Goal: Task Accomplishment & Management: Manage account settings

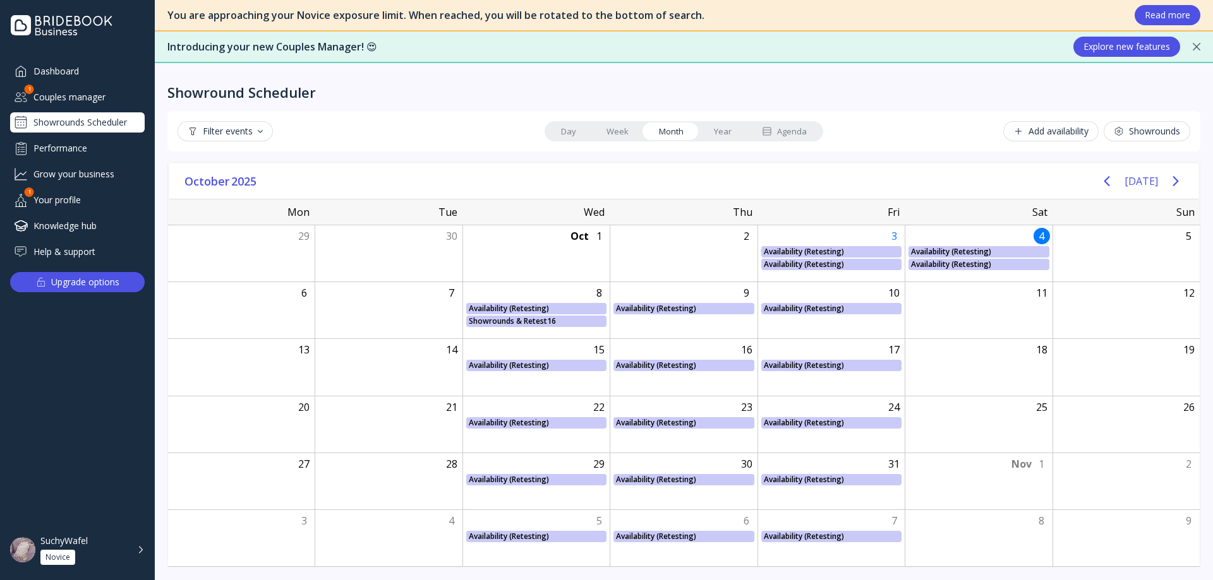
click at [623, 130] on link "Week" at bounding box center [617, 132] width 52 height 18
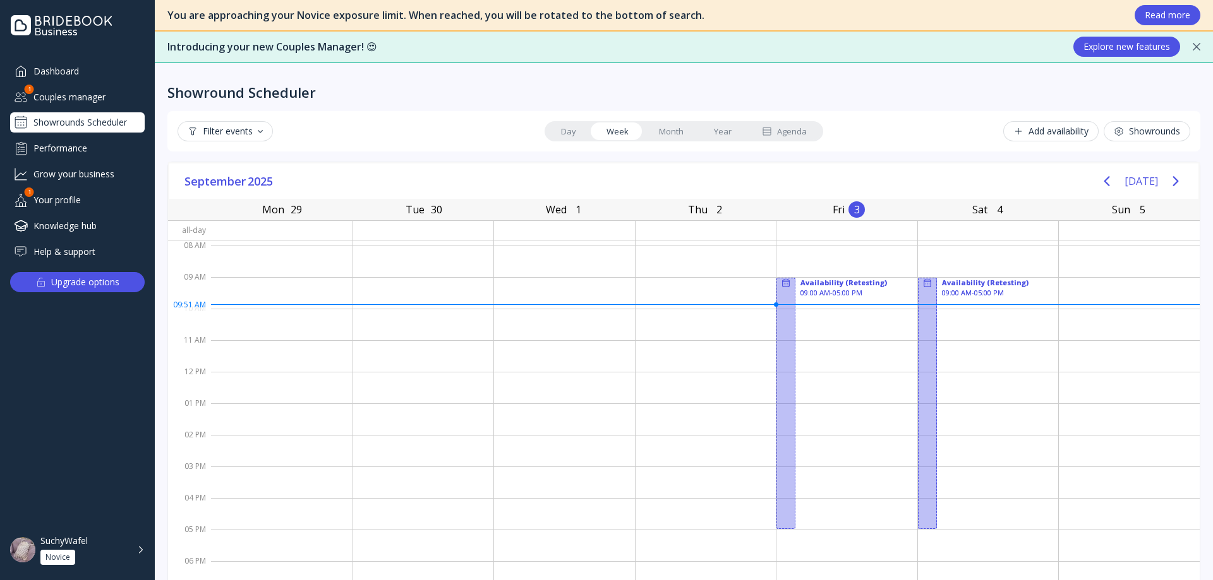
click at [660, 129] on link "Month" at bounding box center [671, 132] width 55 height 18
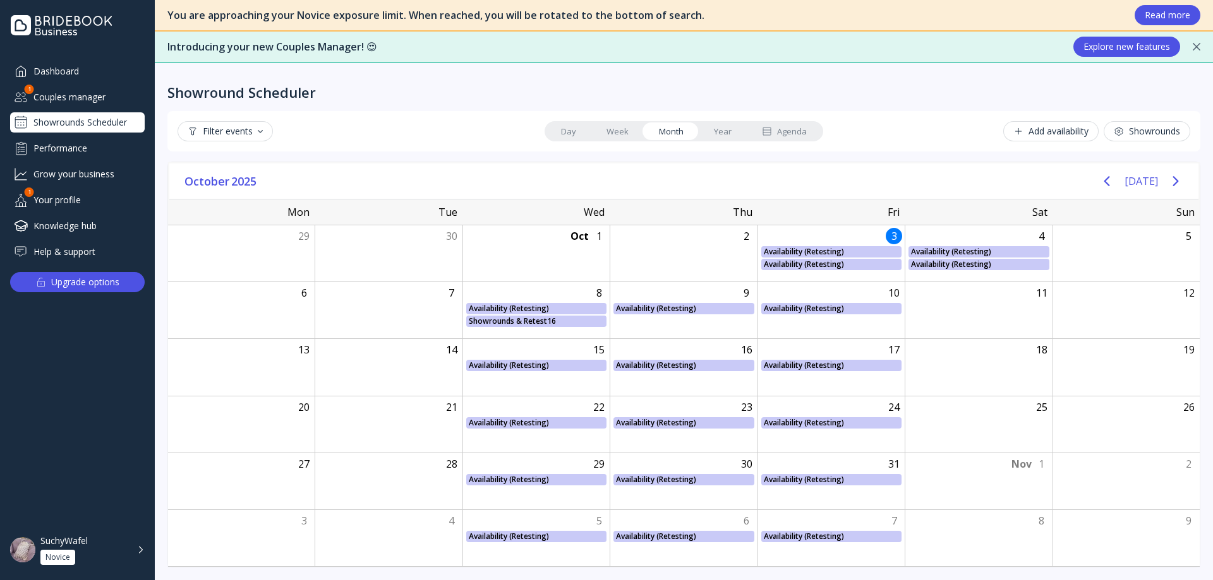
click at [633, 130] on link "Week" at bounding box center [617, 132] width 52 height 18
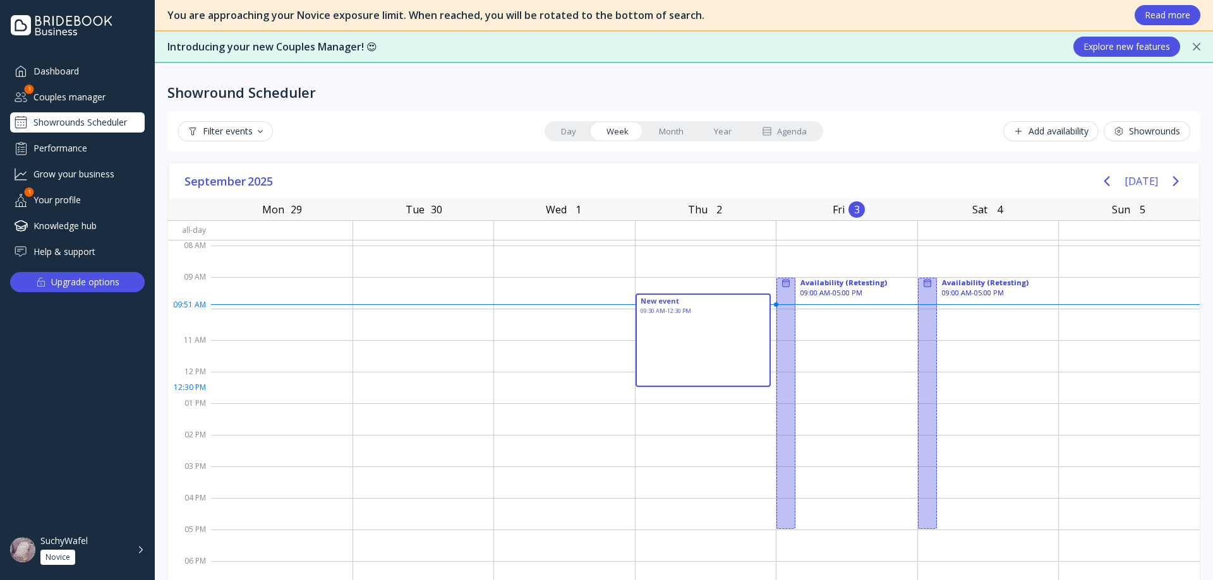
drag, startPoint x: 657, startPoint y: 299, endPoint x: 688, endPoint y: 390, distance: 96.5
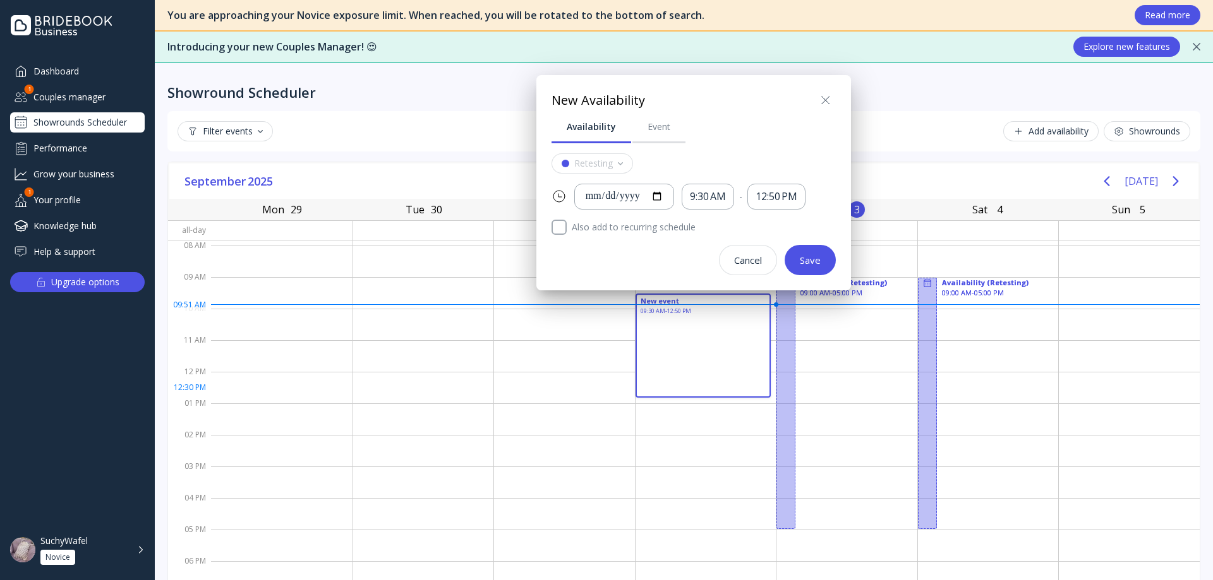
click at [498, 352] on div at bounding box center [606, 290] width 1415 height 782
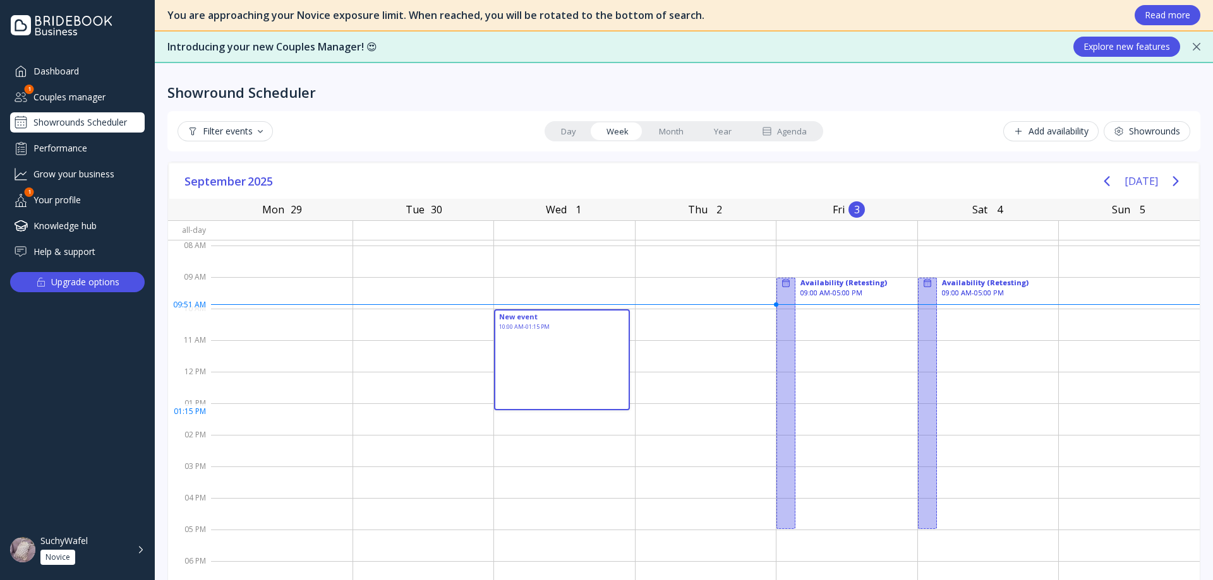
drag, startPoint x: 541, startPoint y: 316, endPoint x: 575, endPoint y: 441, distance: 129.0
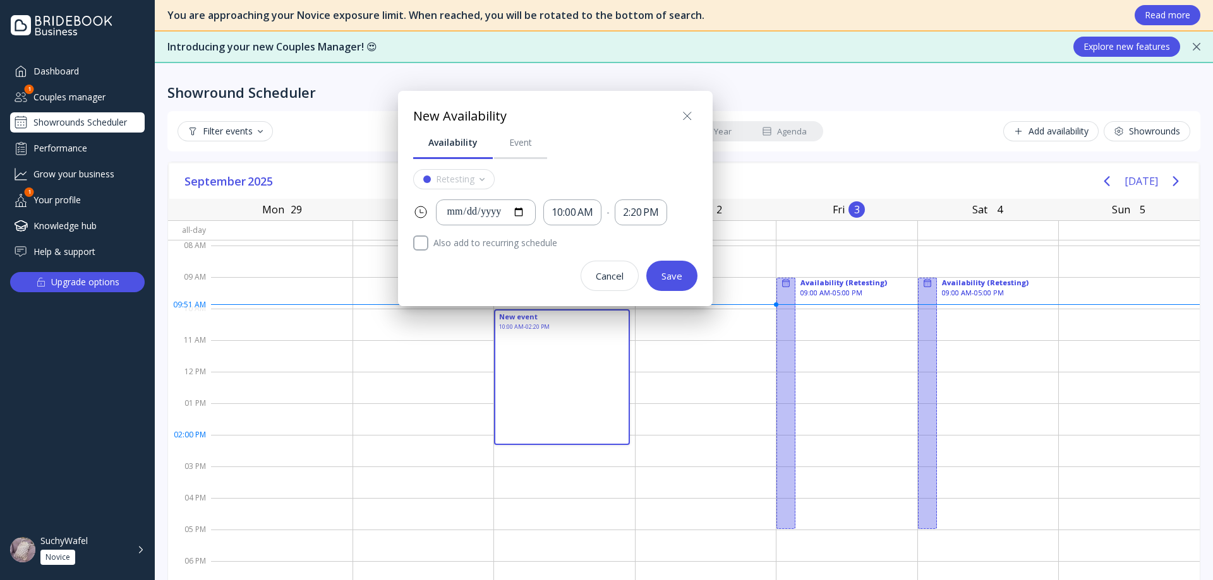
click at [542, 411] on div at bounding box center [606, 290] width 1415 height 782
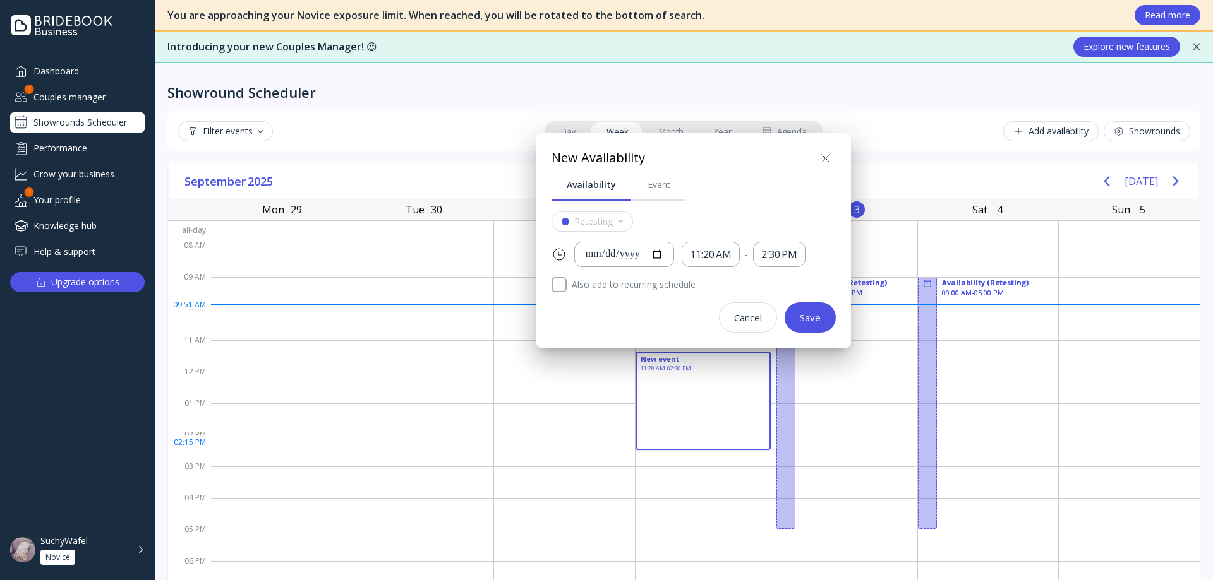
click at [688, 436] on div at bounding box center [606, 290] width 1415 height 782
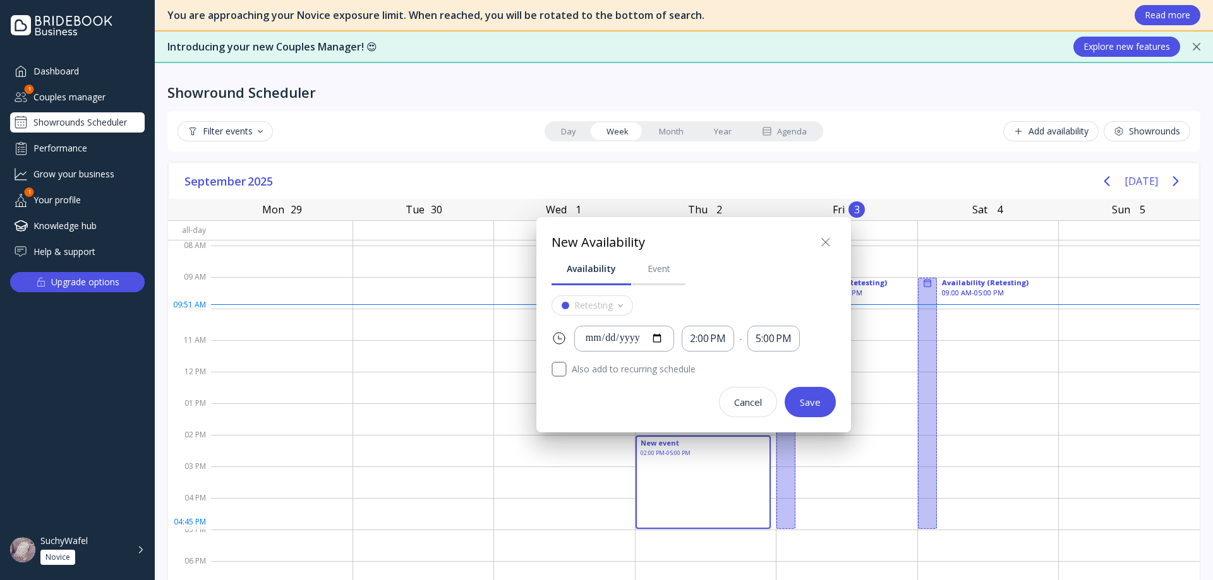
click at [822, 239] on icon at bounding box center [826, 243] width 8 height 8
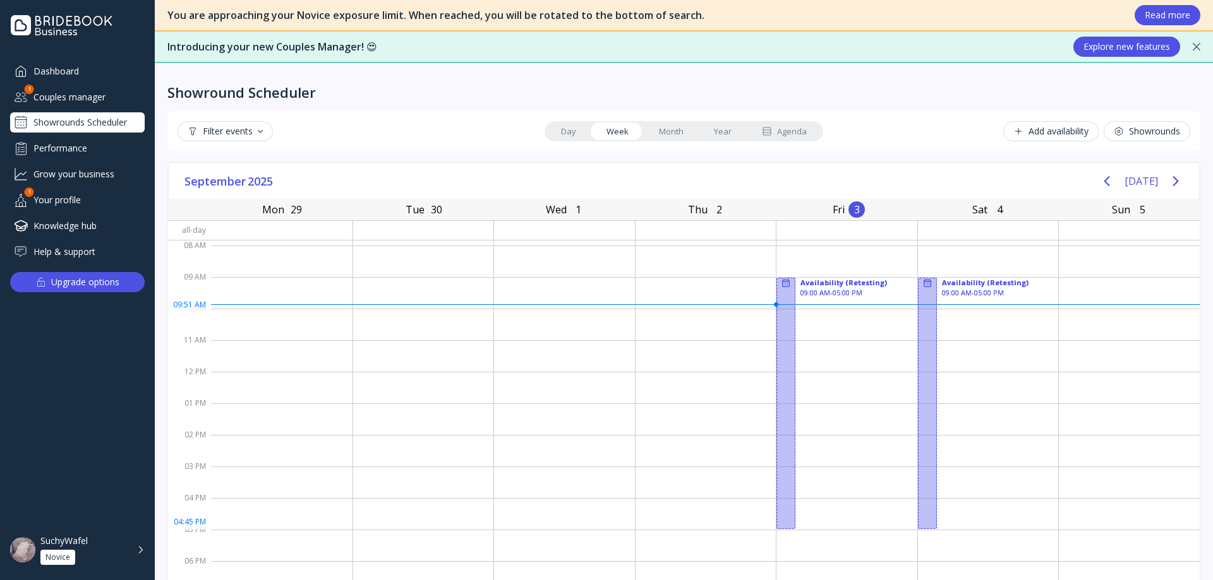
click at [670, 138] on link "Month" at bounding box center [671, 132] width 55 height 18
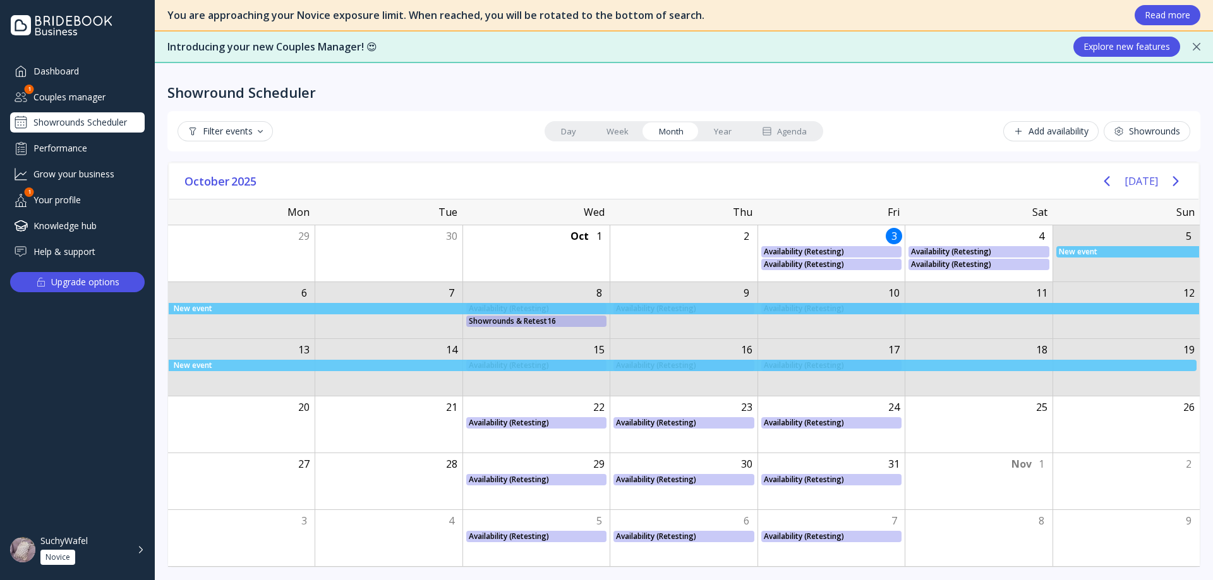
drag, startPoint x: 1100, startPoint y: 258, endPoint x: 1122, endPoint y: 350, distance: 95.0
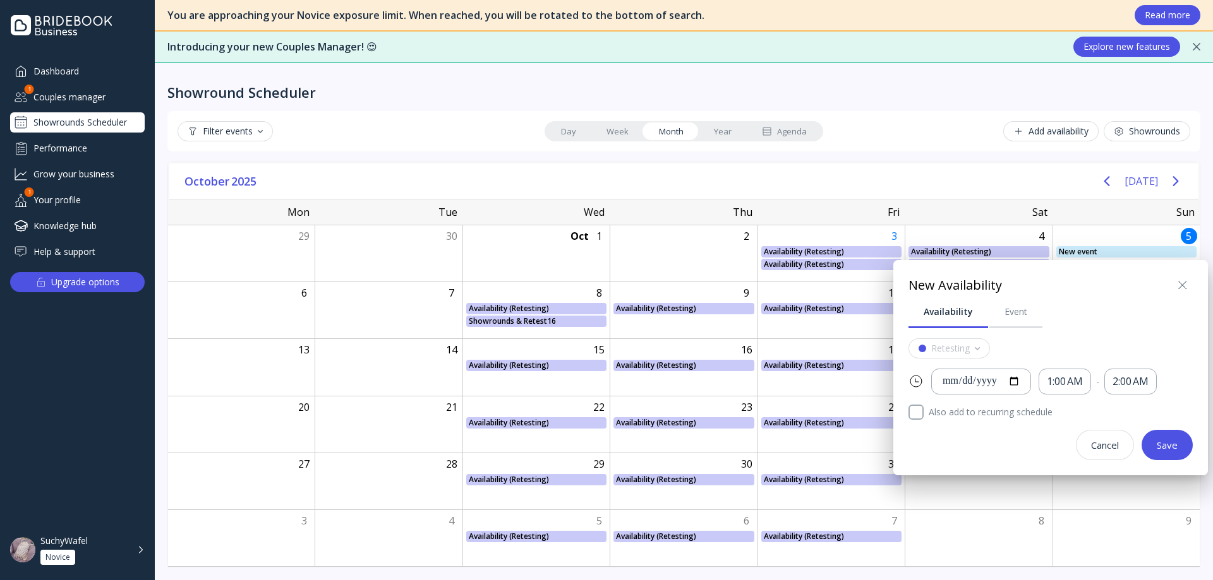
click at [1180, 275] on div "**********" at bounding box center [1050, 367] width 315 height 215
click at [1175, 284] on icon at bounding box center [1182, 285] width 15 height 15
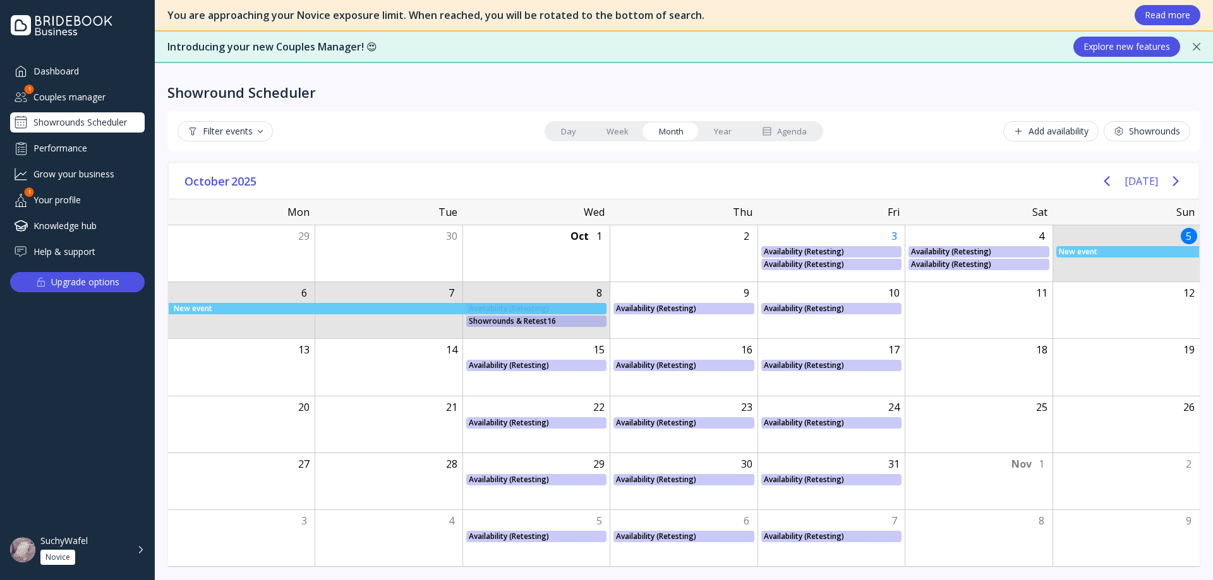
drag, startPoint x: 1080, startPoint y: 250, endPoint x: 570, endPoint y: 309, distance: 513.1
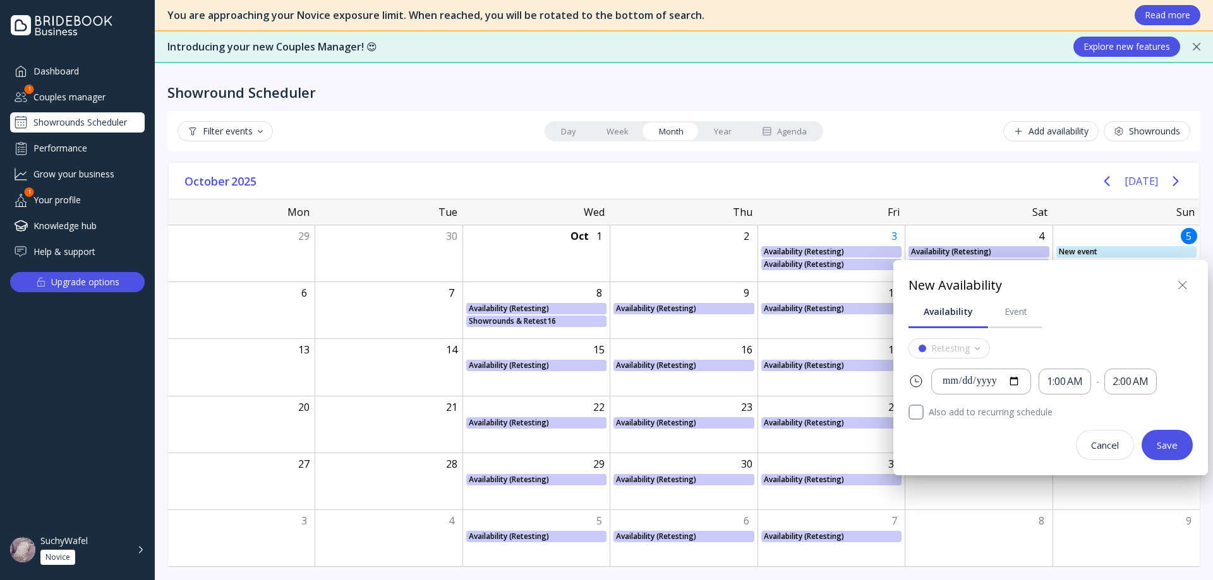
click at [1173, 285] on button at bounding box center [1182, 285] width 20 height 20
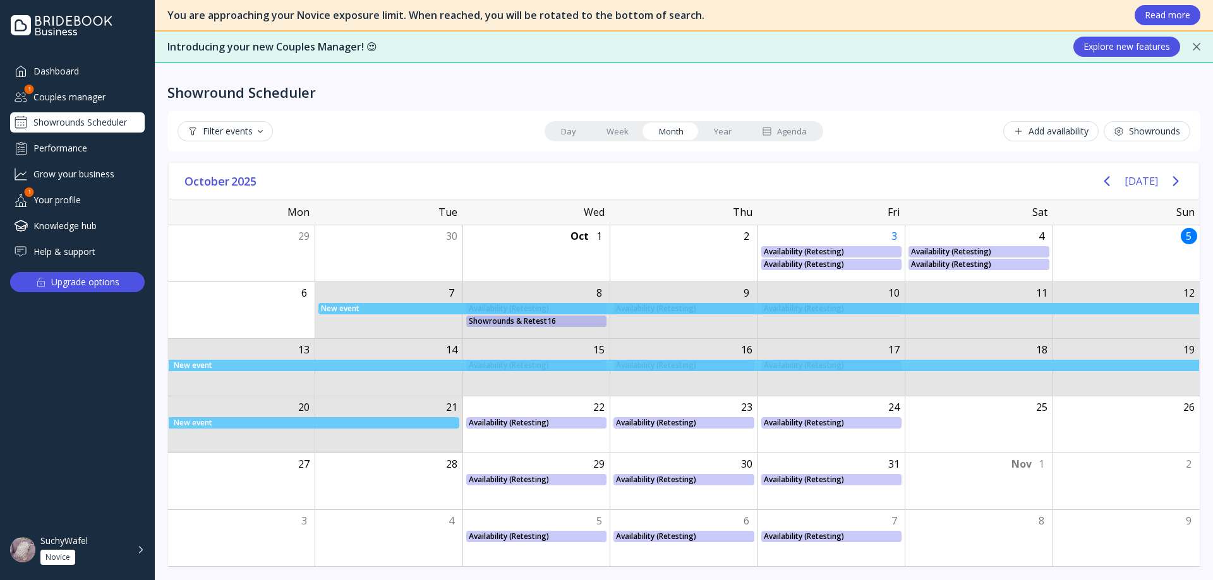
drag, startPoint x: 376, startPoint y: 288, endPoint x: 403, endPoint y: 399, distance: 113.8
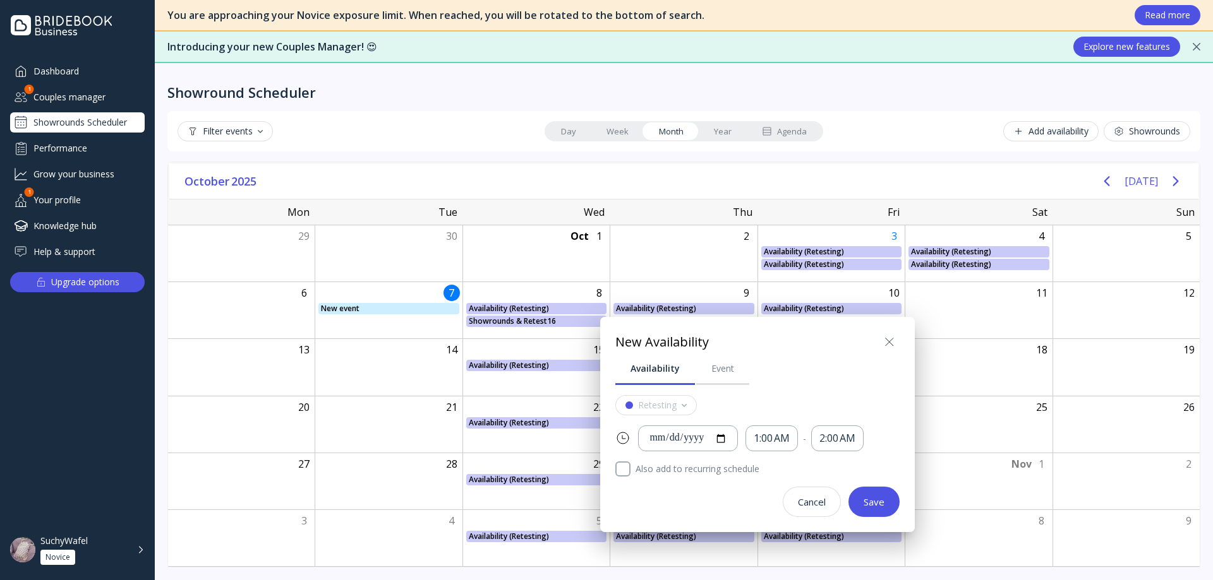
click at [894, 339] on icon at bounding box center [889, 342] width 15 height 15
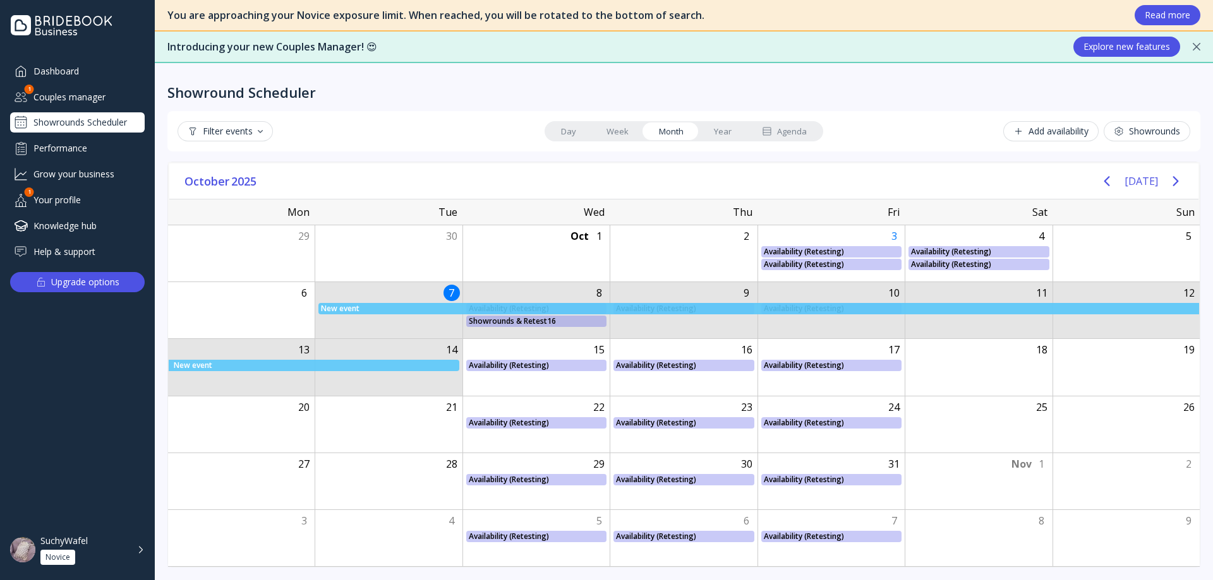
drag, startPoint x: 405, startPoint y: 312, endPoint x: 409, endPoint y: 389, distance: 77.2
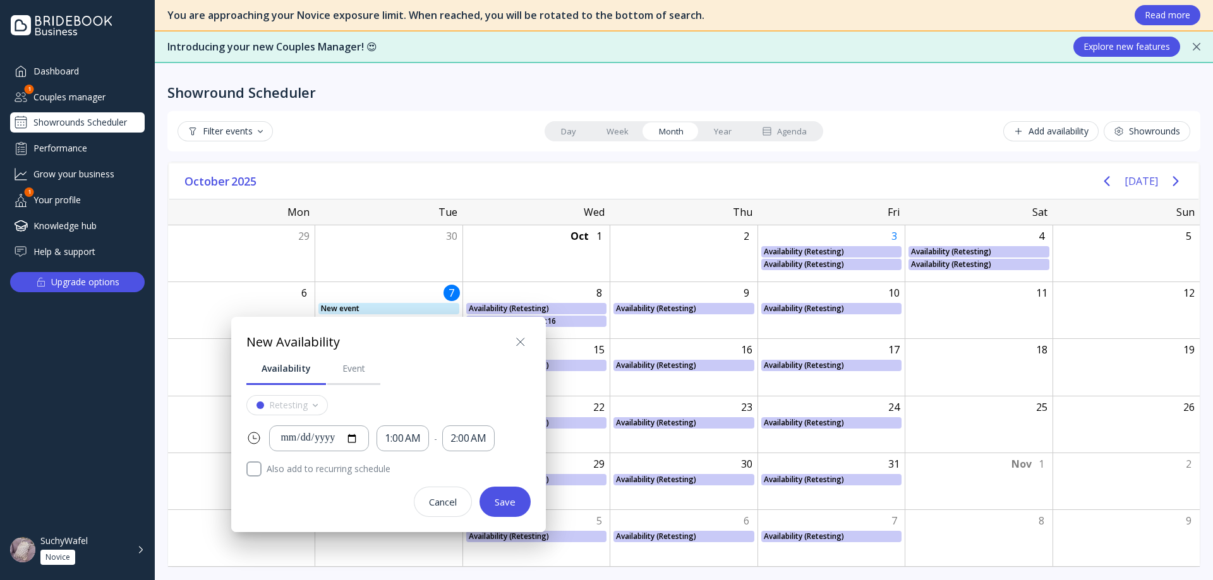
click at [518, 333] on button at bounding box center [520, 342] width 20 height 20
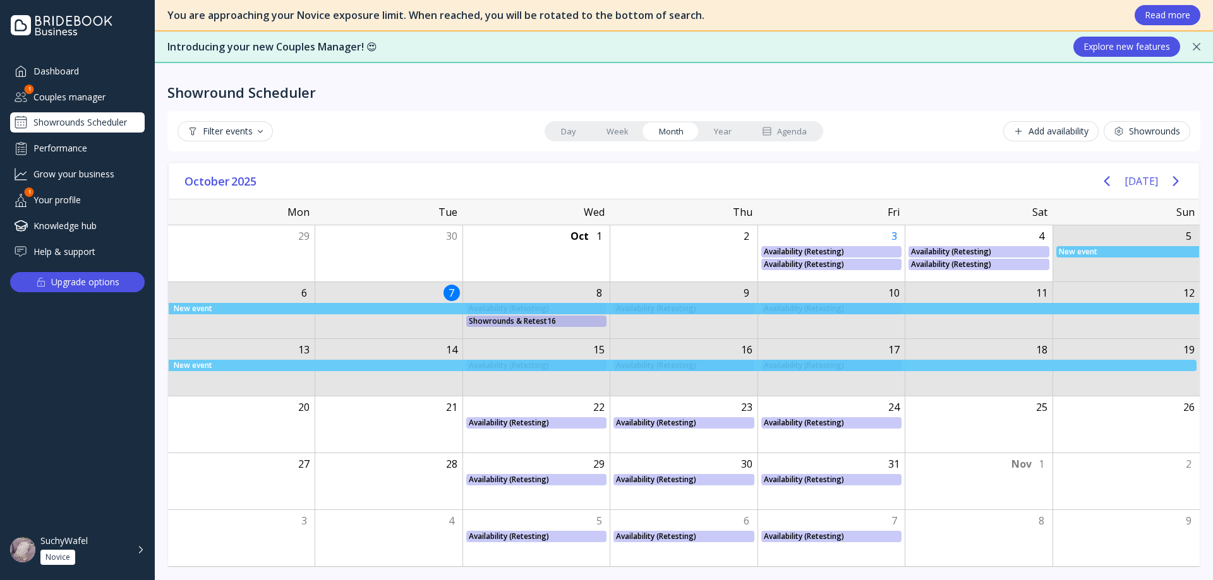
drag, startPoint x: 1110, startPoint y: 271, endPoint x: 1138, endPoint y: 382, distance: 114.6
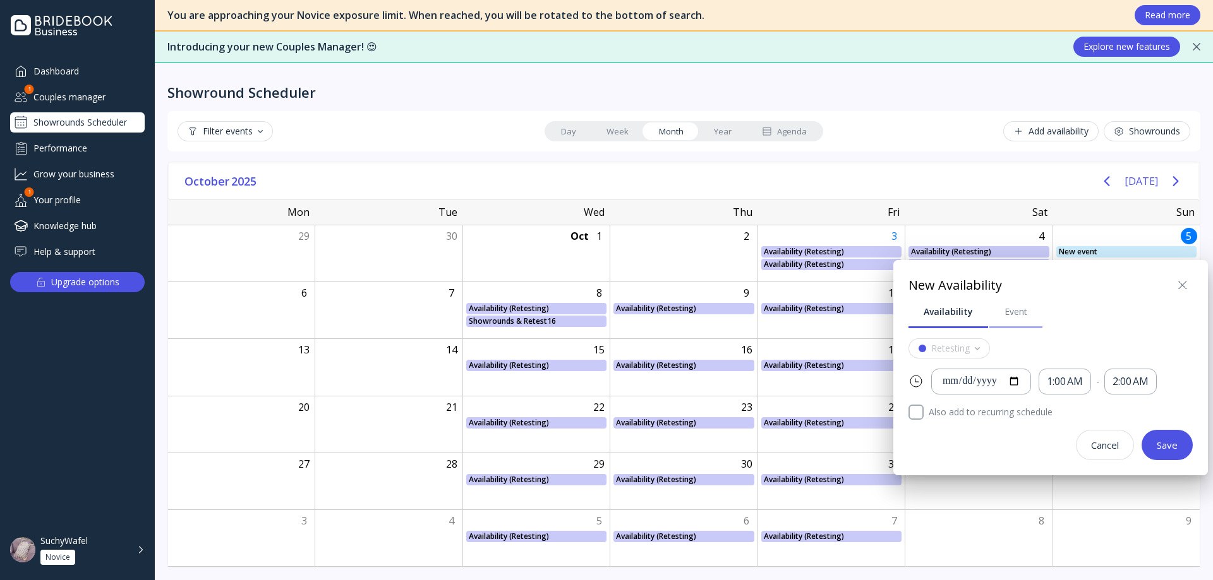
click at [1020, 309] on div "Event" at bounding box center [1015, 312] width 23 height 13
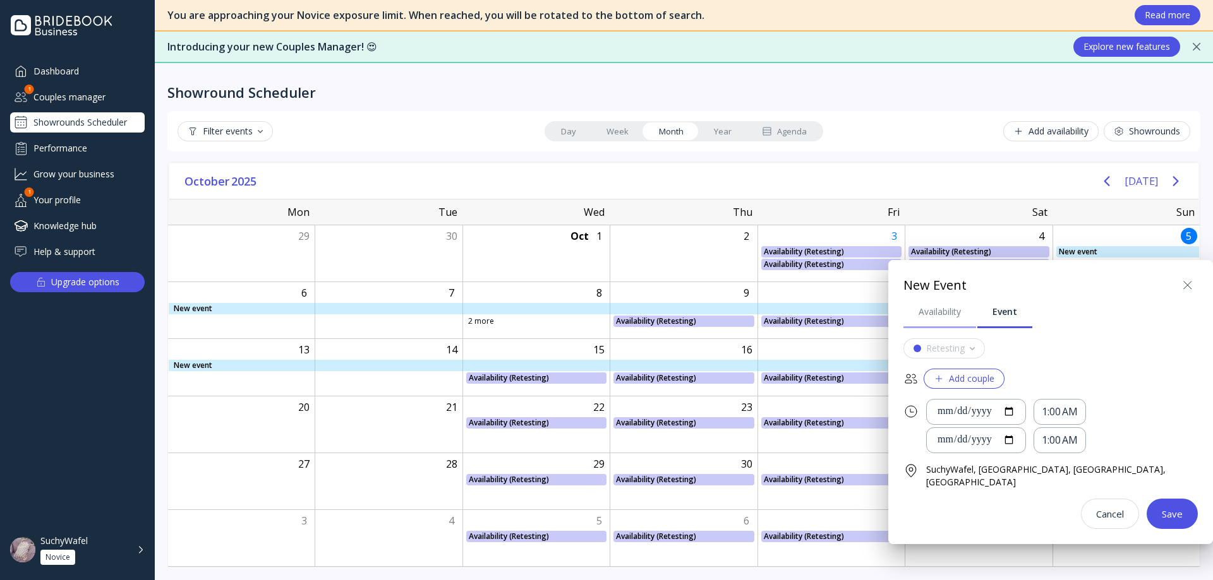
click at [952, 319] on link "Availability" at bounding box center [939, 312] width 73 height 33
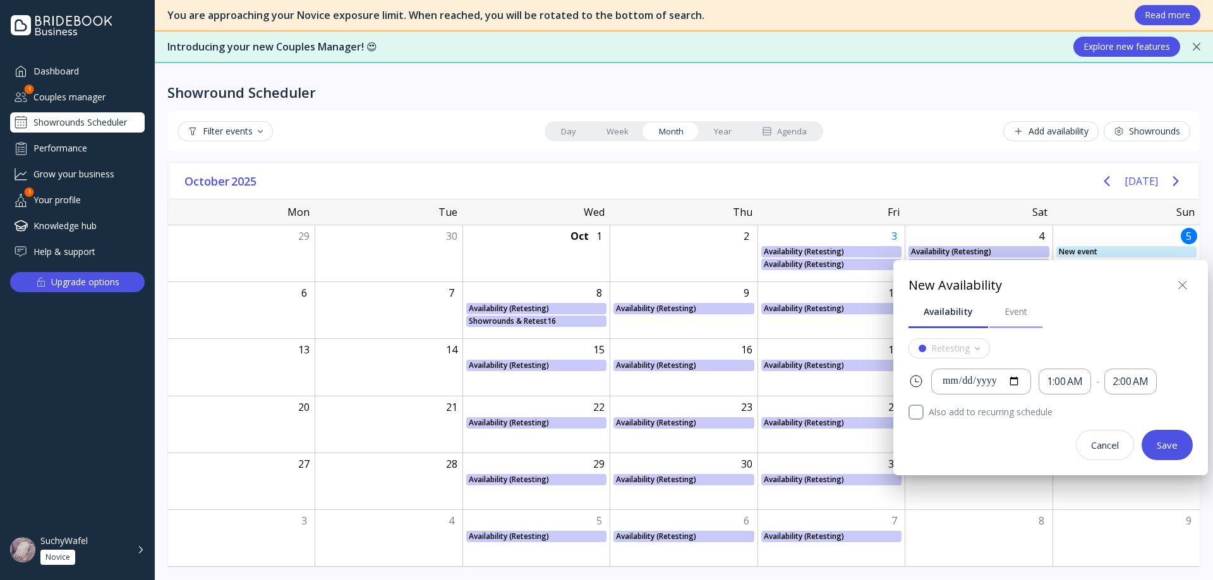
click at [1004, 323] on link "Event" at bounding box center [1015, 312] width 53 height 33
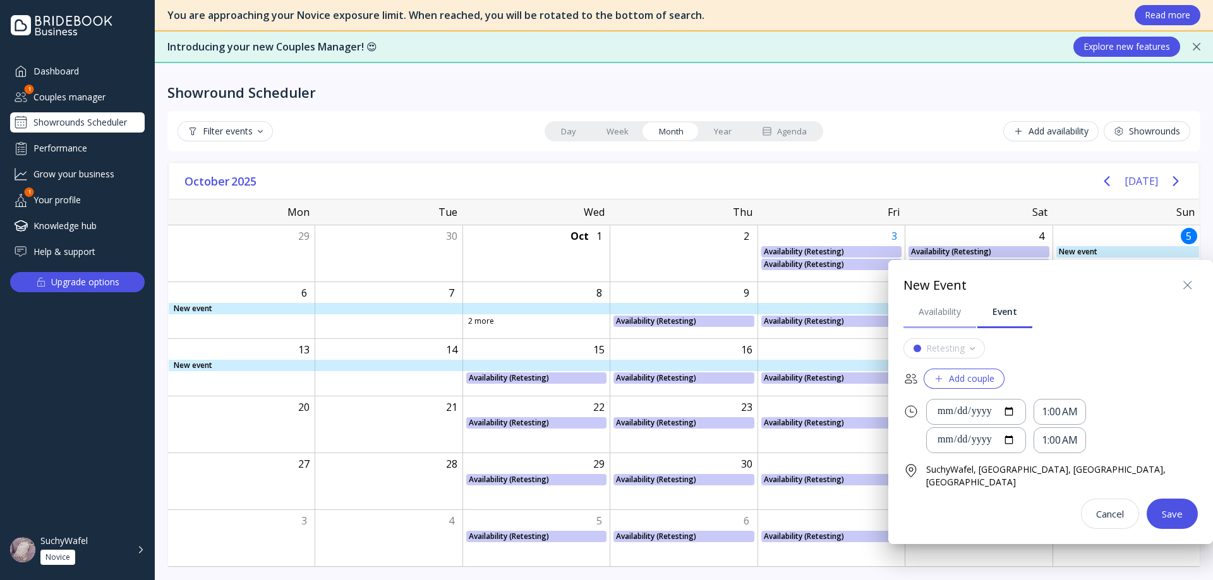
click at [950, 320] on link "Availability" at bounding box center [939, 312] width 73 height 33
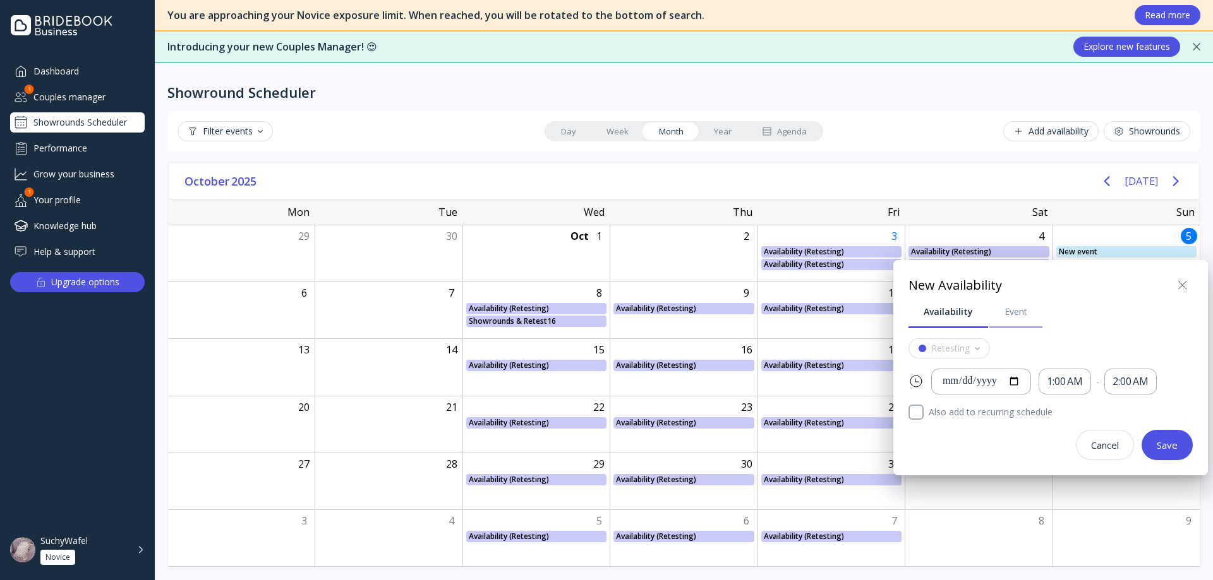
click at [992, 313] on link "Event" at bounding box center [1015, 312] width 53 height 33
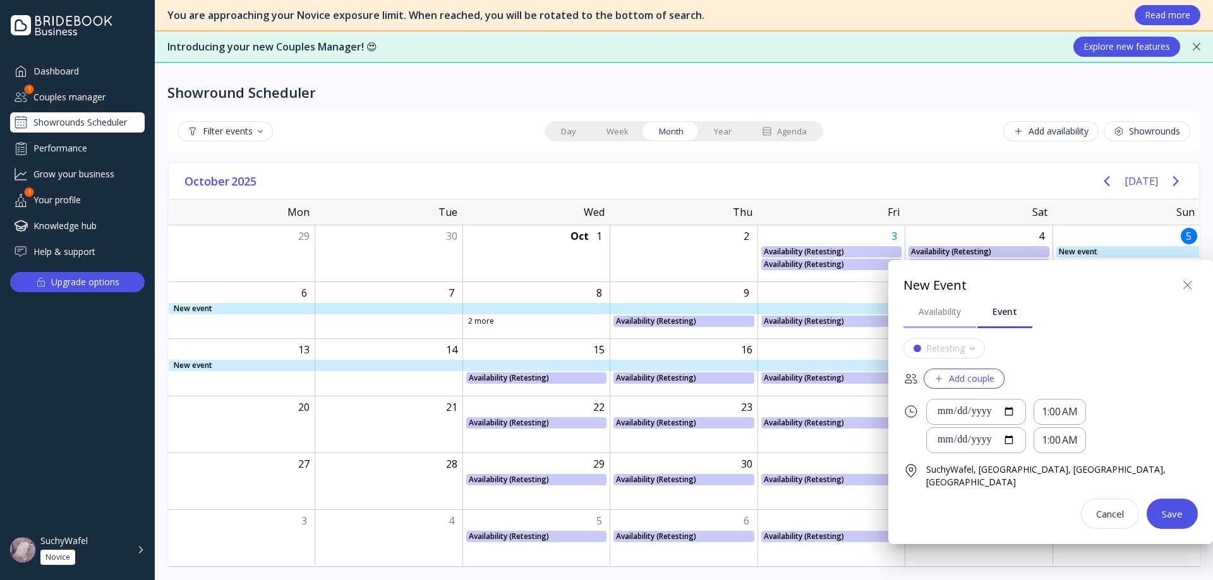
click at [947, 315] on div "Availability" at bounding box center [939, 312] width 42 height 13
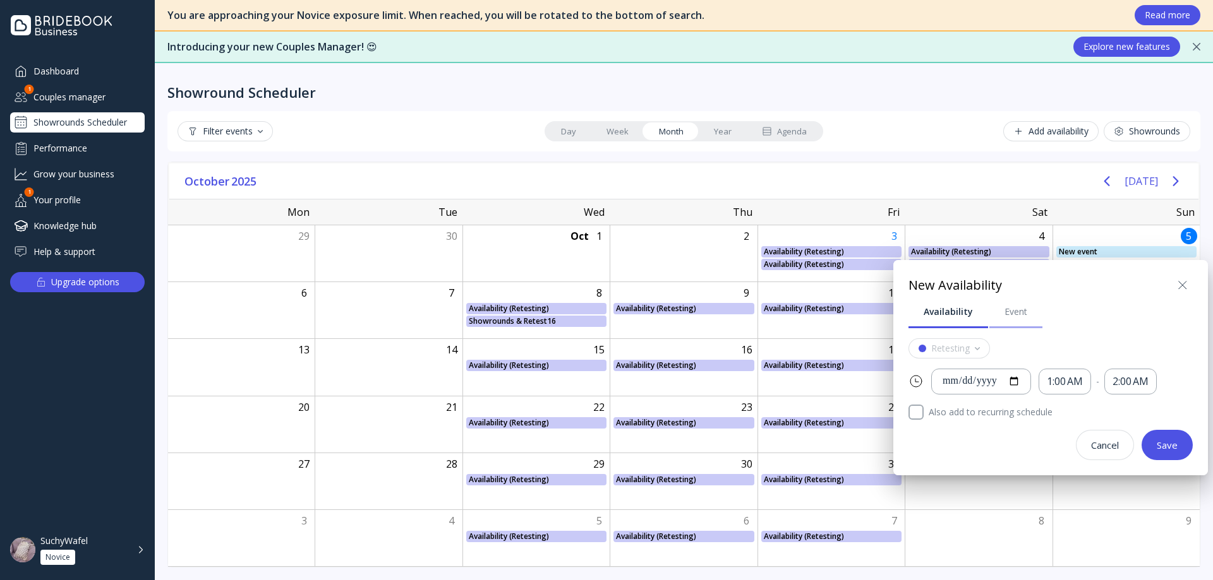
click at [1005, 316] on div "Event" at bounding box center [1015, 312] width 23 height 13
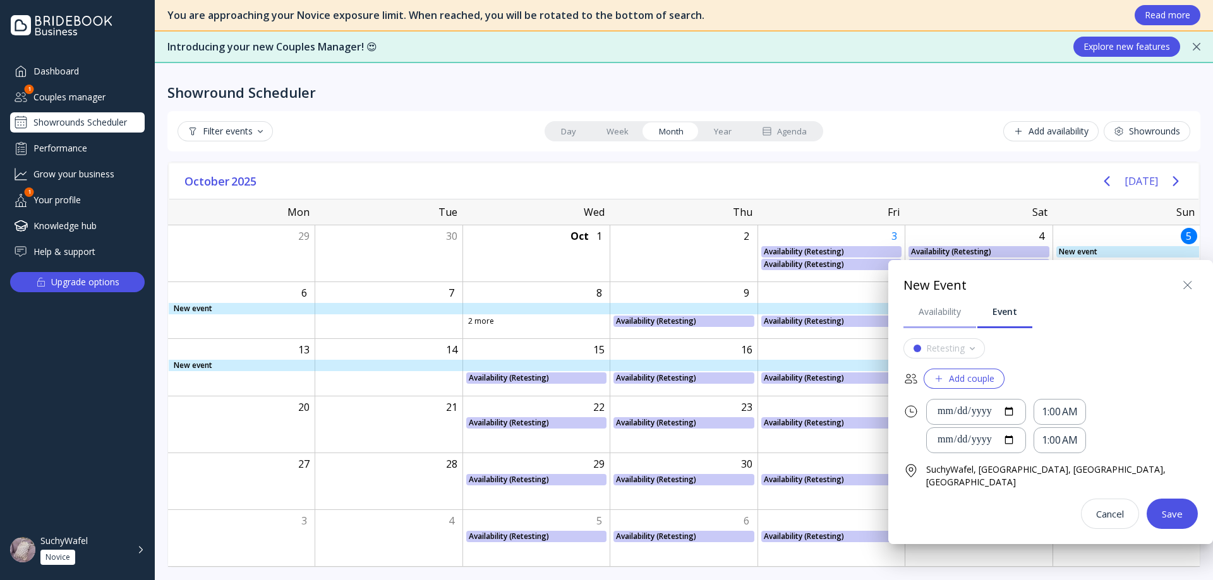
click at [945, 318] on link "Availability" at bounding box center [939, 312] width 73 height 33
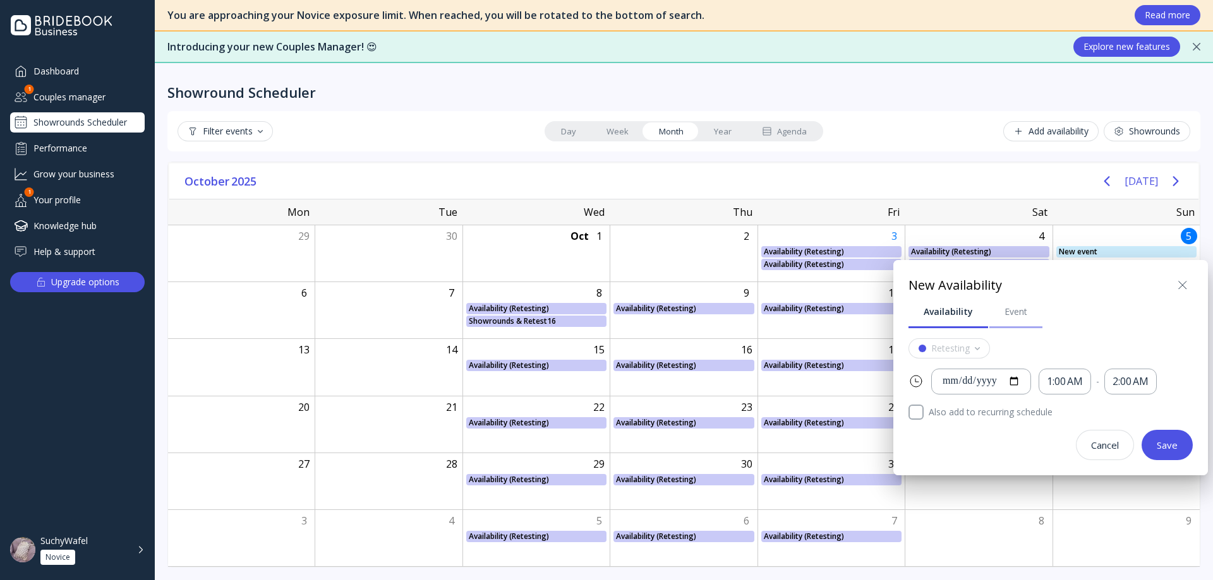
click at [1014, 320] on link "Event" at bounding box center [1015, 312] width 53 height 33
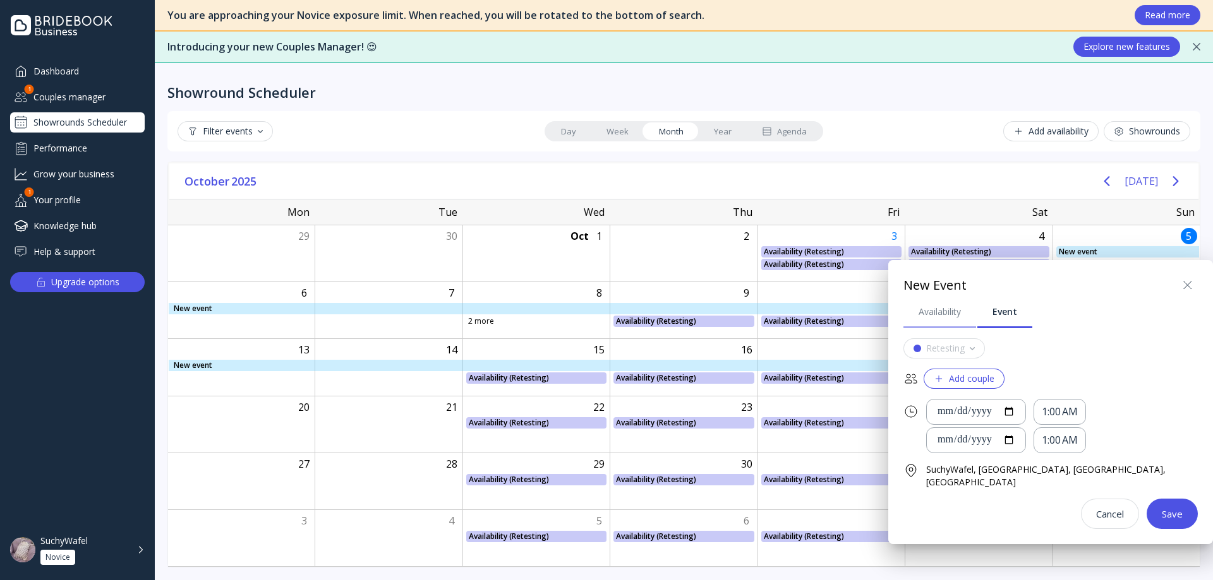
click at [969, 323] on link "Availability" at bounding box center [939, 312] width 73 height 33
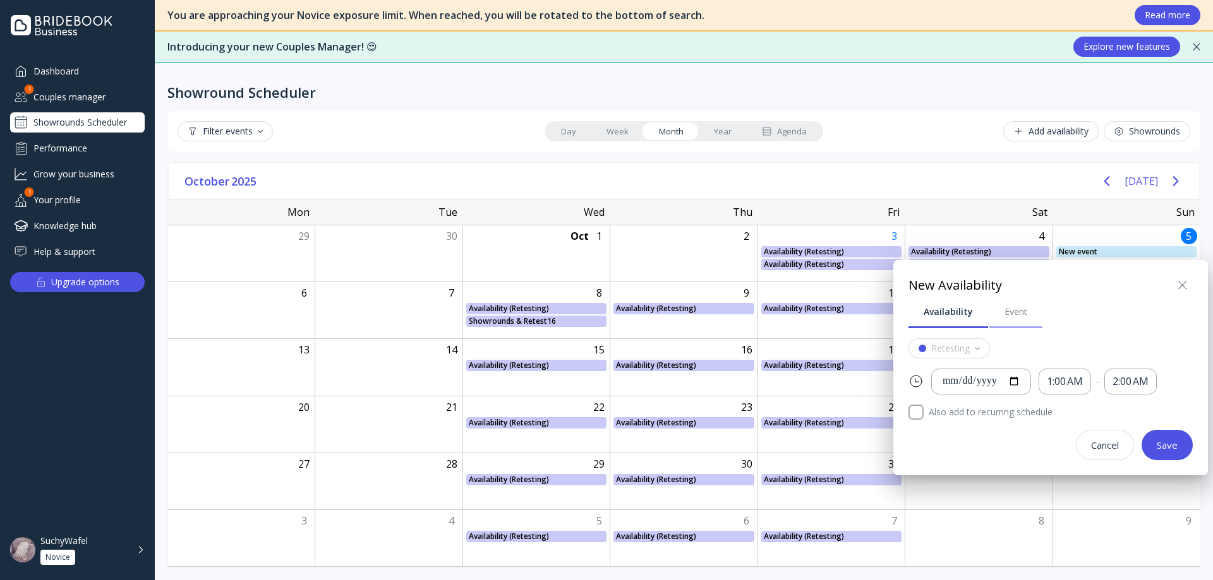
click at [1005, 325] on link "Event" at bounding box center [1015, 312] width 53 height 33
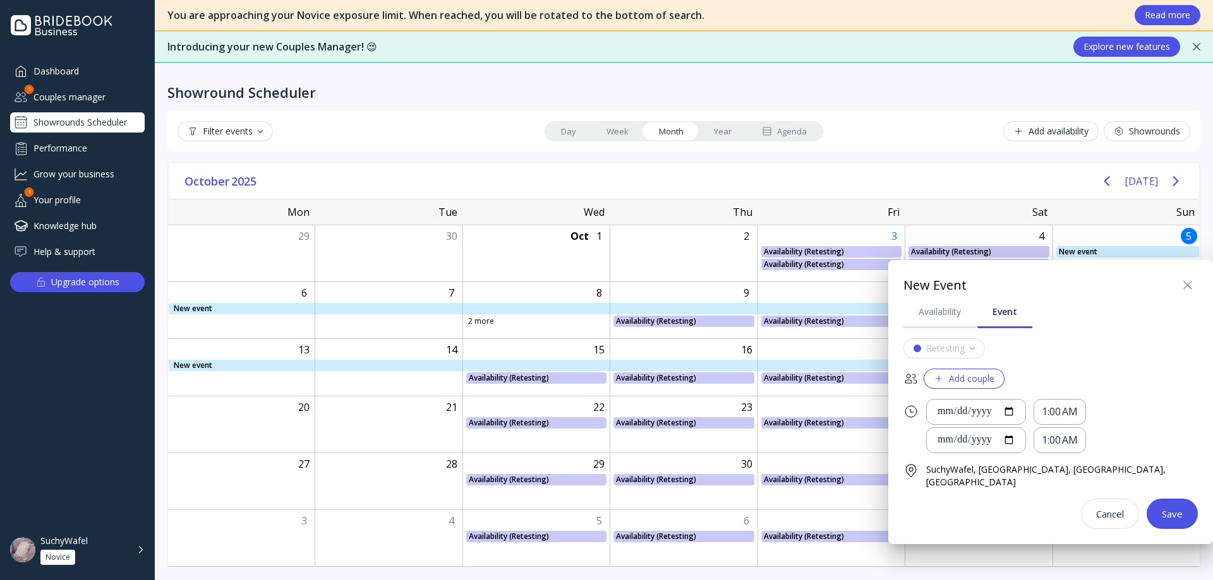
click at [1189, 282] on icon at bounding box center [1187, 285] width 15 height 15
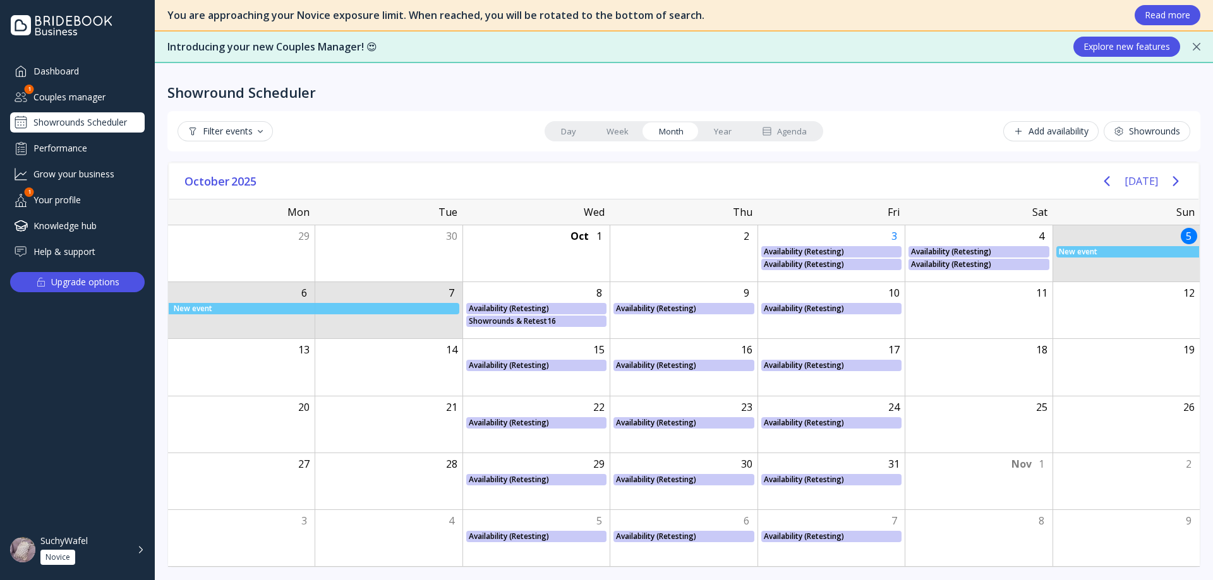
drag, startPoint x: 1098, startPoint y: 260, endPoint x: 375, endPoint y: 317, distance: 726.0
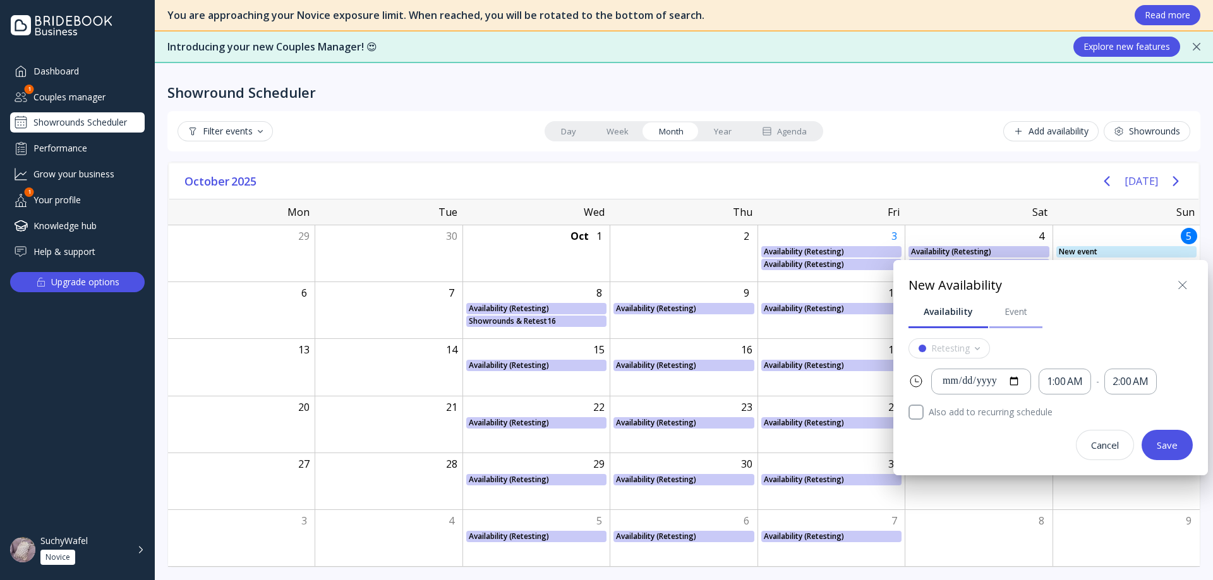
click at [989, 311] on link "Event" at bounding box center [1015, 312] width 53 height 33
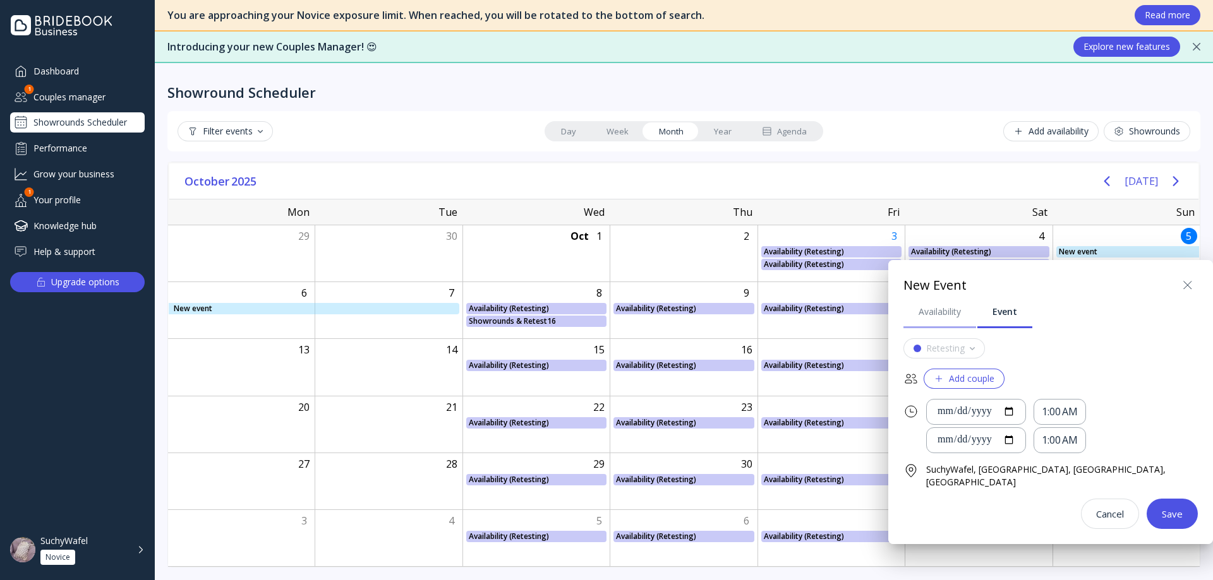
click at [956, 311] on div "Availability" at bounding box center [939, 312] width 42 height 13
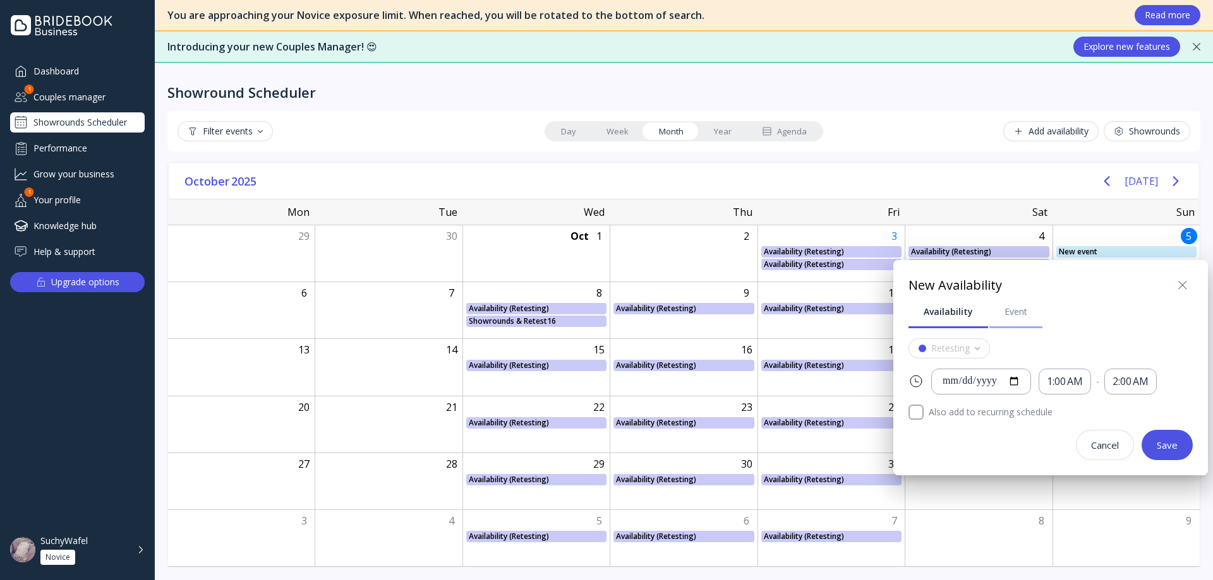
click at [995, 309] on link "Event" at bounding box center [1015, 312] width 53 height 33
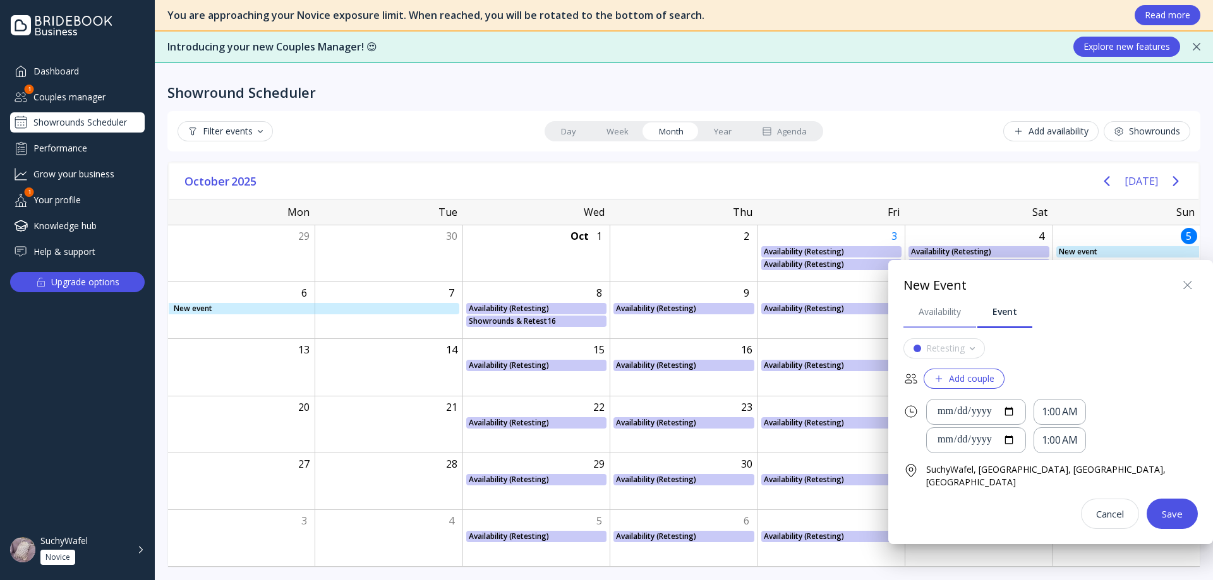
click at [938, 321] on link "Availability" at bounding box center [939, 312] width 73 height 33
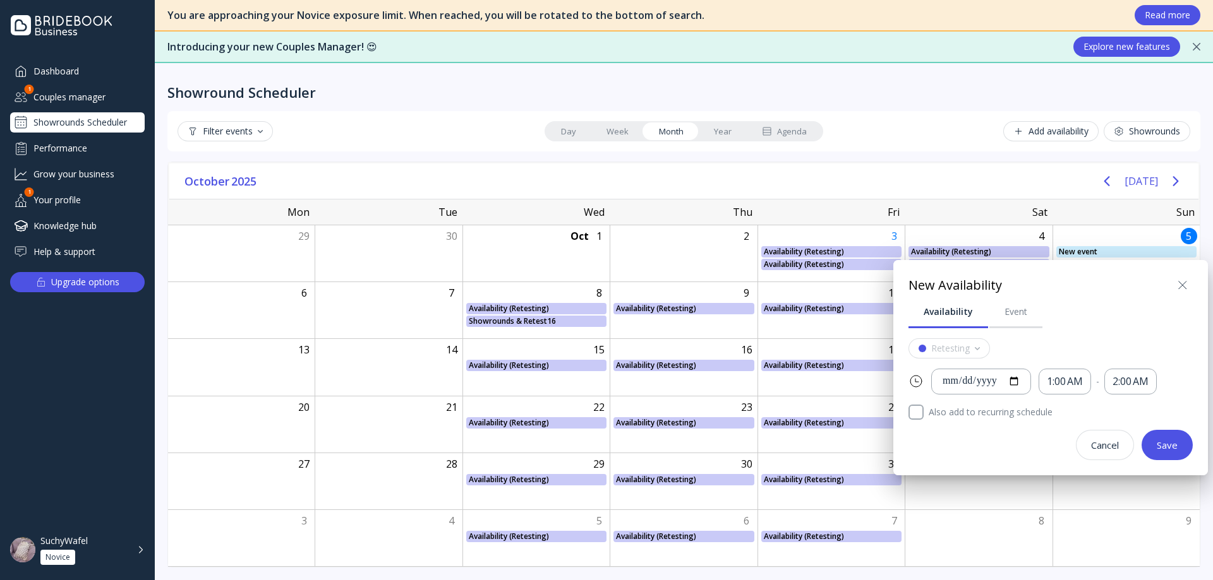
click at [1184, 289] on icon at bounding box center [1182, 285] width 15 height 15
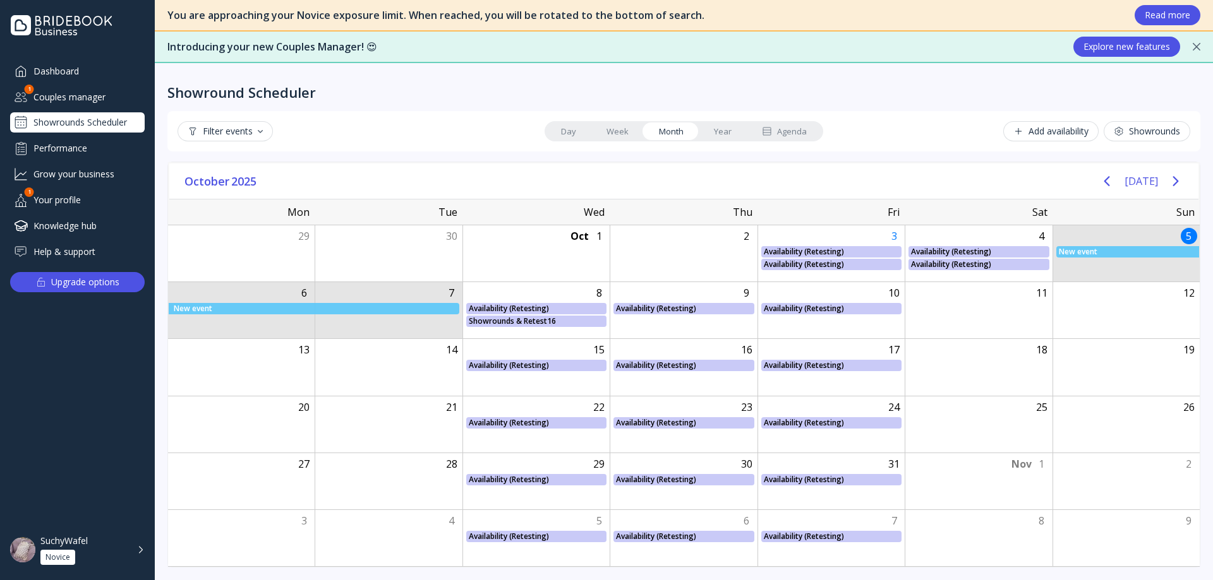
drag, startPoint x: 1118, startPoint y: 274, endPoint x: 434, endPoint y: 321, distance: 685.0
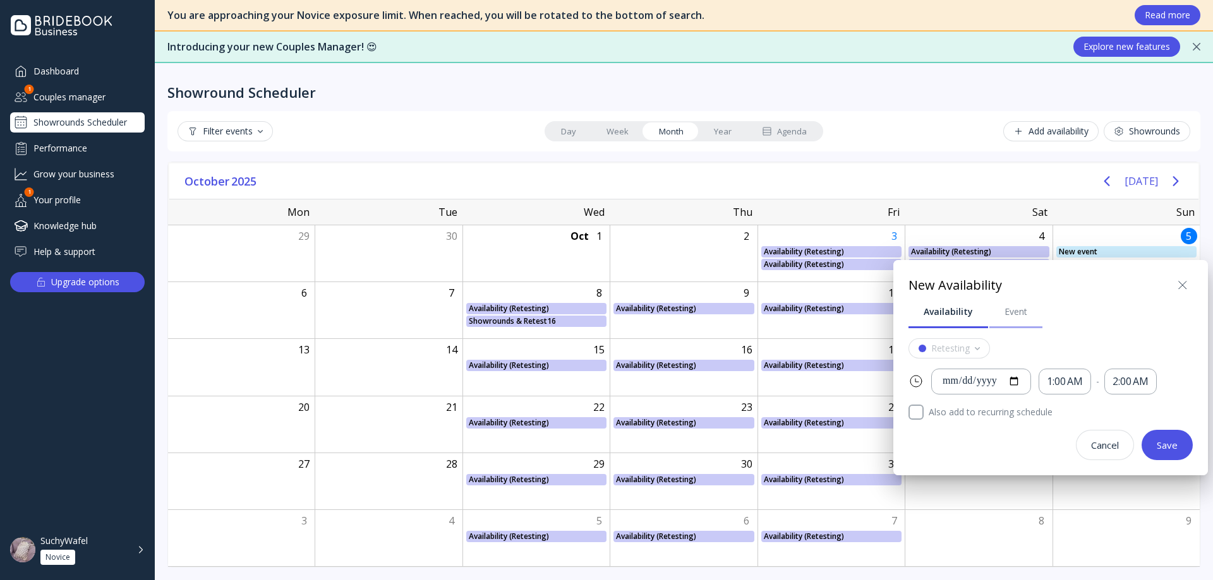
click at [1007, 307] on div "Event" at bounding box center [1015, 312] width 23 height 13
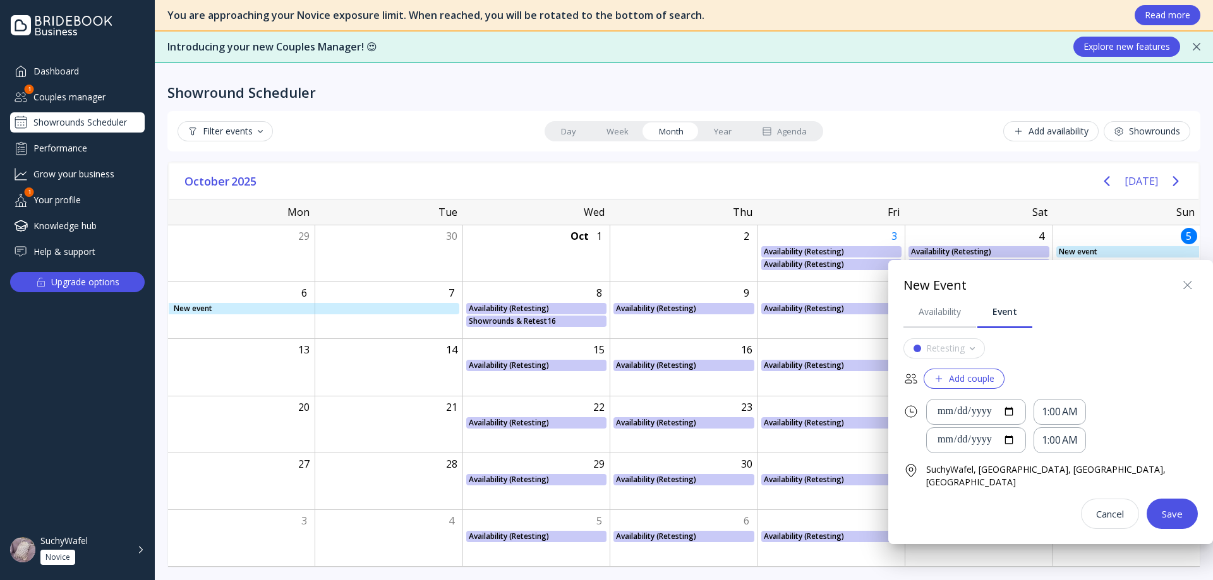
click at [1173, 515] on div "Save" at bounding box center [1171, 514] width 21 height 10
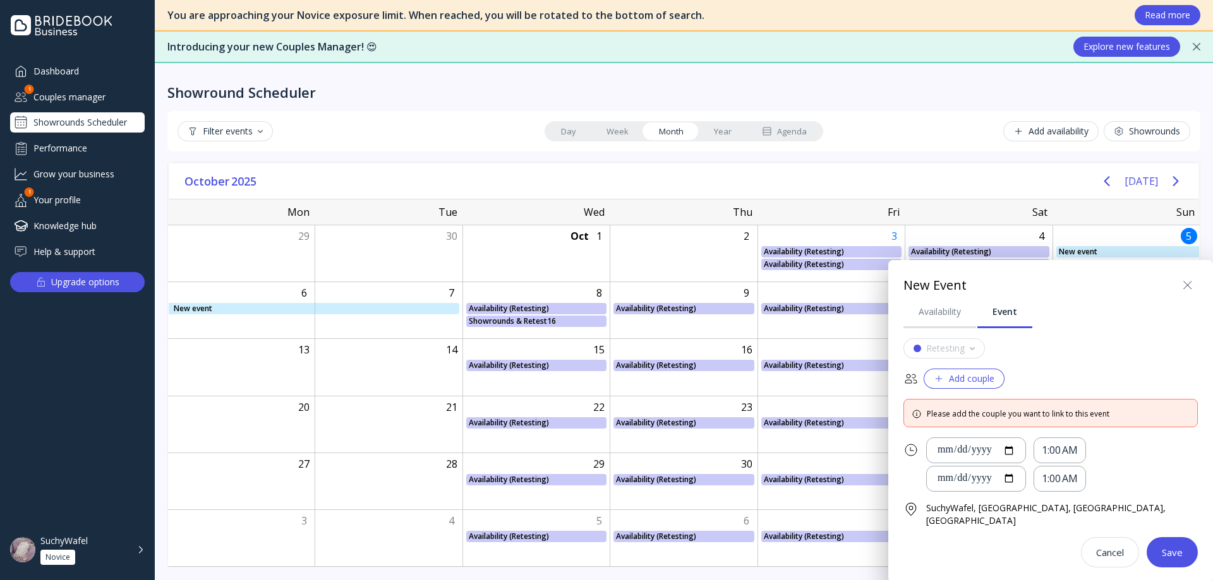
click at [1187, 559] on button "Save" at bounding box center [1171, 552] width 51 height 30
click at [1185, 285] on icon at bounding box center [1187, 285] width 15 height 15
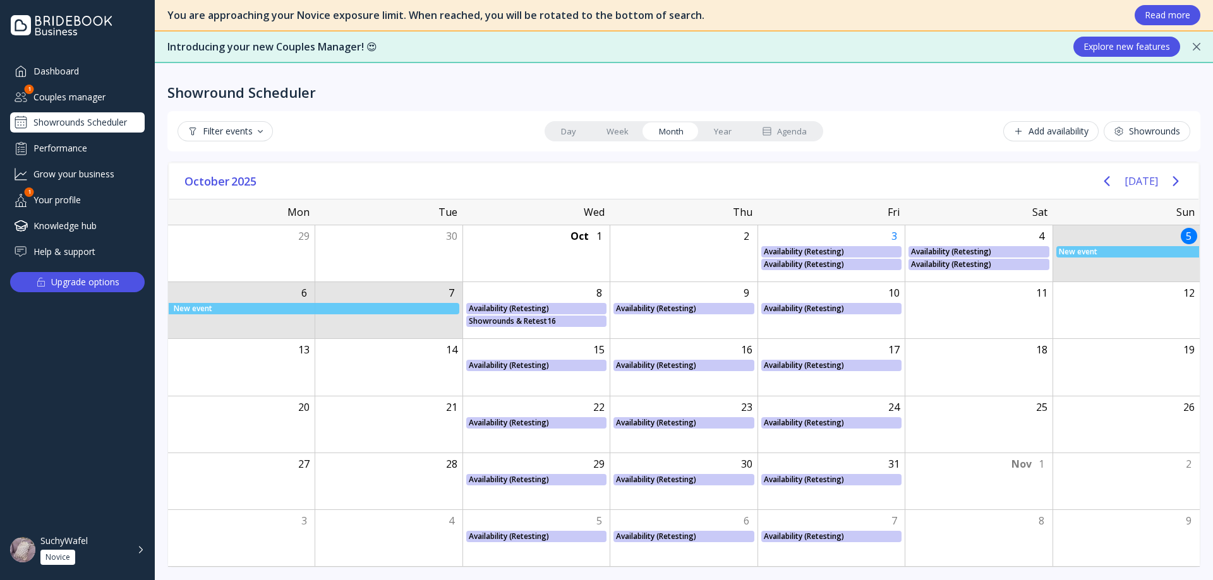
drag, startPoint x: 1105, startPoint y: 261, endPoint x: 416, endPoint y: 316, distance: 690.6
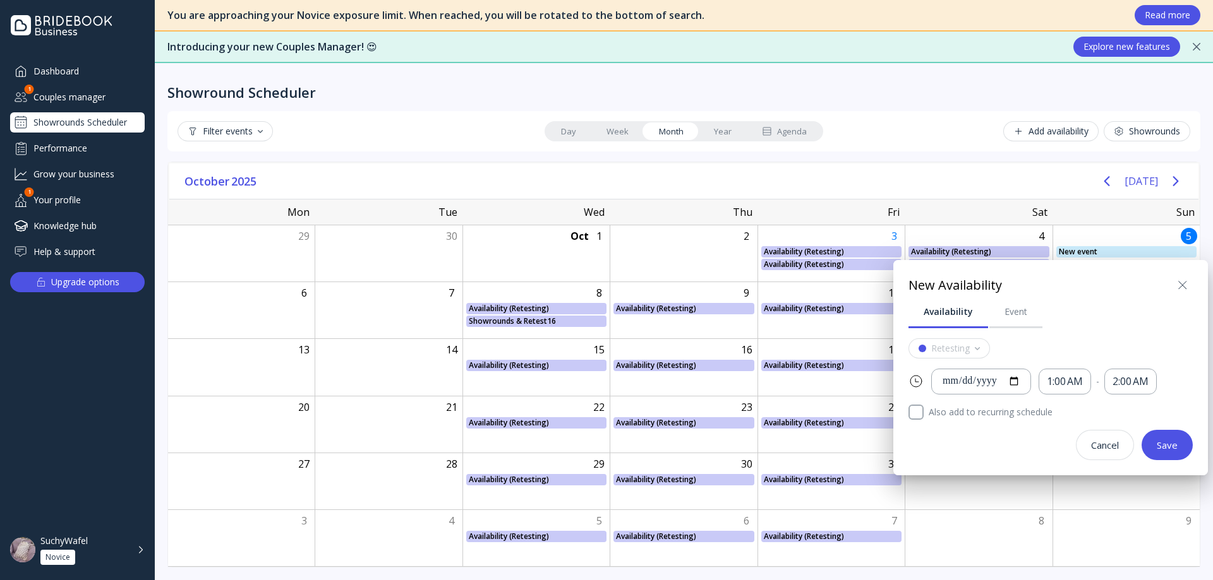
click at [1177, 296] on div "Availability Event" at bounding box center [1050, 312] width 284 height 33
click at [1178, 285] on icon at bounding box center [1182, 285] width 15 height 15
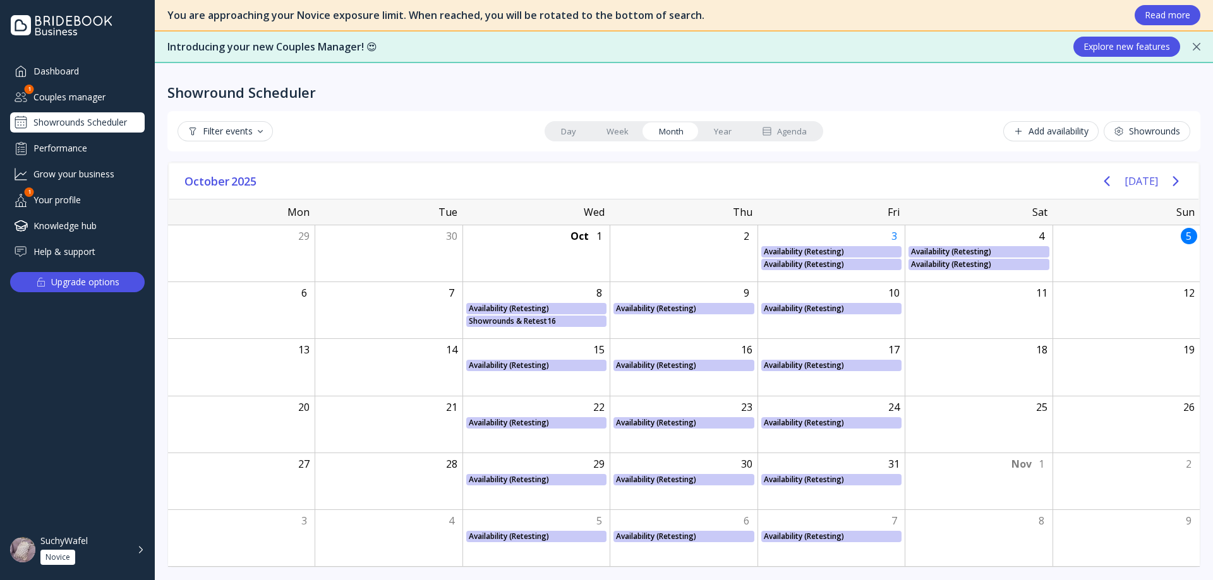
click at [726, 136] on link "Year" at bounding box center [722, 132] width 48 height 18
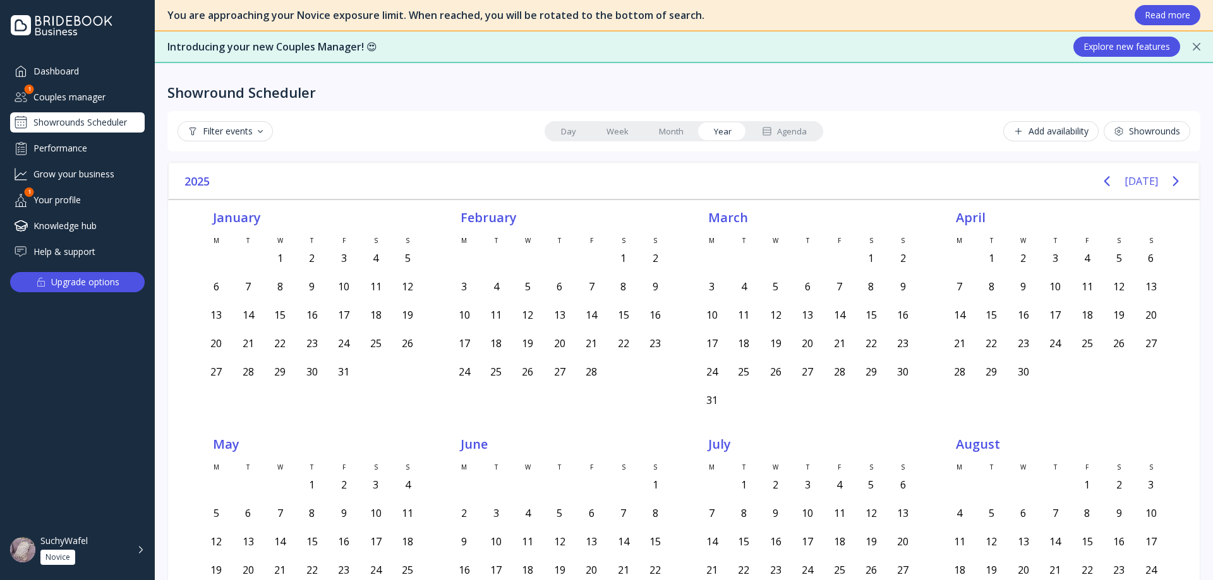
click at [794, 138] on link "Agenda" at bounding box center [783, 132] width 75 height 18
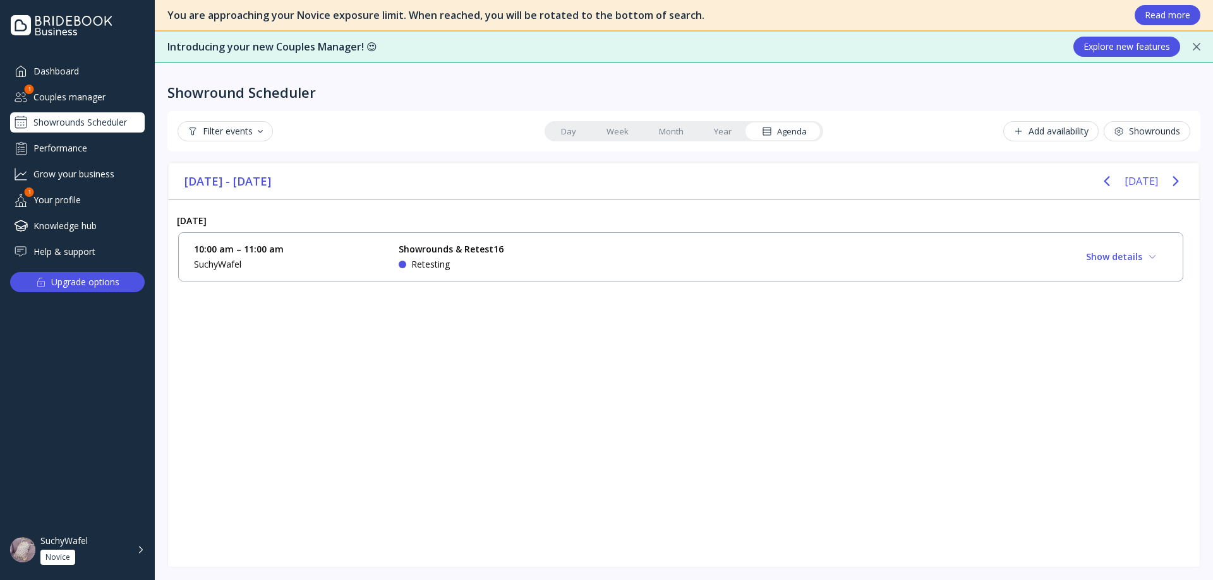
click at [733, 138] on link "Year" at bounding box center [722, 132] width 48 height 18
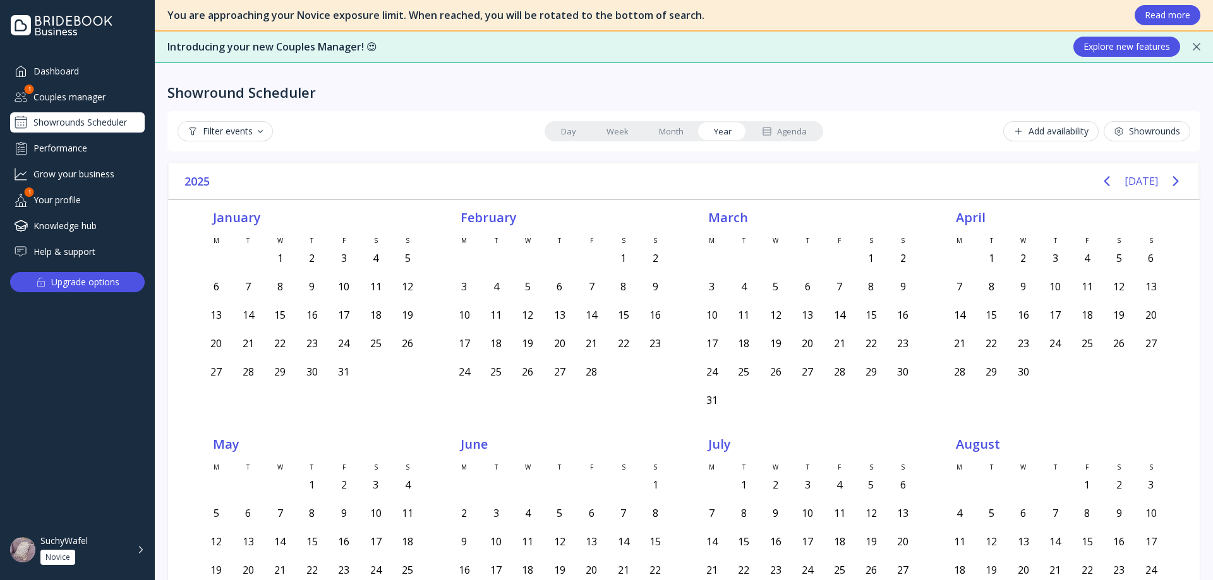
click at [669, 131] on link "Month" at bounding box center [671, 132] width 55 height 18
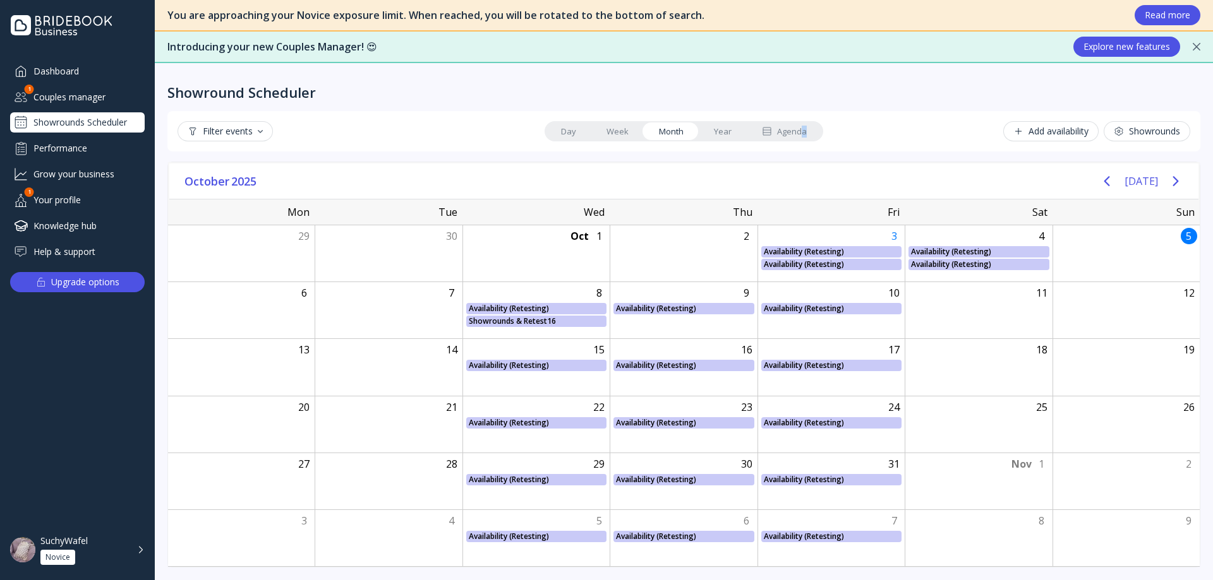
click at [808, 136] on link "Agenda" at bounding box center [783, 132] width 75 height 18
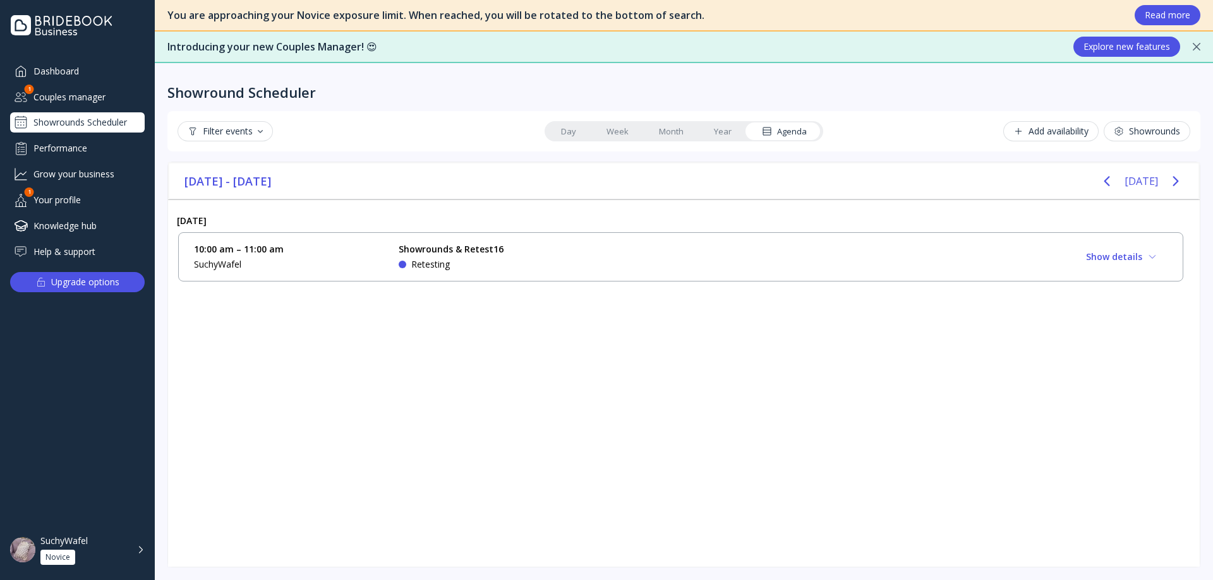
click at [633, 124] on link "Week" at bounding box center [617, 132] width 52 height 18
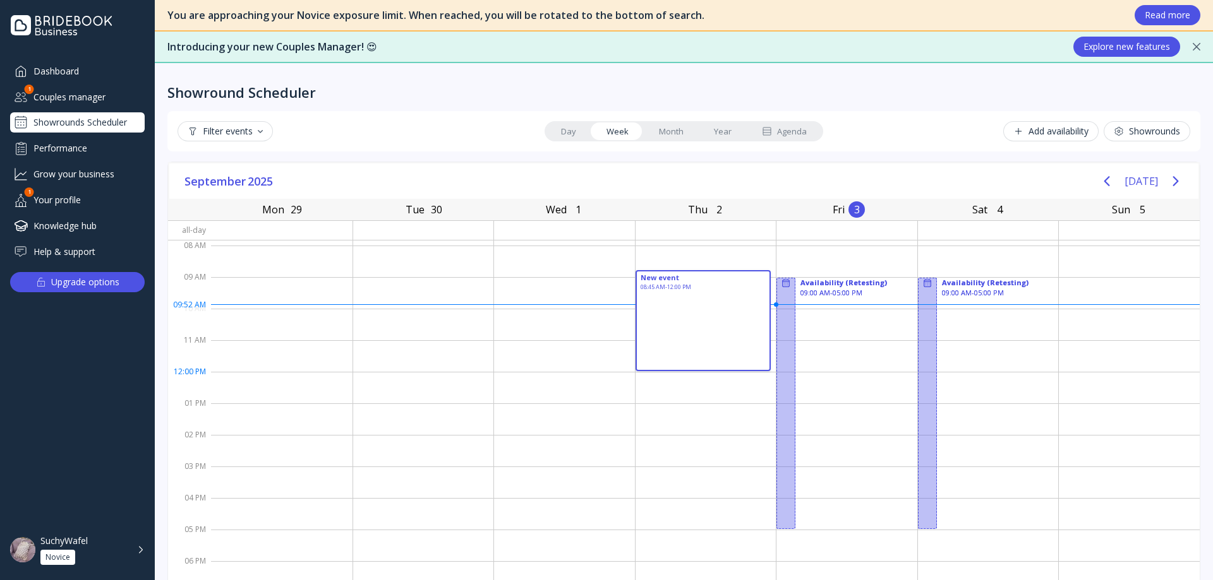
drag, startPoint x: 678, startPoint y: 284, endPoint x: 700, endPoint y: 377, distance: 96.0
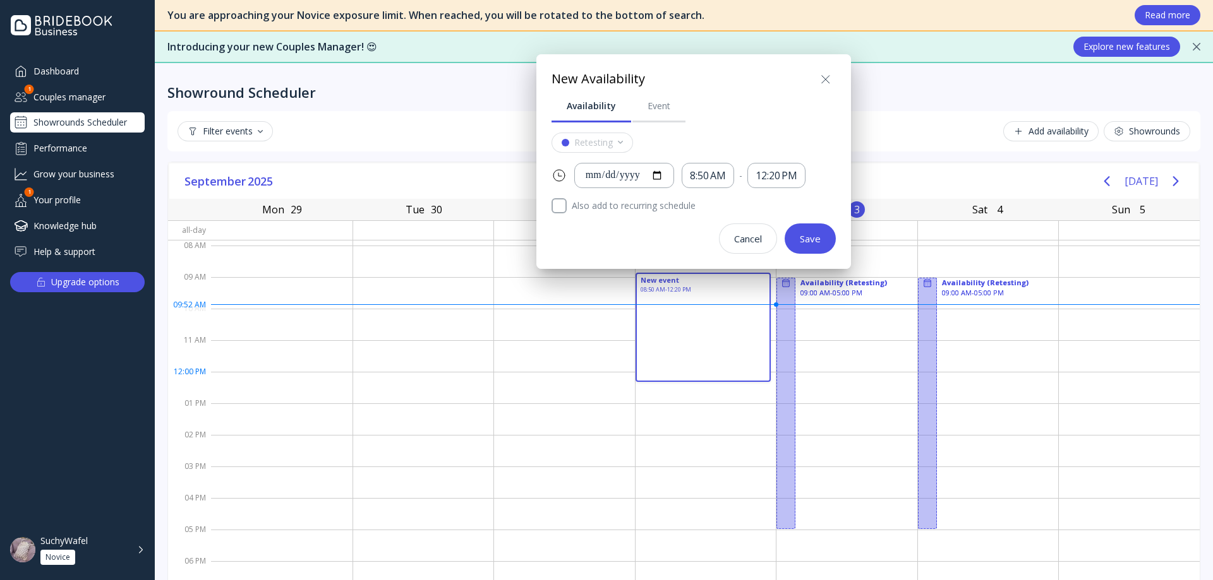
click at [680, 351] on div at bounding box center [606, 290] width 1415 height 782
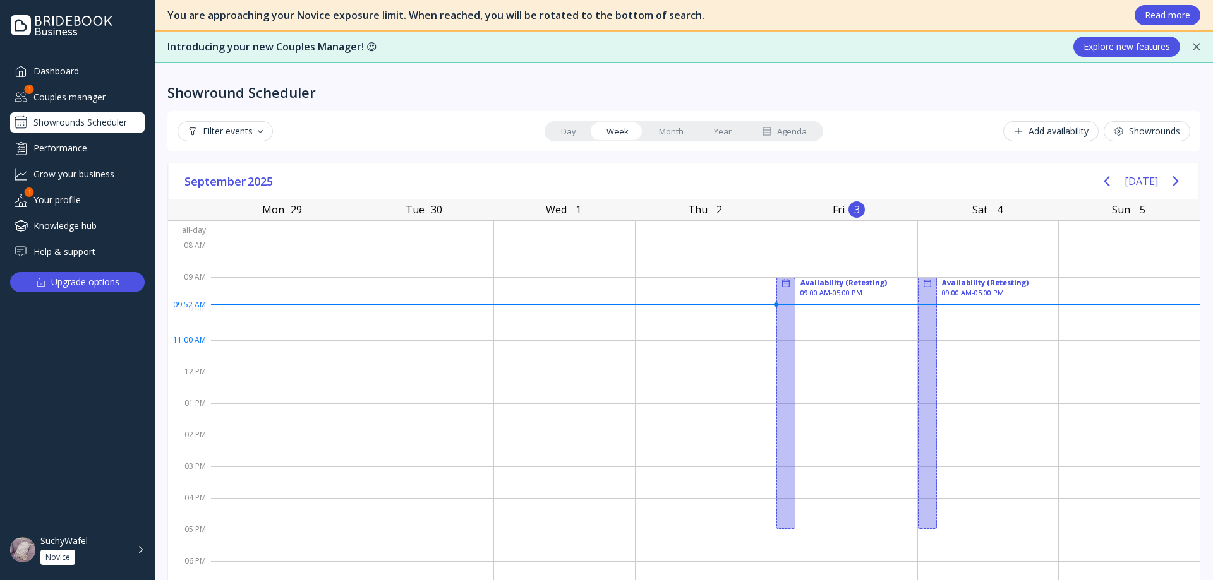
drag, startPoint x: 774, startPoint y: 289, endPoint x: 800, endPoint y: 370, distance: 85.3
click at [800, 370] on div "Availability (Retesting) 09:00 AM - 05:00 PM Availability (Retesting) 09:00 AM …" at bounding box center [846, 435] width 141 height 379
drag, startPoint x: 827, startPoint y: 315, endPoint x: 843, endPoint y: 405, distance: 91.7
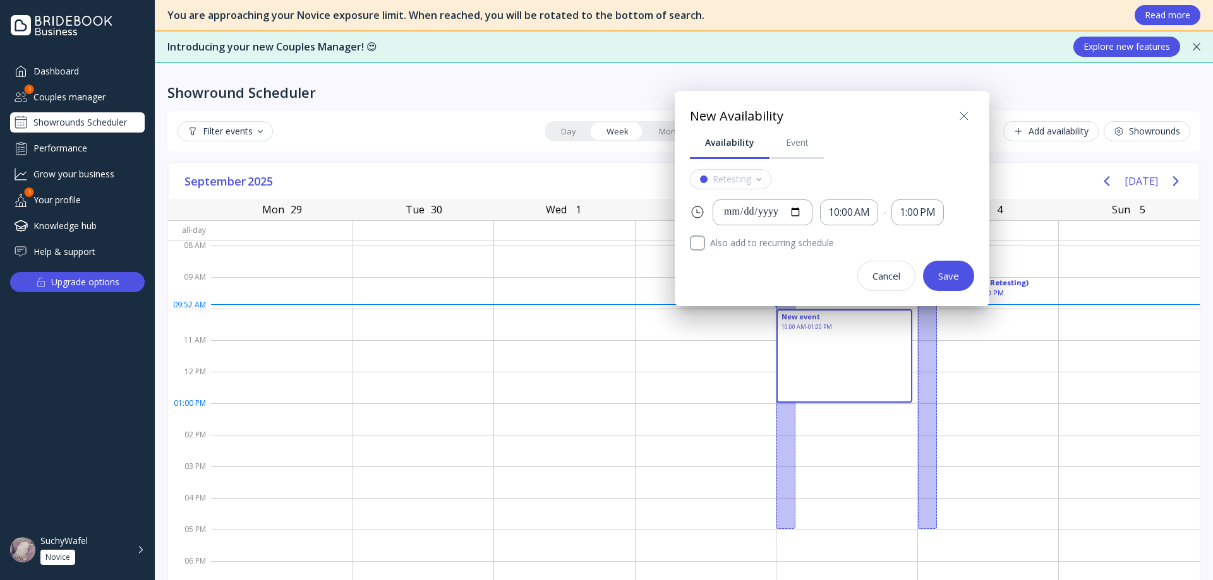
click at [757, 244] on label "Also add to recurring schedule" at bounding box center [839, 243] width 269 height 15
click at [705, 237] on label "Also add to recurring schedule" at bounding box center [839, 243] width 269 height 15
click at [959, 116] on icon at bounding box center [963, 116] width 15 height 15
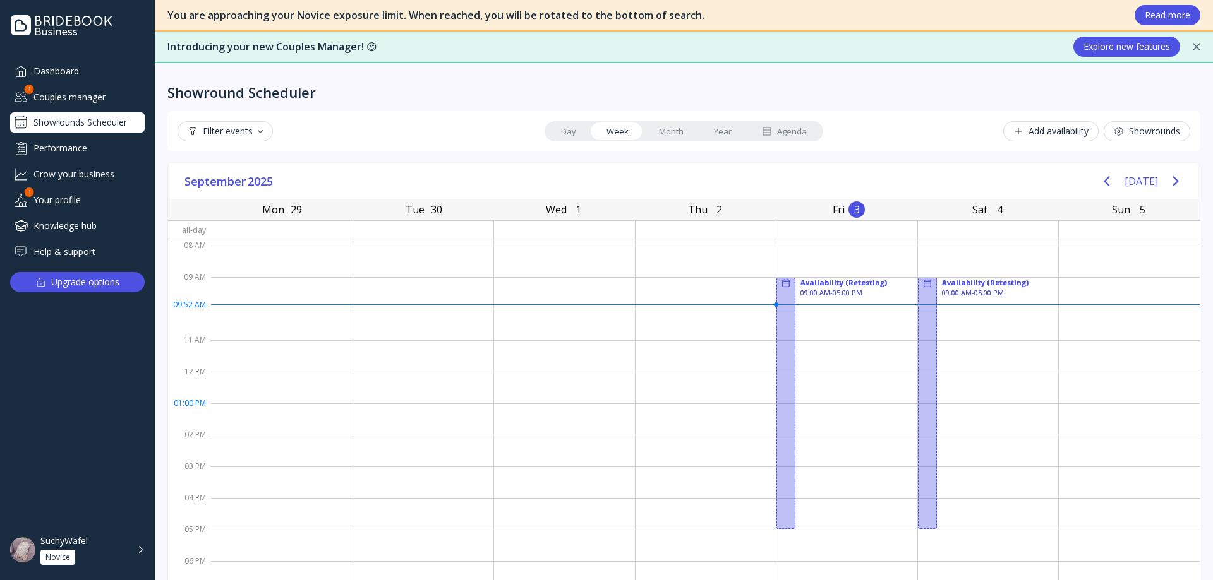
click at [662, 140] on div "Day Week Month Year Agenda" at bounding box center [683, 131] width 279 height 20
click at [663, 135] on link "Month" at bounding box center [671, 132] width 55 height 18
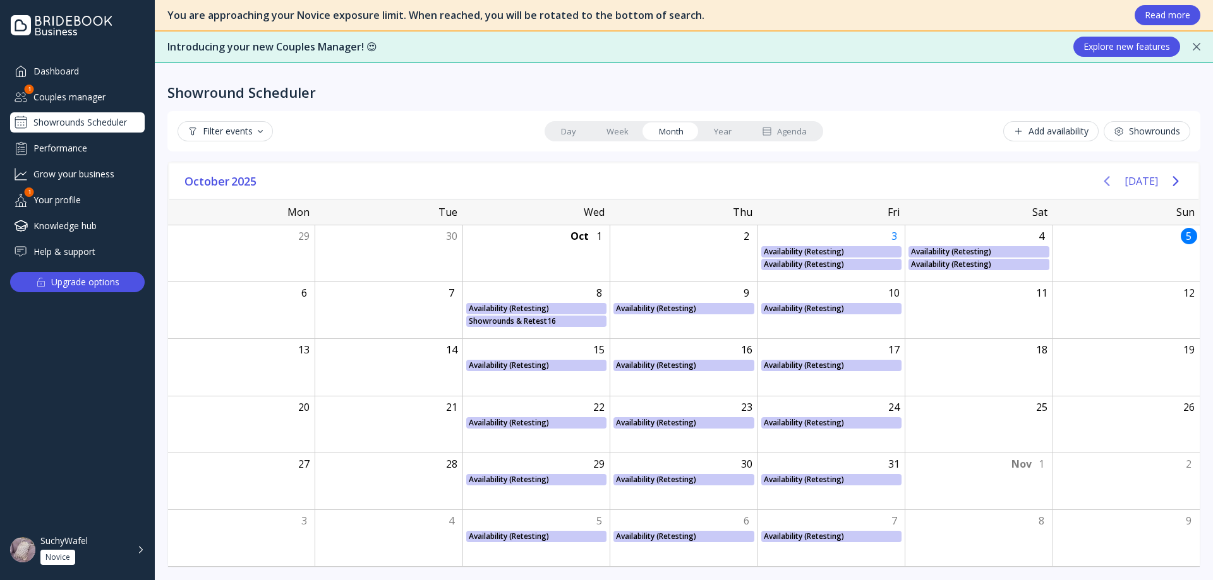
click at [1139, 177] on button "[DATE]" at bounding box center [1140, 181] width 33 height 23
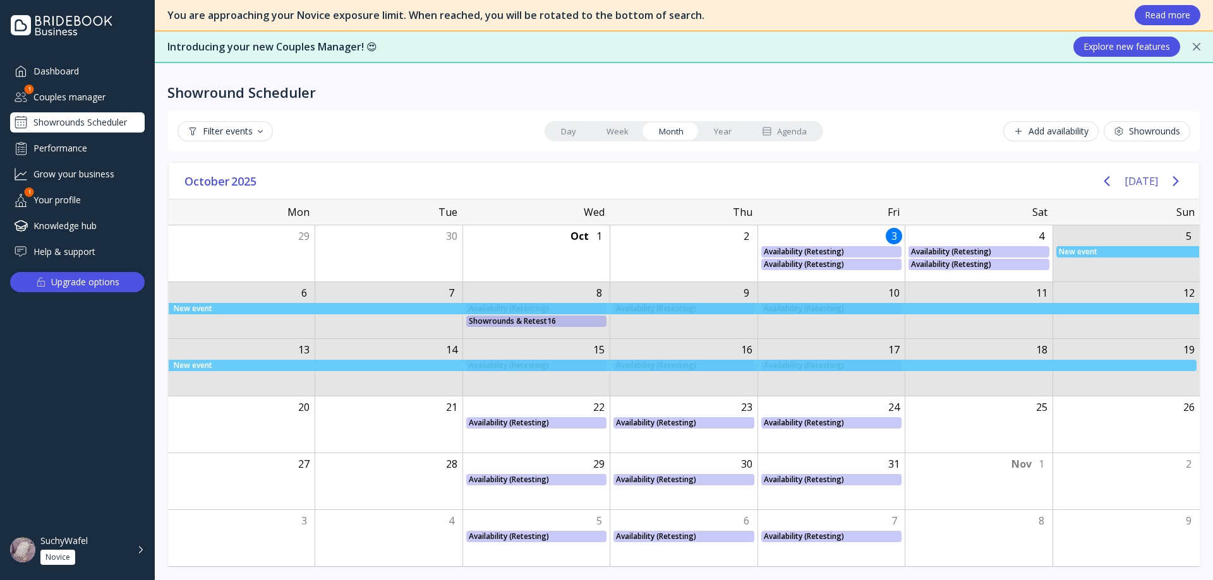
drag, startPoint x: 1102, startPoint y: 251, endPoint x: 1122, endPoint y: 364, distance: 115.5
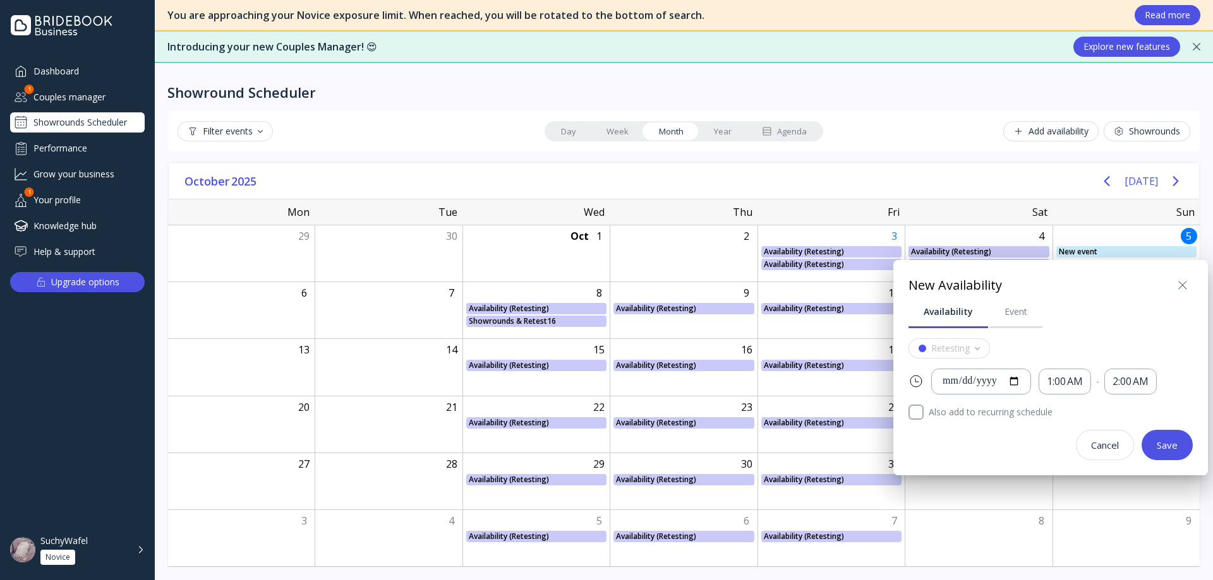
click at [1182, 284] on icon at bounding box center [1182, 285] width 15 height 15
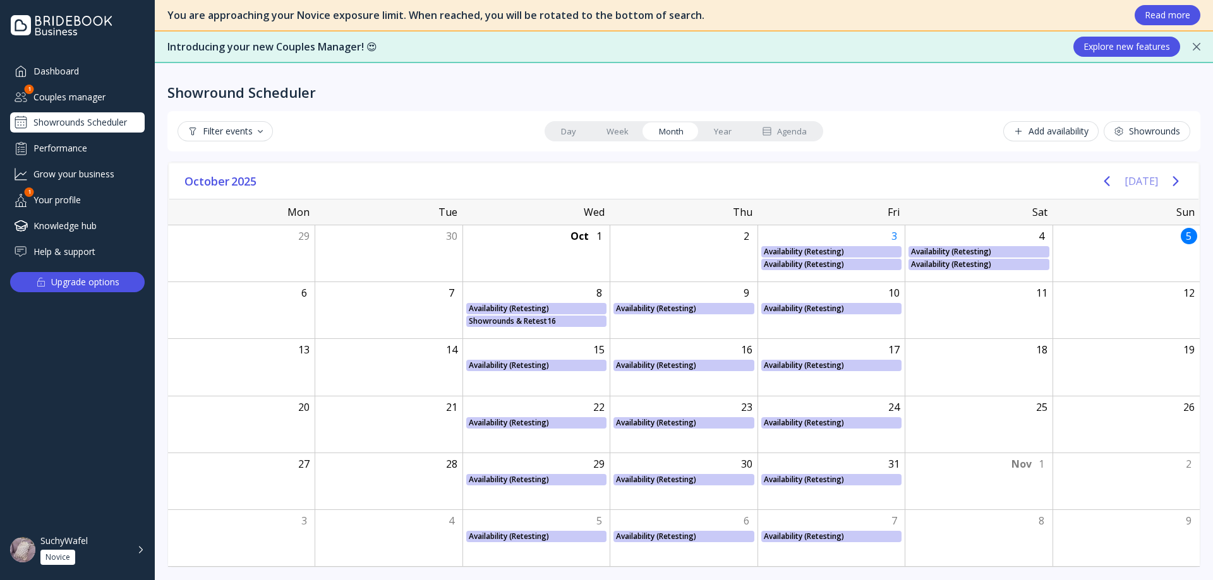
click at [1130, 181] on button "[DATE]" at bounding box center [1140, 181] width 33 height 23
click at [1173, 177] on icon "Next page" at bounding box center [1175, 181] width 6 height 10
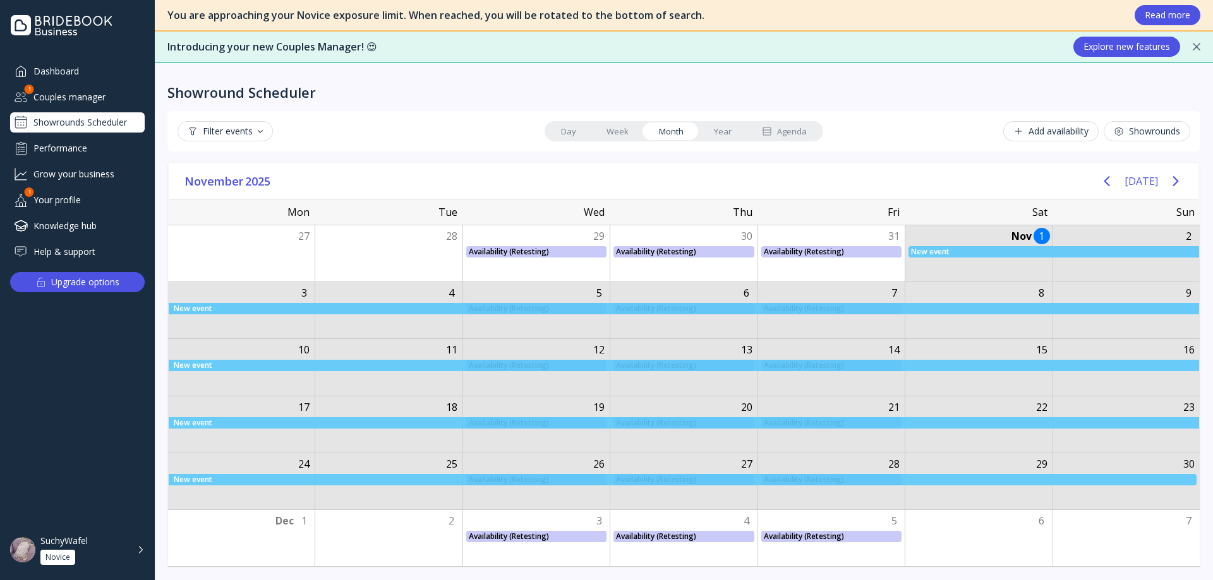
drag, startPoint x: 999, startPoint y: 256, endPoint x: 1130, endPoint y: 497, distance: 274.7
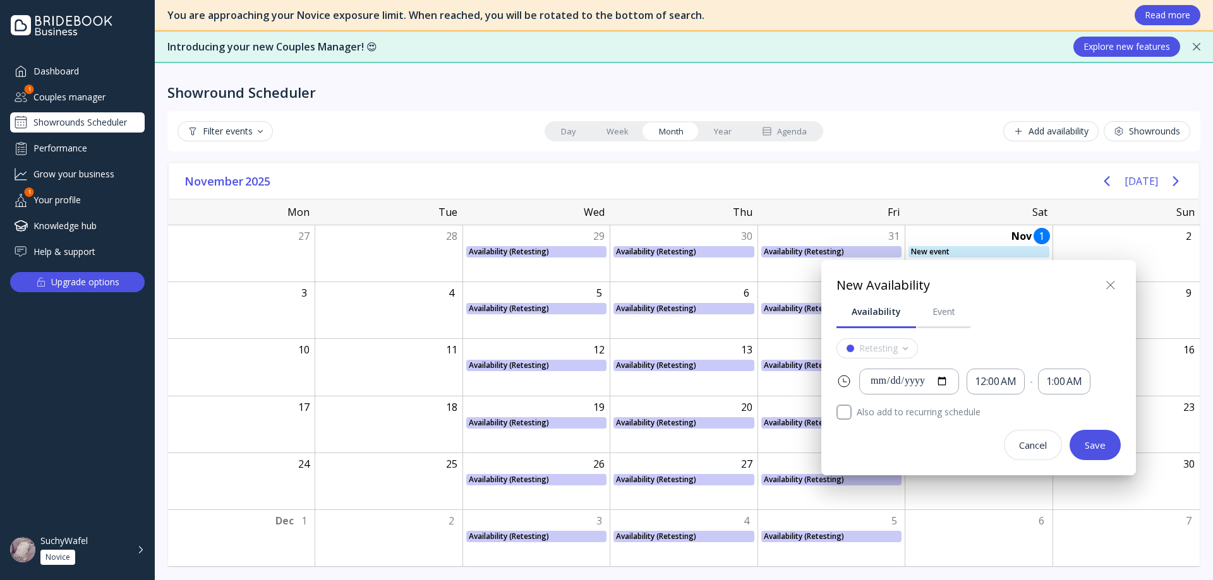
click at [1110, 286] on icon at bounding box center [1110, 285] width 15 height 15
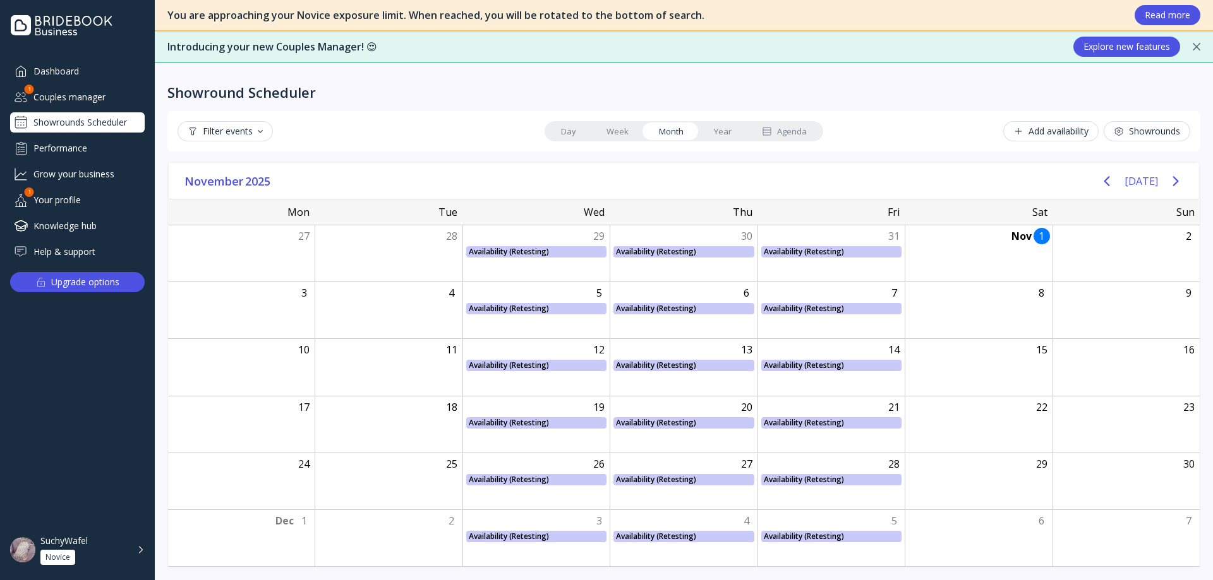
click at [803, 130] on div "Agenda" at bounding box center [784, 132] width 45 height 12
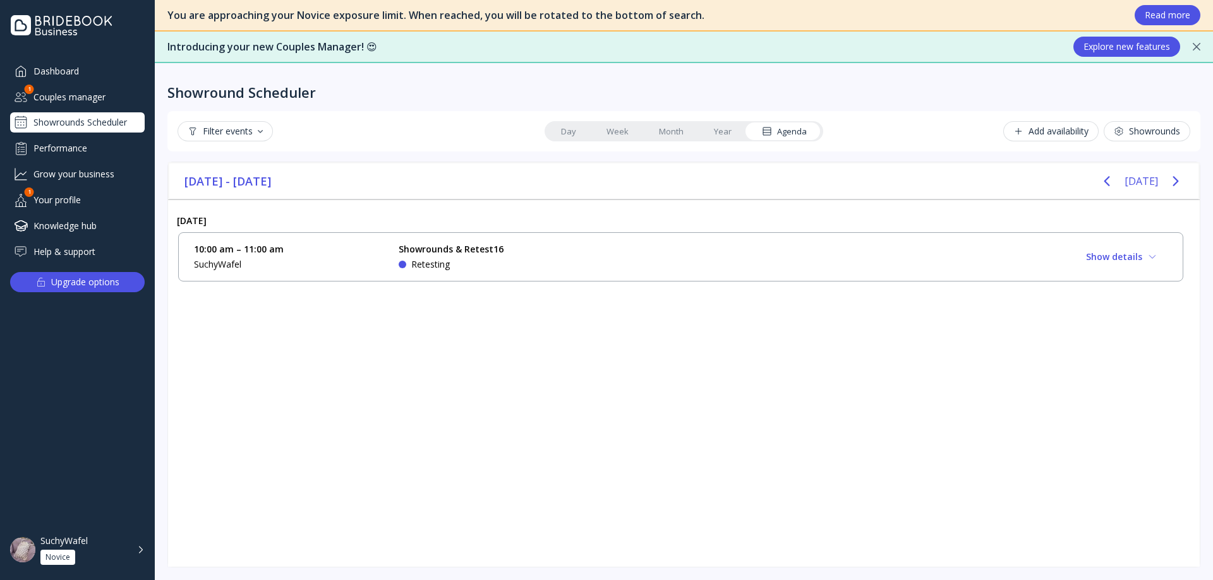
click at [717, 138] on link "Year" at bounding box center [722, 132] width 48 height 18
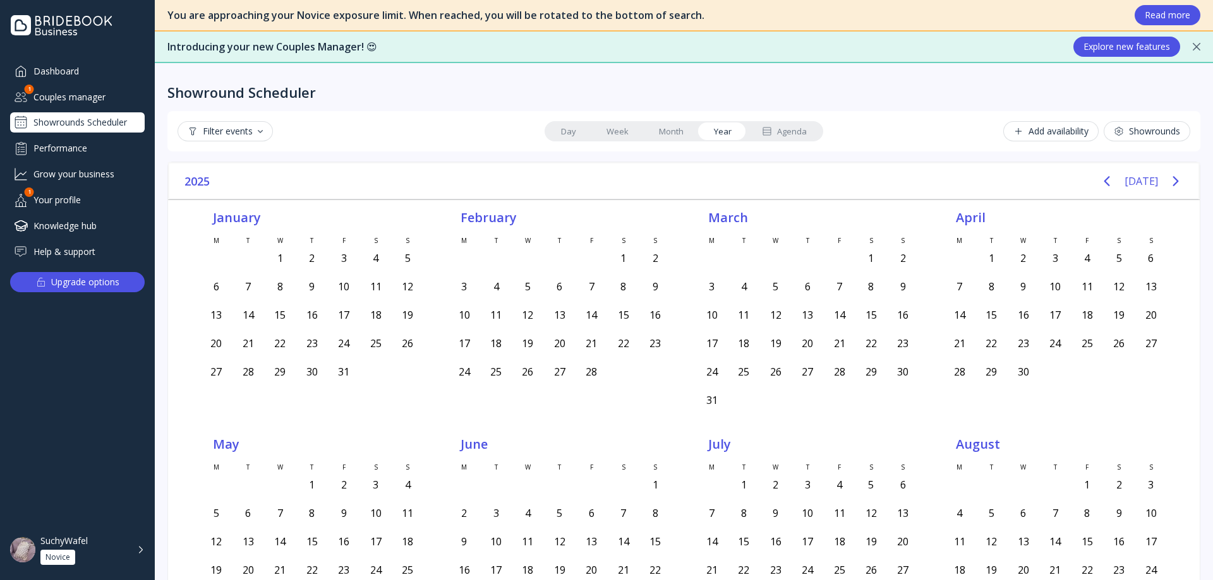
click at [674, 136] on link "Month" at bounding box center [671, 132] width 55 height 18
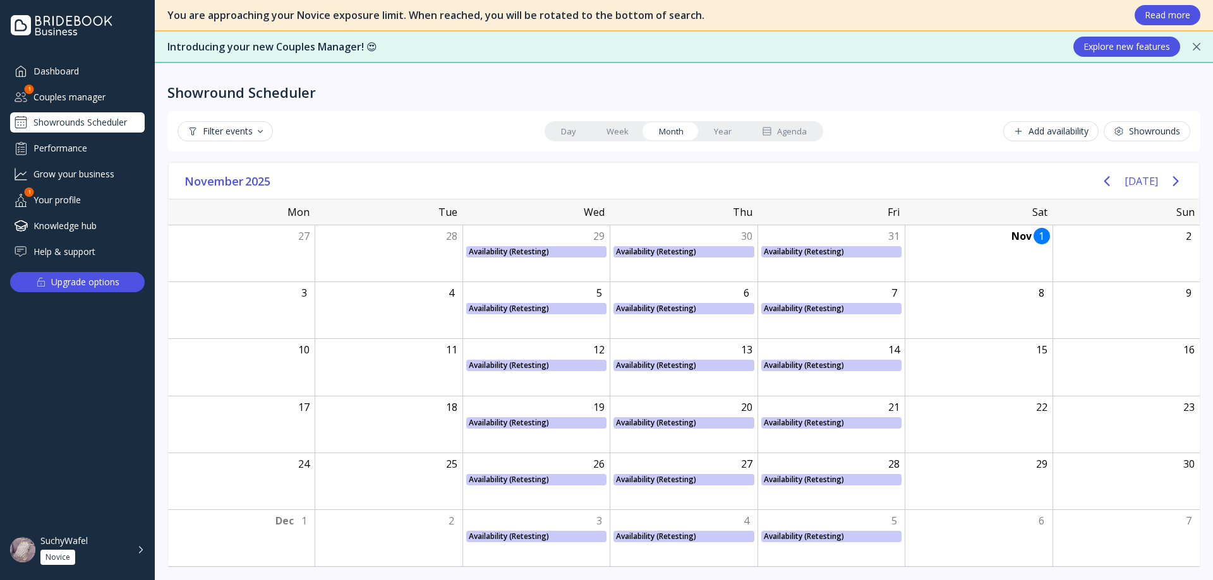
click at [636, 135] on link "Week" at bounding box center [617, 132] width 52 height 18
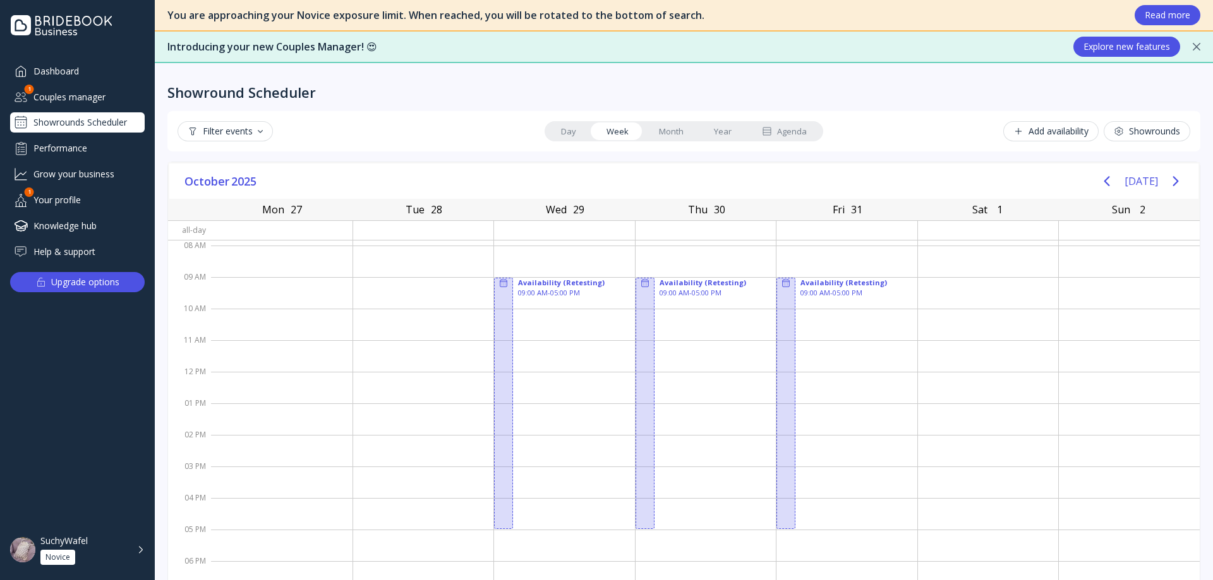
click at [554, 129] on link "Day" at bounding box center [568, 132] width 45 height 18
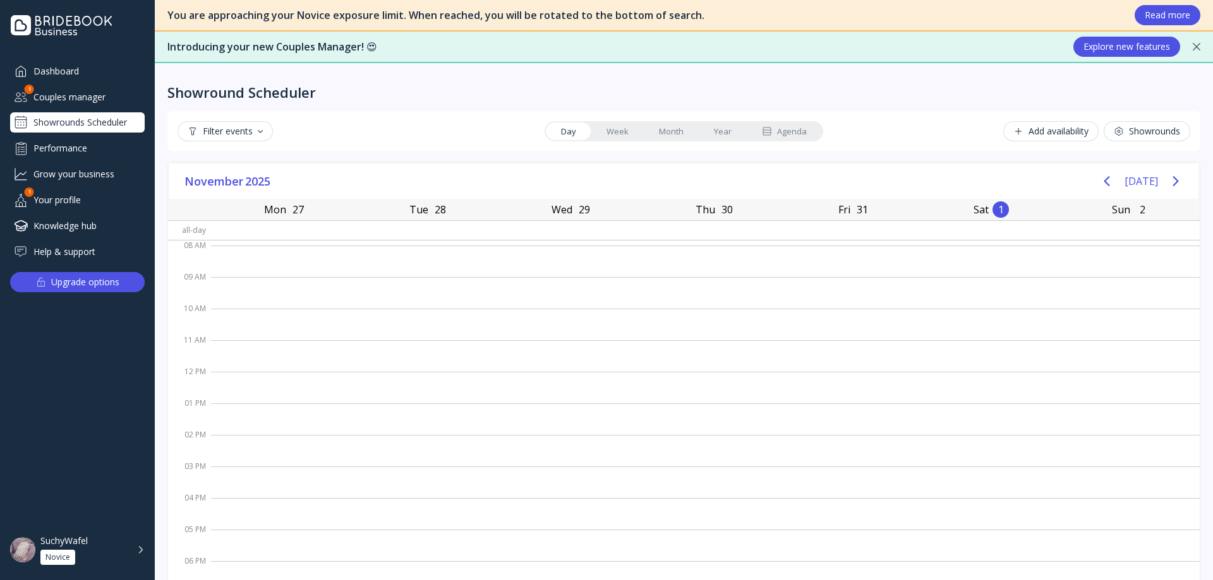
click at [608, 133] on link "Week" at bounding box center [617, 132] width 52 height 18
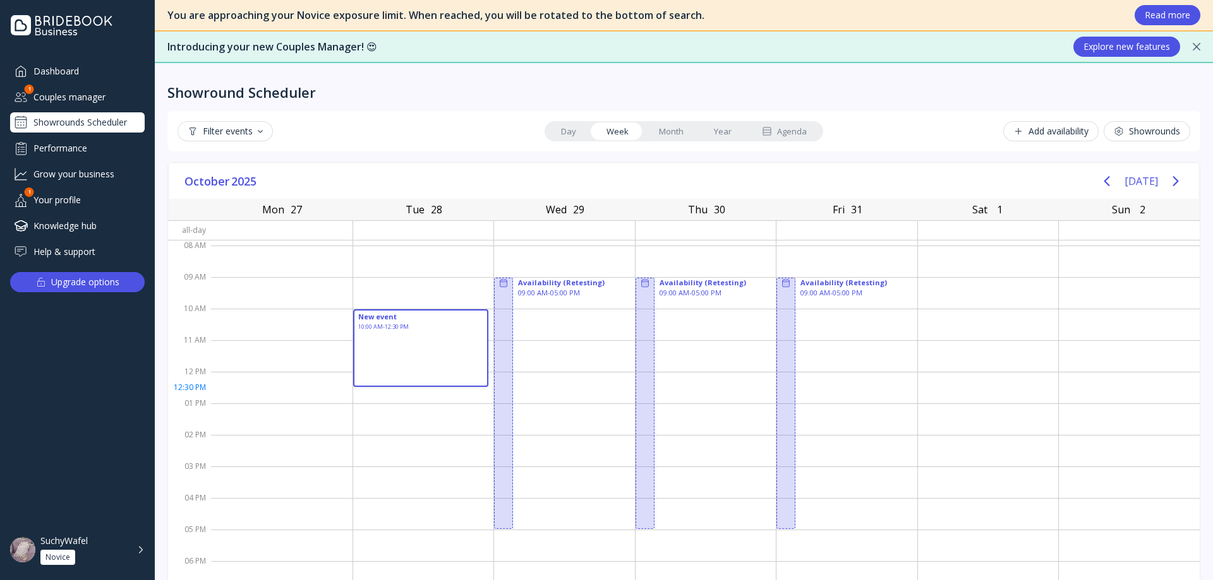
drag, startPoint x: 399, startPoint y: 313, endPoint x: 430, endPoint y: 403, distance: 95.1
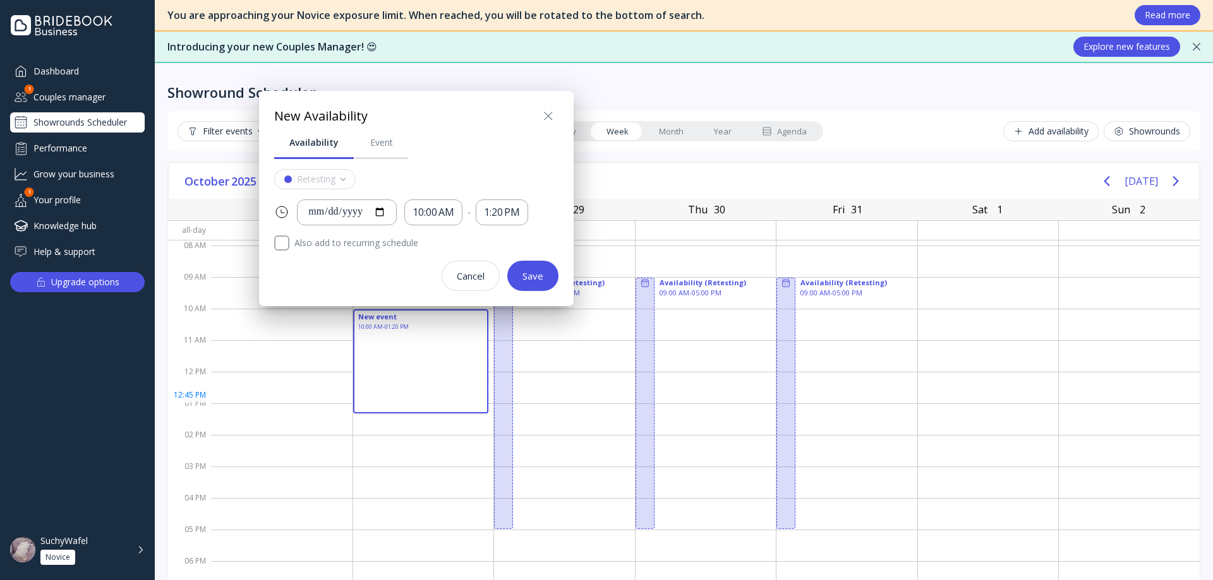
click at [423, 390] on div at bounding box center [606, 290] width 1415 height 782
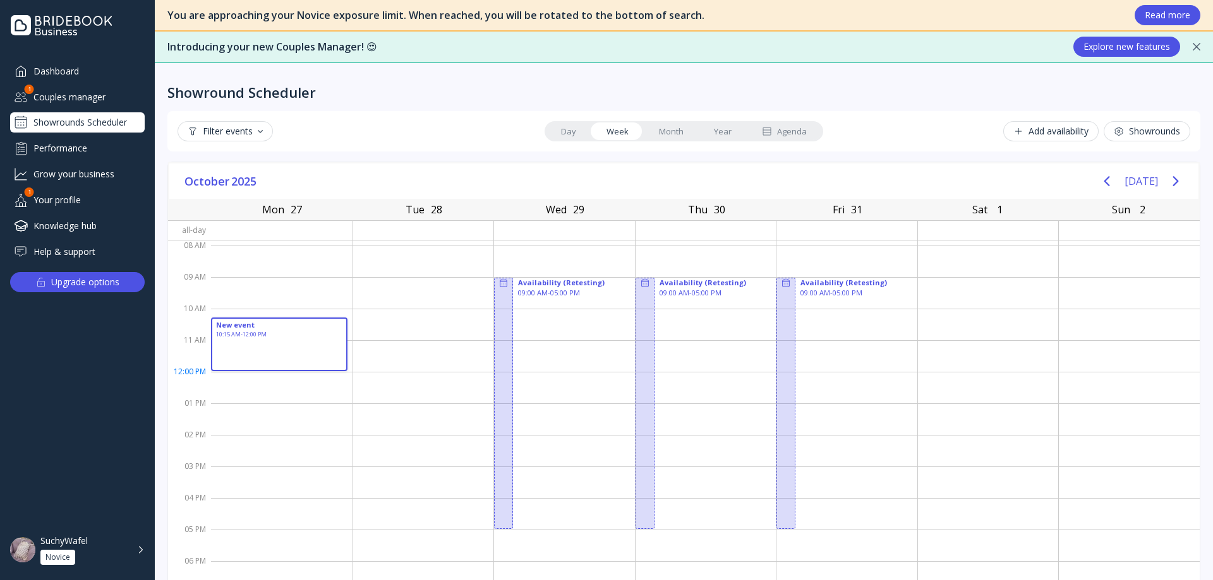
drag, startPoint x: 265, startPoint y: 317, endPoint x: 294, endPoint y: 368, distance: 58.0
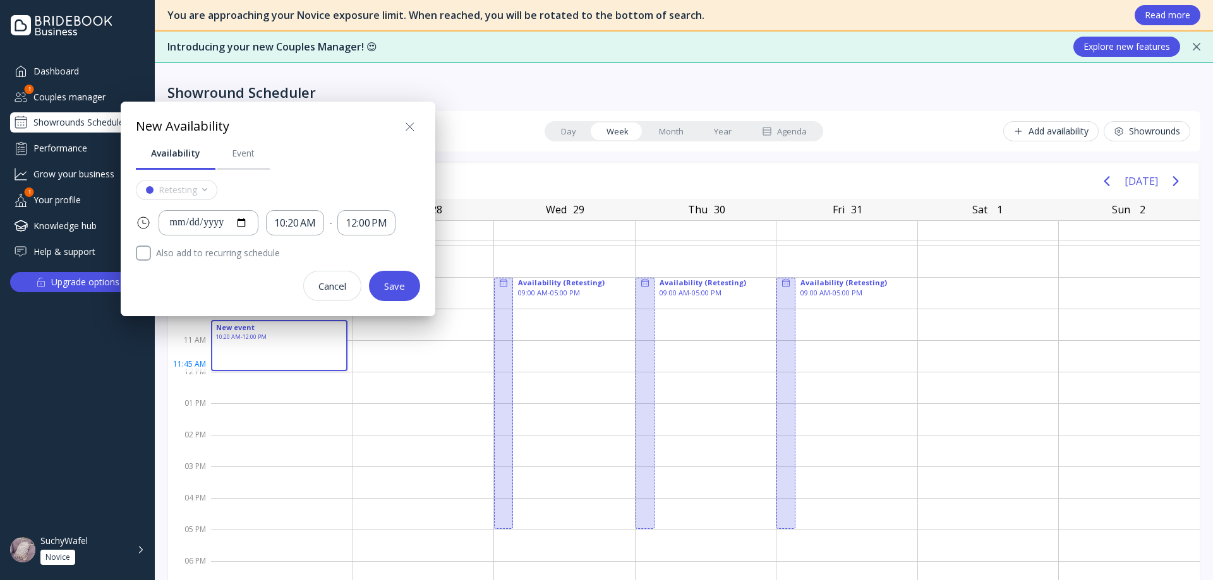
click at [431, 393] on div at bounding box center [606, 290] width 1415 height 782
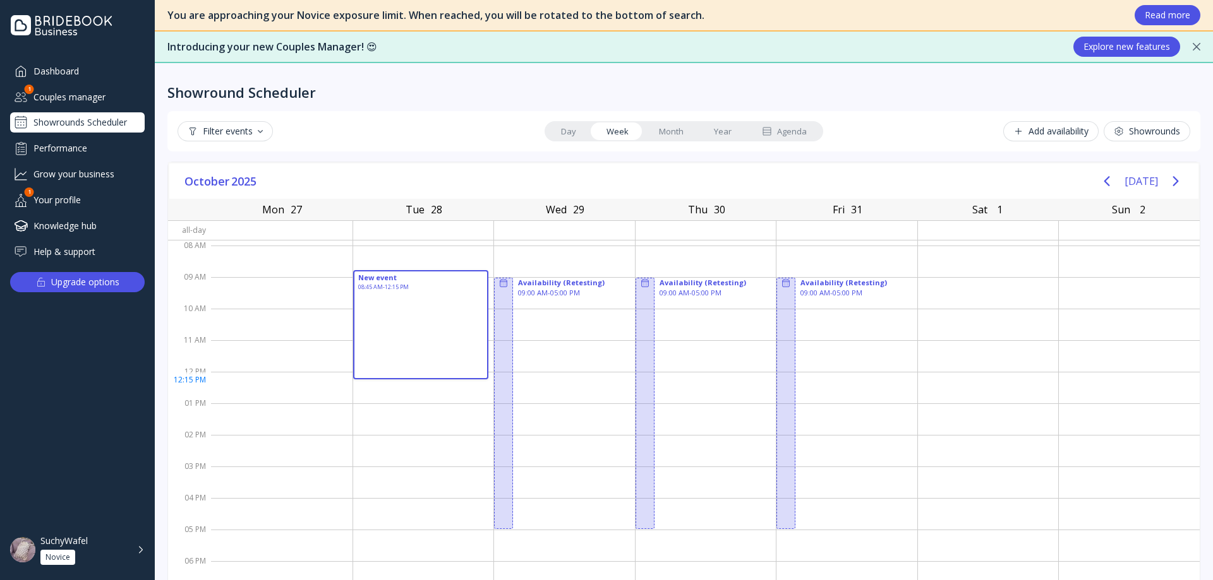
drag, startPoint x: 385, startPoint y: 273, endPoint x: 417, endPoint y: 391, distance: 121.6
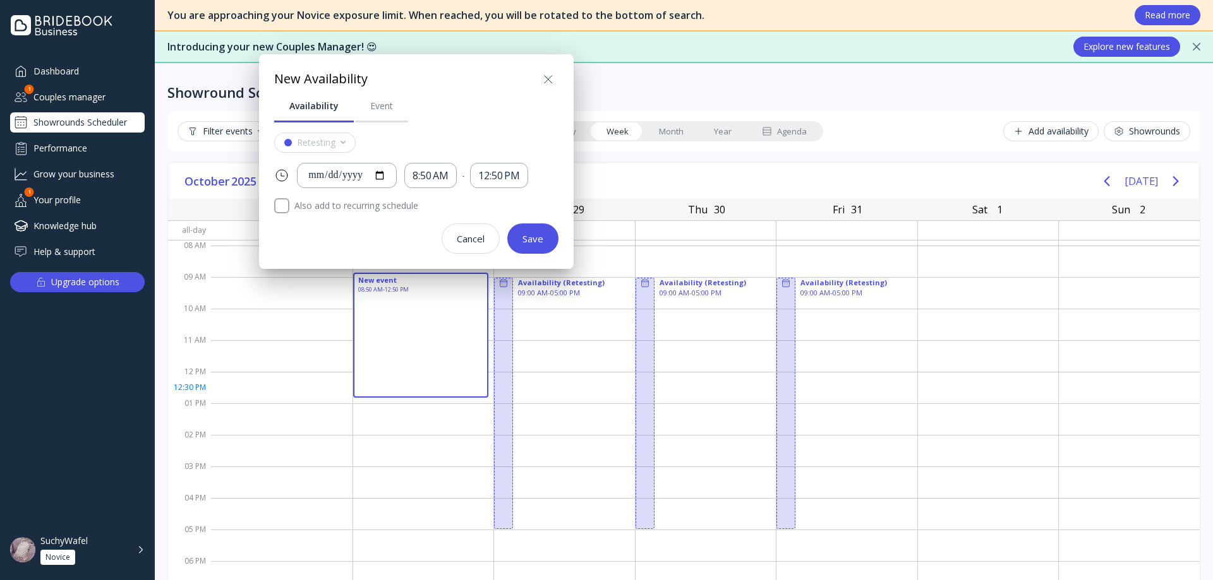
click at [478, 244] on div "Cancel" at bounding box center [471, 239] width 28 height 10
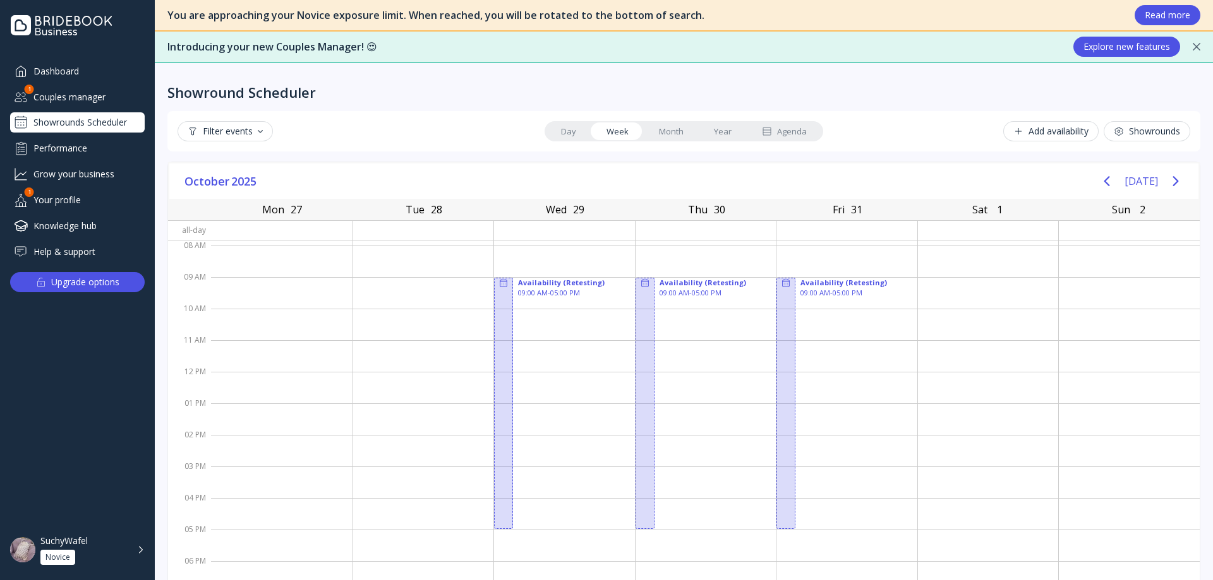
click at [572, 135] on link "Day" at bounding box center [568, 132] width 45 height 18
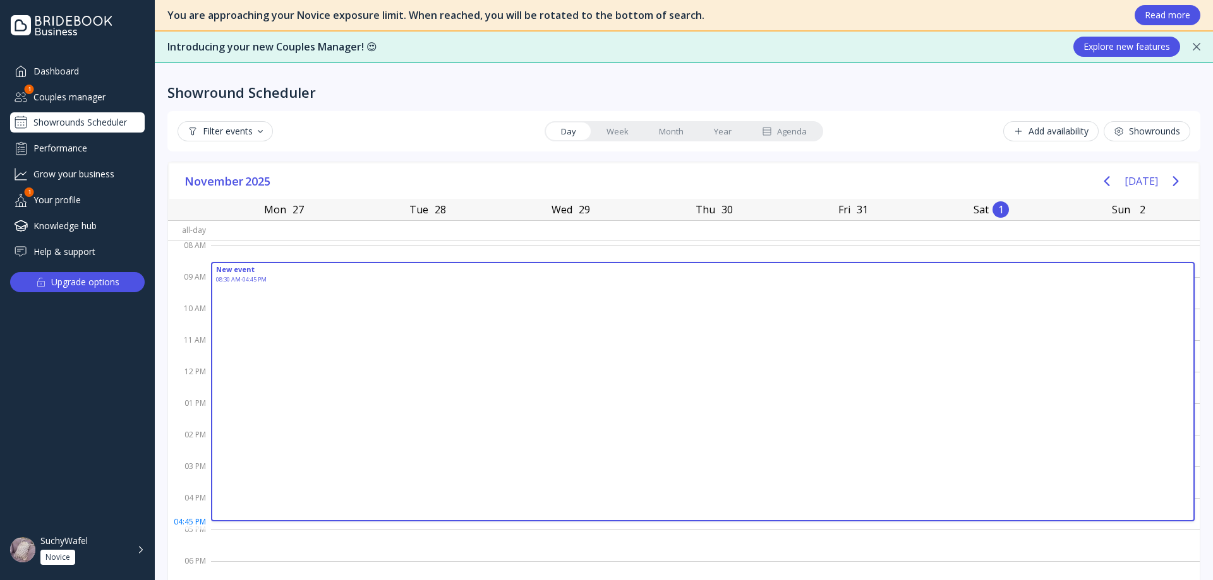
drag, startPoint x: 566, startPoint y: 263, endPoint x: 590, endPoint y: 517, distance: 255.0
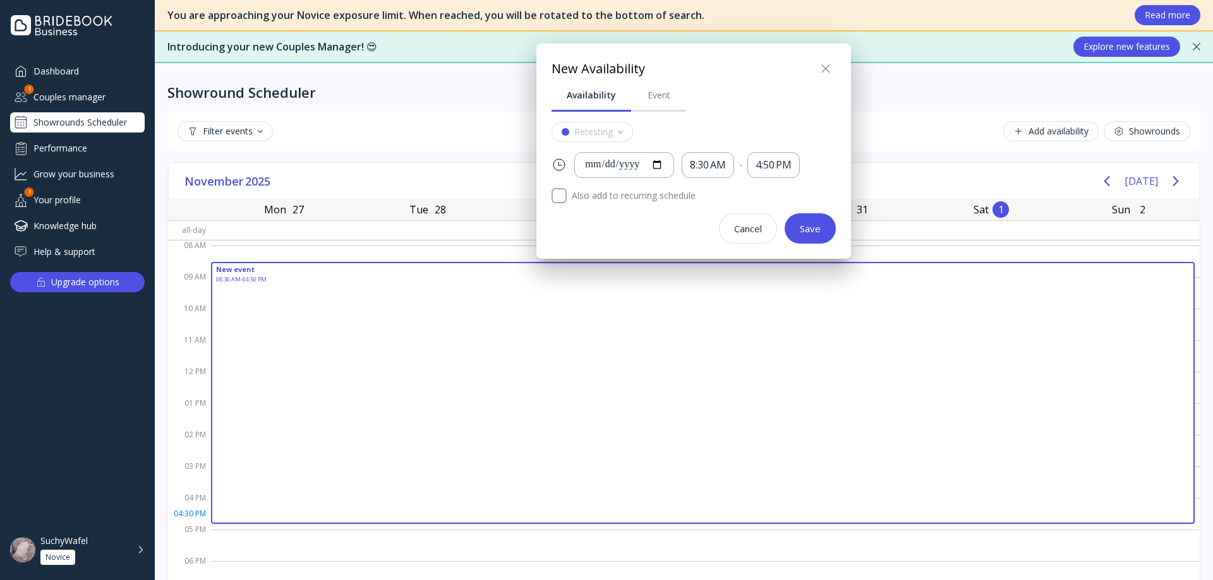
drag, startPoint x: 751, startPoint y: 224, endPoint x: 761, endPoint y: 224, distance: 10.1
click at [755, 224] on div "Cancel" at bounding box center [748, 229] width 28 height 10
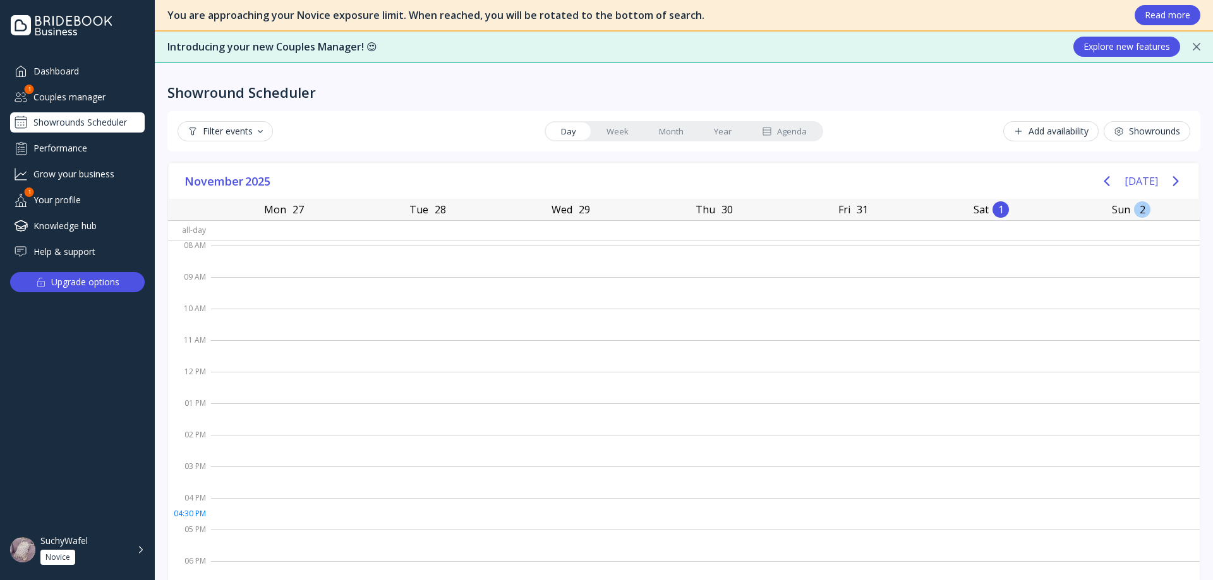
click at [1134, 179] on button "[DATE]" at bounding box center [1140, 181] width 33 height 23
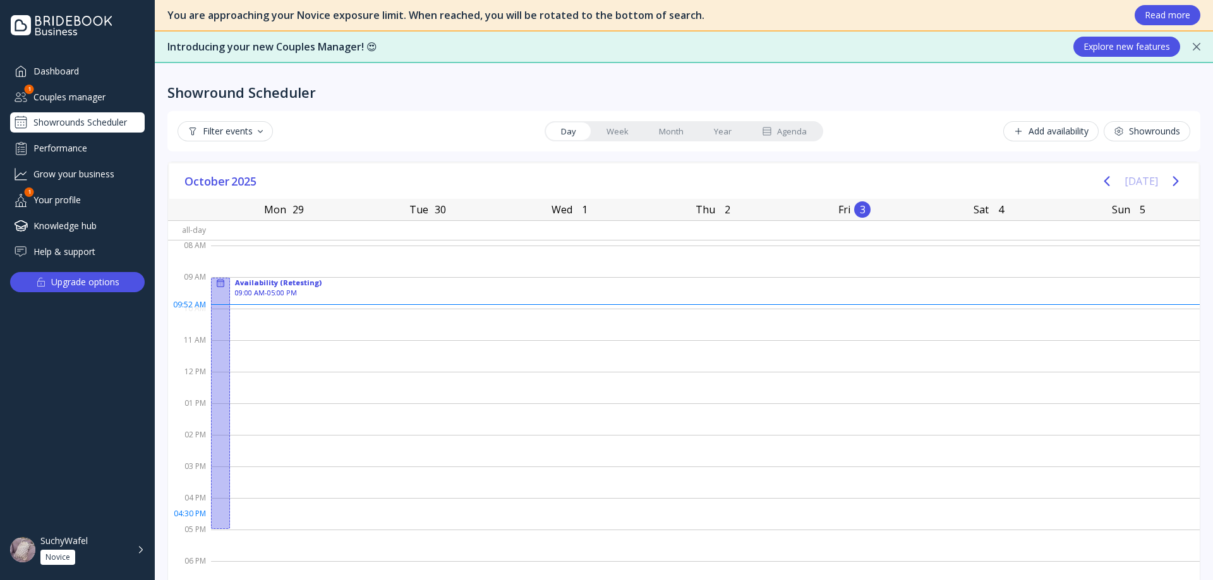
scroll to position [2, 0]
click at [1134, 179] on button "[DATE]" at bounding box center [1140, 181] width 33 height 23
click at [708, 290] on div at bounding box center [705, 291] width 988 height 32
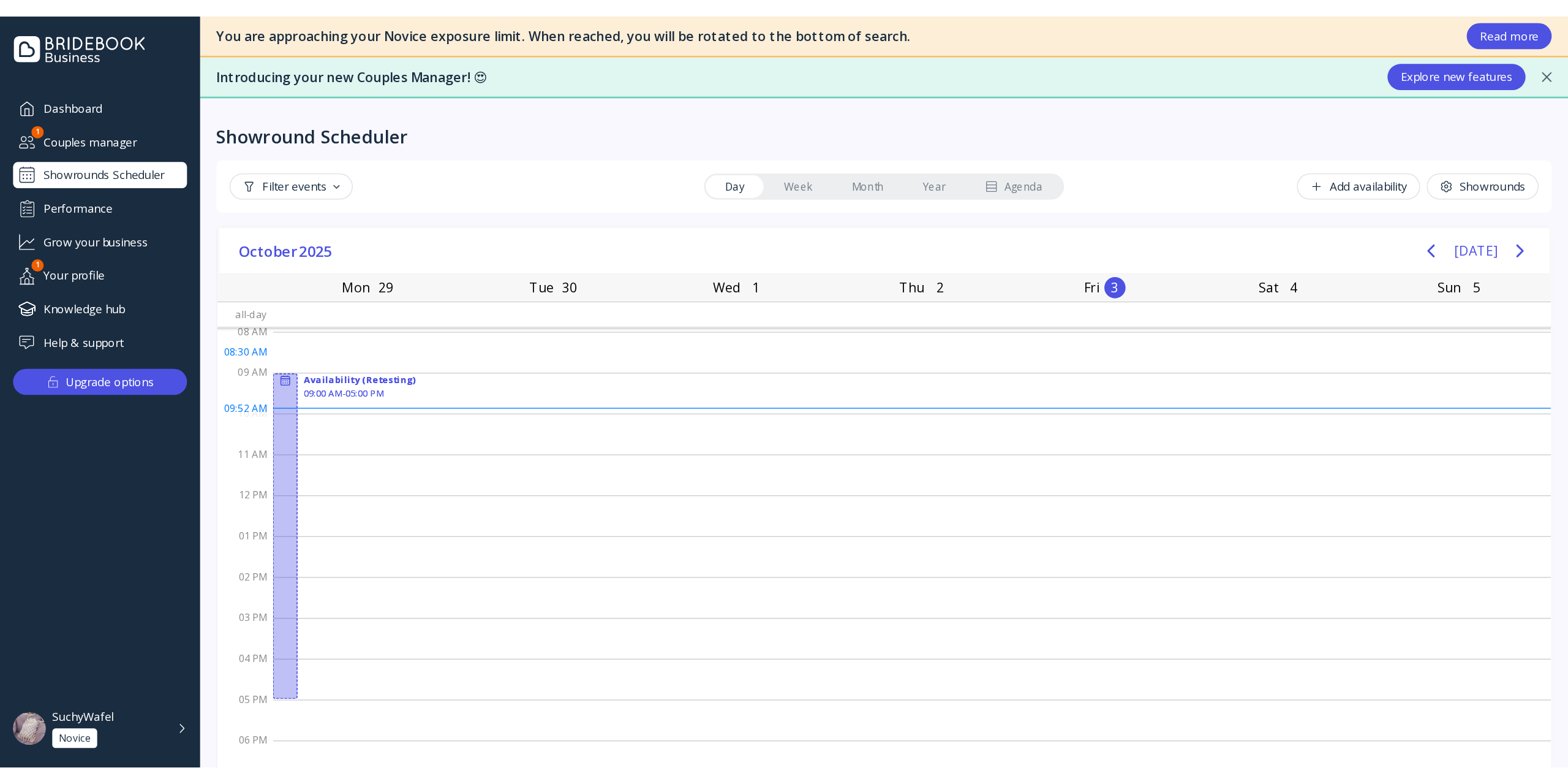
scroll to position [0, 0]
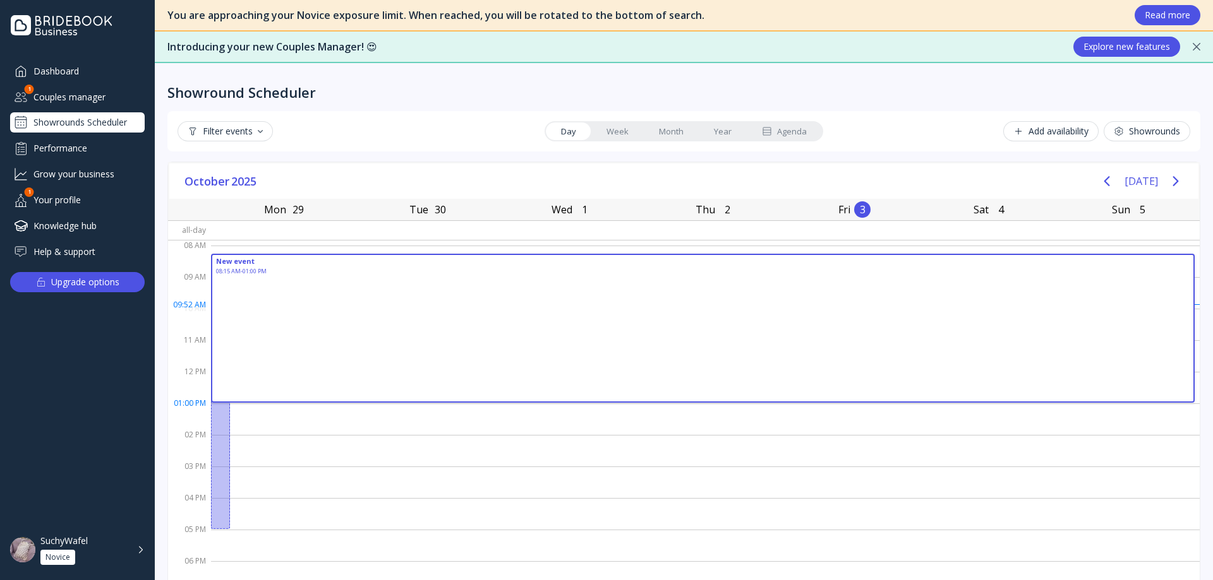
drag, startPoint x: 697, startPoint y: 257, endPoint x: 697, endPoint y: 404, distance: 147.1
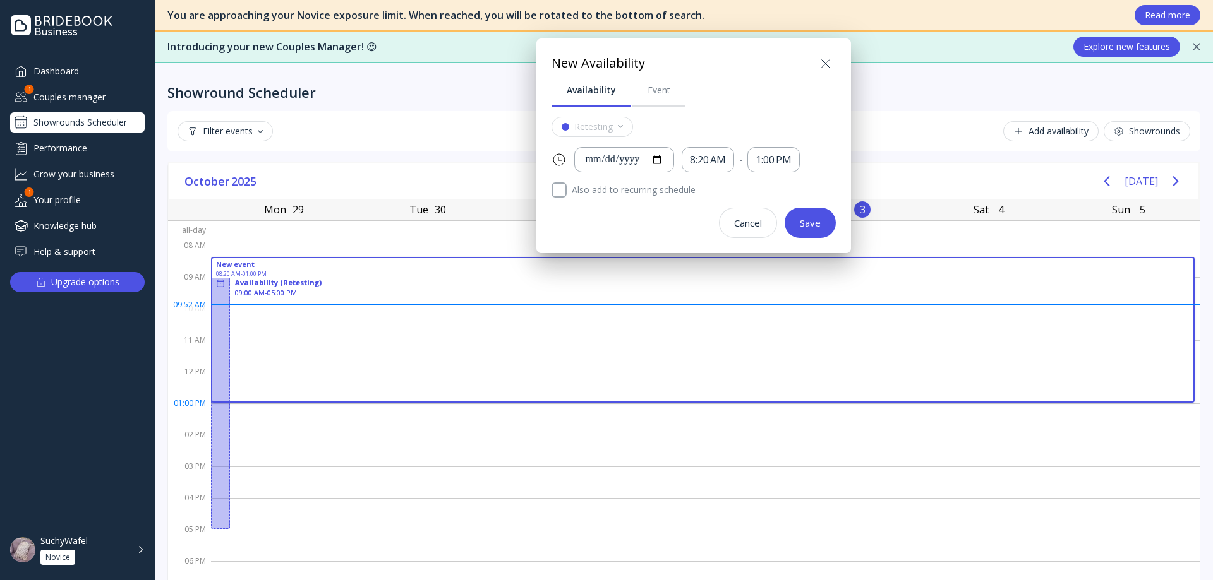
click at [828, 63] on icon at bounding box center [825, 63] width 15 height 15
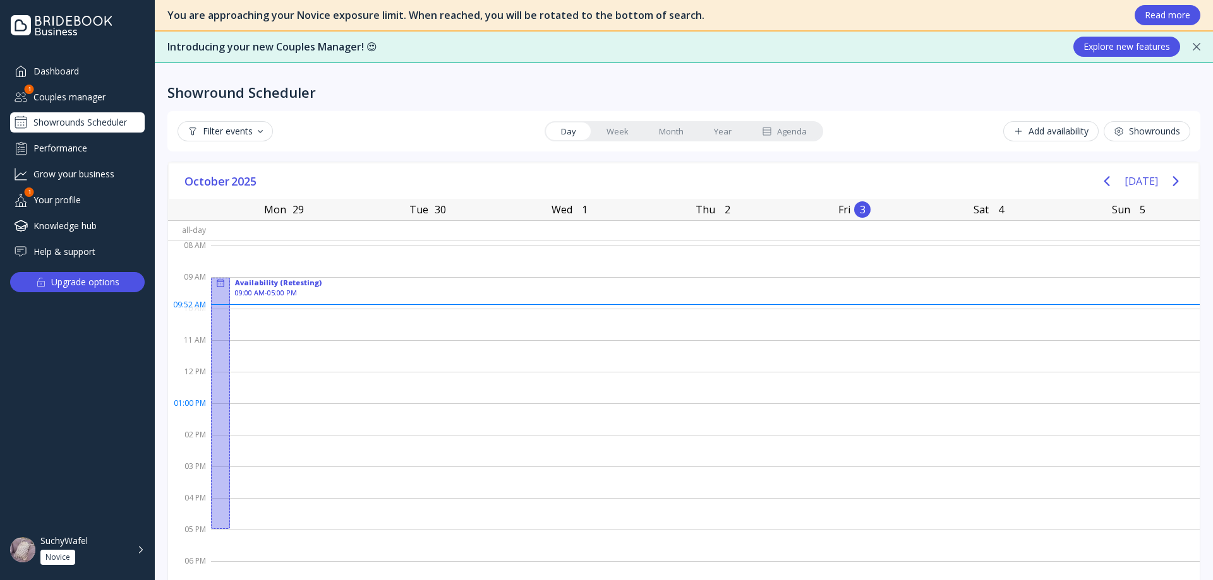
click at [678, 136] on link "Month" at bounding box center [671, 132] width 55 height 18
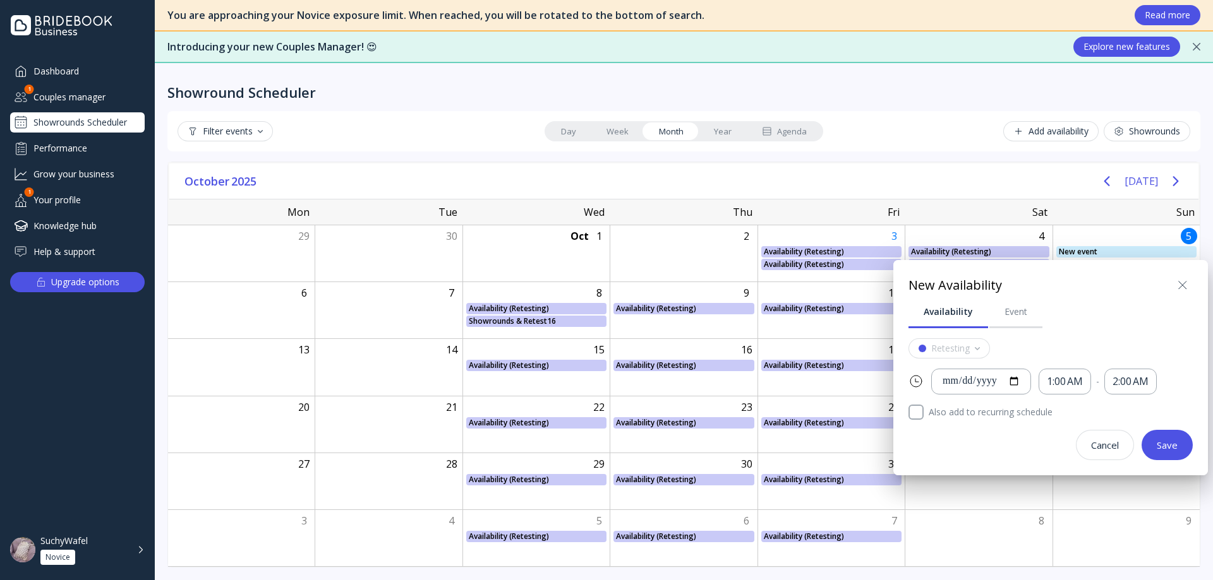
click at [1177, 280] on icon at bounding box center [1182, 285] width 15 height 15
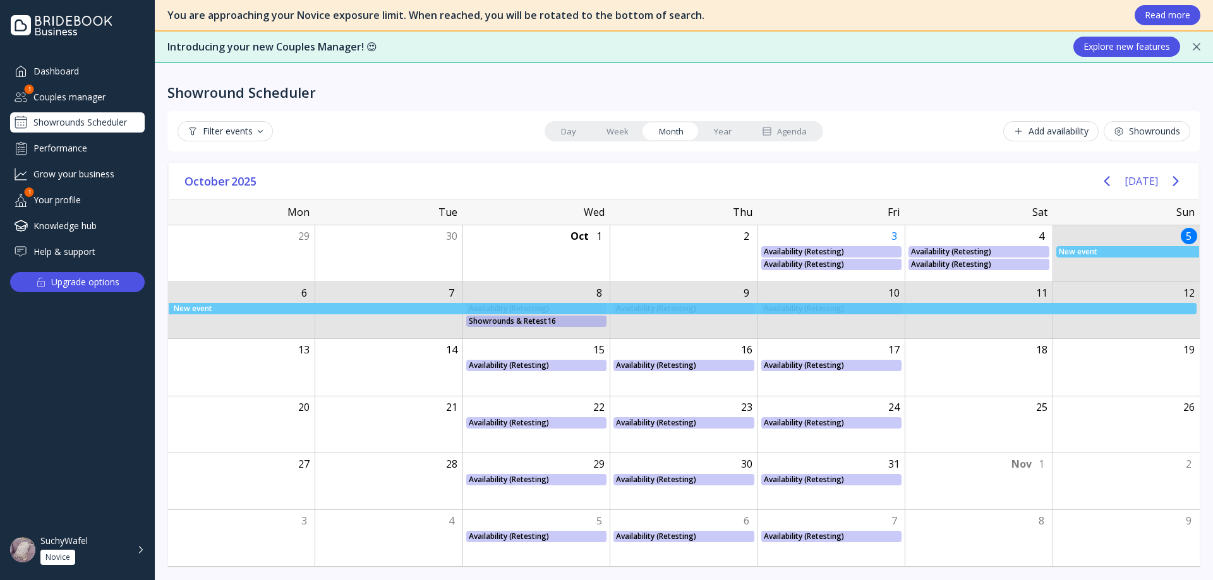
drag, startPoint x: 1134, startPoint y: 258, endPoint x: 1123, endPoint y: 303, distance: 46.3
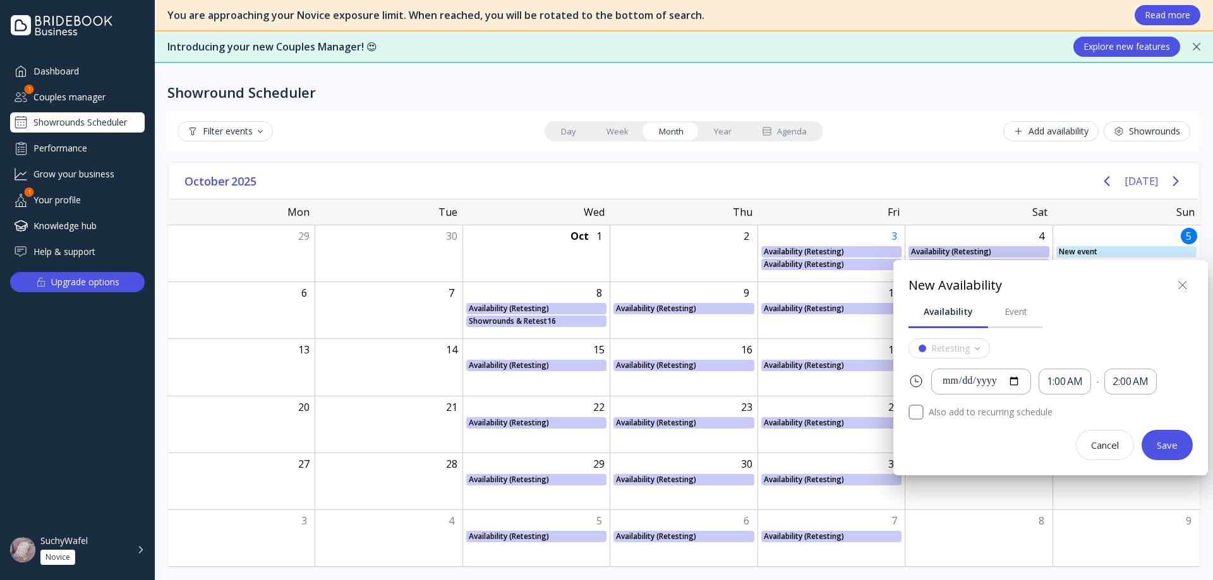
click at [1182, 291] on icon at bounding box center [1182, 285] width 15 height 15
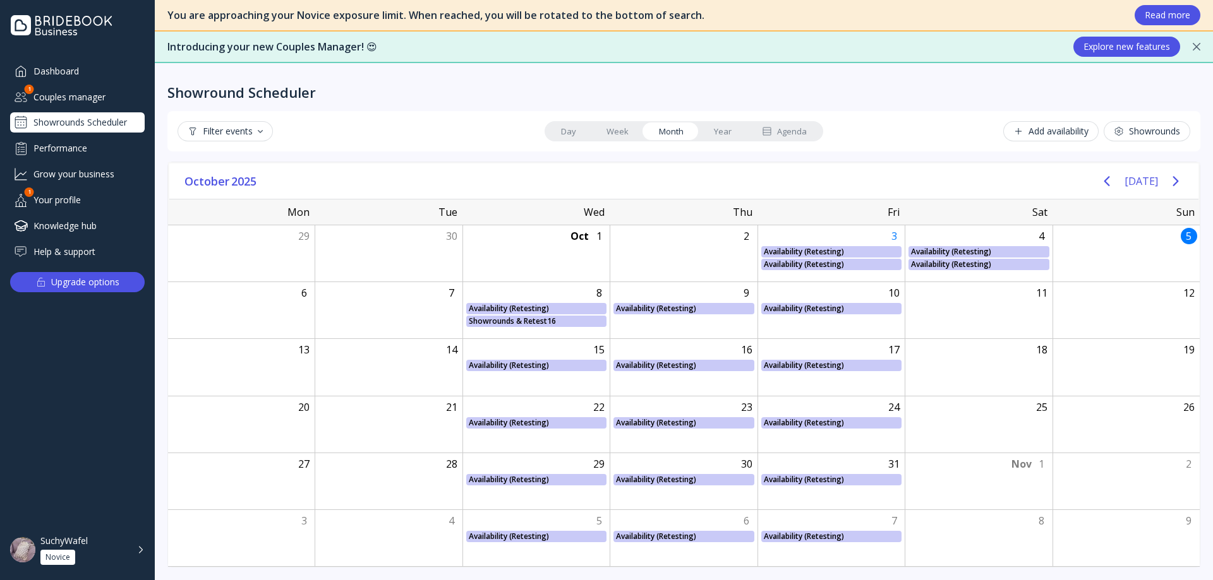
click at [632, 133] on link "Week" at bounding box center [617, 132] width 52 height 18
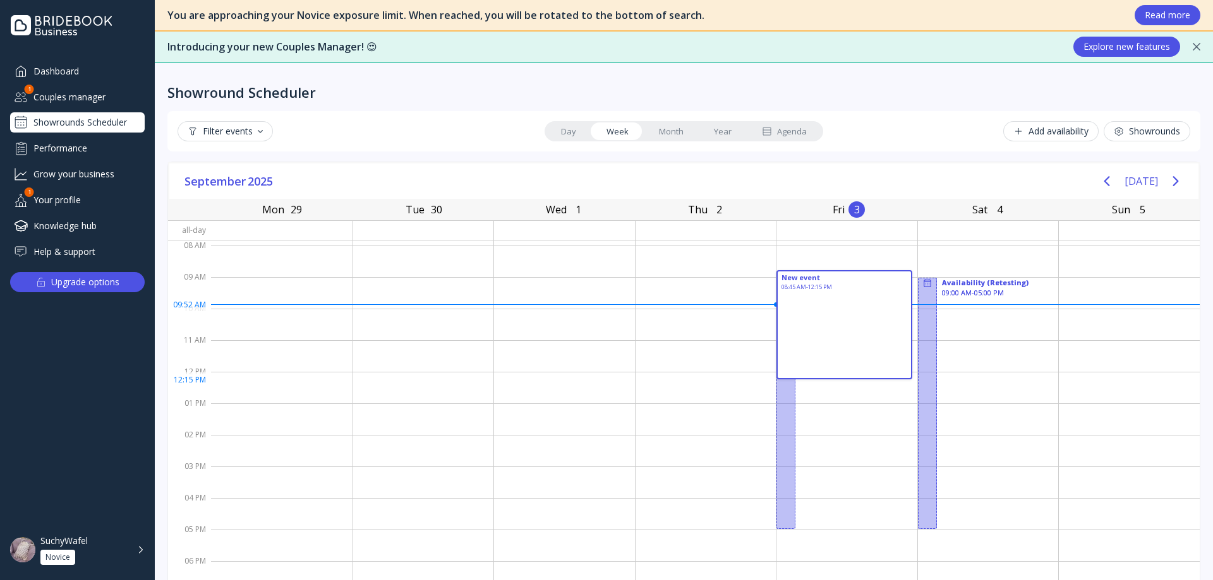
drag, startPoint x: 809, startPoint y: 283, endPoint x: 784, endPoint y: 383, distance: 103.4
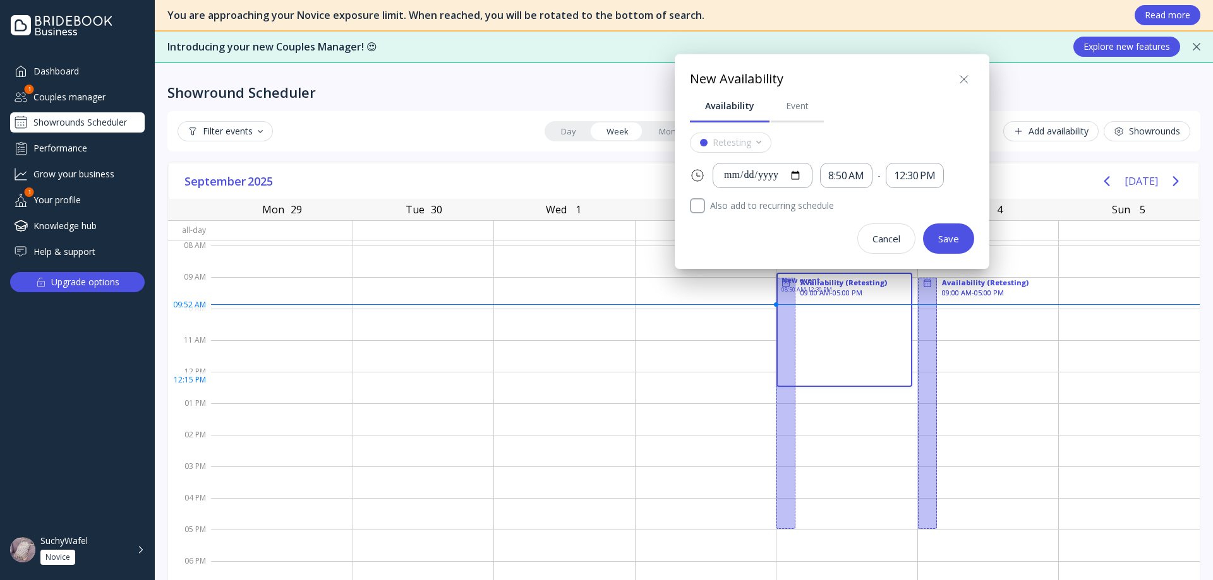
click at [626, 315] on div at bounding box center [606, 290] width 1415 height 782
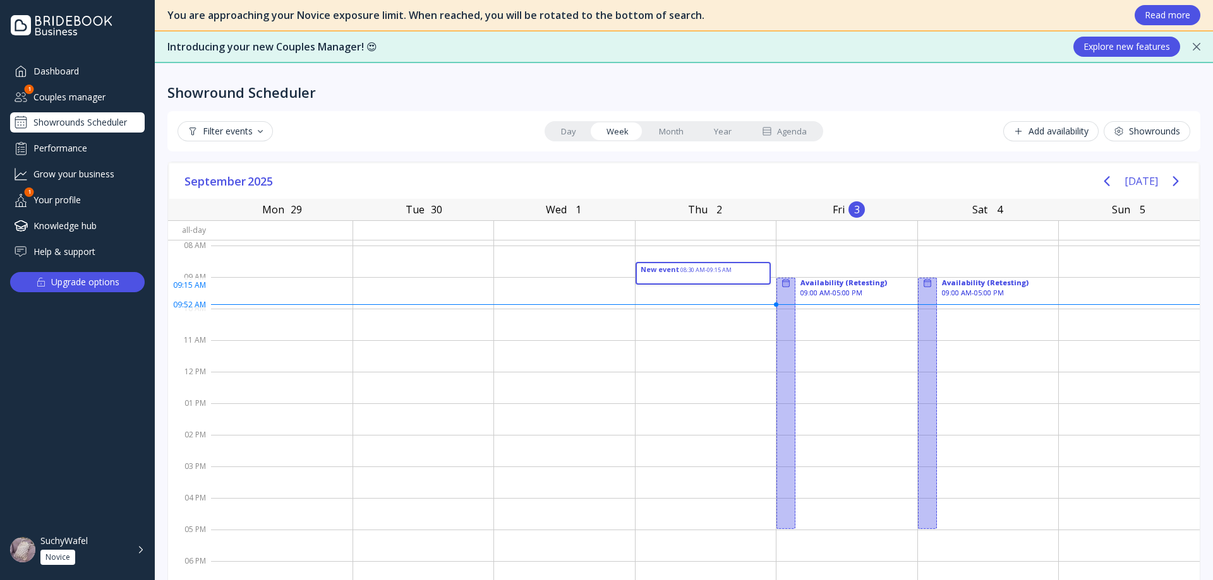
drag, startPoint x: 668, startPoint y: 275, endPoint x: 686, endPoint y: 462, distance: 187.1
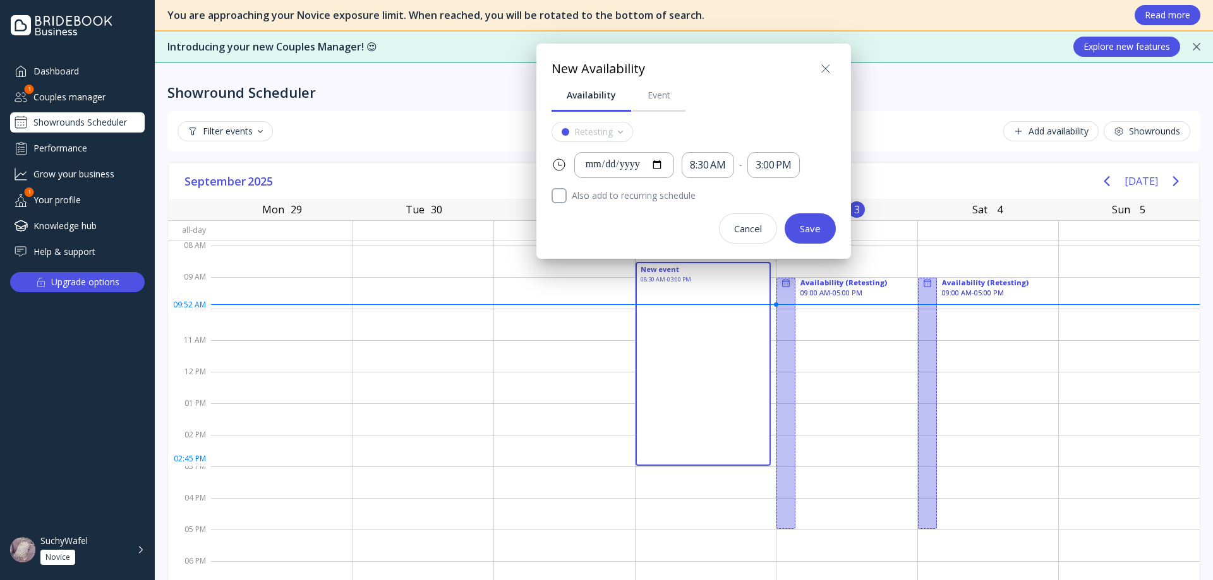
click at [829, 66] on icon at bounding box center [825, 68] width 15 height 15
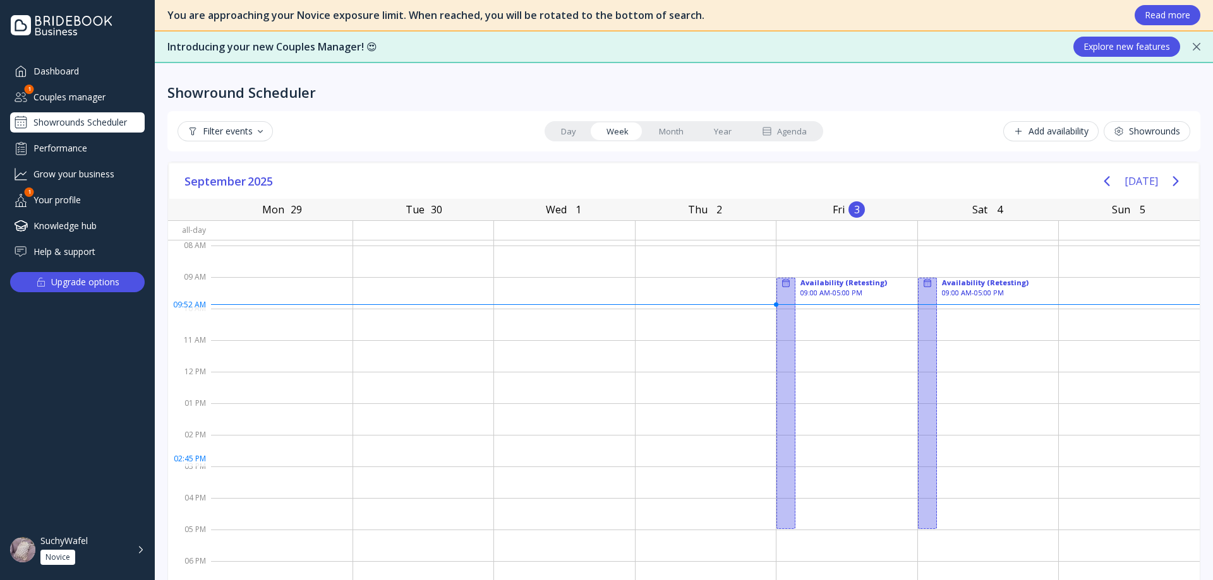
click at [650, 136] on link "Month" at bounding box center [671, 132] width 55 height 18
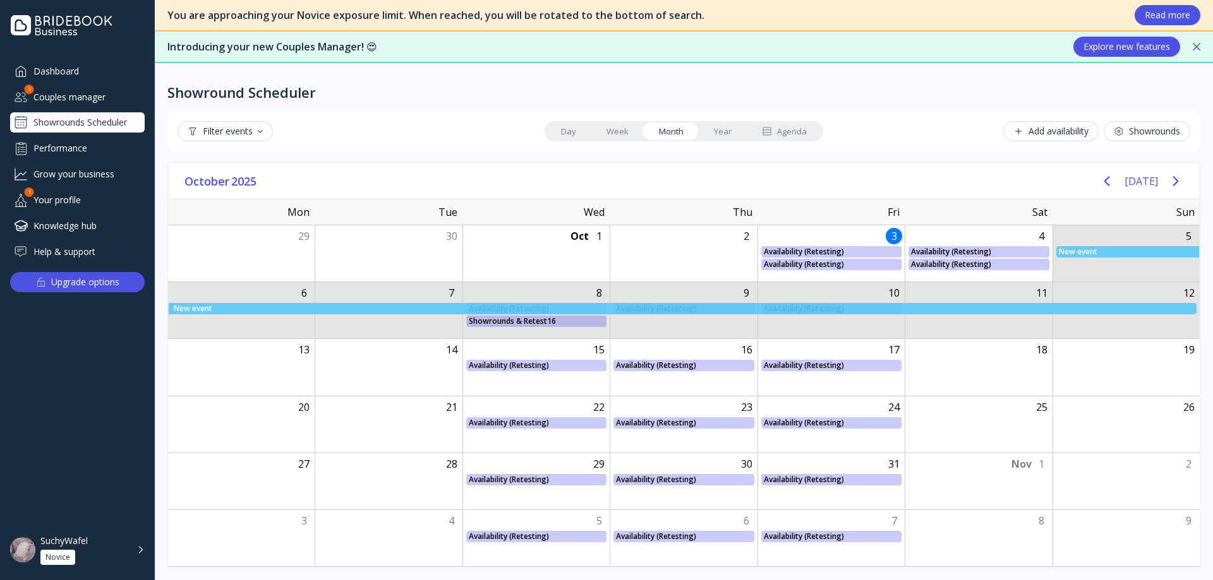
drag, startPoint x: 1101, startPoint y: 273, endPoint x: 1115, endPoint y: 314, distance: 43.3
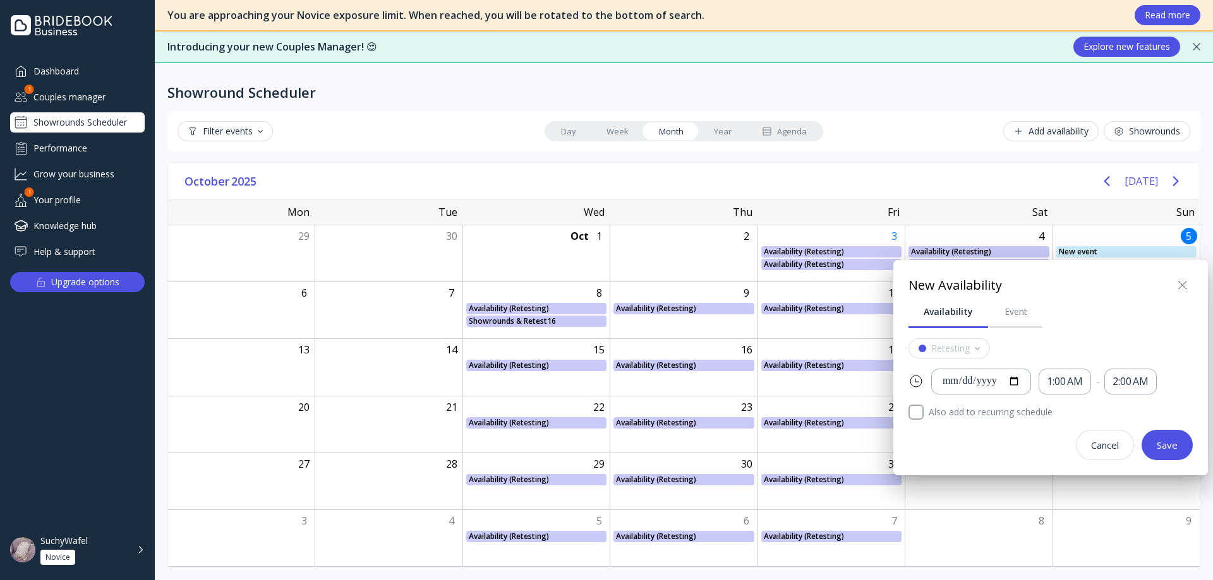
click at [1182, 280] on icon at bounding box center [1182, 285] width 15 height 15
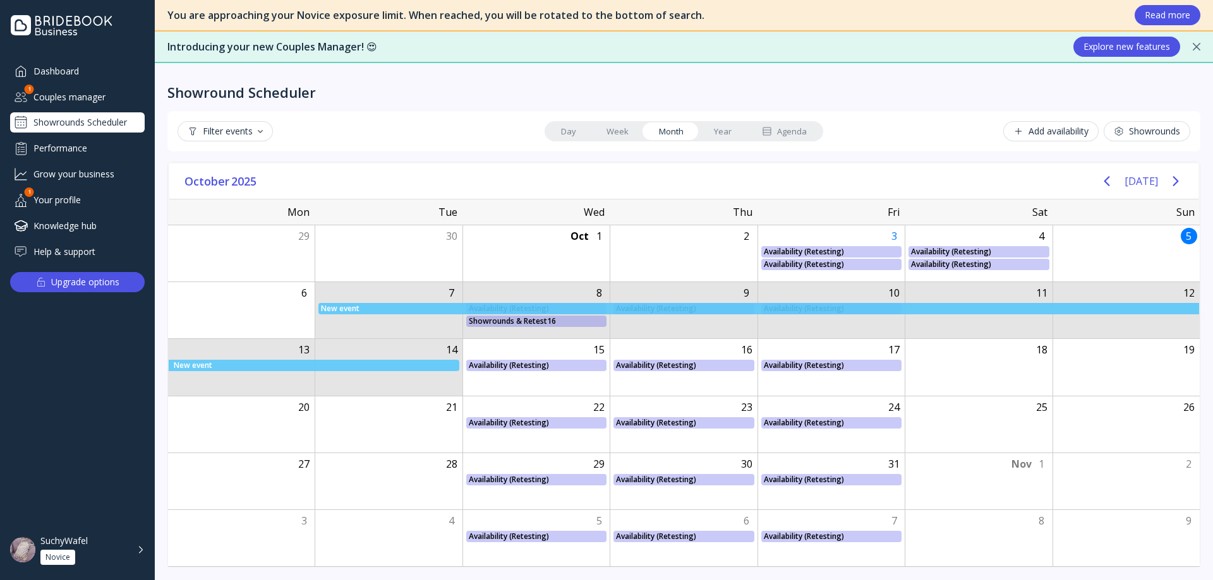
drag, startPoint x: 366, startPoint y: 292, endPoint x: 414, endPoint y: 345, distance: 71.5
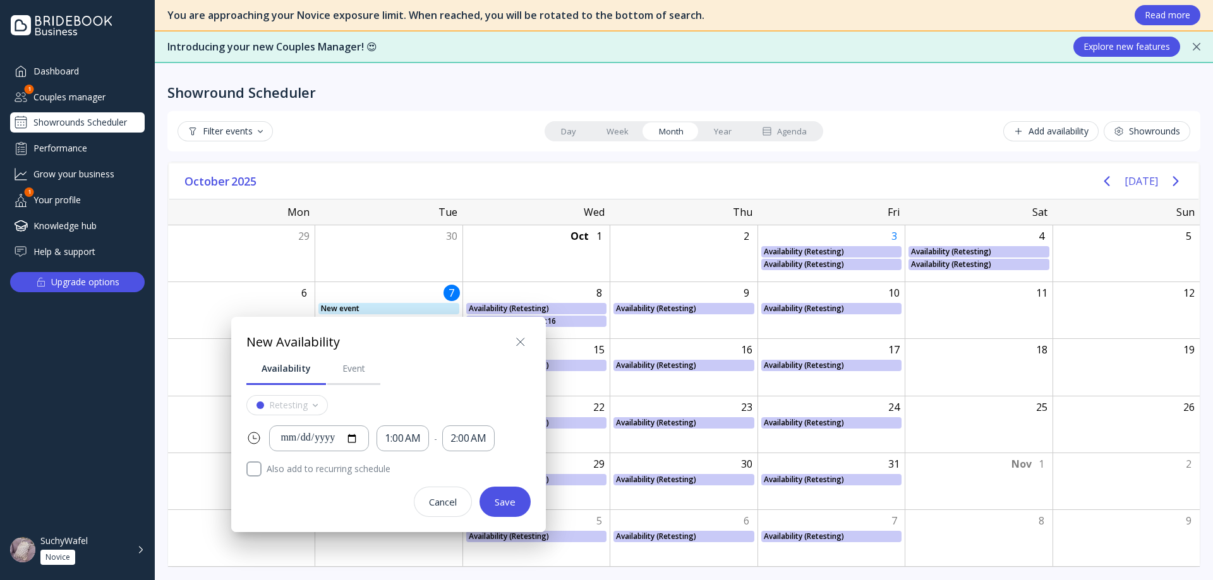
click at [616, 121] on div at bounding box center [606, 290] width 1415 height 782
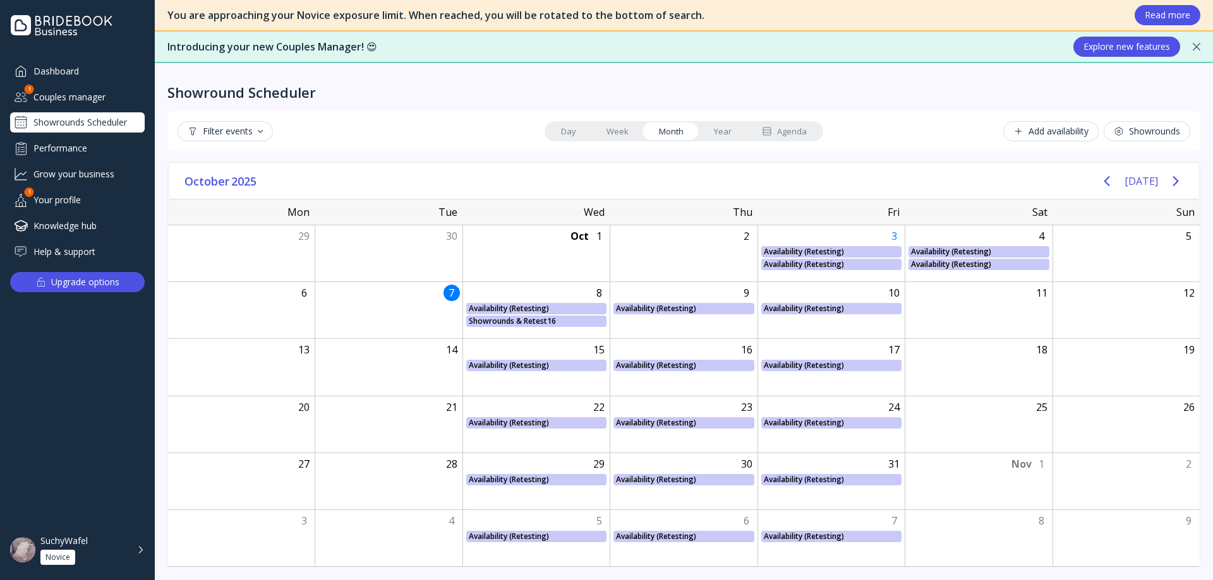
click at [617, 129] on link "Week" at bounding box center [617, 132] width 52 height 18
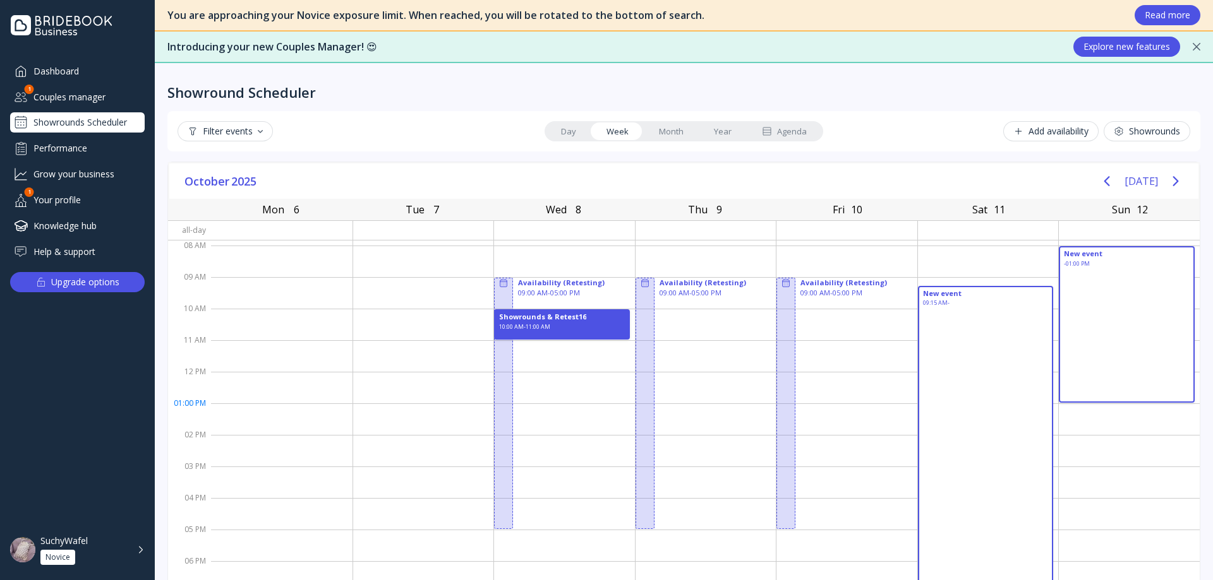
drag, startPoint x: 1014, startPoint y: 292, endPoint x: 1113, endPoint y: 400, distance: 147.1
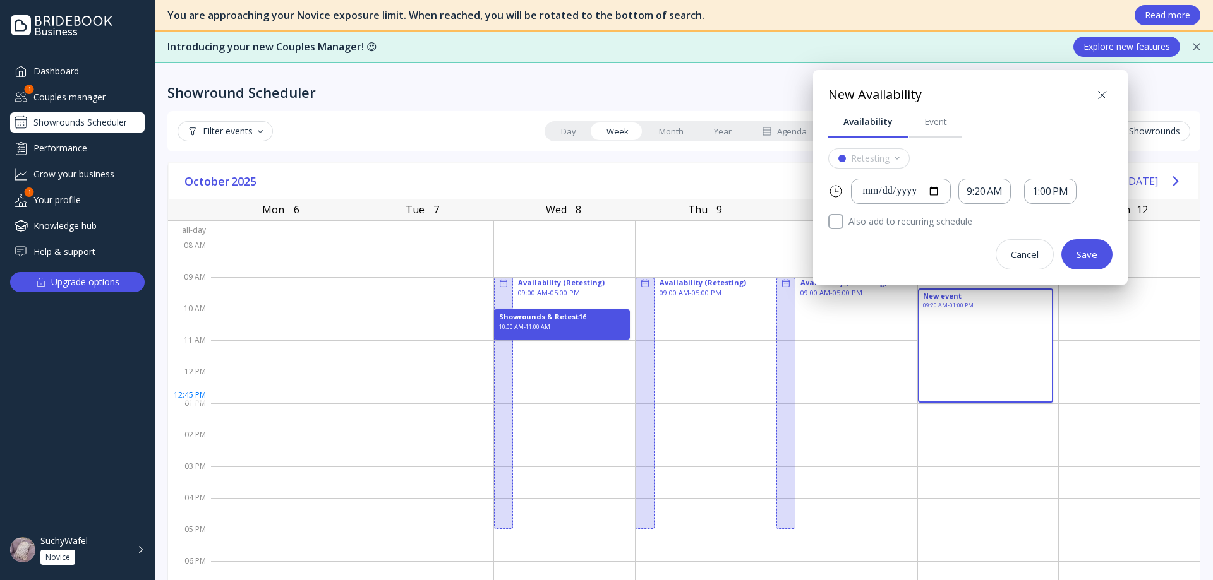
click at [1028, 263] on button "Cancel" at bounding box center [1024, 254] width 58 height 30
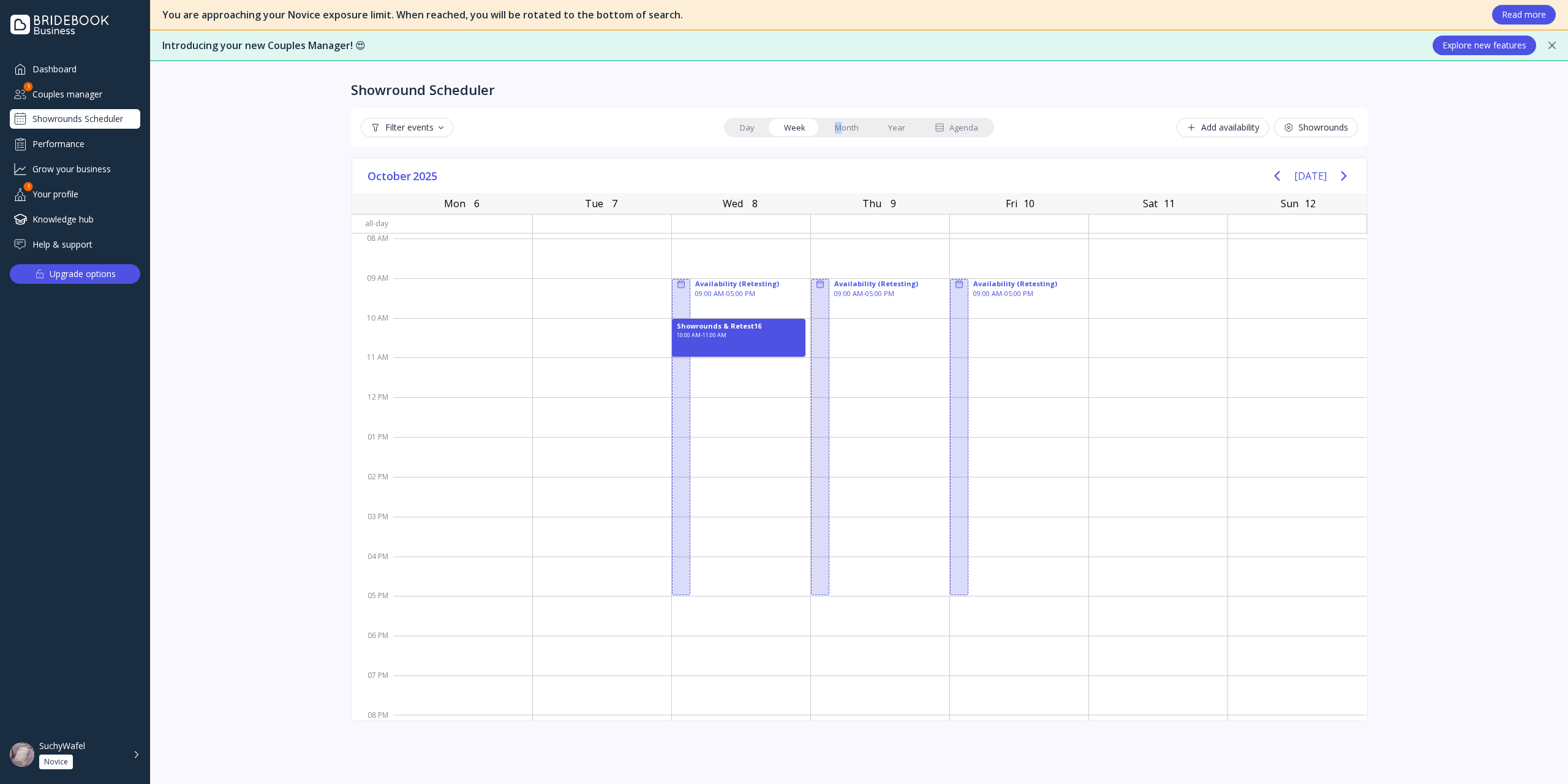
click at [839, 123] on link "Month" at bounding box center [847, 128] width 53 height 17
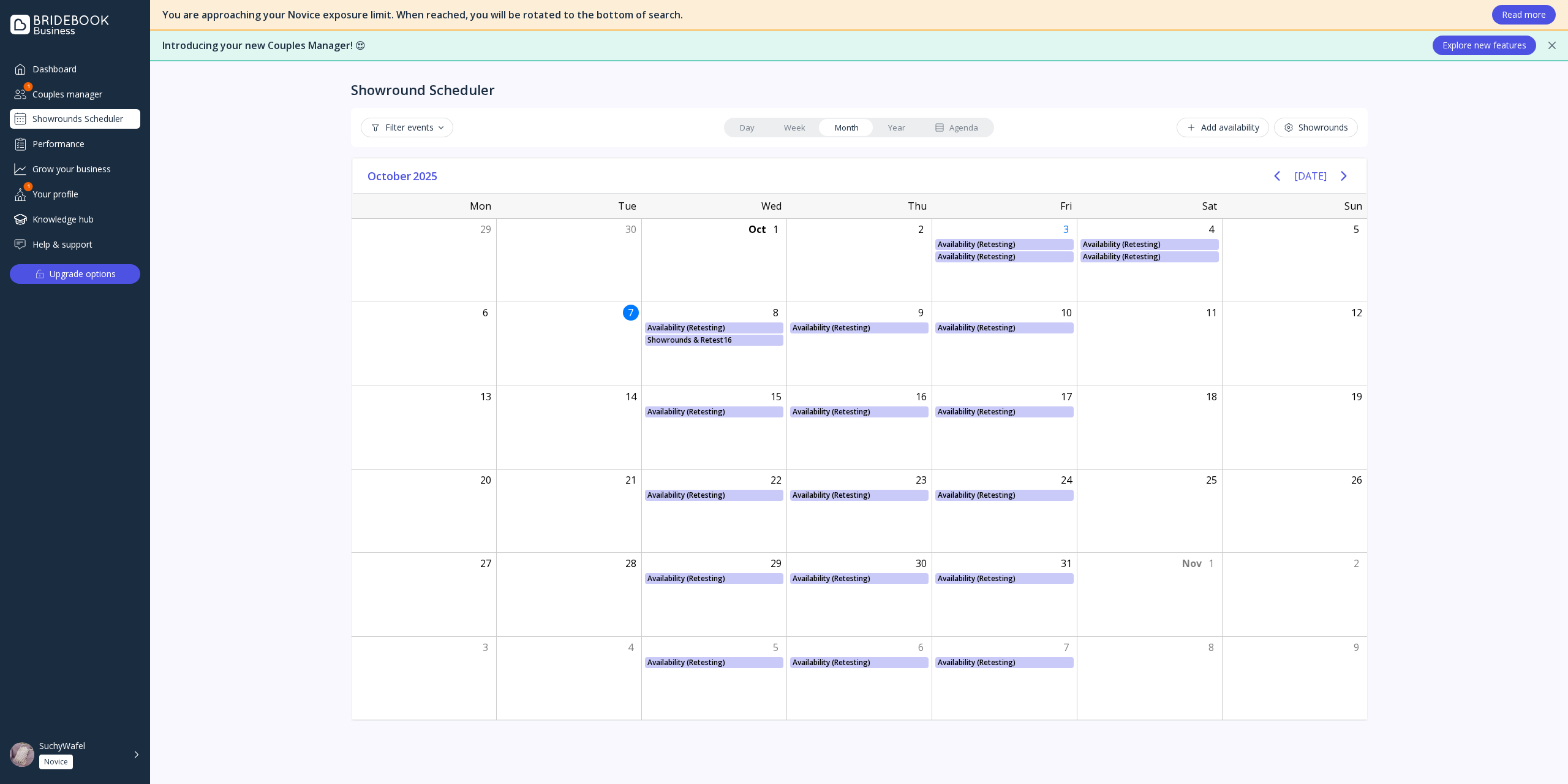
click at [1175, 44] on div "Introducing your new Couples Manager! 😍 Explore new features" at bounding box center [859, 47] width 1418 height 31
click at [1175, 40] on div "Introducing your new Couples Manager! 😍 Explore new features" at bounding box center [859, 47] width 1418 height 31
click at [1175, 44] on icon at bounding box center [1552, 46] width 8 height 8
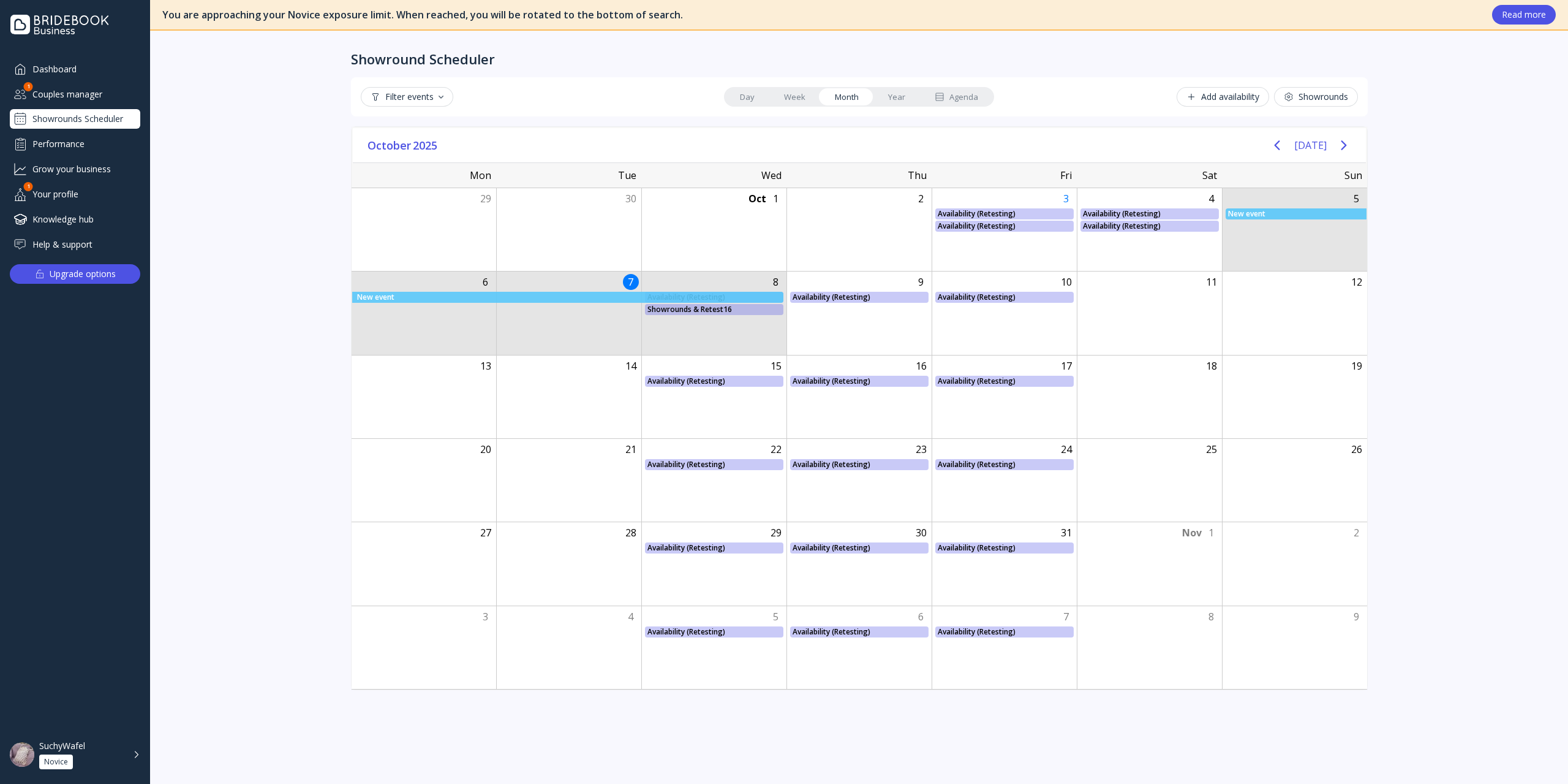
drag, startPoint x: 1242, startPoint y: 230, endPoint x: 590, endPoint y: 306, distance: 656.4
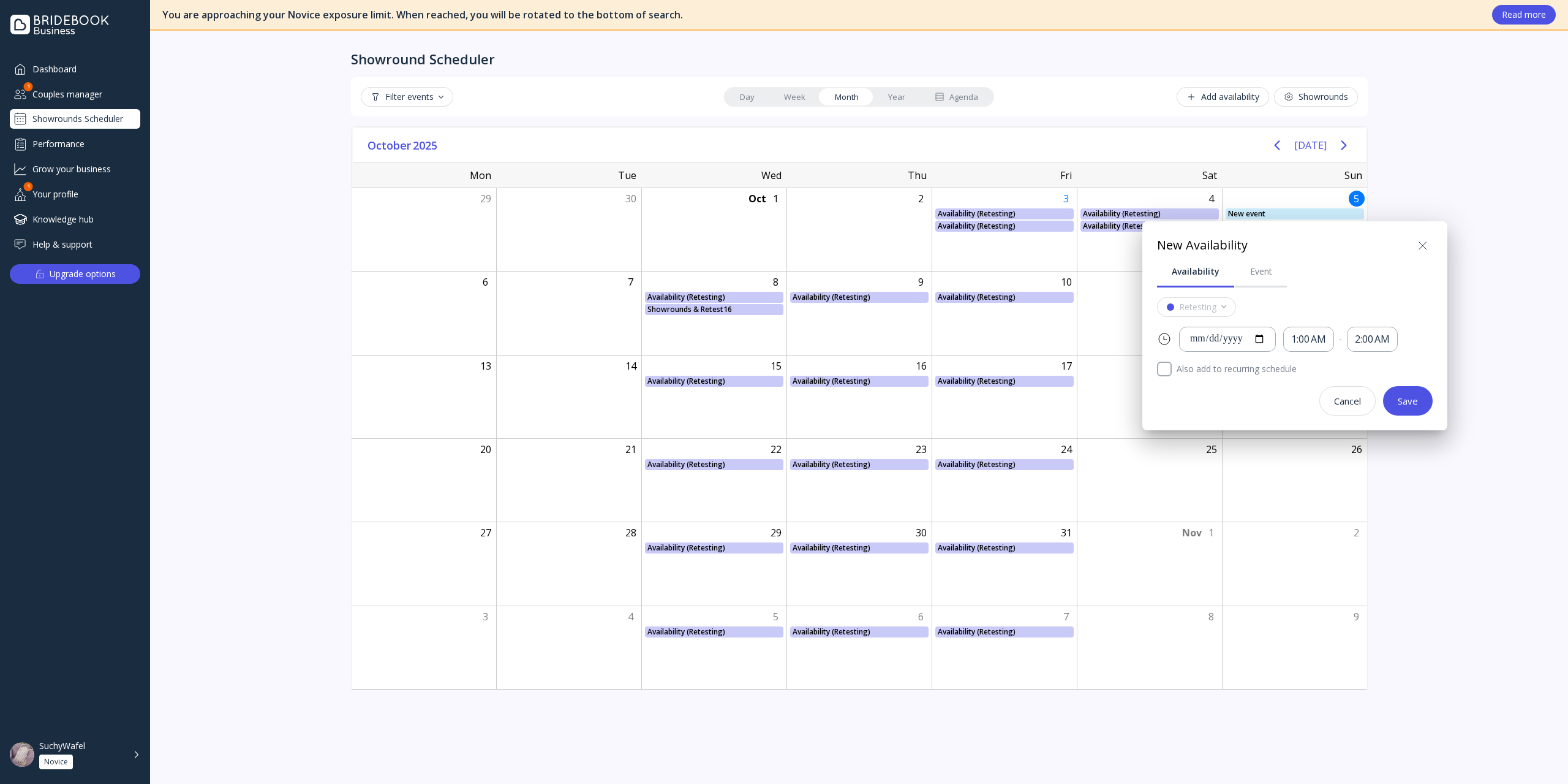
click at [1175, 241] on icon at bounding box center [1422, 245] width 15 height 15
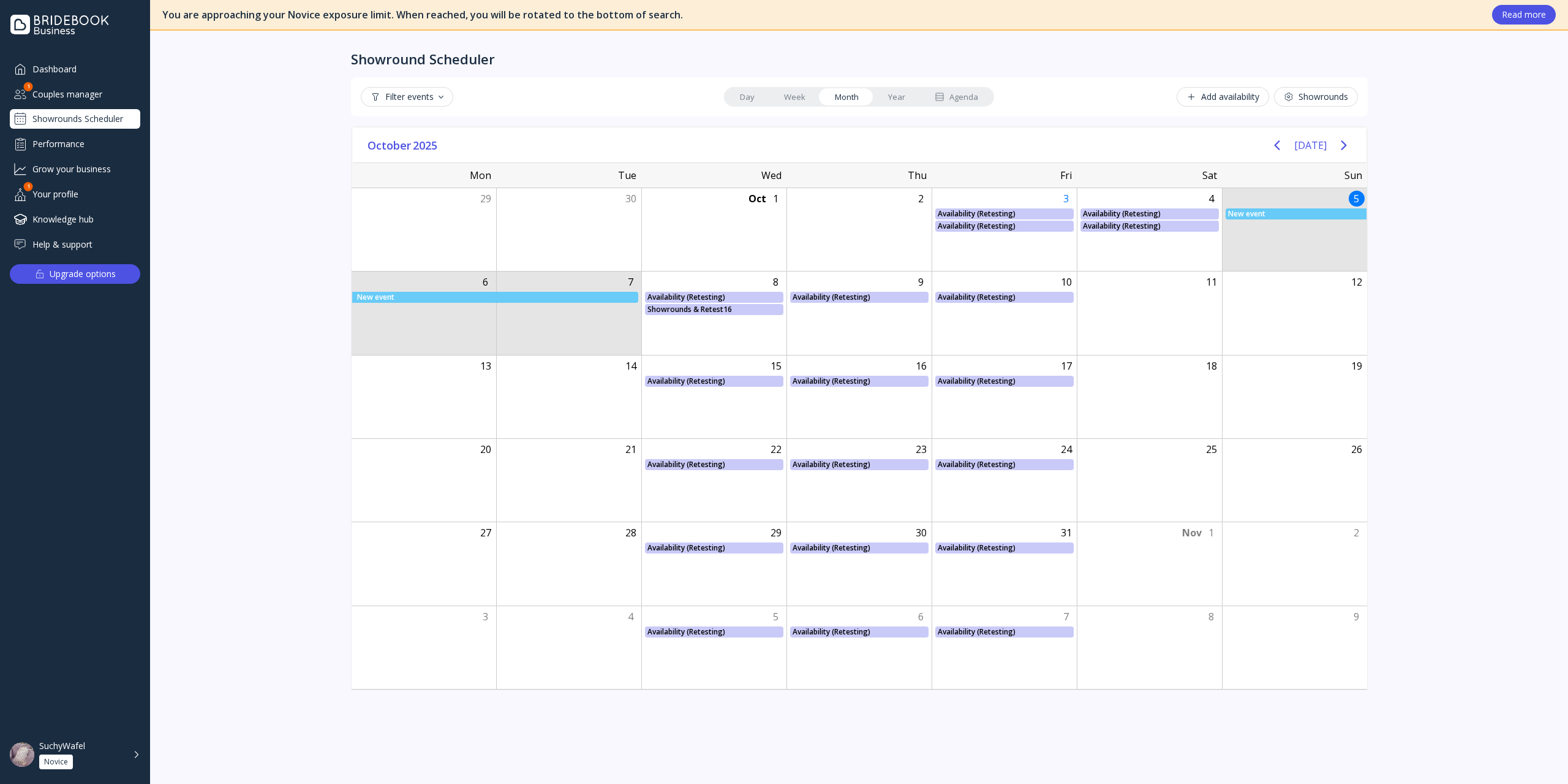
drag, startPoint x: 1289, startPoint y: 220, endPoint x: 632, endPoint y: 311, distance: 663.3
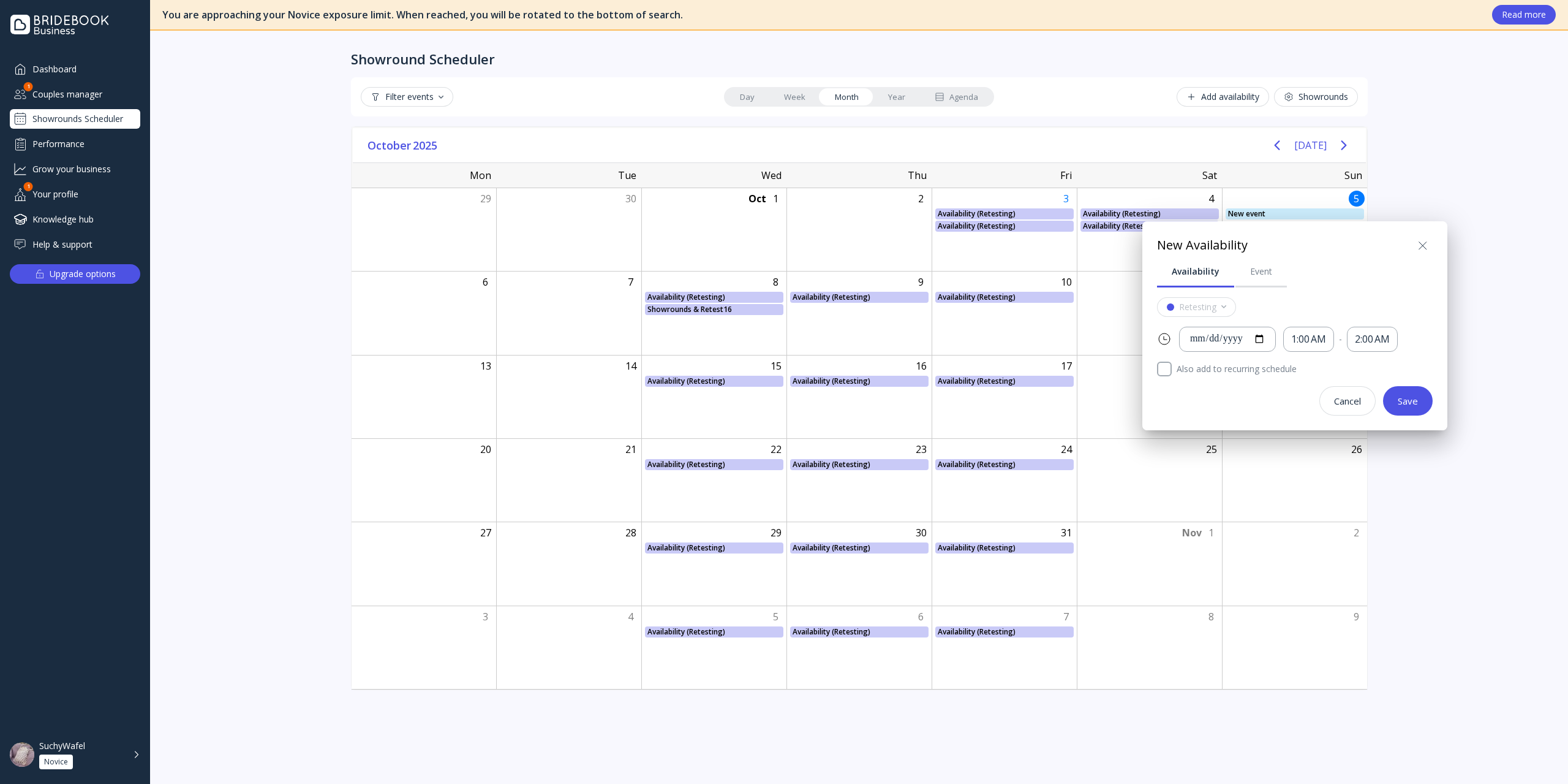
click at [1175, 201] on div at bounding box center [784, 392] width 1764 height 980
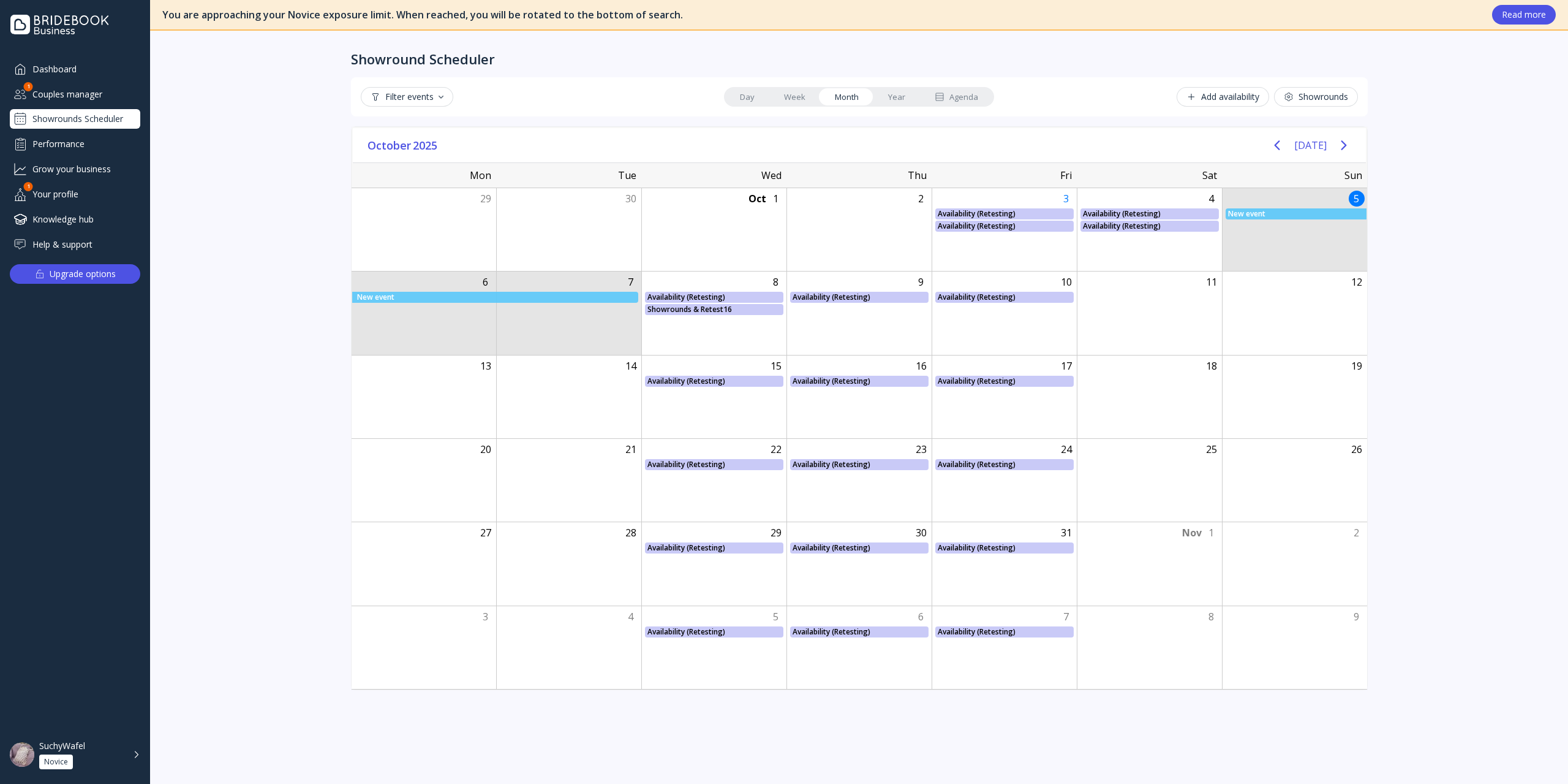
drag, startPoint x: 1258, startPoint y: 202, endPoint x: 572, endPoint y: 329, distance: 697.7
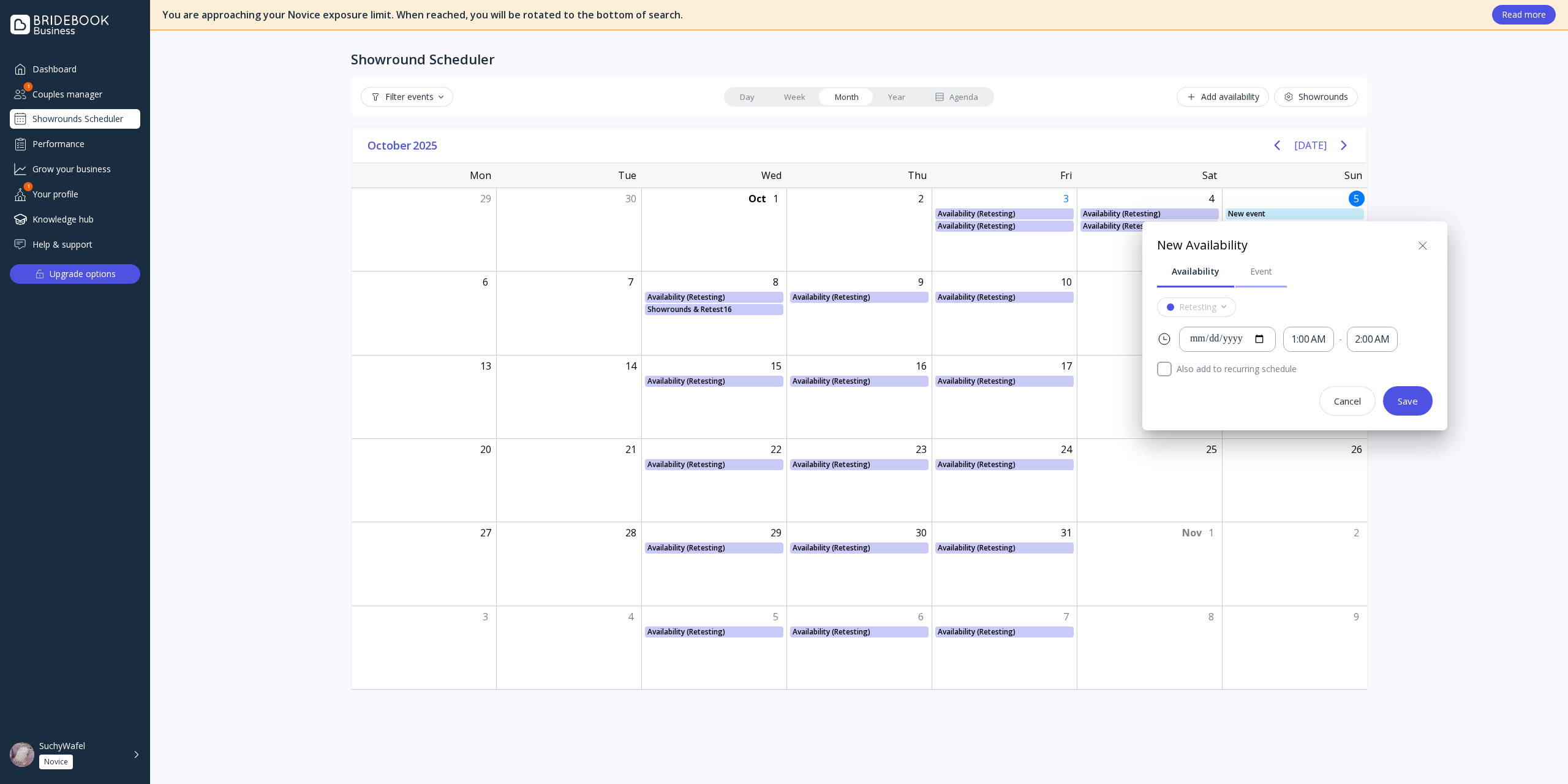
click at [1175, 285] on link "Event" at bounding box center [1261, 271] width 51 height 32
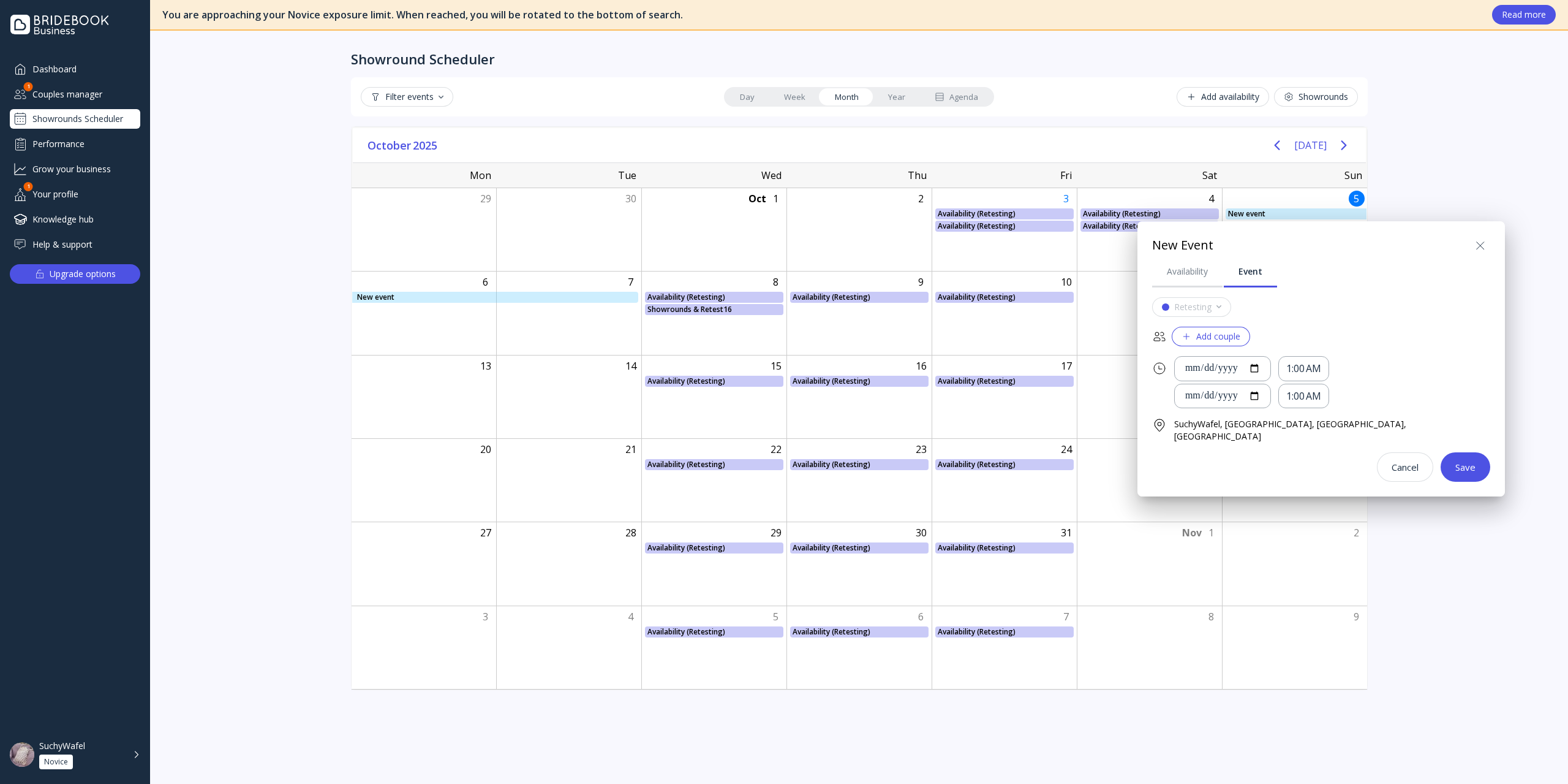
click at [1175, 244] on icon at bounding box center [1480, 245] width 15 height 15
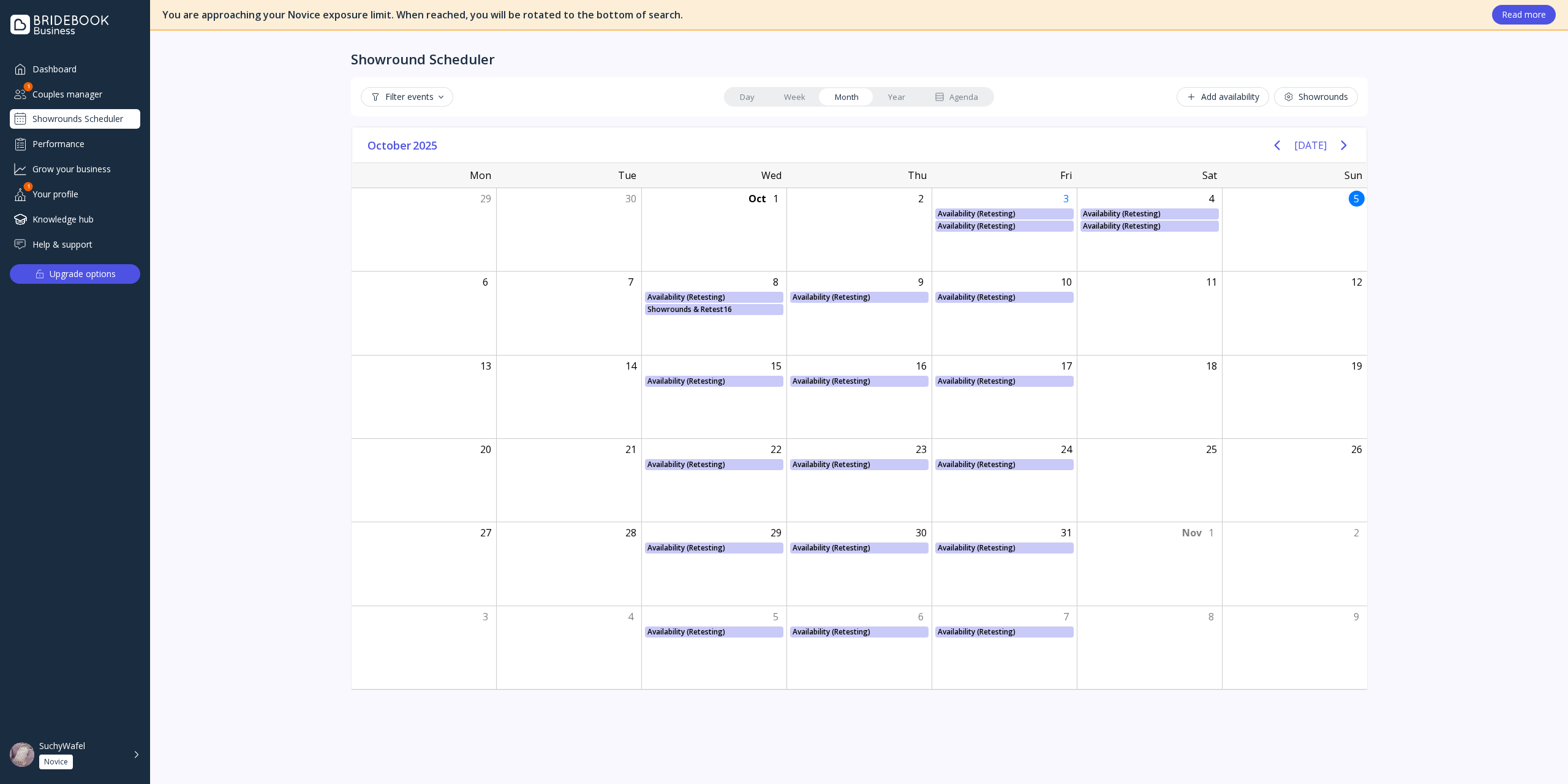
click at [784, 115] on div "Filter events Day Week Month Year Agenda Add availability Showrounds" at bounding box center [859, 97] width 1016 height 39
click at [797, 100] on link "Week" at bounding box center [794, 97] width 50 height 17
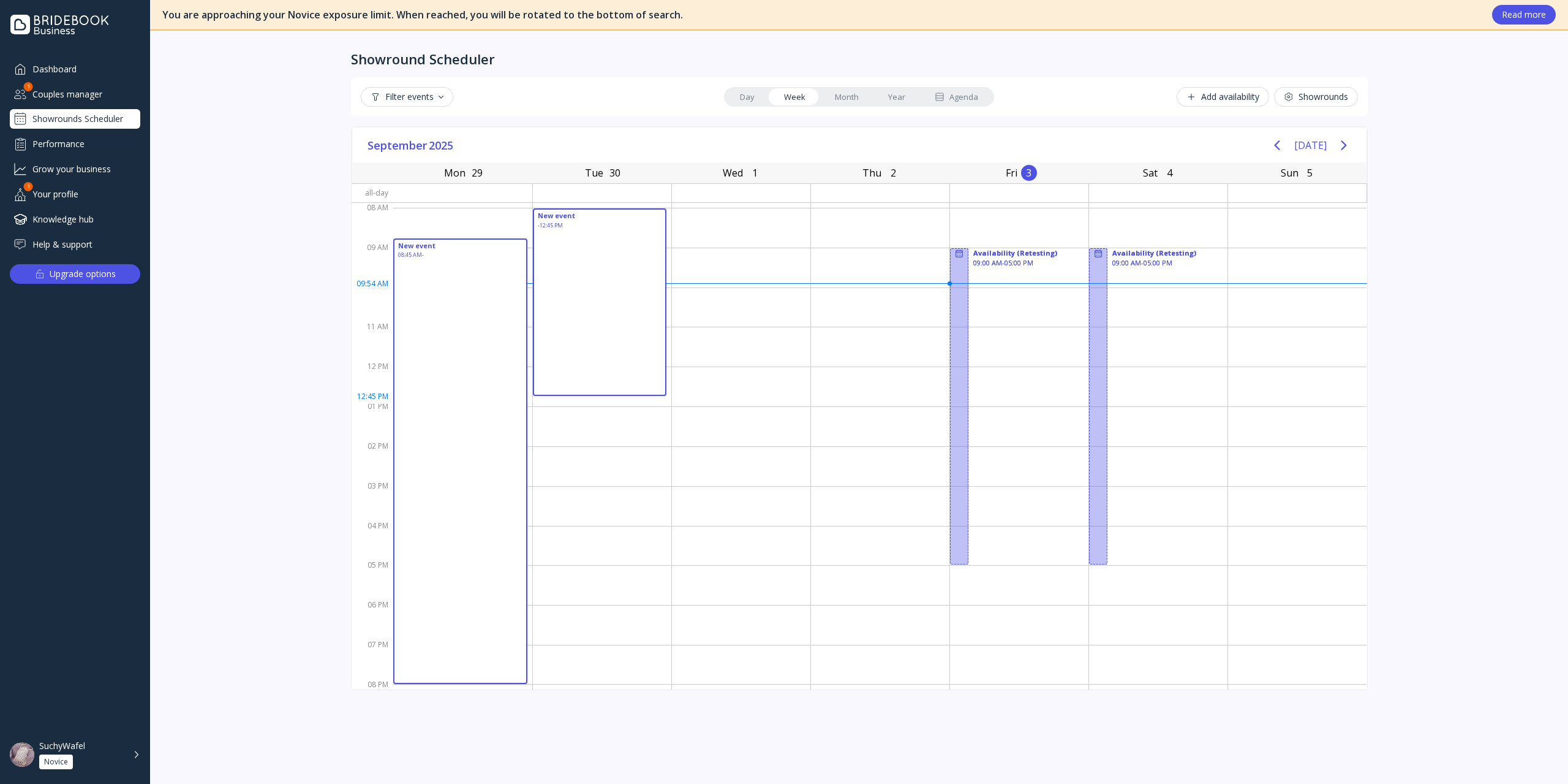
drag, startPoint x: 457, startPoint y: 251, endPoint x: 765, endPoint y: 460, distance: 372.2
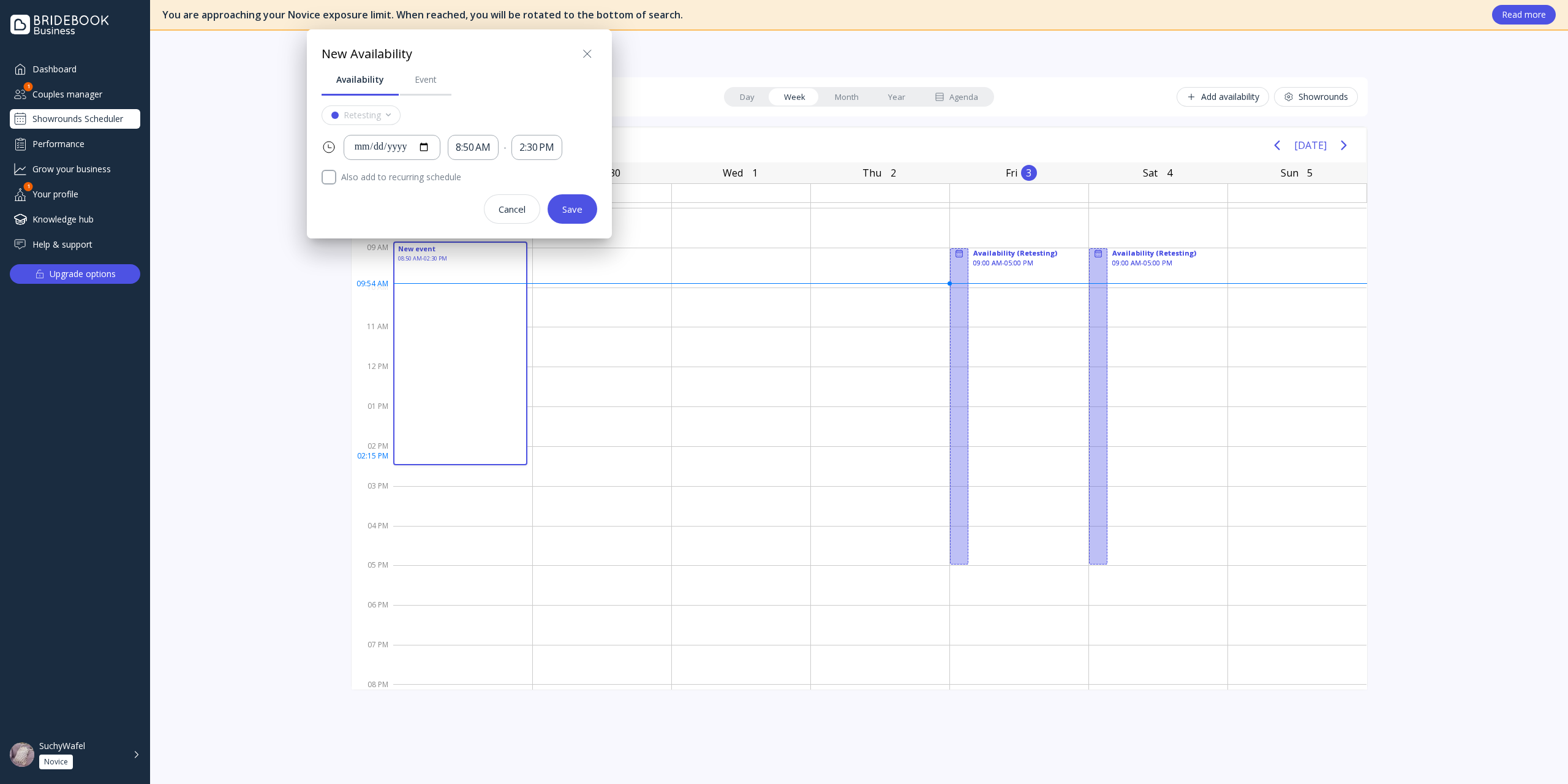
click at [581, 54] on icon at bounding box center [587, 53] width 15 height 15
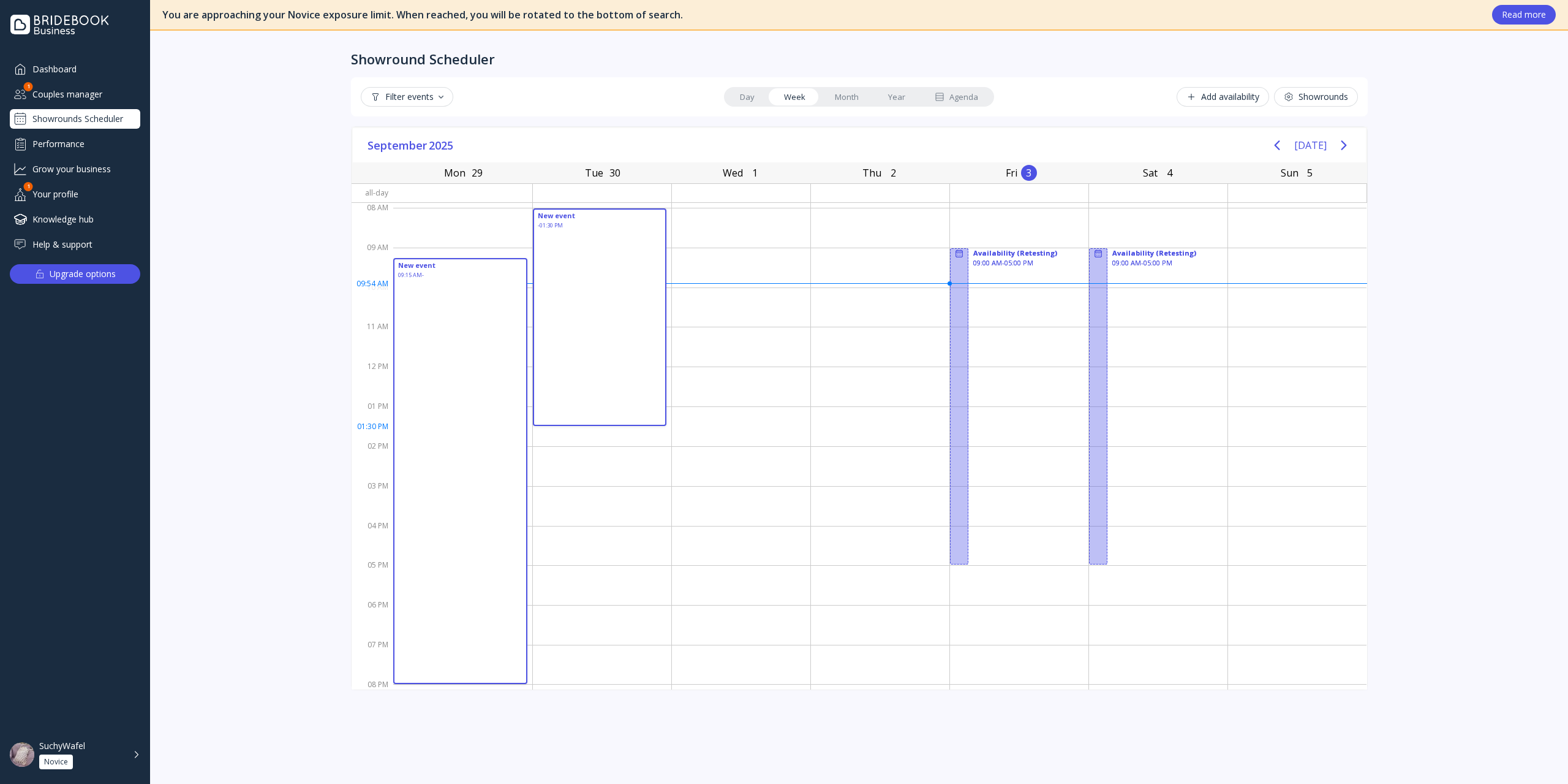
drag, startPoint x: 470, startPoint y: 272, endPoint x: 697, endPoint y: 453, distance: 290.3
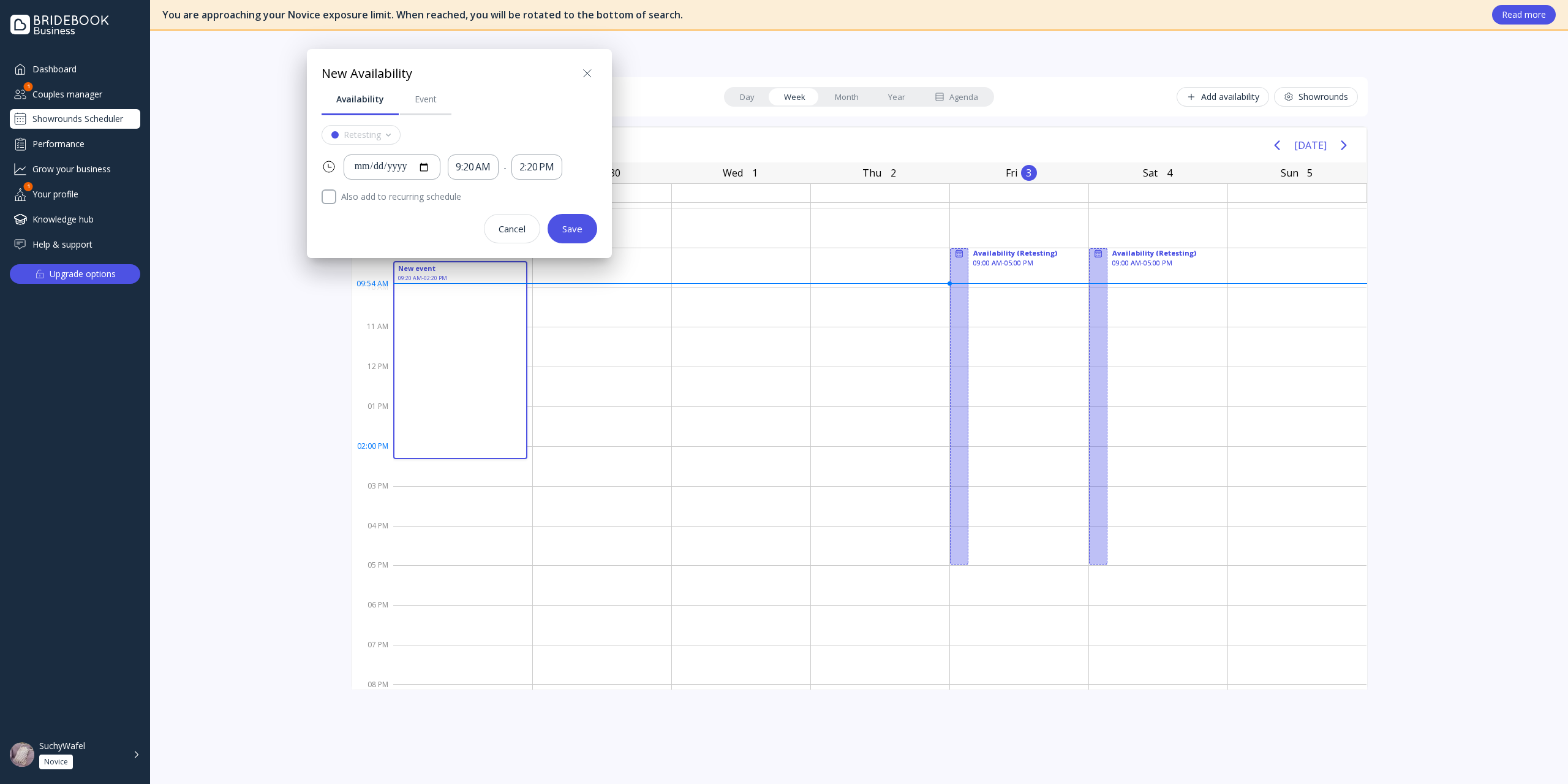
click at [488, 377] on div at bounding box center [784, 392] width 1764 height 980
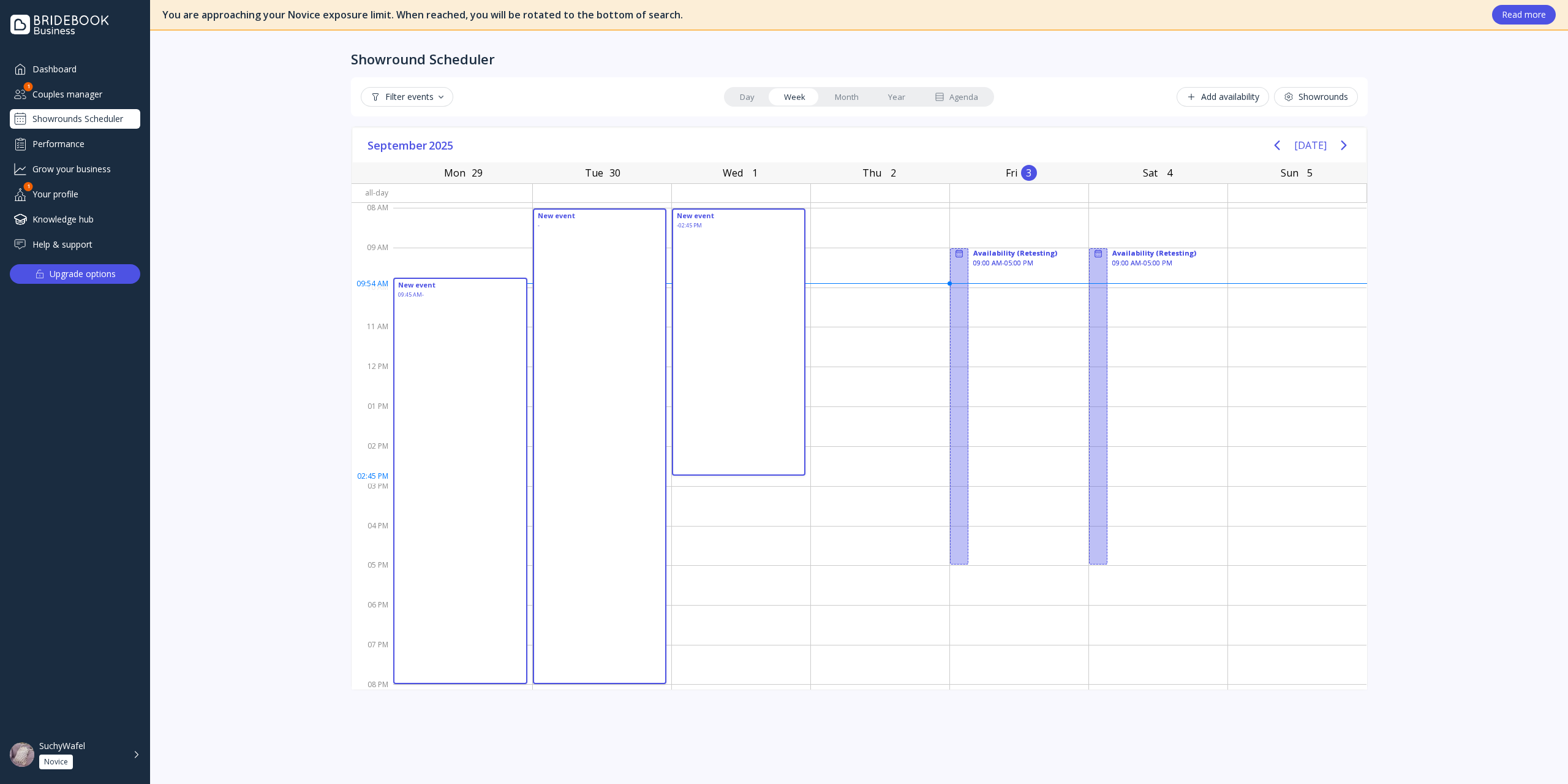
drag, startPoint x: 464, startPoint y: 283, endPoint x: 700, endPoint y: 465, distance: 298.0
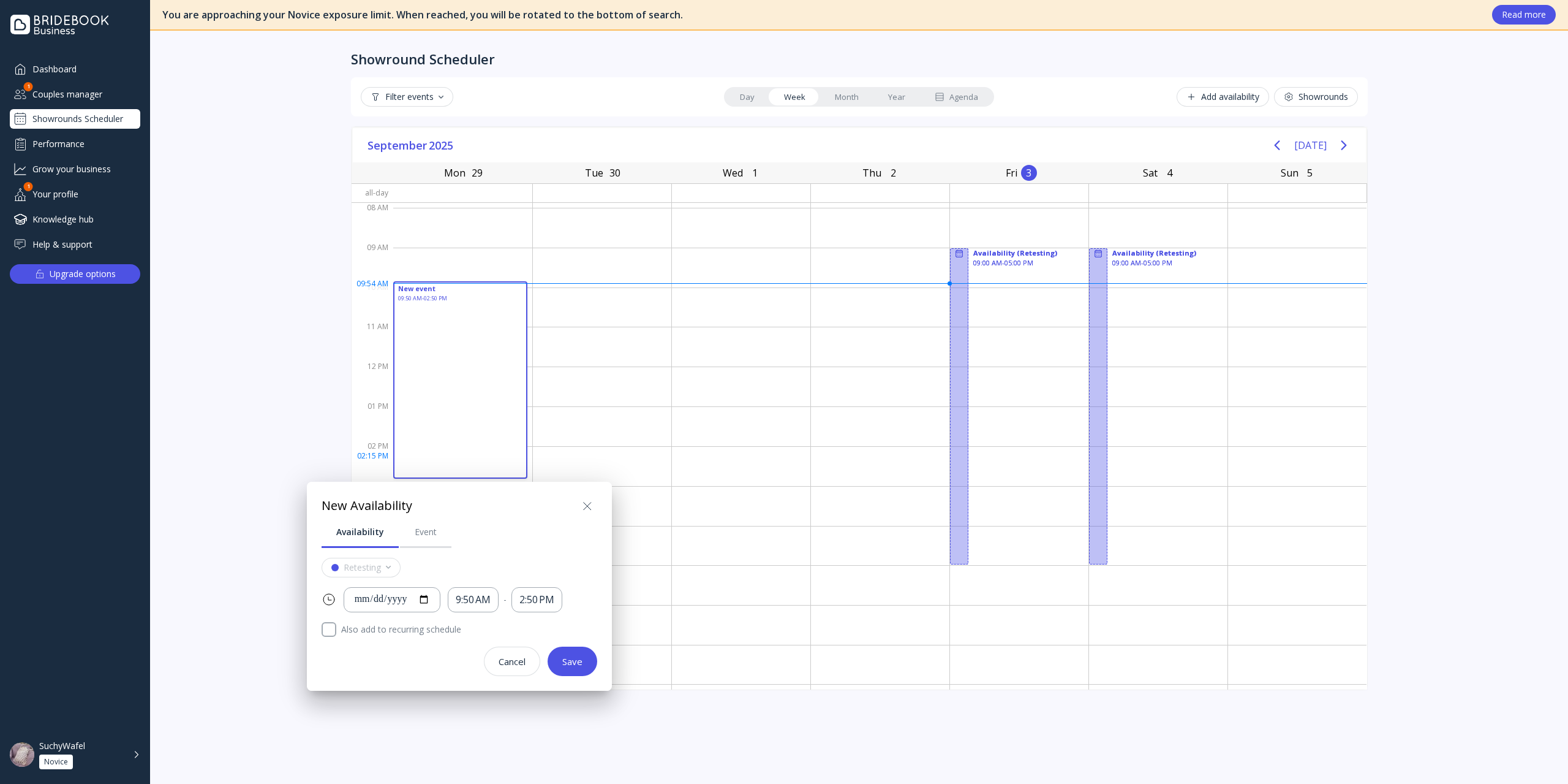
click at [426, 304] on div at bounding box center [784, 392] width 1764 height 980
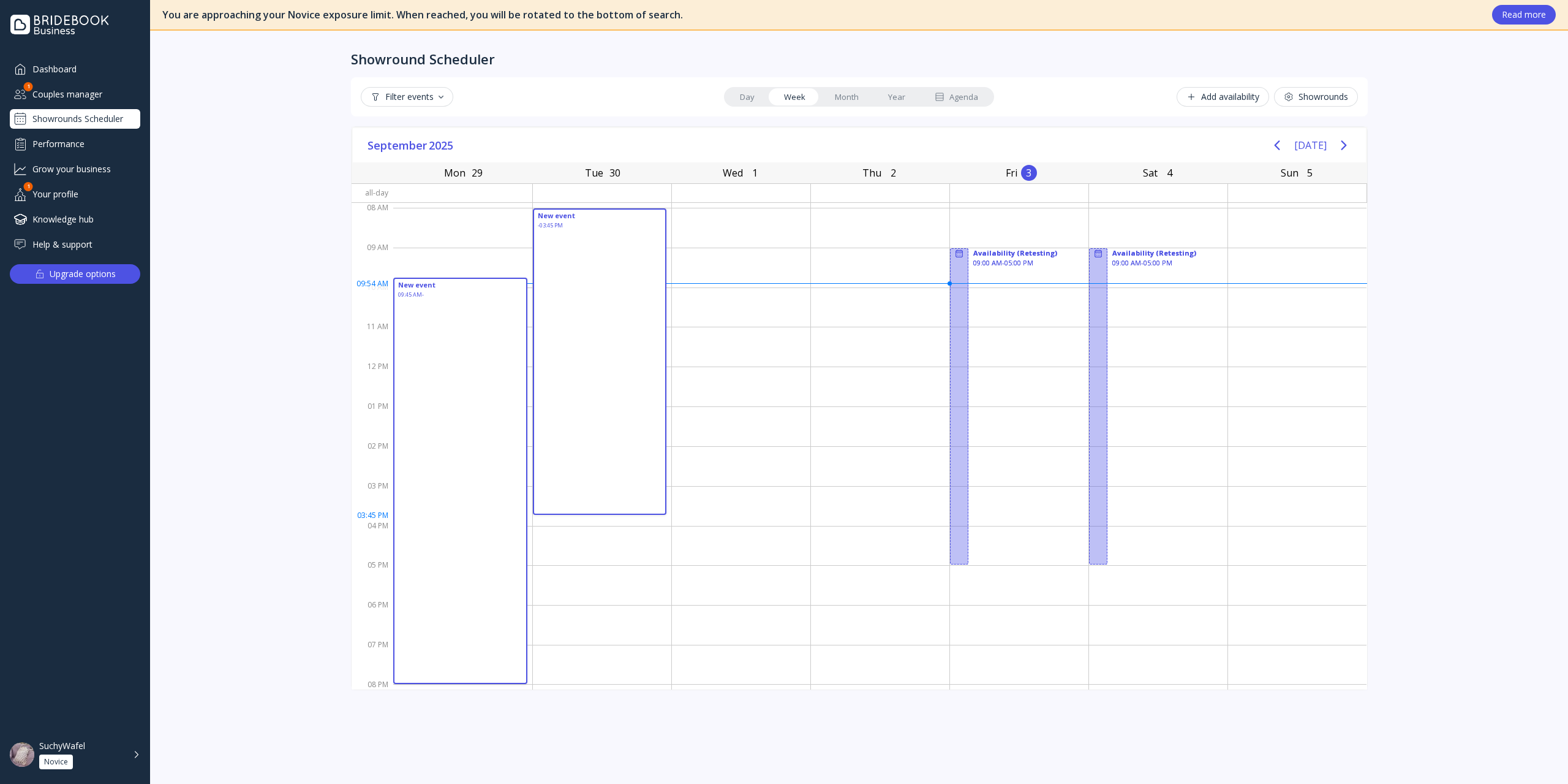
drag, startPoint x: 441, startPoint y: 278, endPoint x: 675, endPoint y: 507, distance: 327.4
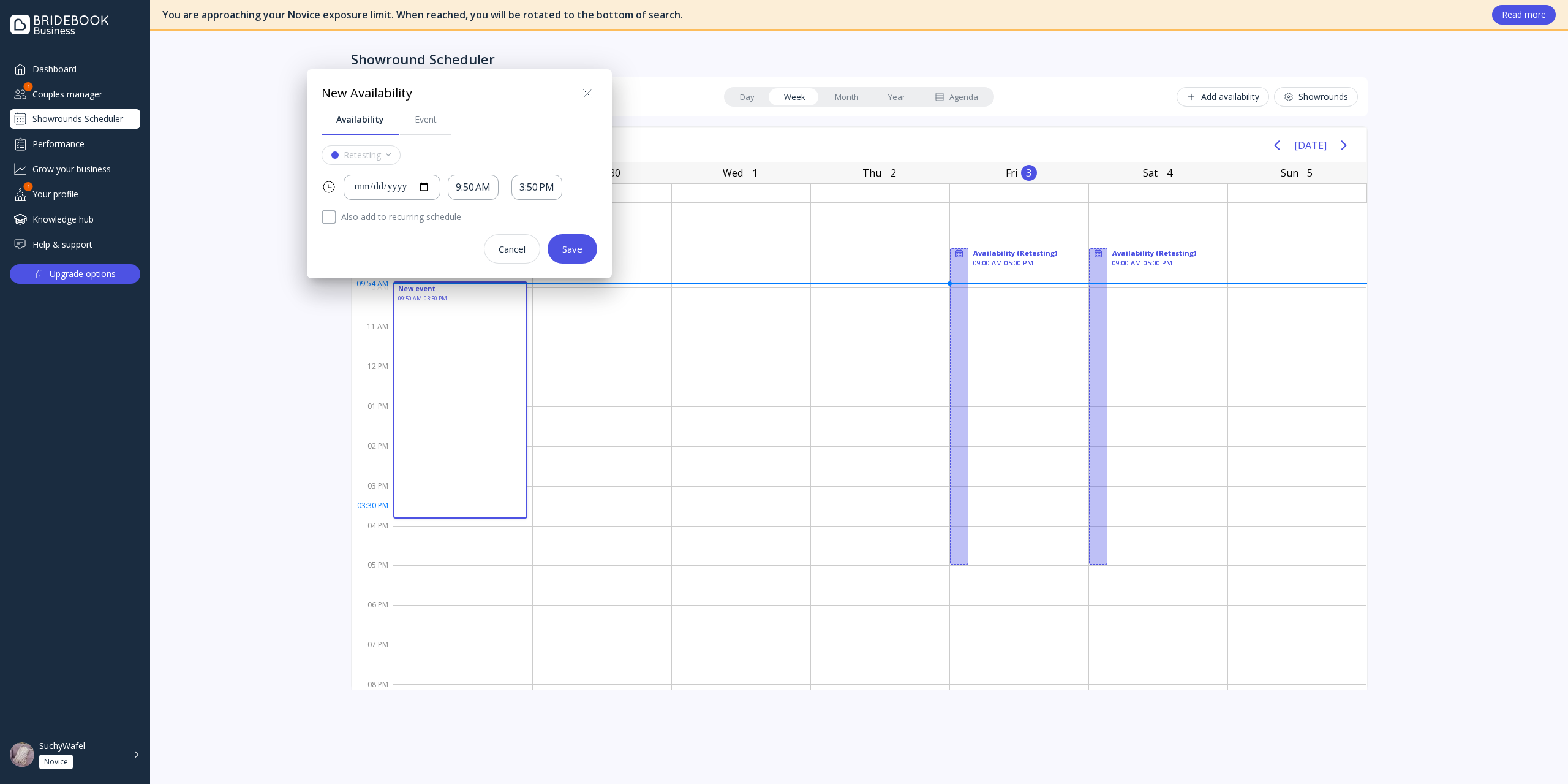
click at [443, 334] on div at bounding box center [784, 392] width 1764 height 980
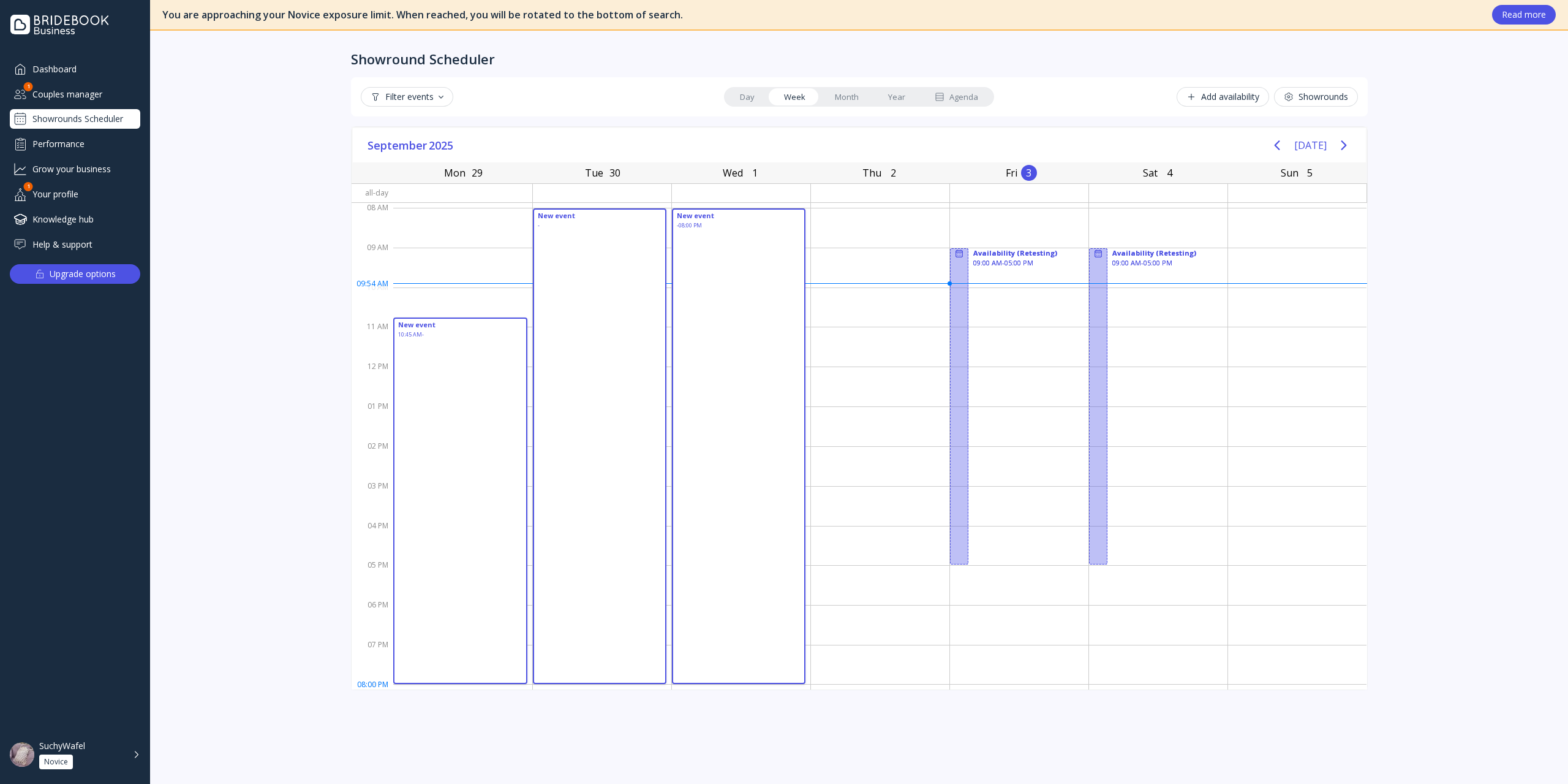
drag, startPoint x: 442, startPoint y: 317, endPoint x: 754, endPoint y: 674, distance: 474.1
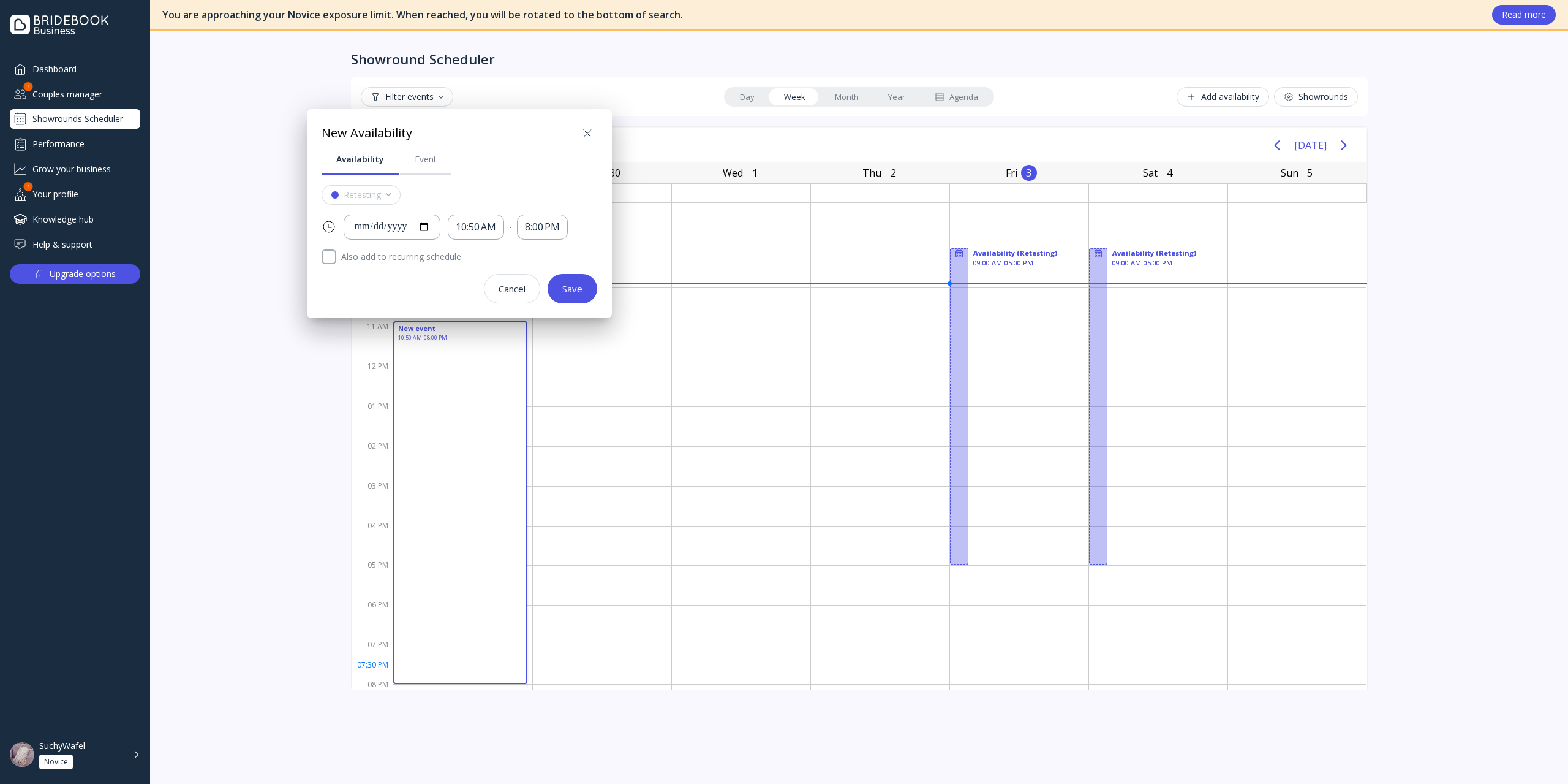
click at [481, 457] on div at bounding box center [784, 392] width 1764 height 980
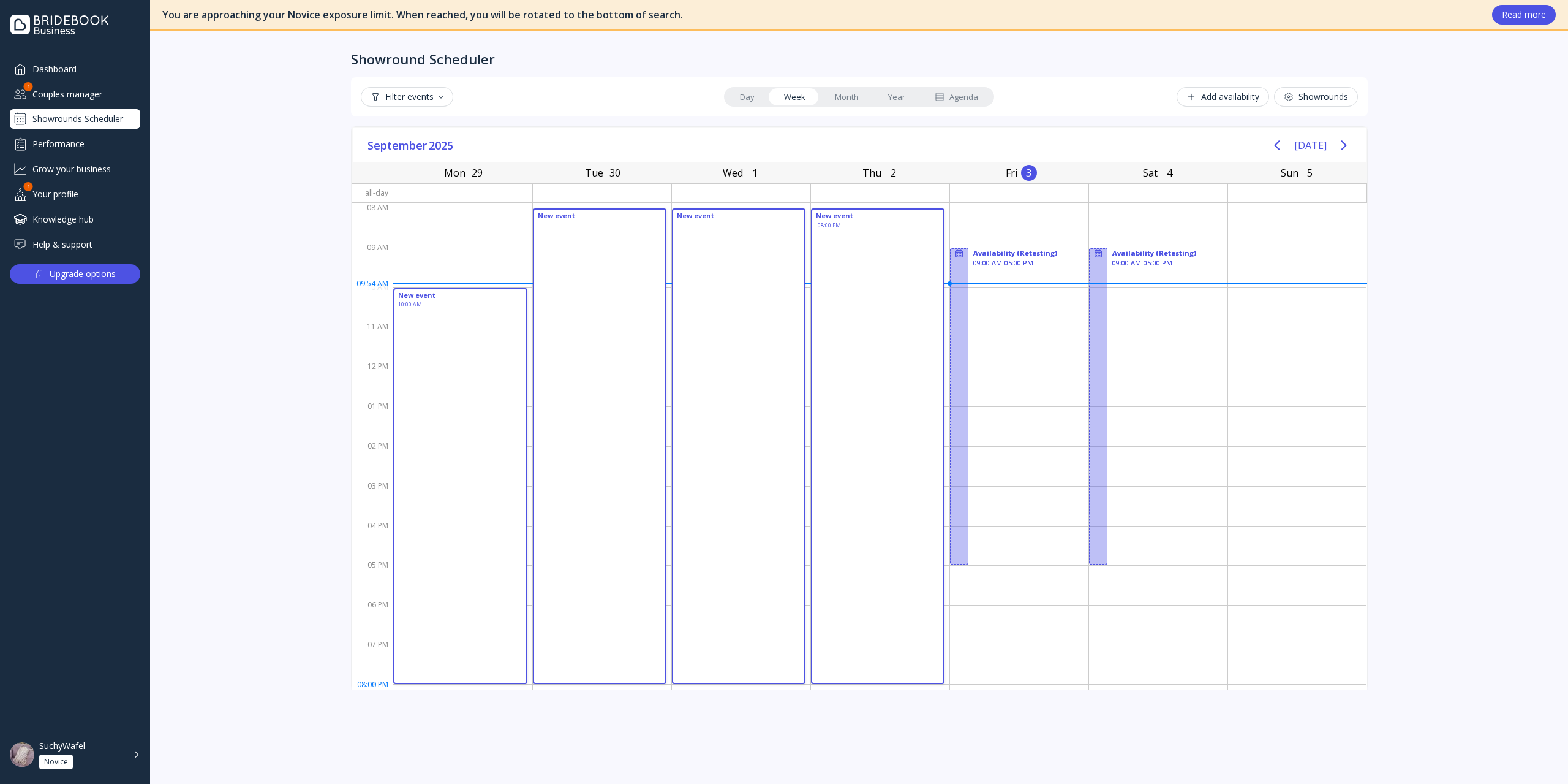
drag, startPoint x: 437, startPoint y: 292, endPoint x: 842, endPoint y: 688, distance: 566.4
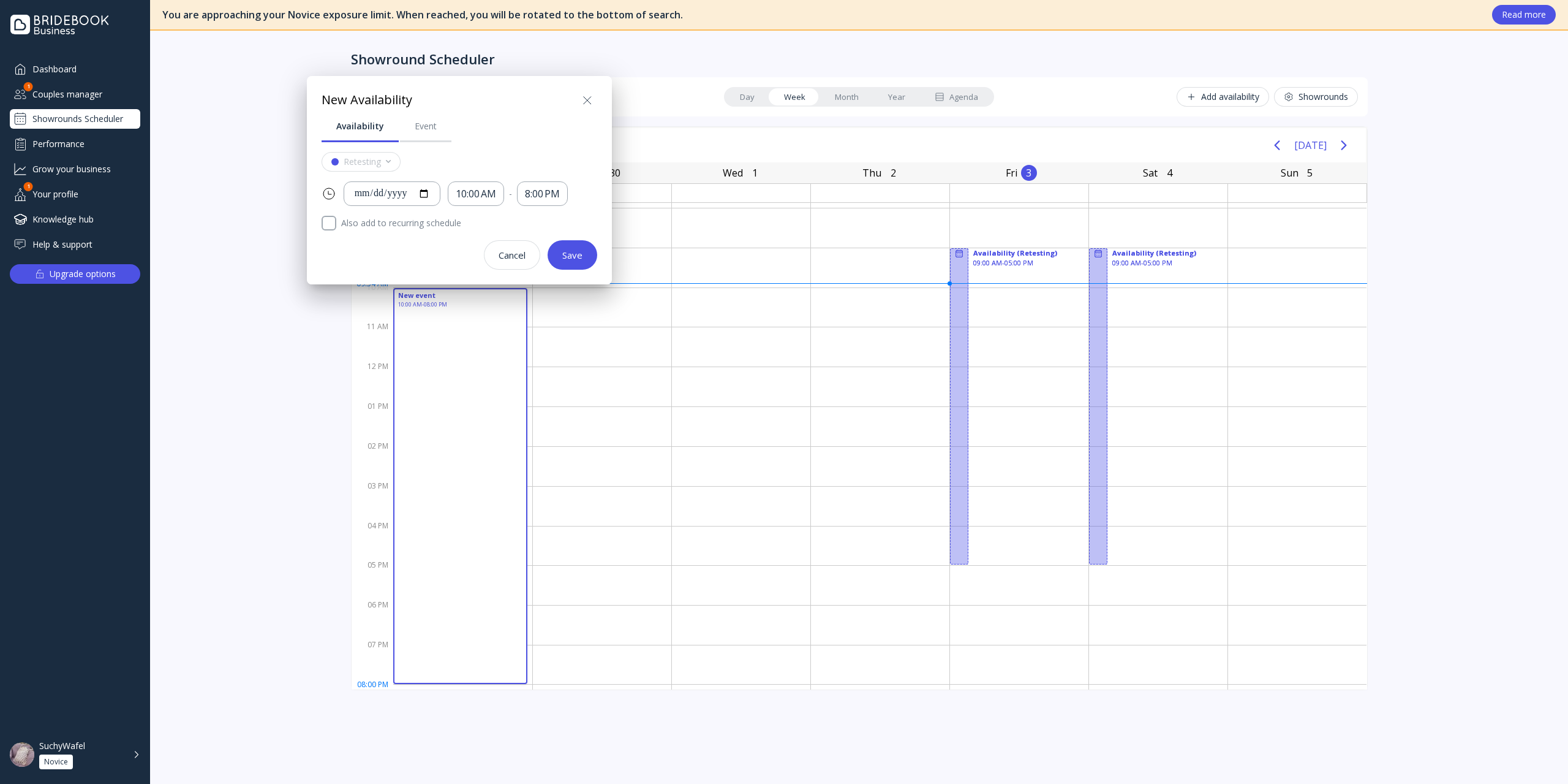
click at [672, 562] on div at bounding box center [784, 392] width 1764 height 980
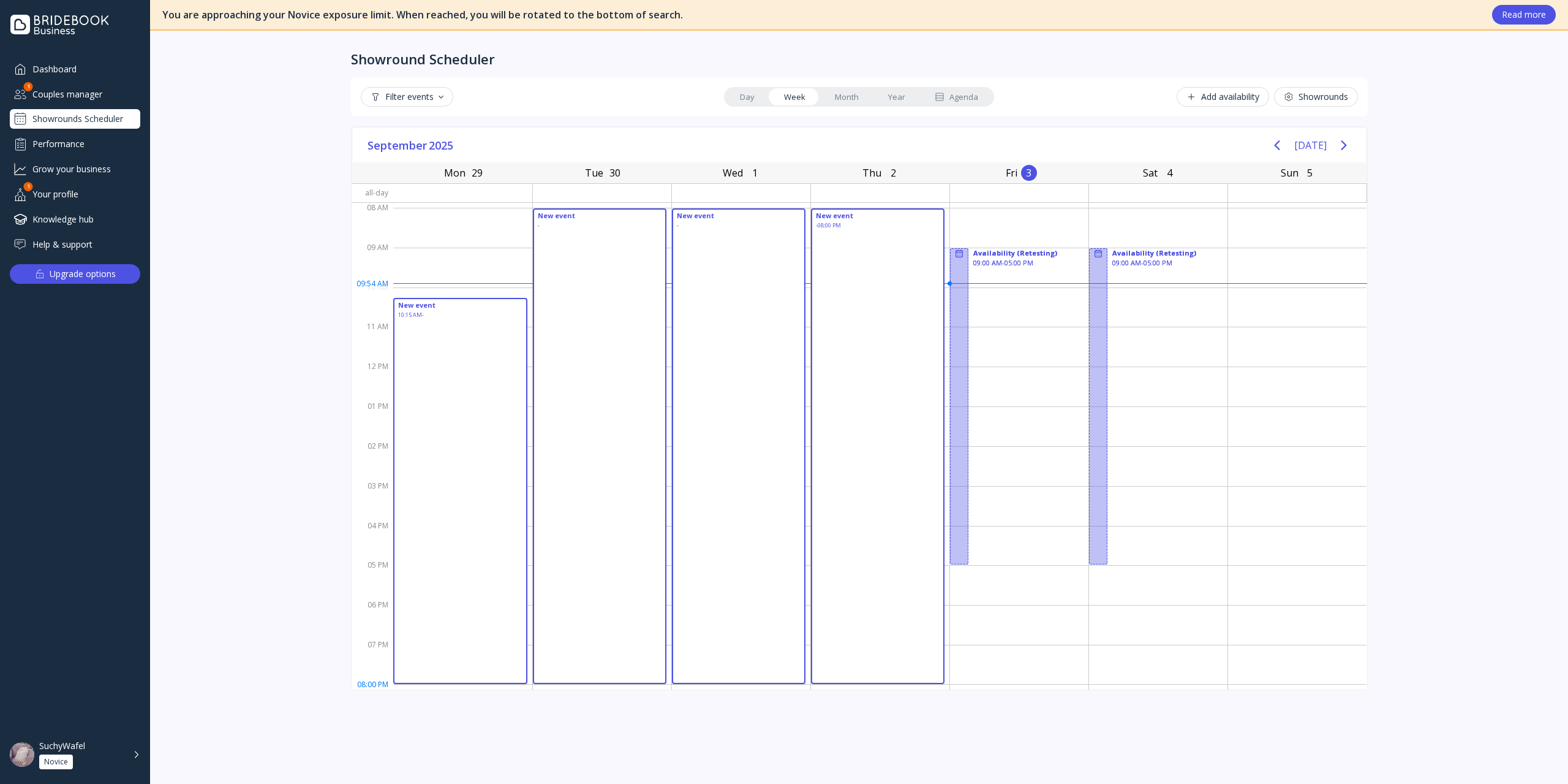
drag, startPoint x: 450, startPoint y: 300, endPoint x: 872, endPoint y: 689, distance: 573.9
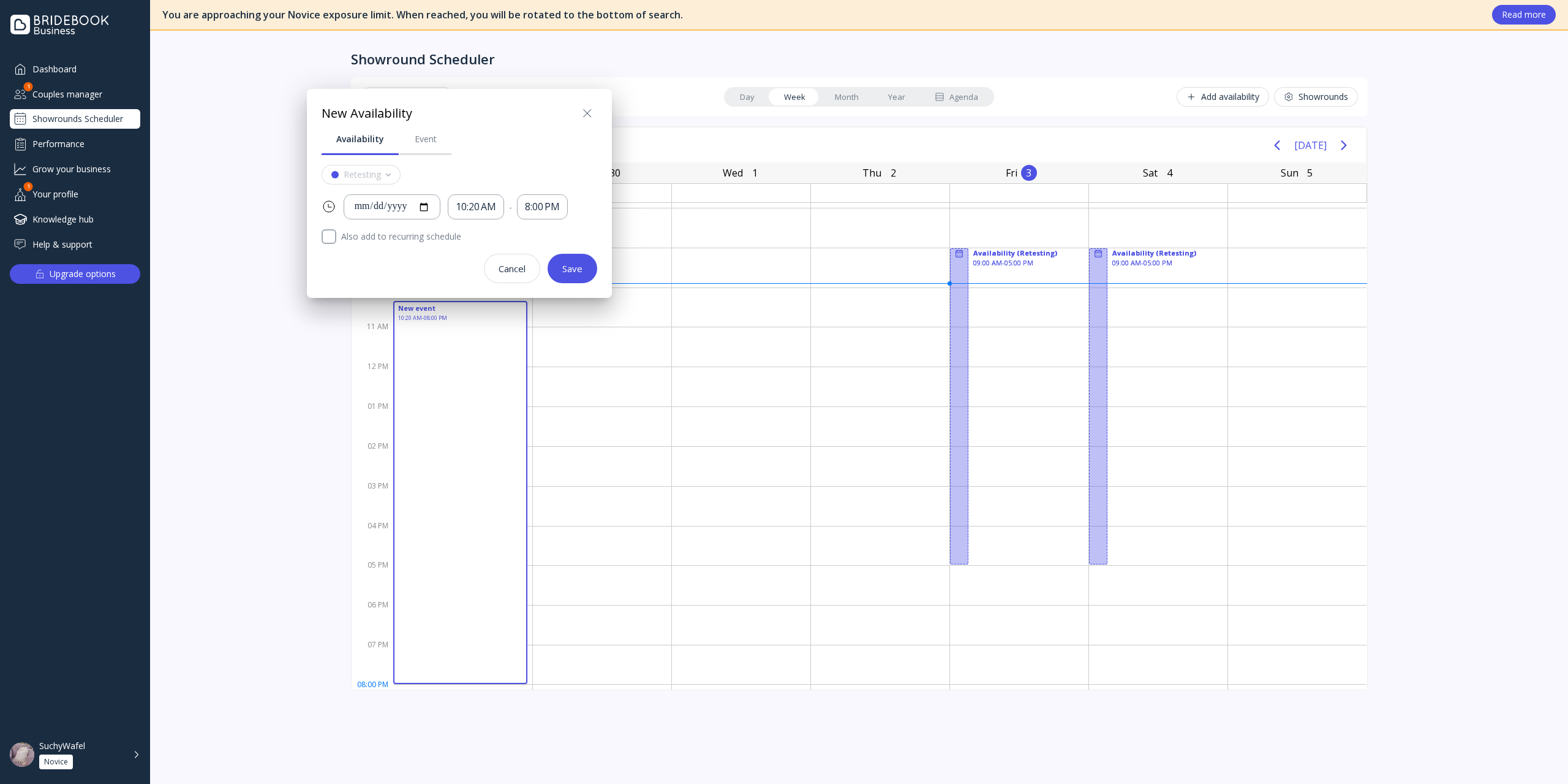
click at [586, 114] on icon at bounding box center [587, 114] width 8 height 8
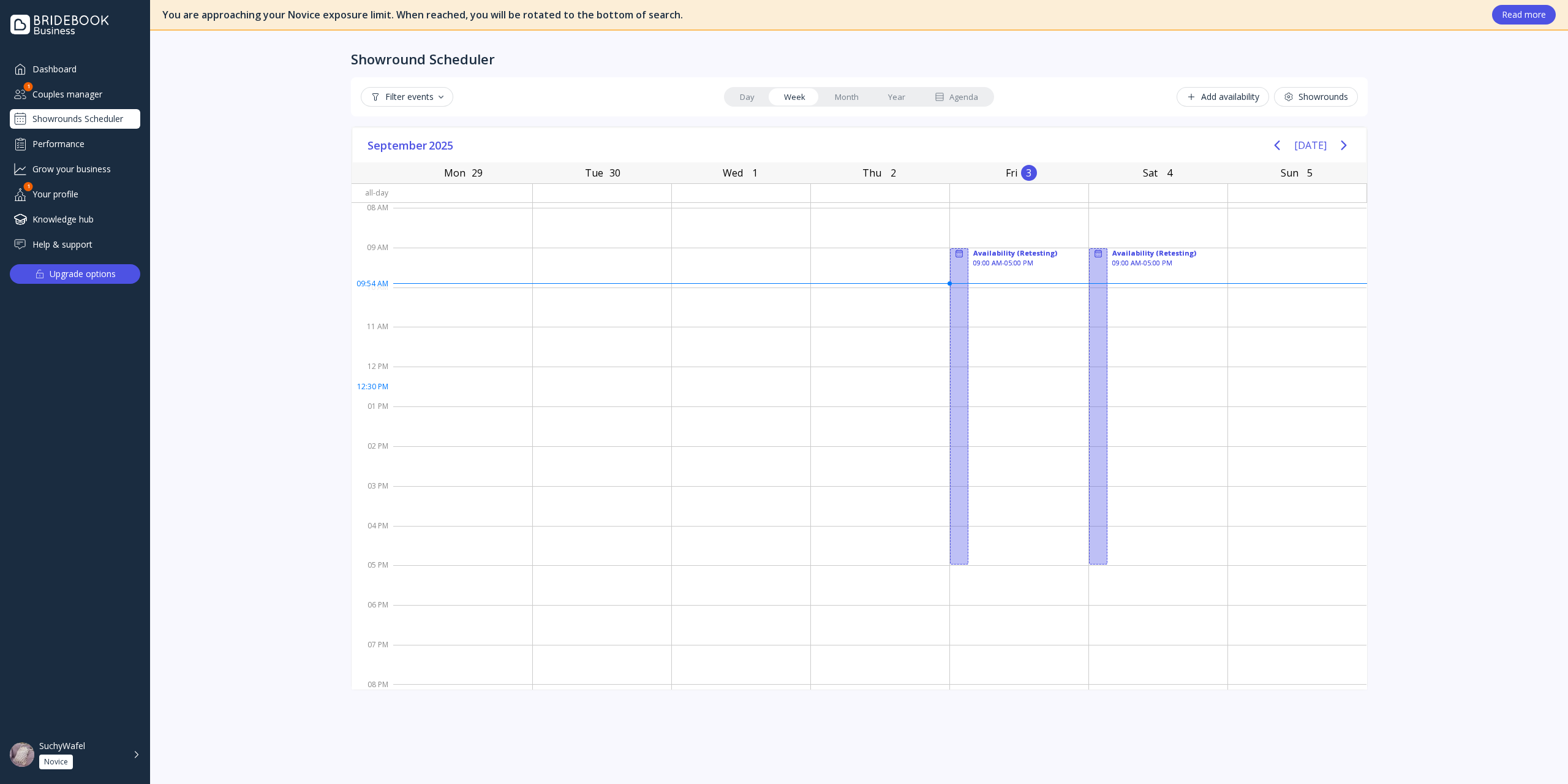
drag, startPoint x: 390, startPoint y: 237, endPoint x: 695, endPoint y: 591, distance: 467.3
click at [697, 563] on div "08 AM 09 AM 10 AM 11 AM 12 PM 01 PM 02 PM 03 PM 04 PM 05 PM 06 PM 07 PM 08 PM 0…" at bounding box center [859, 445] width 1015 height 486
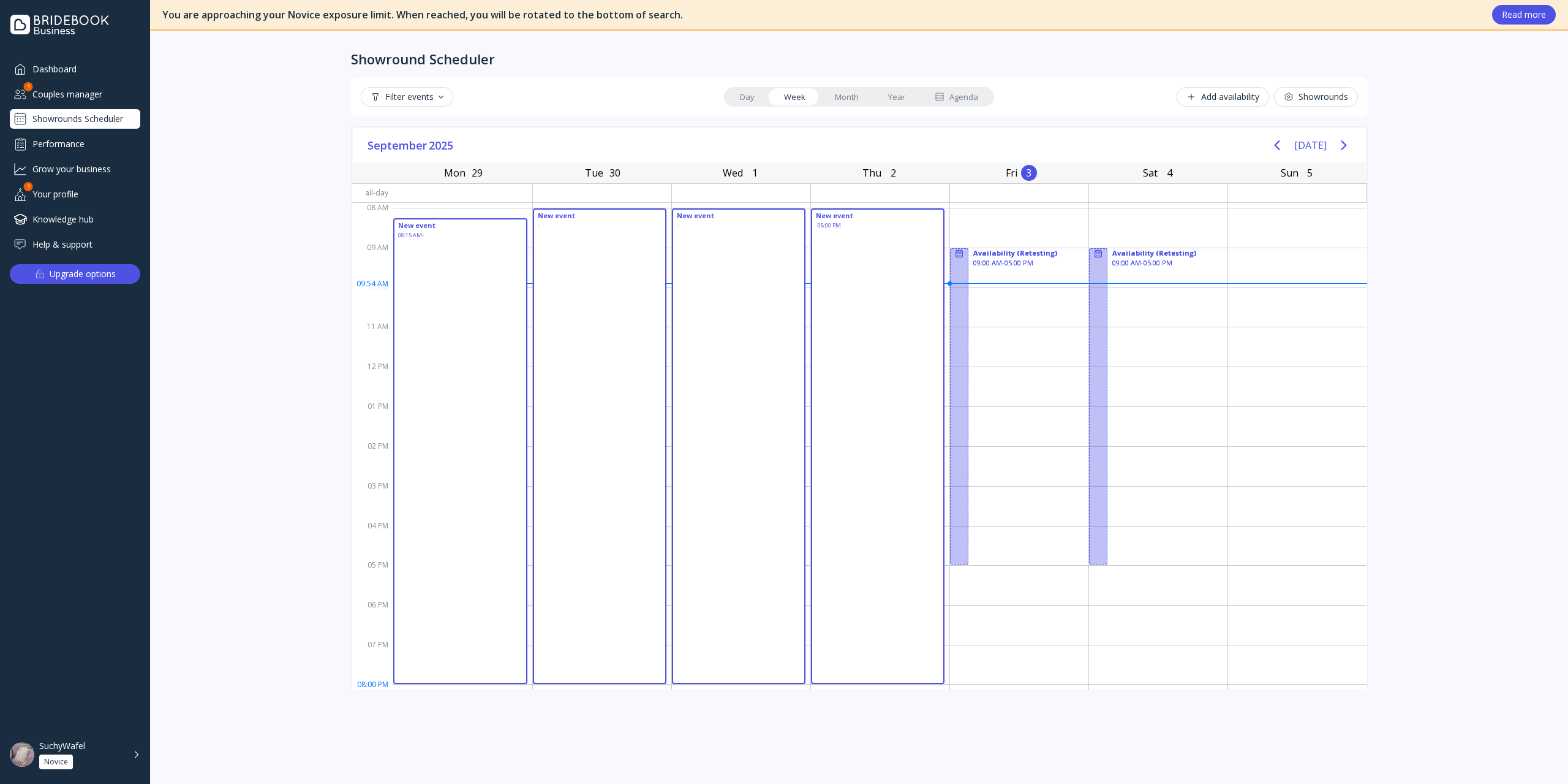
drag, startPoint x: 444, startPoint y: 222, endPoint x: 849, endPoint y: 696, distance: 623.5
click at [849, 563] on div "Showround Scheduler Filter events Day Week Month Year Agenda Add availability S…" at bounding box center [859, 408] width 1041 height 753
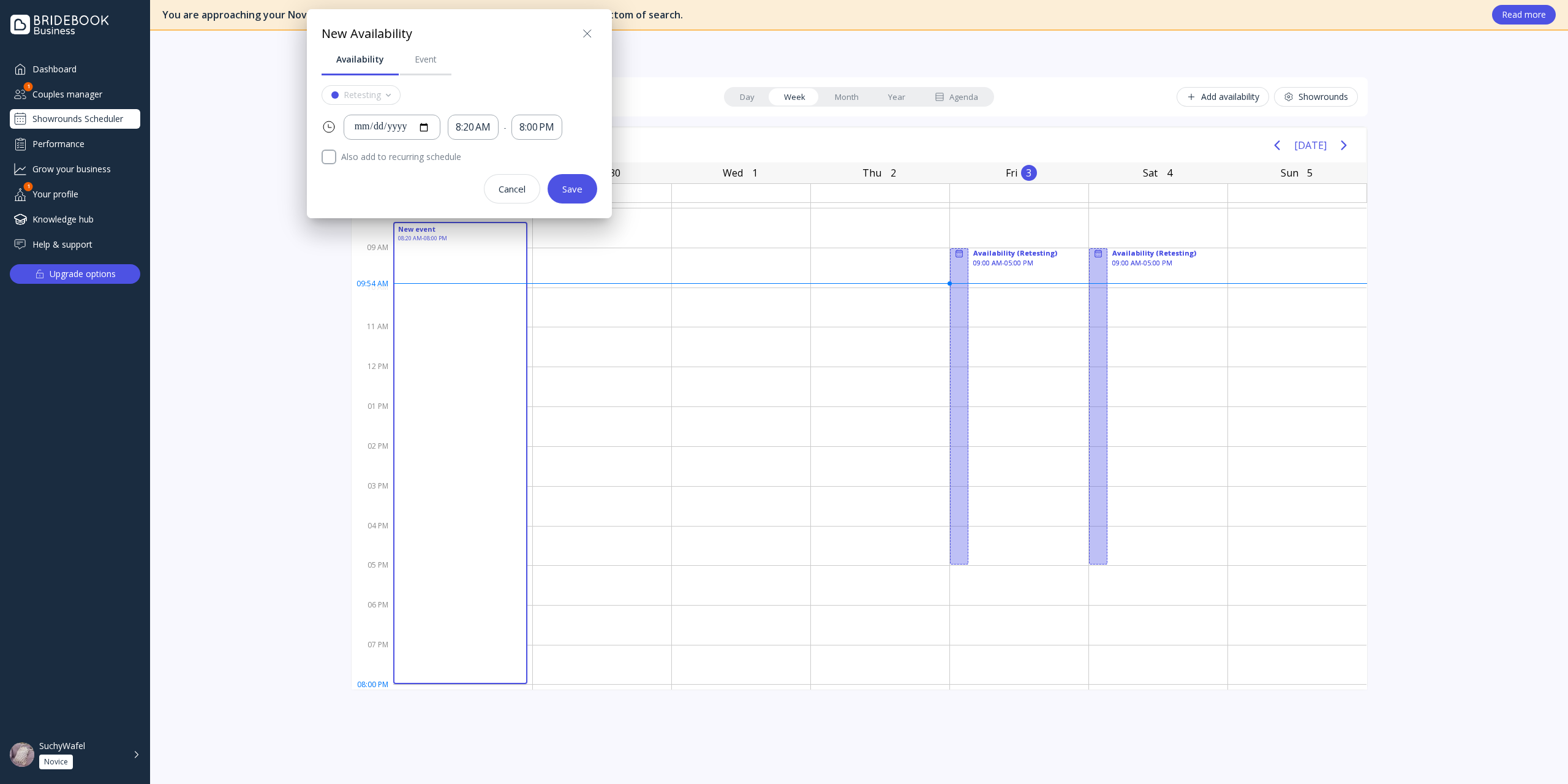
click at [592, 29] on icon at bounding box center [587, 33] width 15 height 15
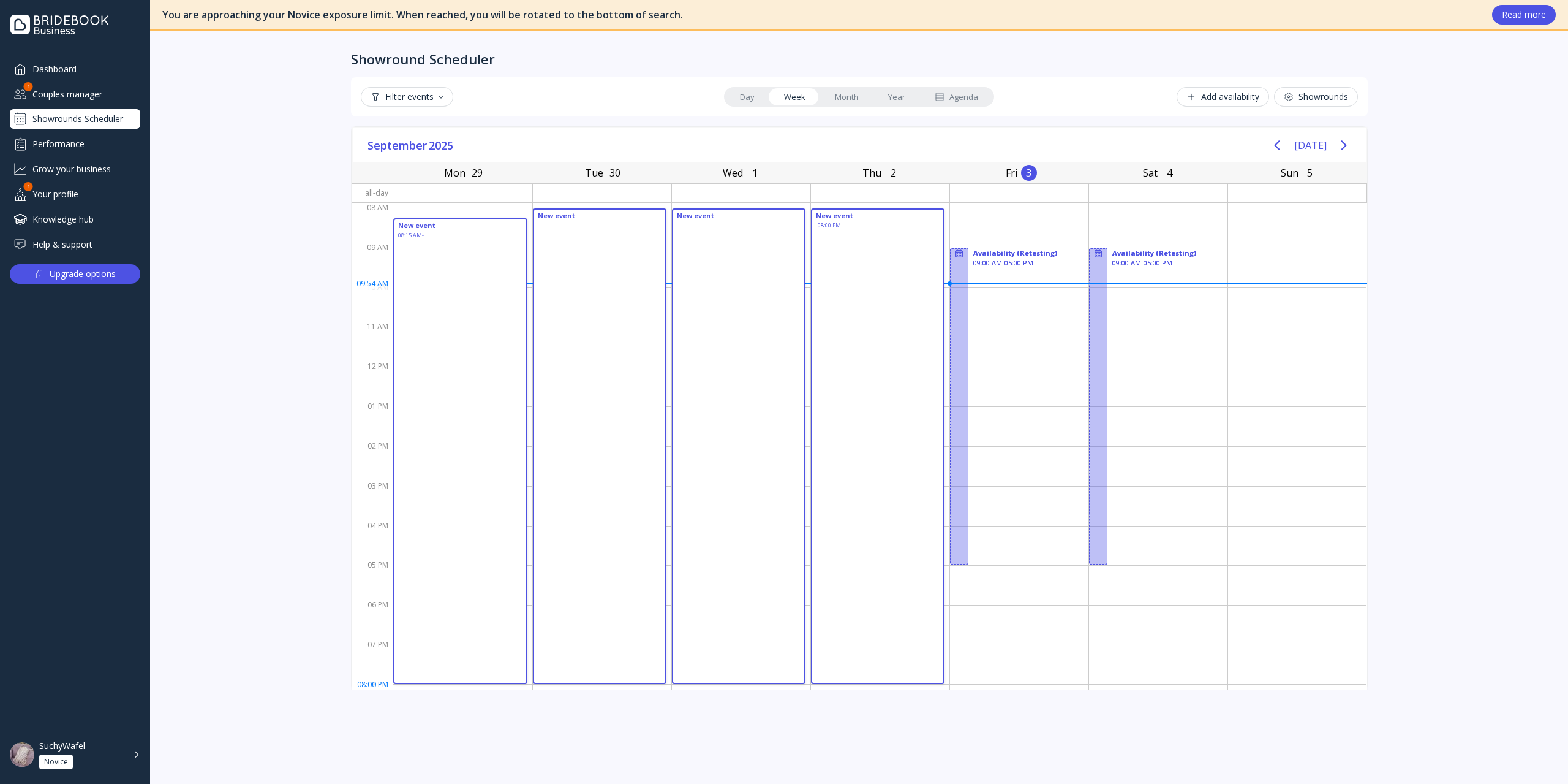
drag, startPoint x: 408, startPoint y: 222, endPoint x: 881, endPoint y: 686, distance: 662.6
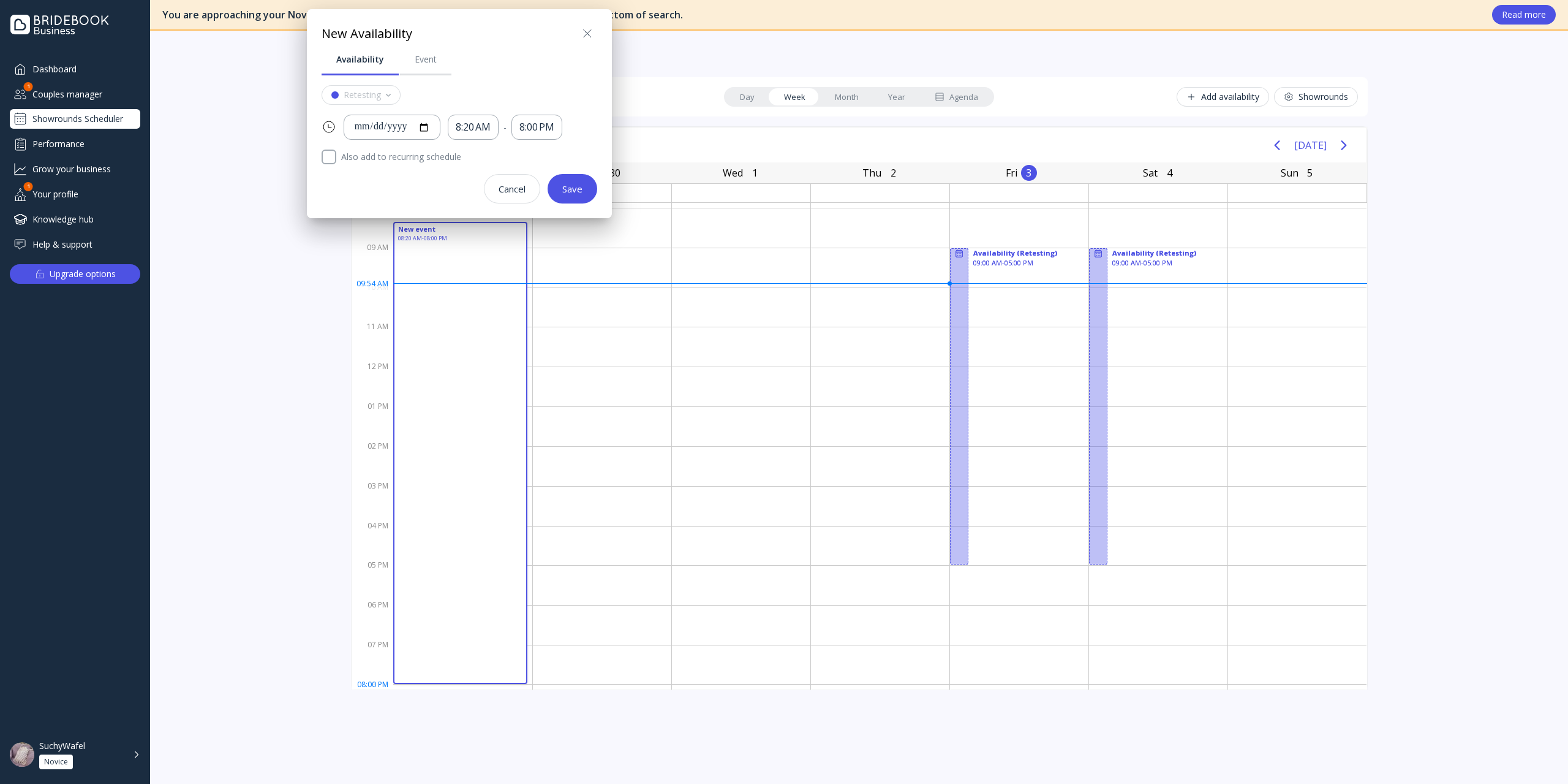
click at [583, 32] on icon at bounding box center [587, 33] width 15 height 15
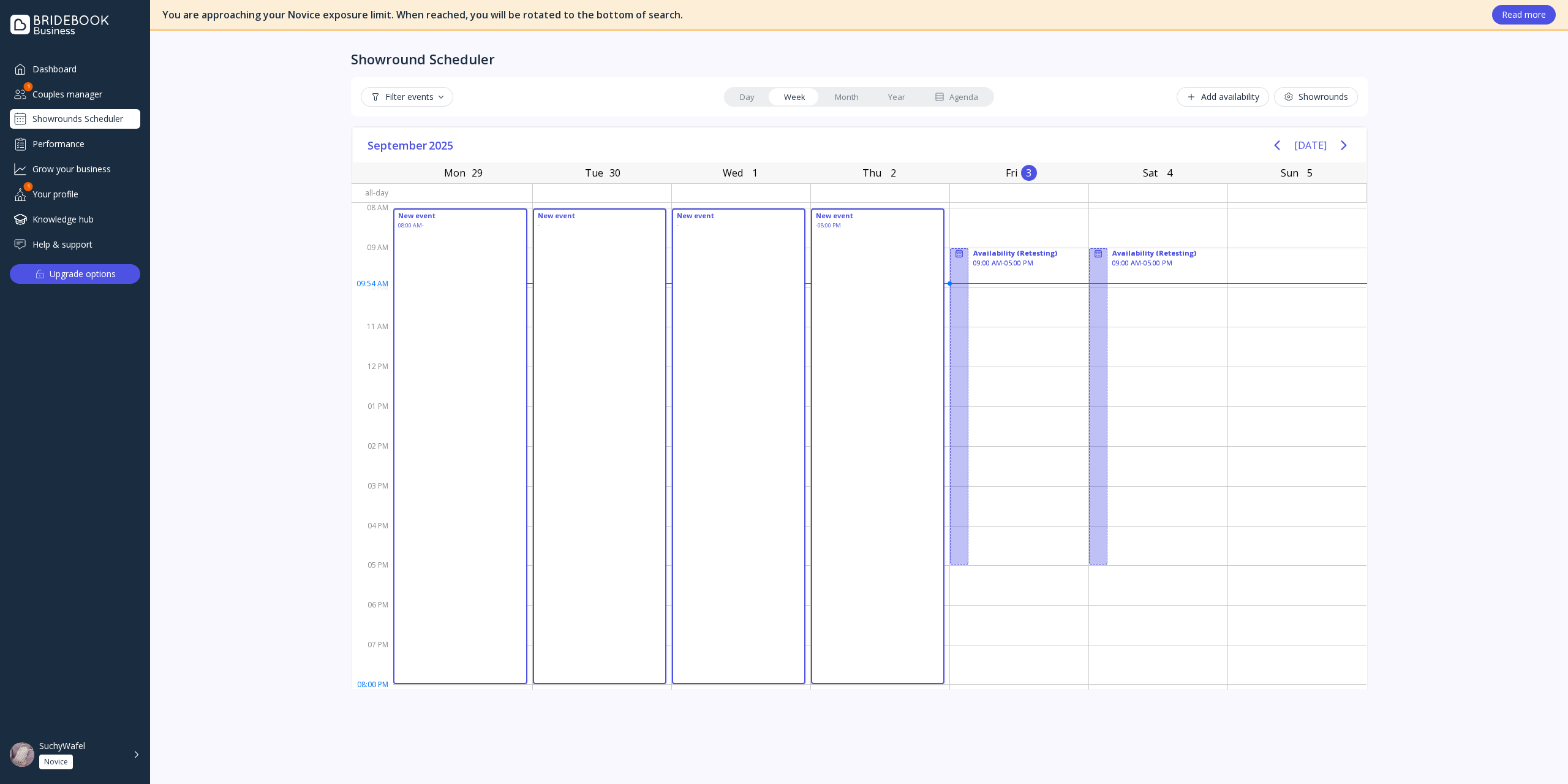
drag, startPoint x: 441, startPoint y: 214, endPoint x: 886, endPoint y: 684, distance: 647.2
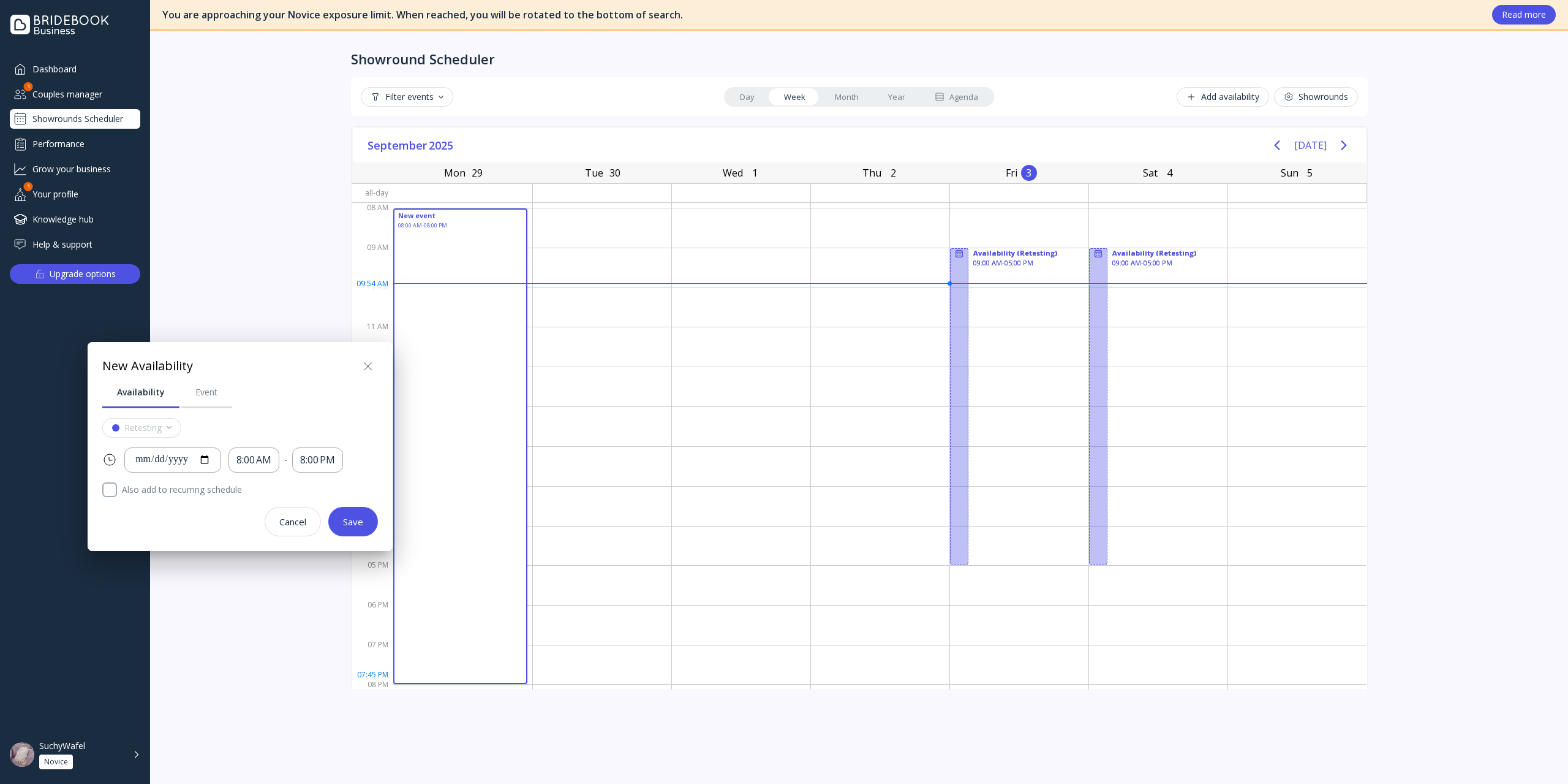
click at [549, 348] on div at bounding box center [784, 392] width 1764 height 980
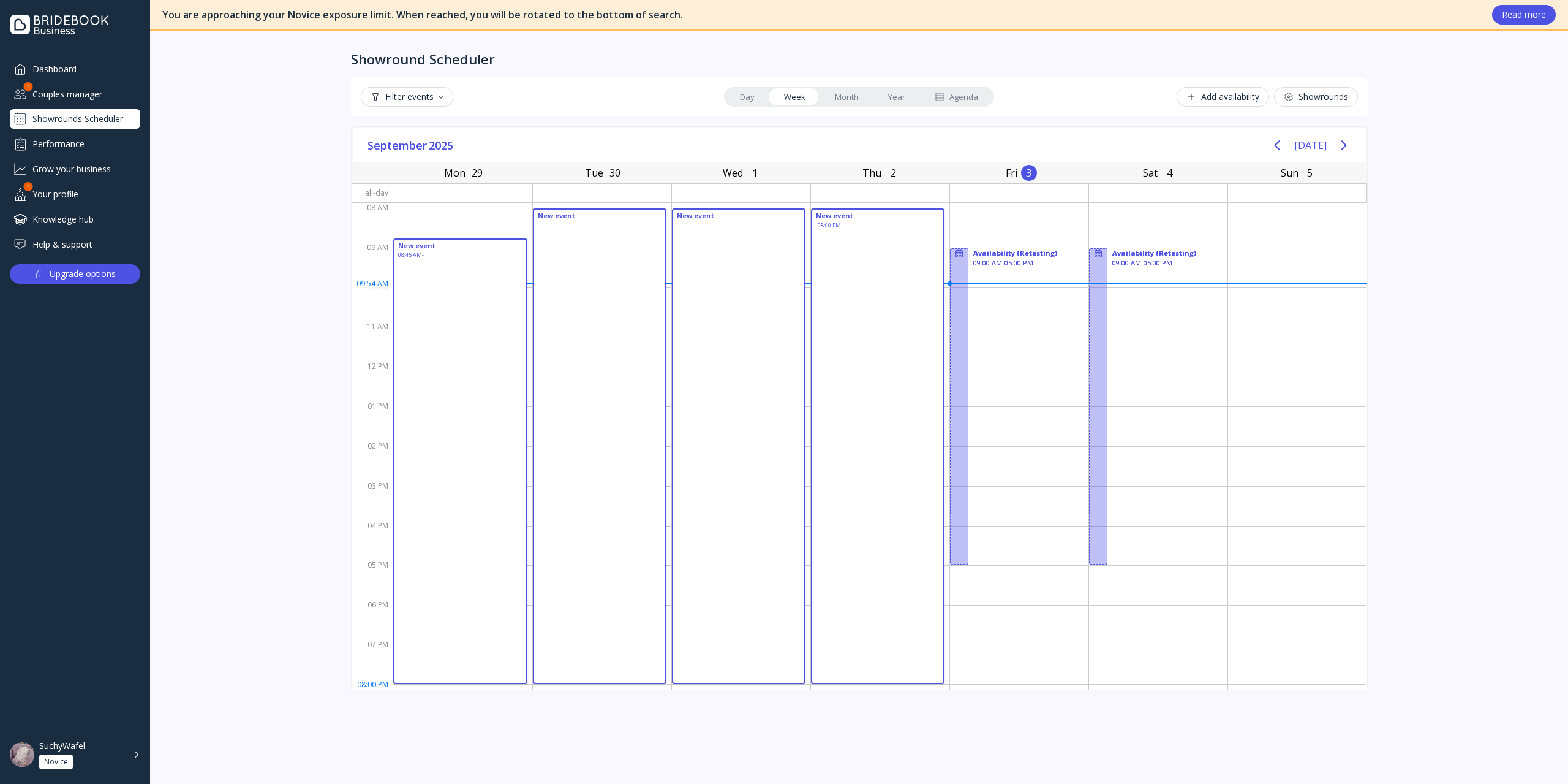
drag, startPoint x: 461, startPoint y: 242, endPoint x: 862, endPoint y: 683, distance: 596.1
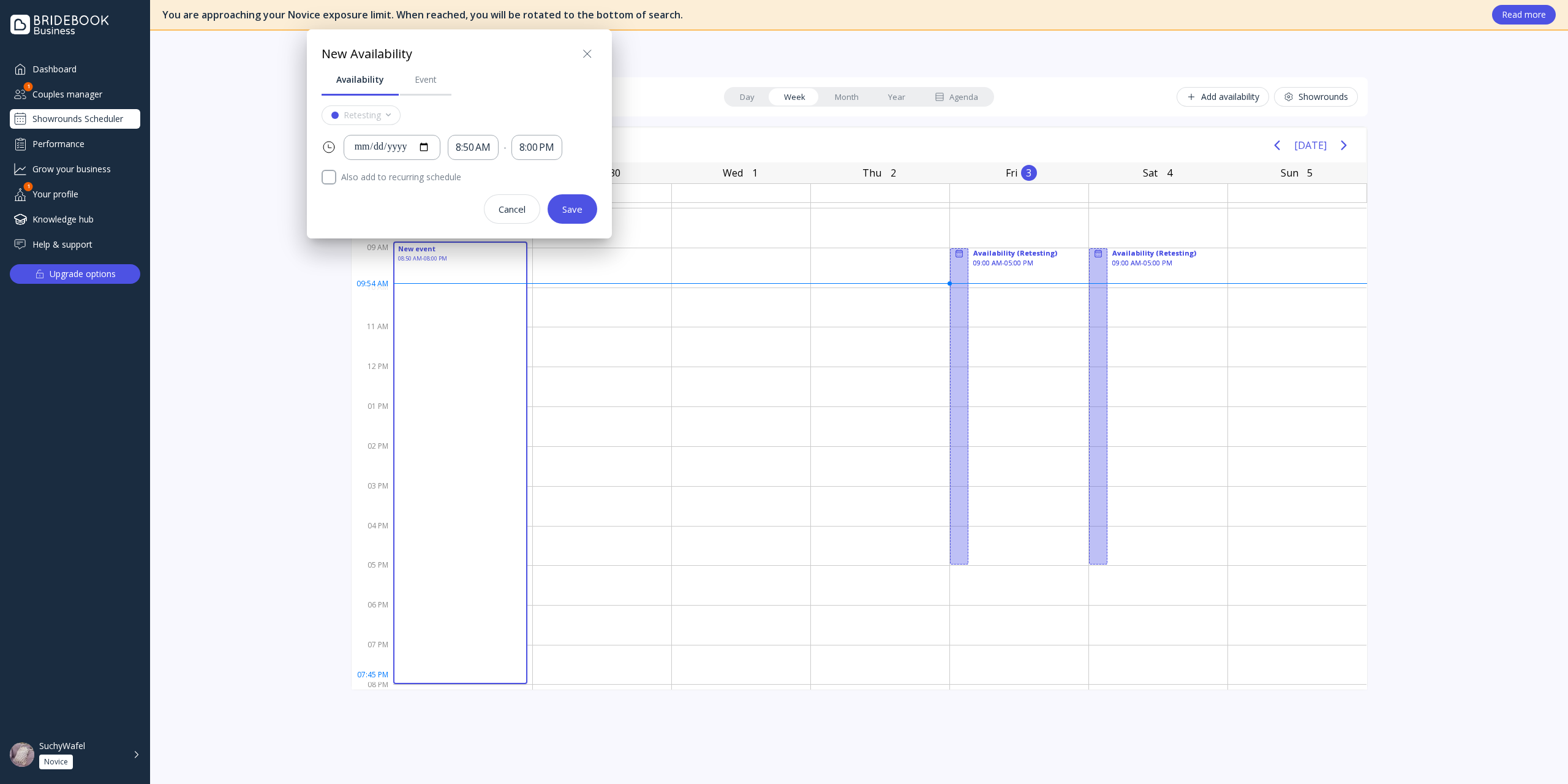
click at [625, 352] on div at bounding box center [784, 392] width 1764 height 980
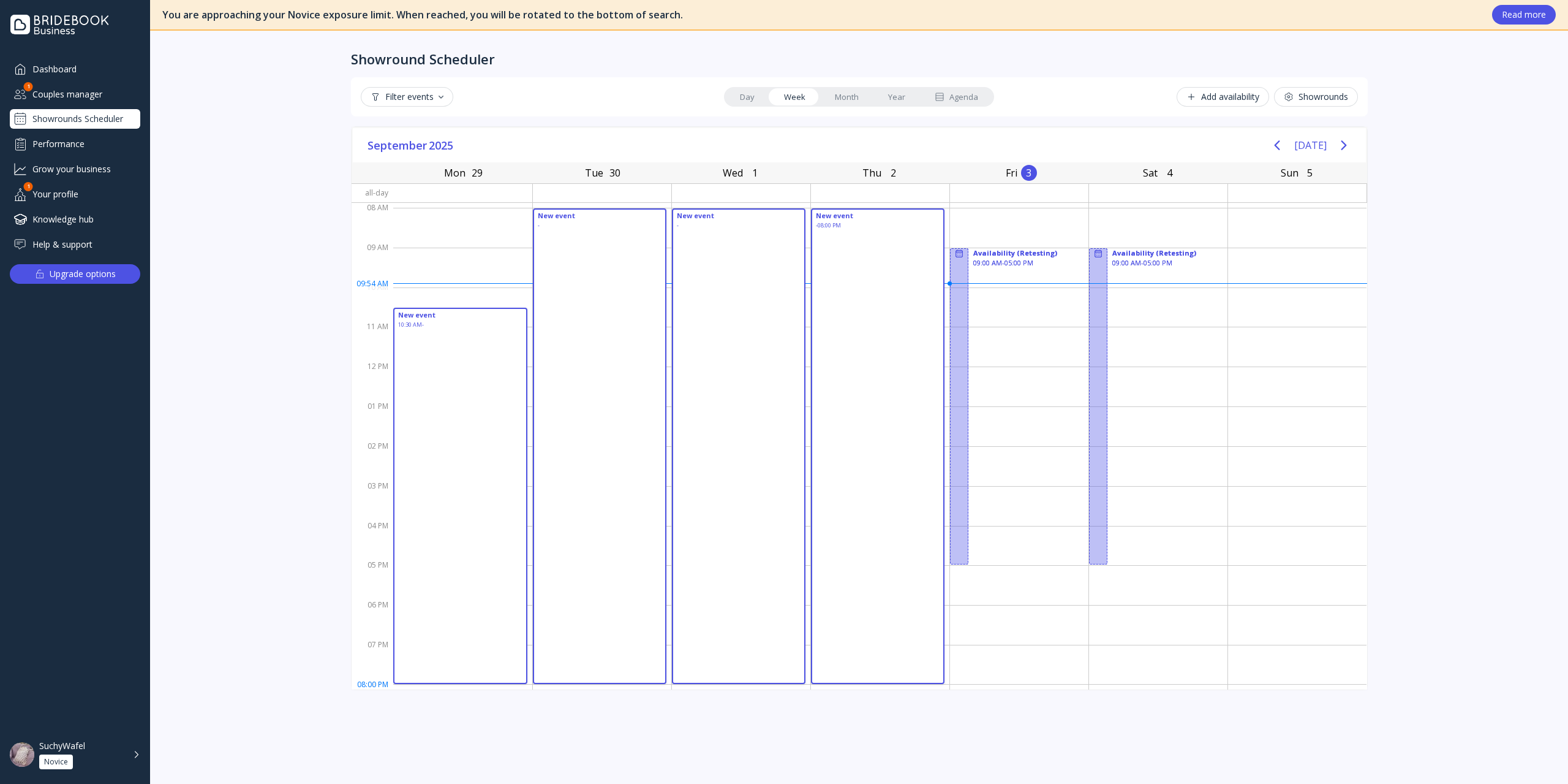
drag, startPoint x: 478, startPoint y: 309, endPoint x: 844, endPoint y: 677, distance: 519.0
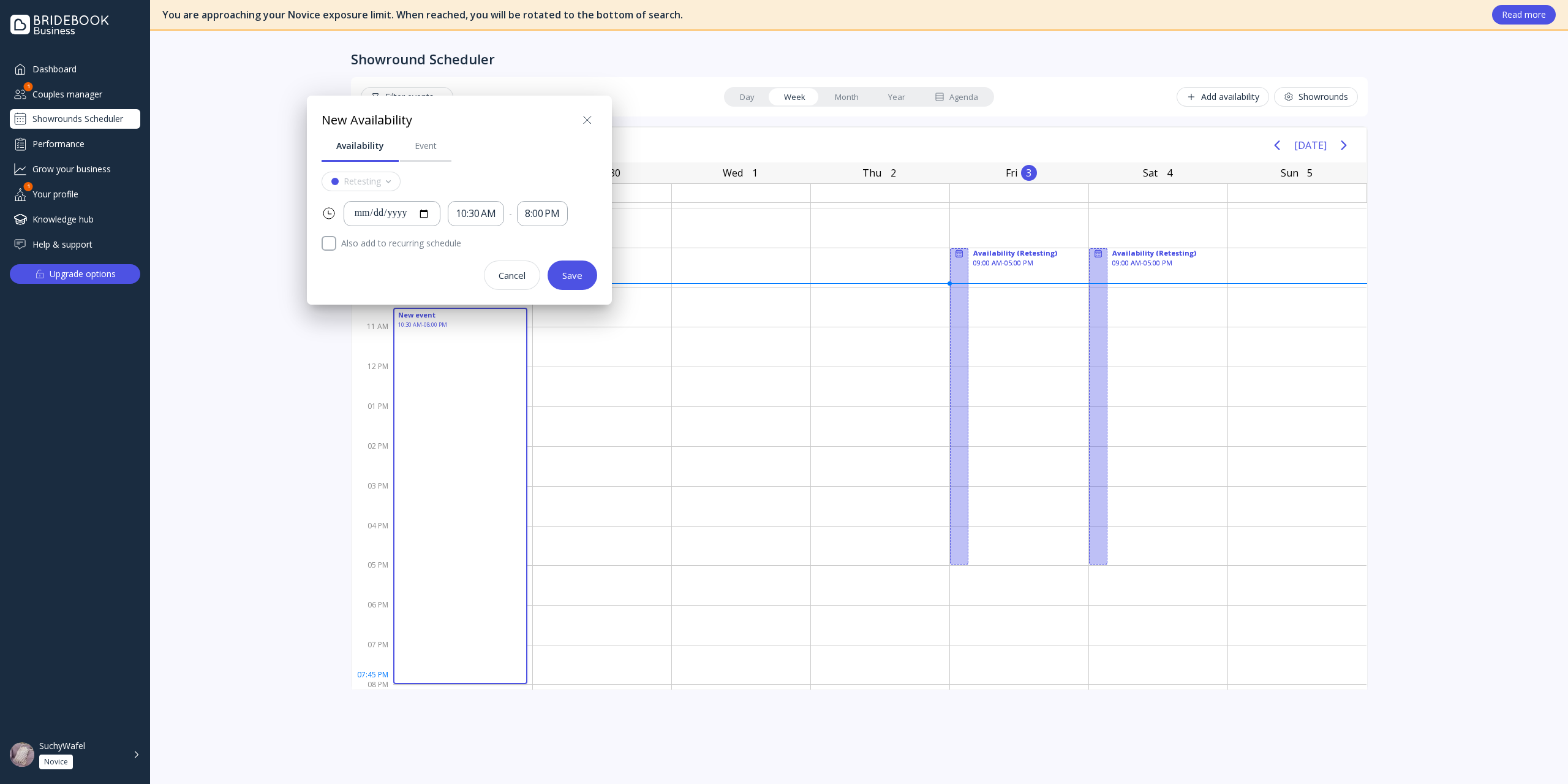
click at [721, 563] on div at bounding box center [784, 392] width 1764 height 980
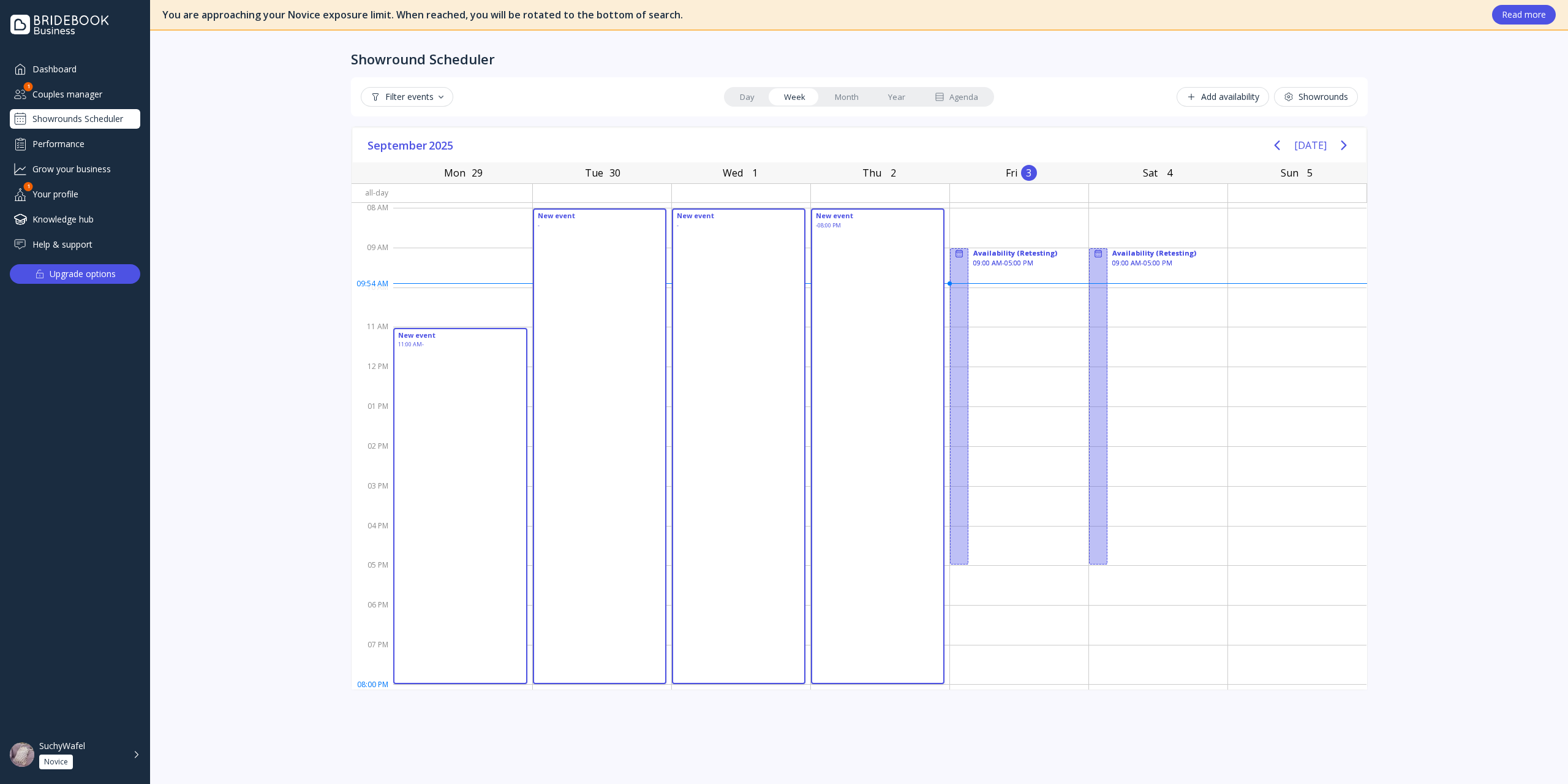
drag, startPoint x: 411, startPoint y: 332, endPoint x: 822, endPoint y: 687, distance: 543.1
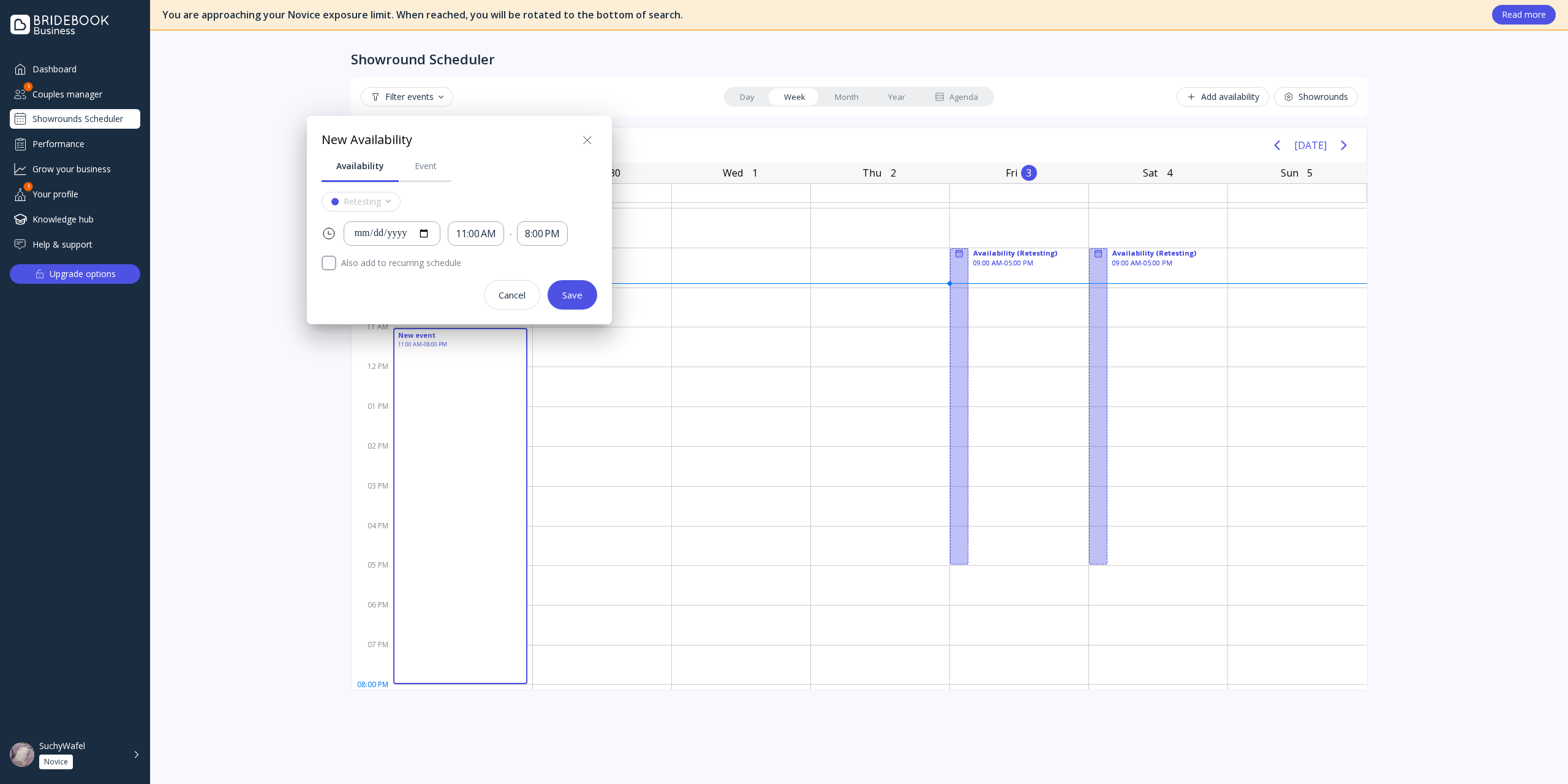
click at [727, 563] on div at bounding box center [784, 392] width 1764 height 980
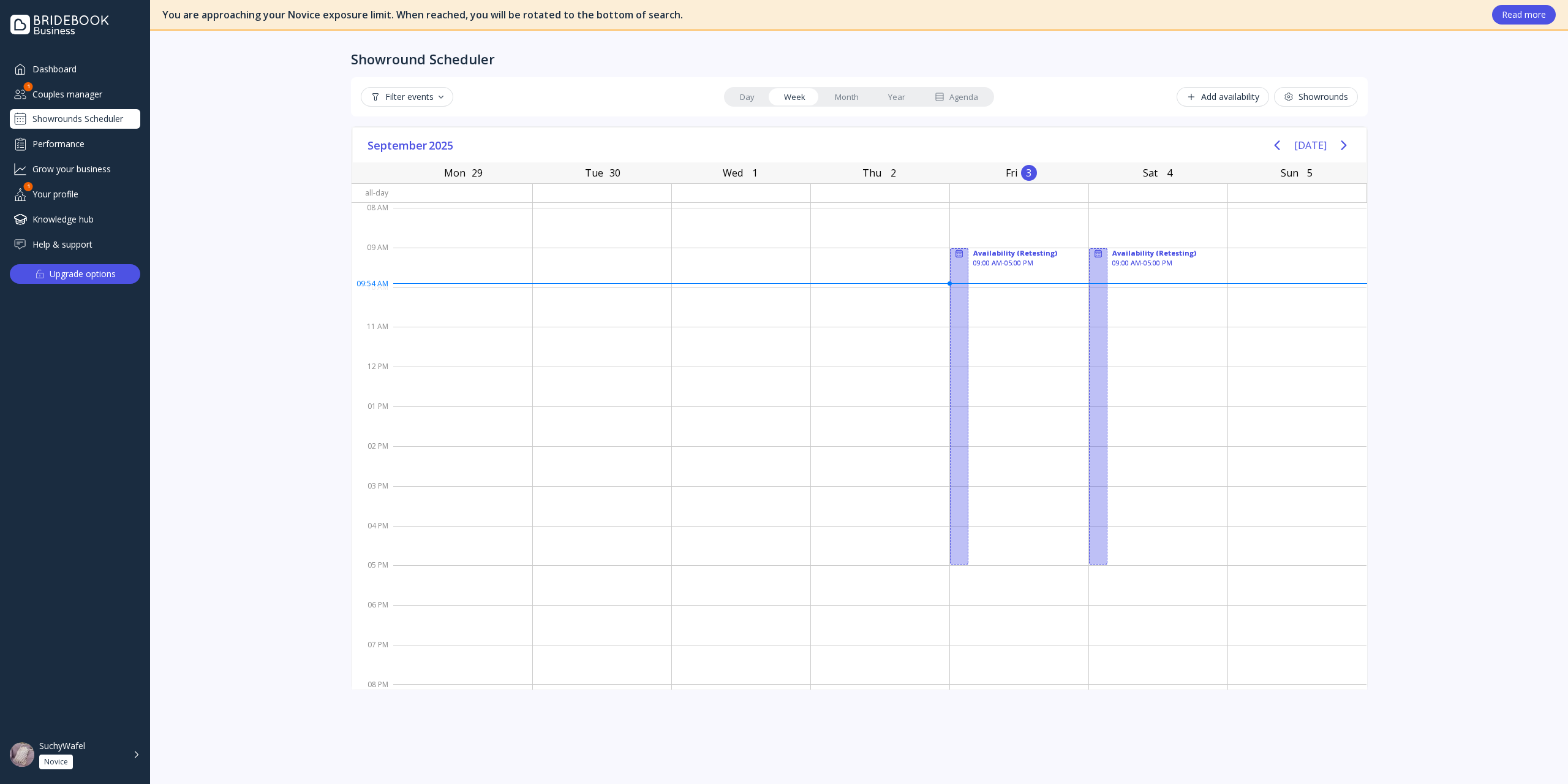
click at [834, 79] on div "Filter events Day Week Month Year Agenda Add availability Showrounds" at bounding box center [859, 97] width 1016 height 39
click at [842, 97] on link "Month" at bounding box center [847, 97] width 53 height 17
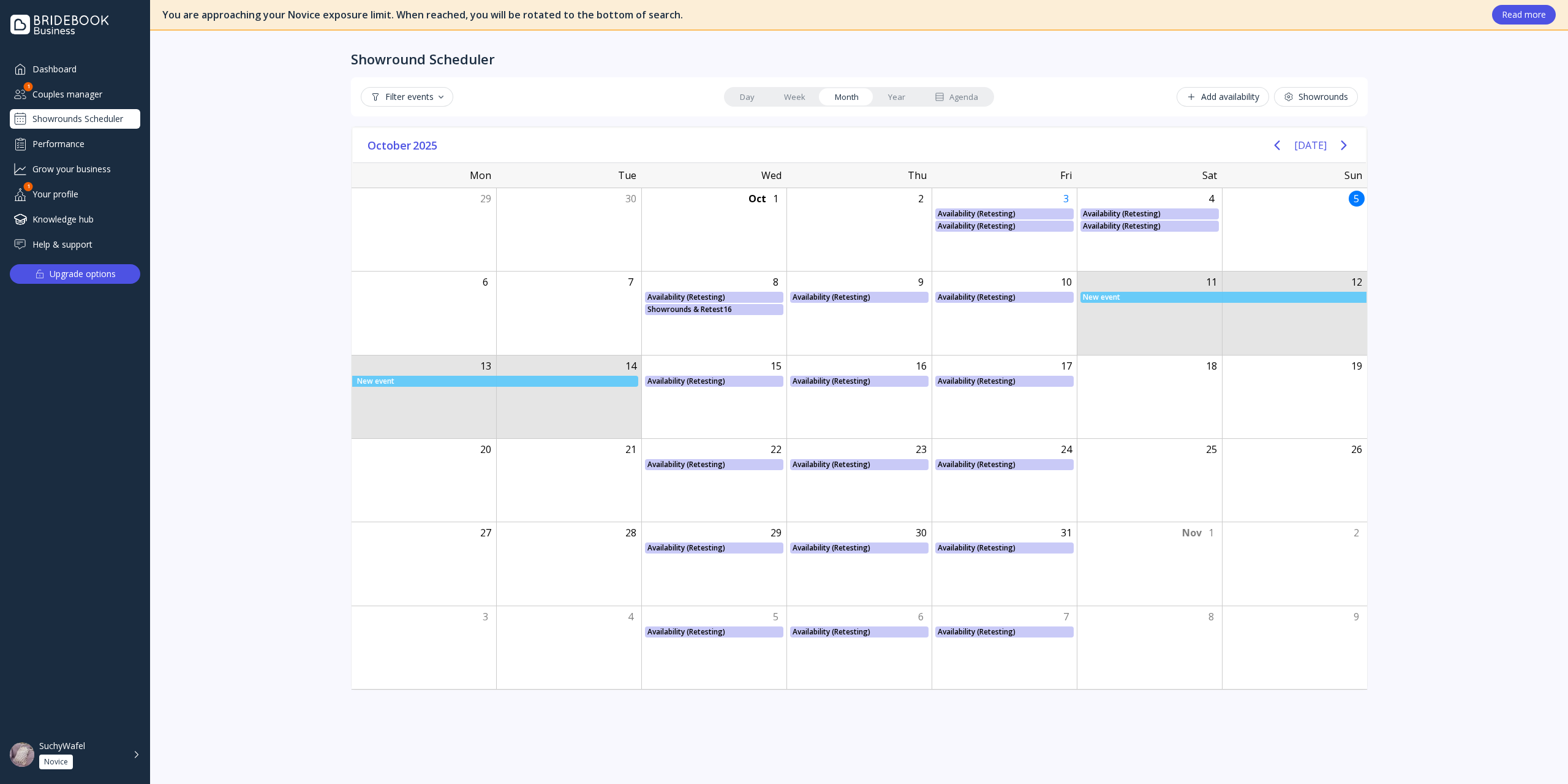
drag, startPoint x: 1166, startPoint y: 291, endPoint x: 518, endPoint y: 376, distance: 653.6
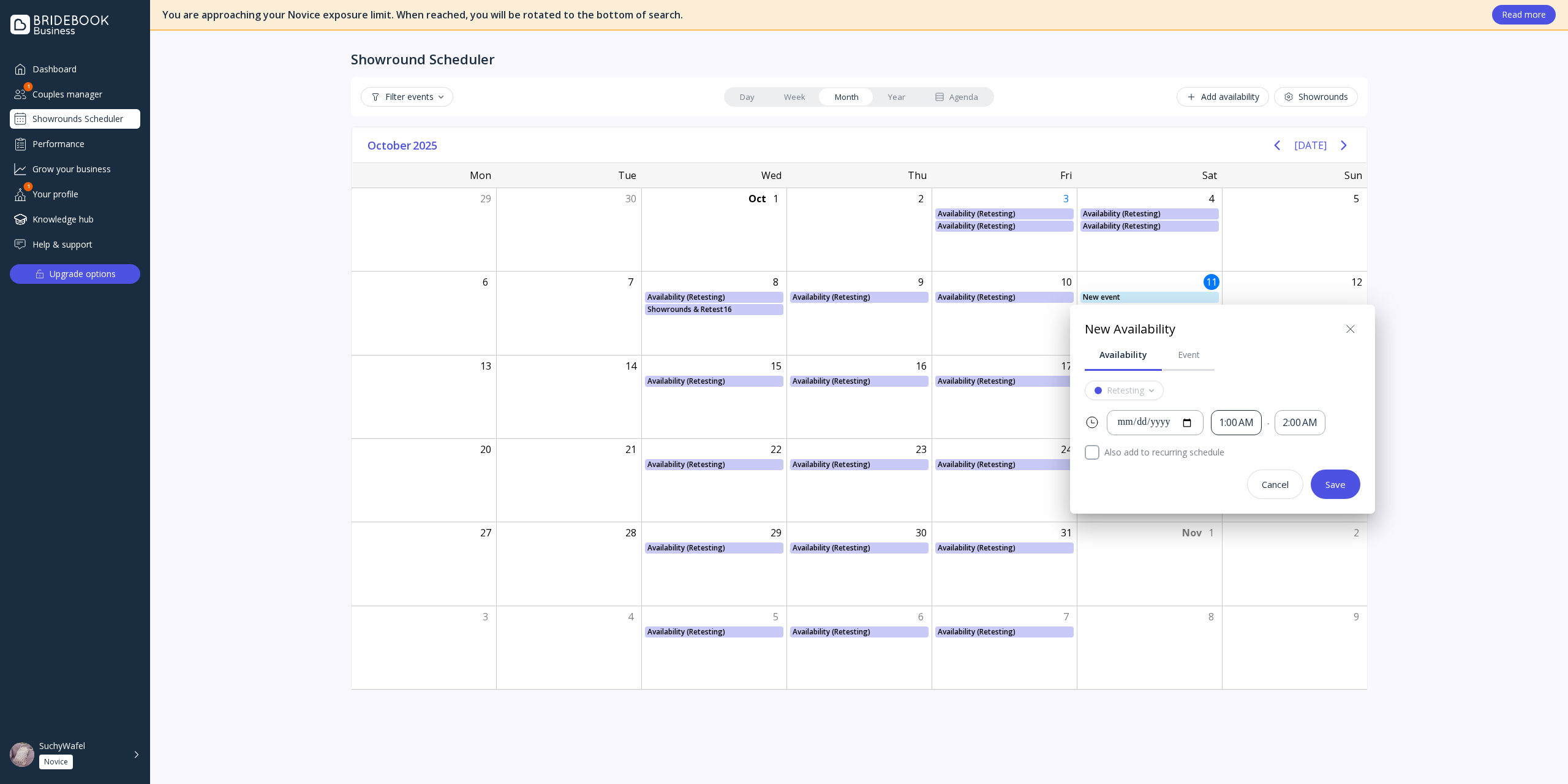
click at [1175, 428] on div "1:00 AM" at bounding box center [1236, 422] width 35 height 15
click at [1175, 376] on div "**********" at bounding box center [1222, 418] width 275 height 160
click at [1175, 333] on icon at bounding box center [1350, 329] width 15 height 15
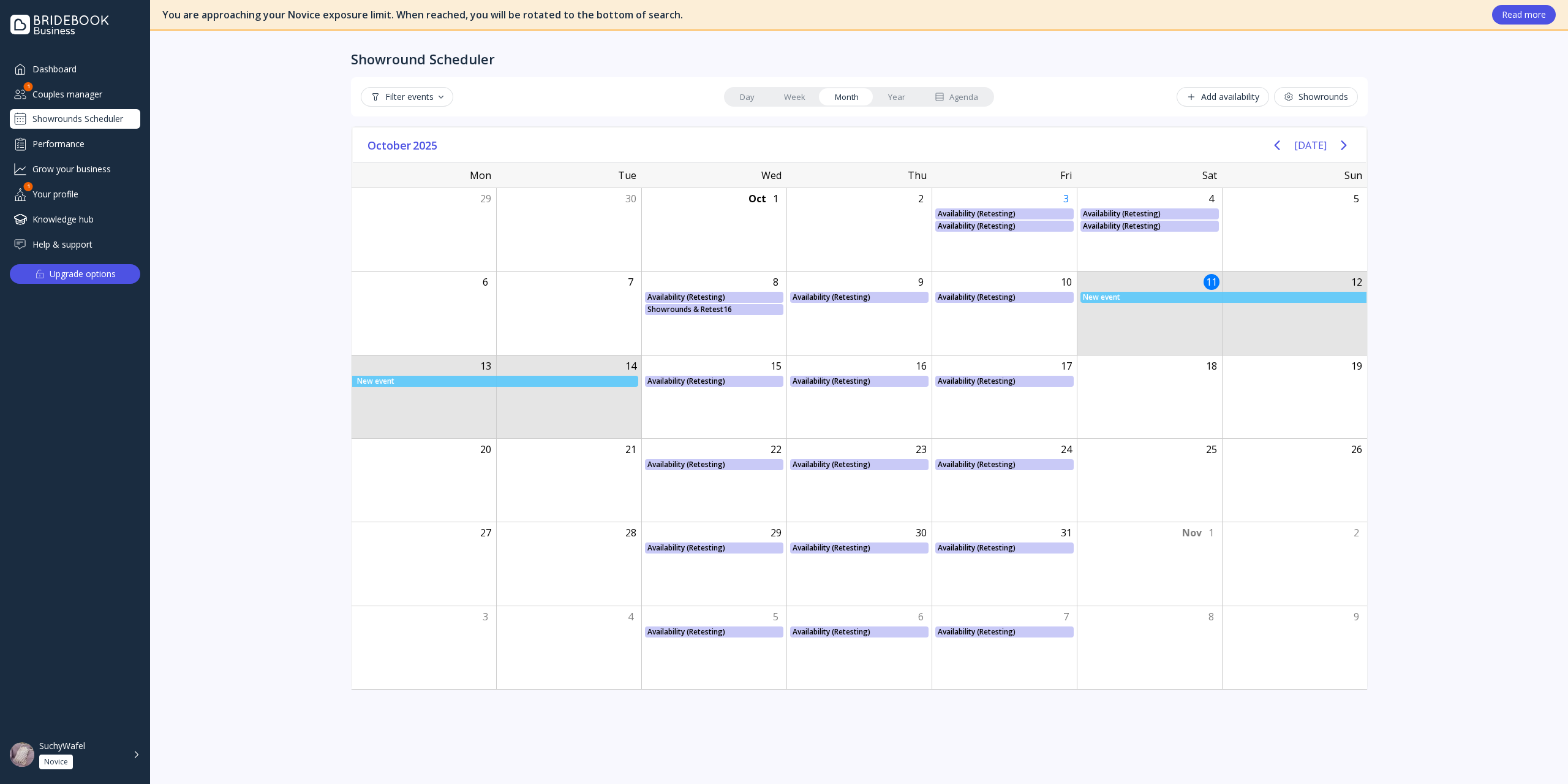
drag, startPoint x: 1165, startPoint y: 297, endPoint x: 577, endPoint y: 387, distance: 594.8
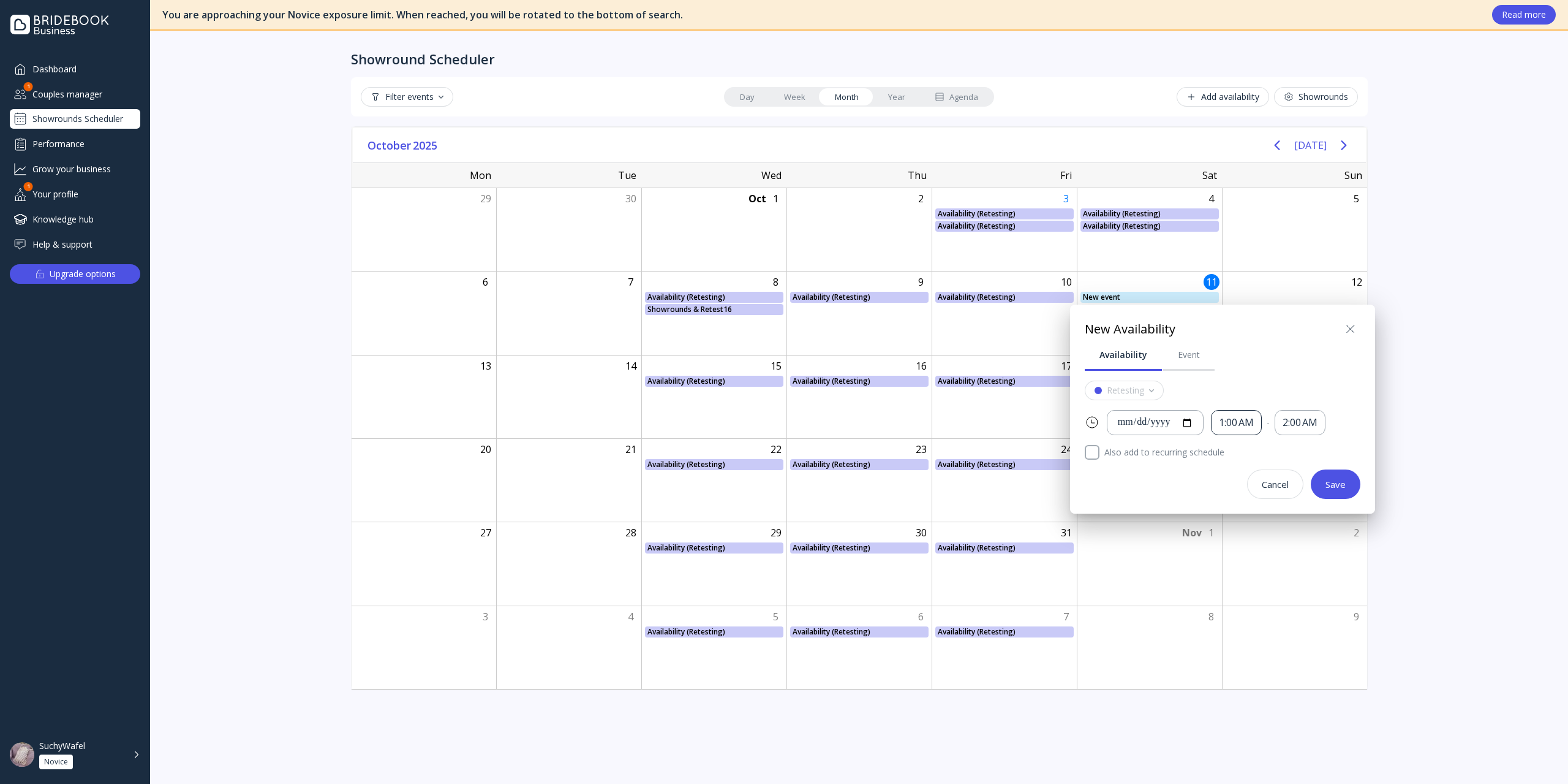
click at [1175, 418] on div "1:00 AM" at bounding box center [1236, 422] width 35 height 15
click at [1175, 277] on div at bounding box center [784, 392] width 1764 height 980
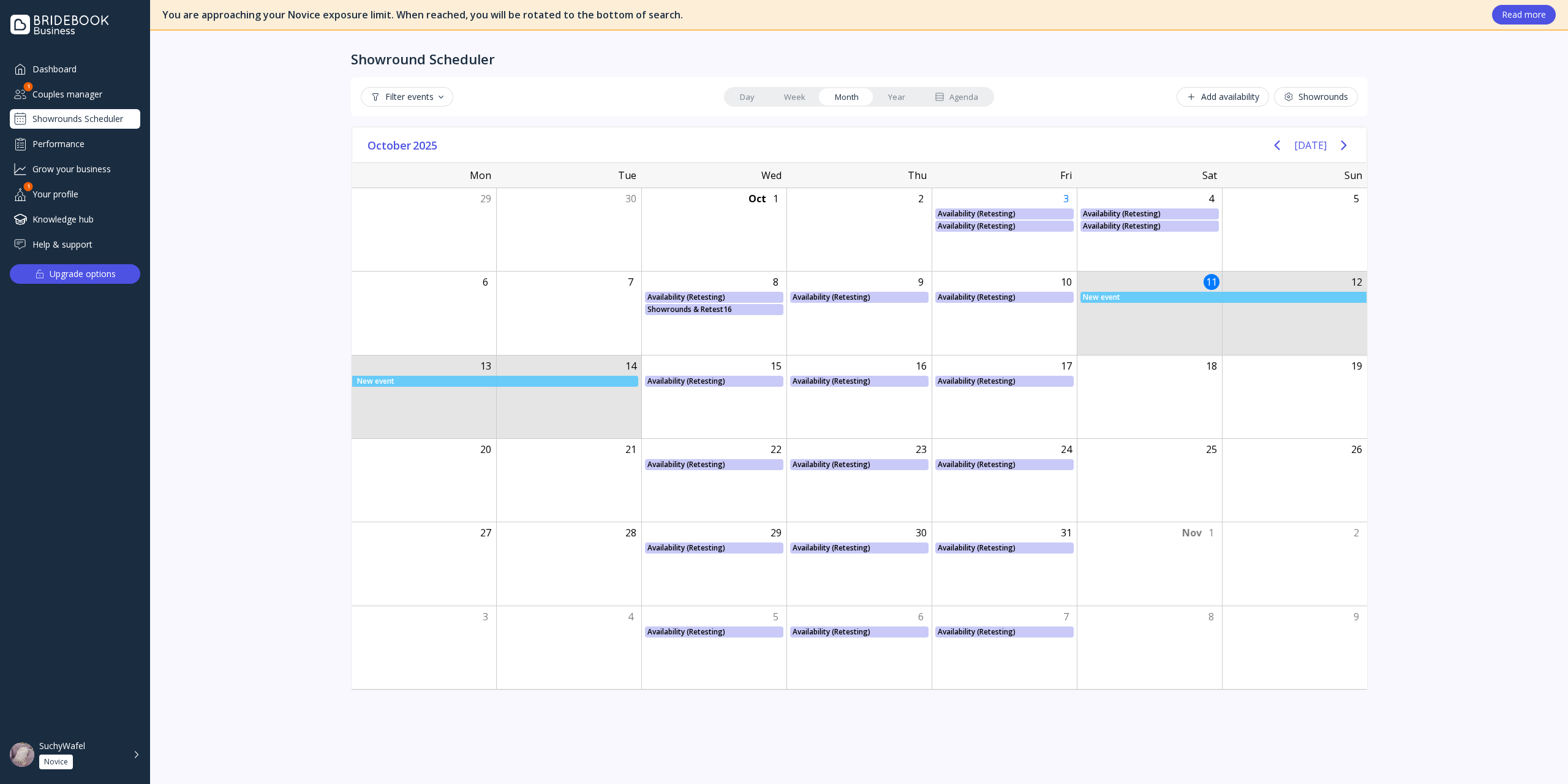
drag, startPoint x: 1178, startPoint y: 299, endPoint x: 536, endPoint y: 385, distance: 647.7
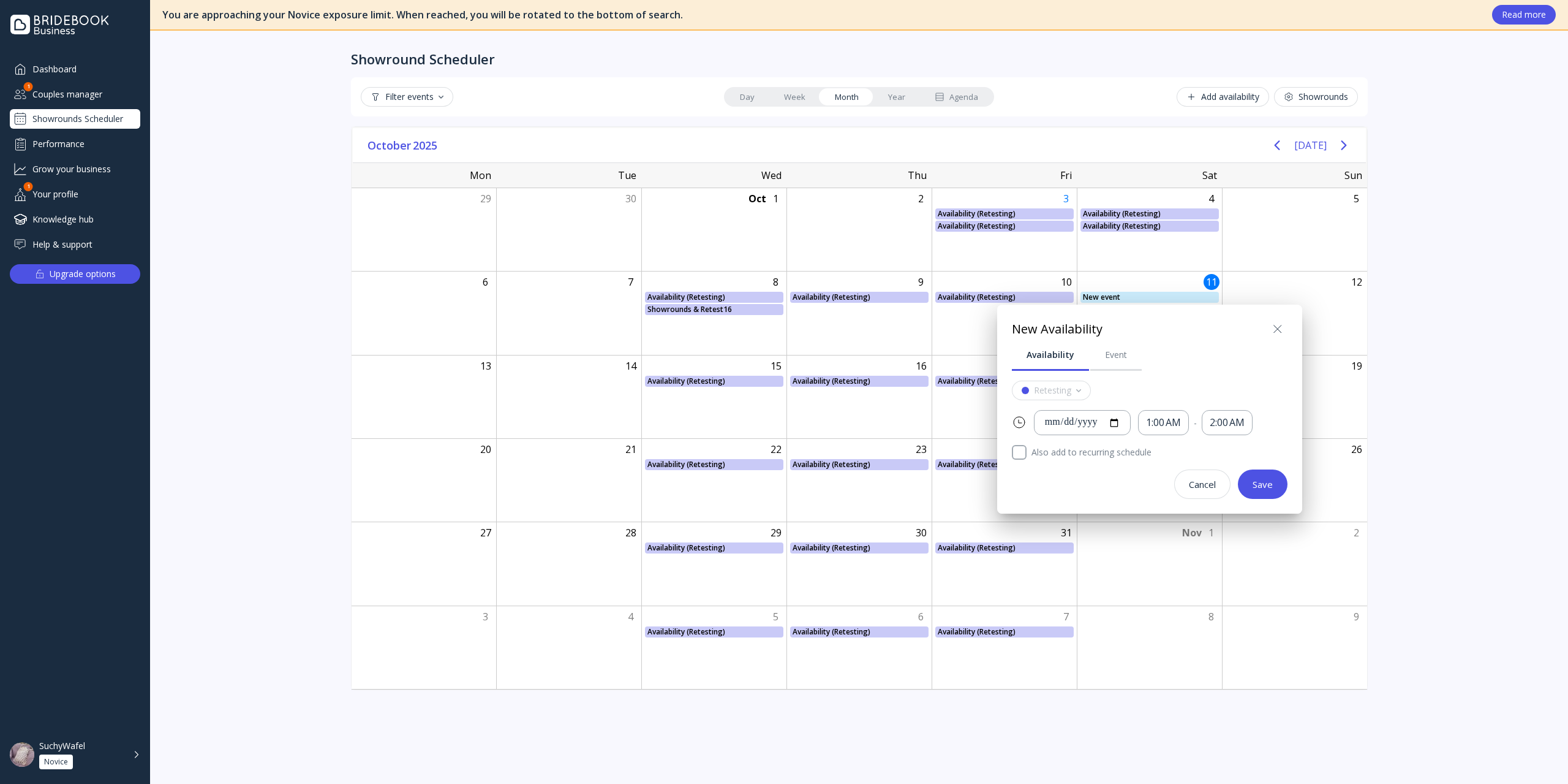
click at [1175, 319] on div at bounding box center [1277, 329] width 19 height 19
click at [1175, 328] on icon at bounding box center [1277, 329] width 15 height 15
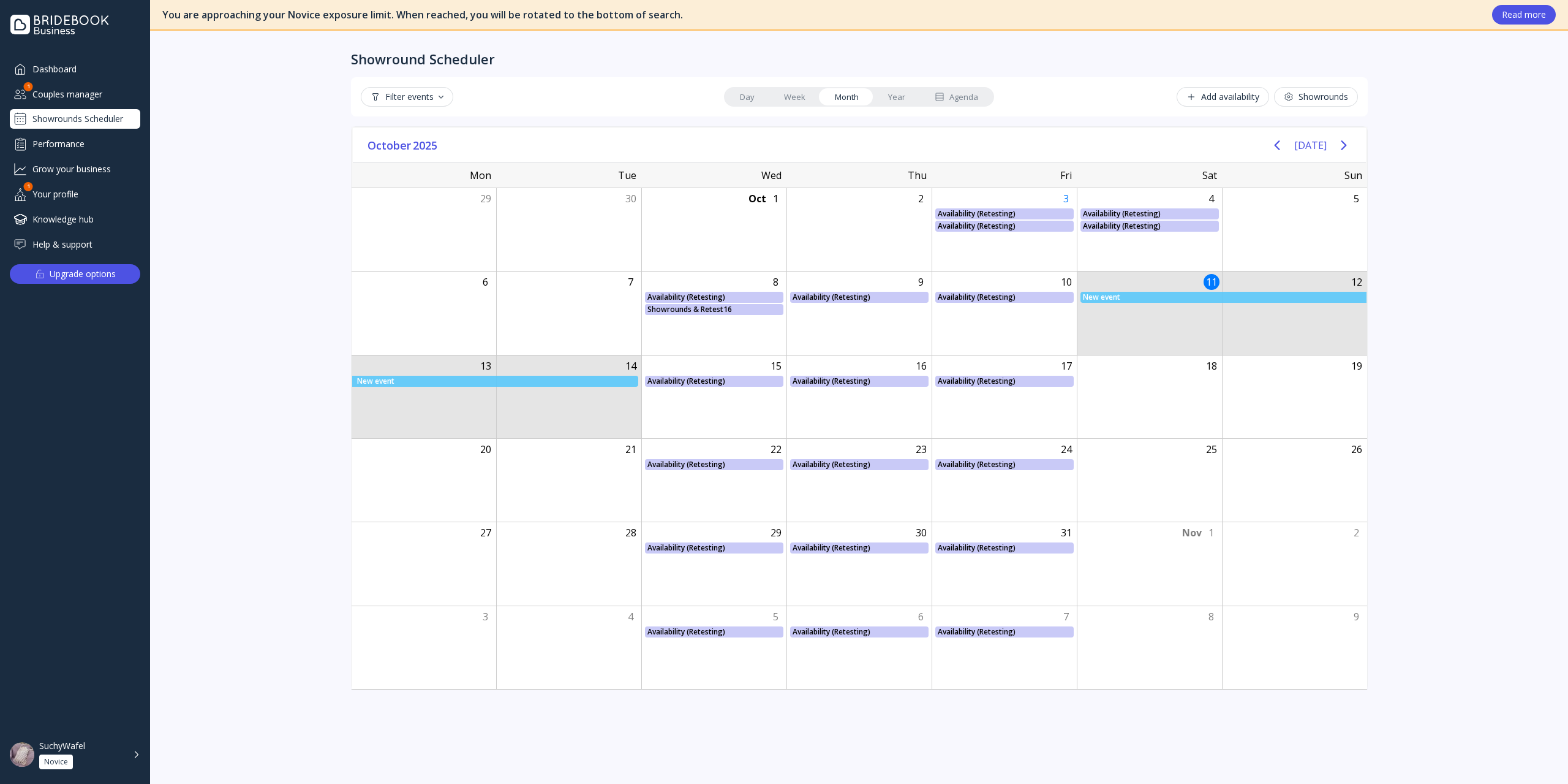
drag, startPoint x: 1142, startPoint y: 294, endPoint x: 556, endPoint y: 411, distance: 597.6
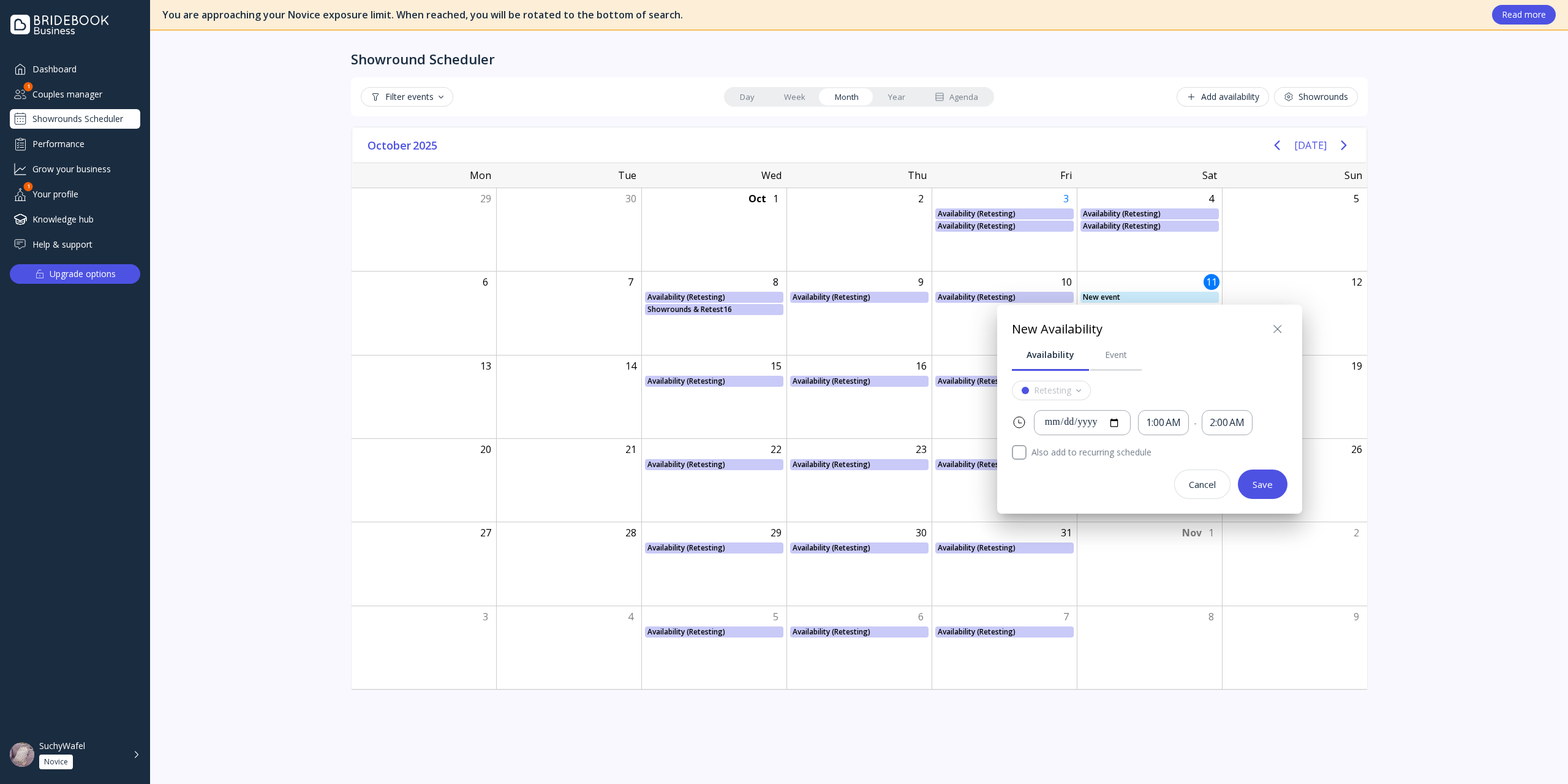
click at [1175, 322] on icon at bounding box center [1277, 329] width 15 height 15
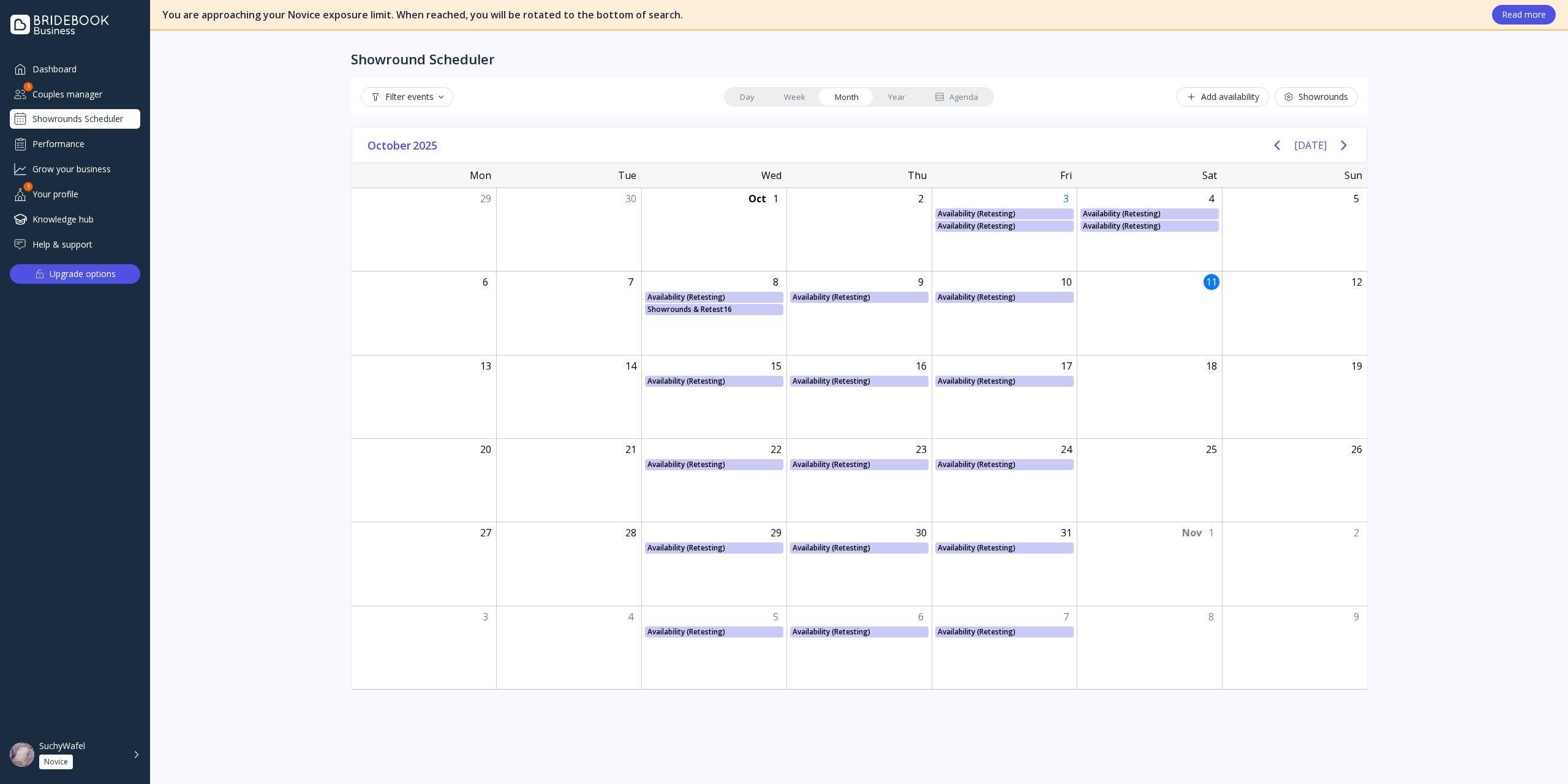
click at [762, 102] on link "Day" at bounding box center [747, 97] width 44 height 17
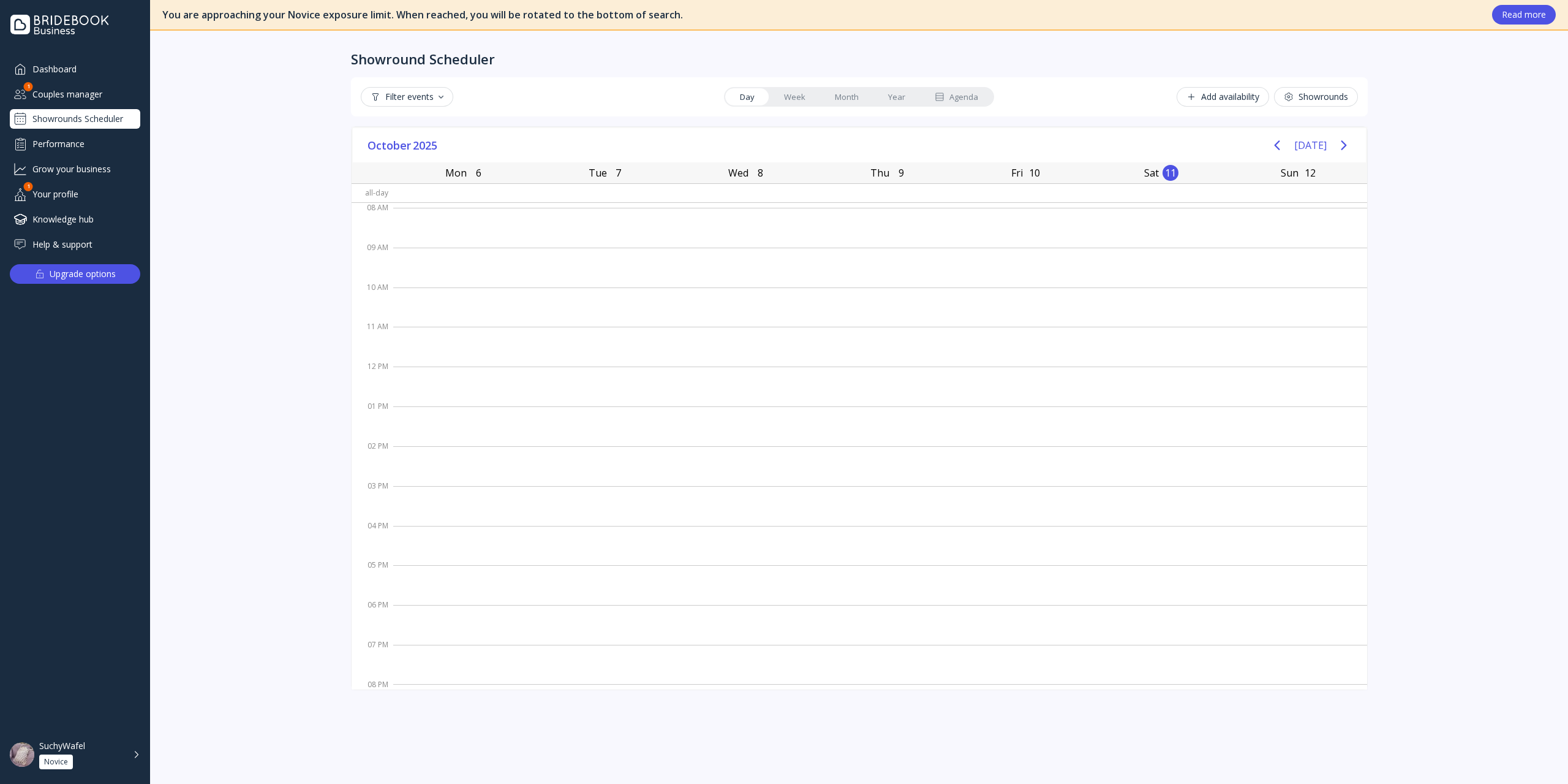
click at [787, 96] on link "Week" at bounding box center [794, 97] width 50 height 17
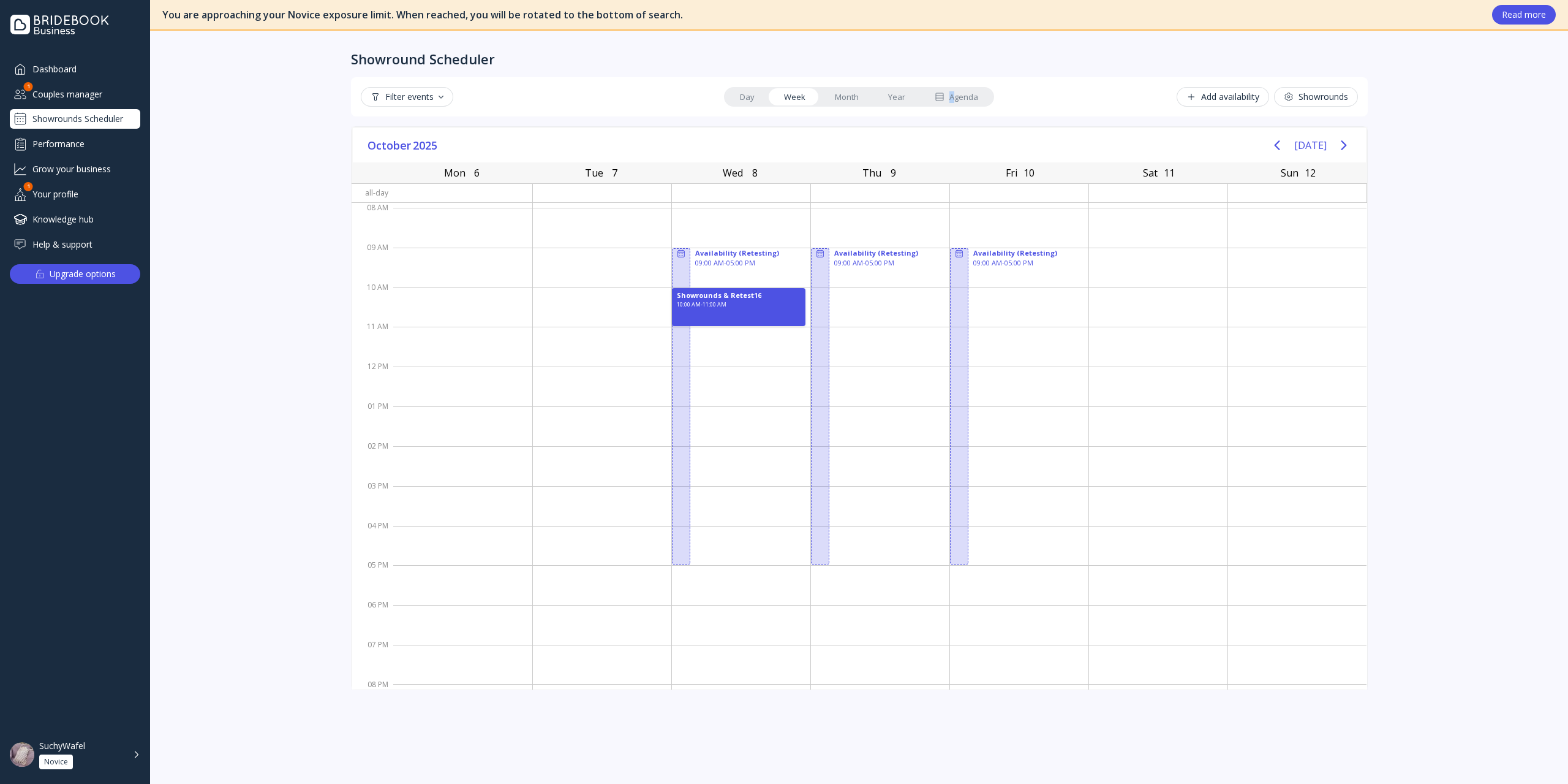
click at [951, 94] on div "Agenda" at bounding box center [956, 97] width 44 height 12
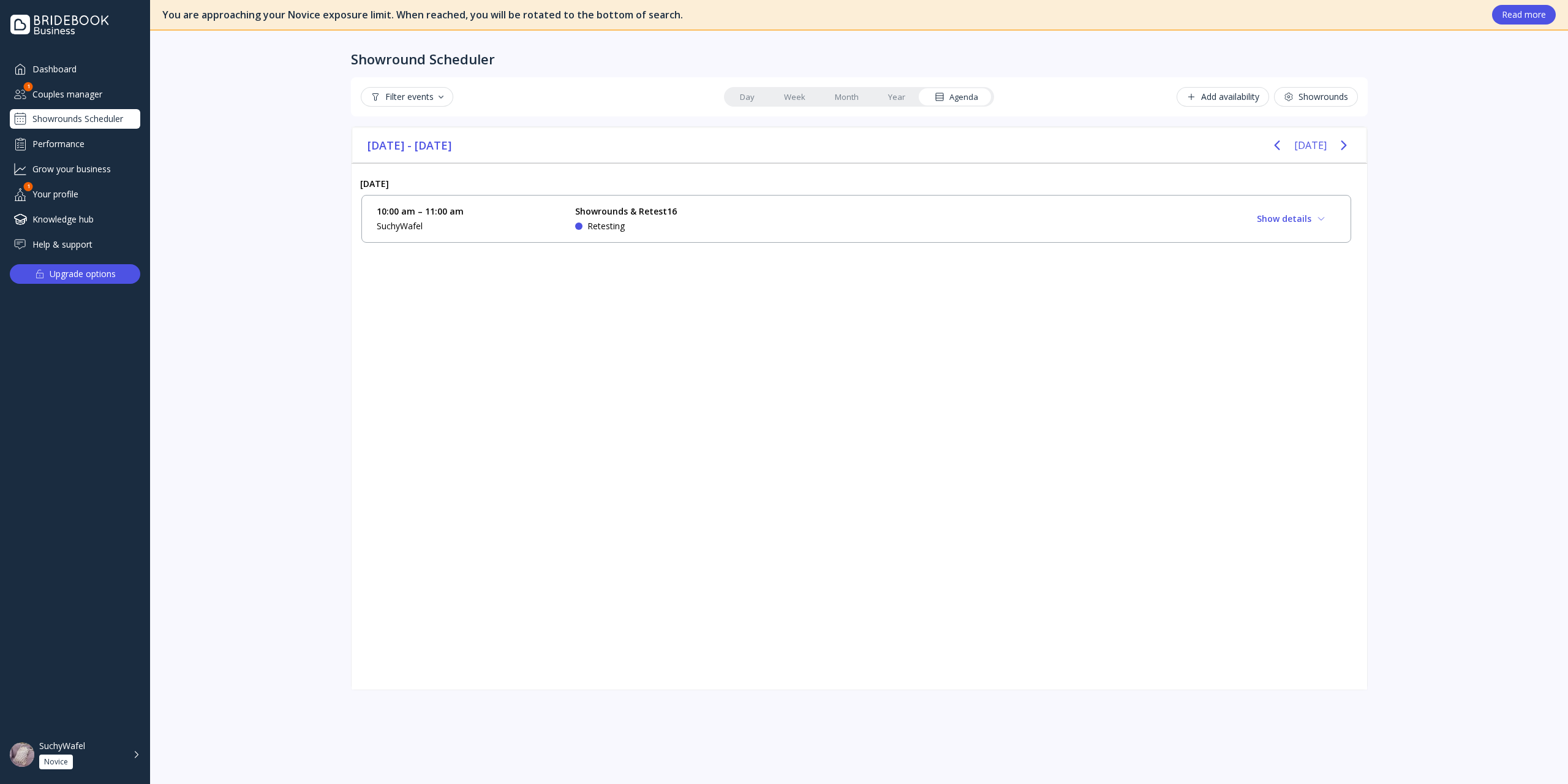
click at [796, 93] on link "Week" at bounding box center [794, 97] width 50 height 17
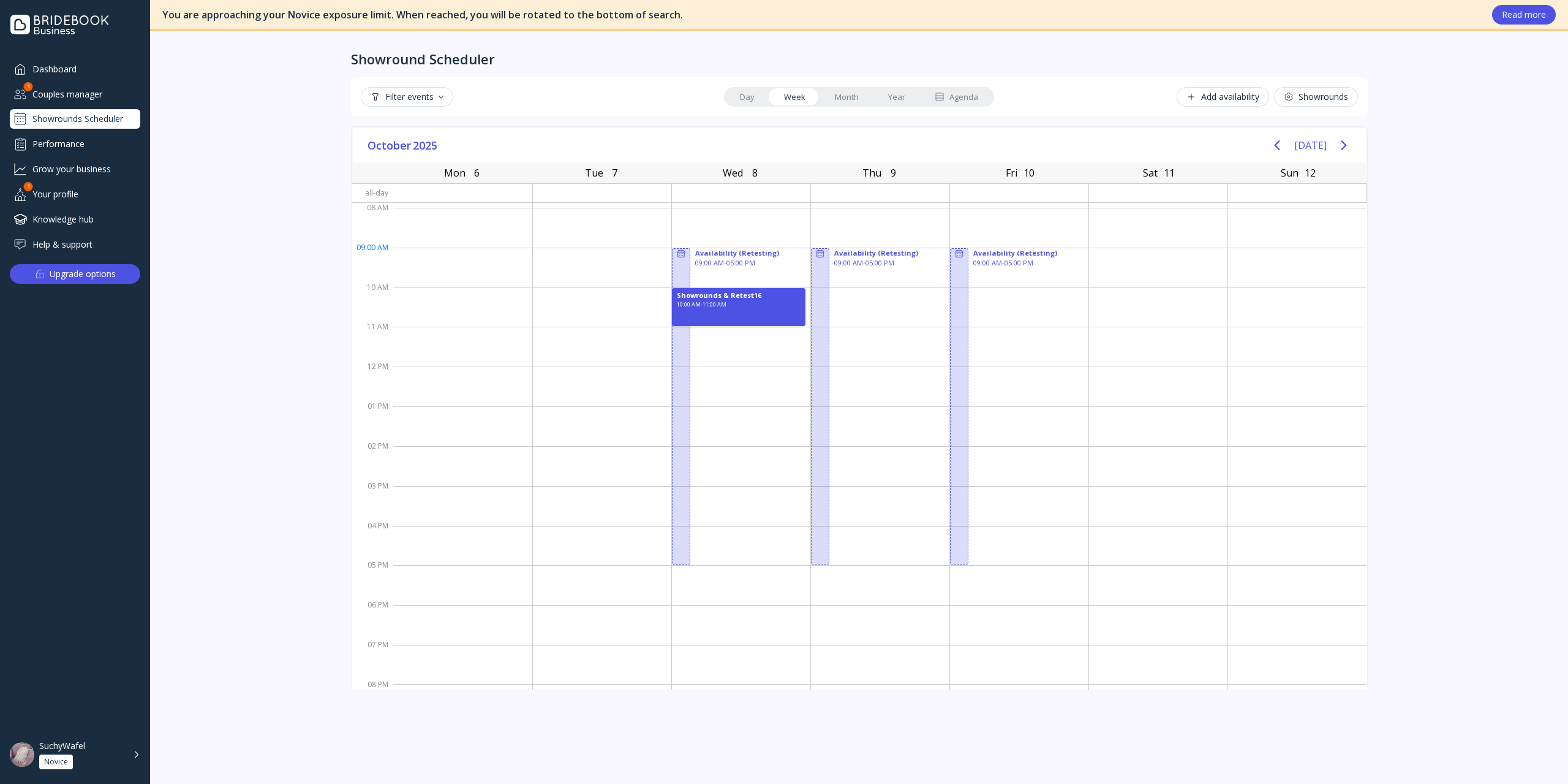
drag, startPoint x: 707, startPoint y: 305, endPoint x: 704, endPoint y: 250, distance: 55.1
click at [704, 250] on div "Availability (Retesting) 09:00 AM - 05:00 PM Showrounds & Retest16 10:00 AM - 1…" at bounding box center [741, 445] width 139 height 476
drag, startPoint x: 707, startPoint y: 297, endPoint x: 722, endPoint y: 257, distance: 42.7
click at [722, 258] on div "Availability (Retesting) 09:00 AM - 05:00 PM Showrounds & Retest16 10:00 AM - 1…" at bounding box center [741, 445] width 139 height 476
click at [723, 296] on div "Showrounds & Retest16" at bounding box center [720, 297] width 84 height 10
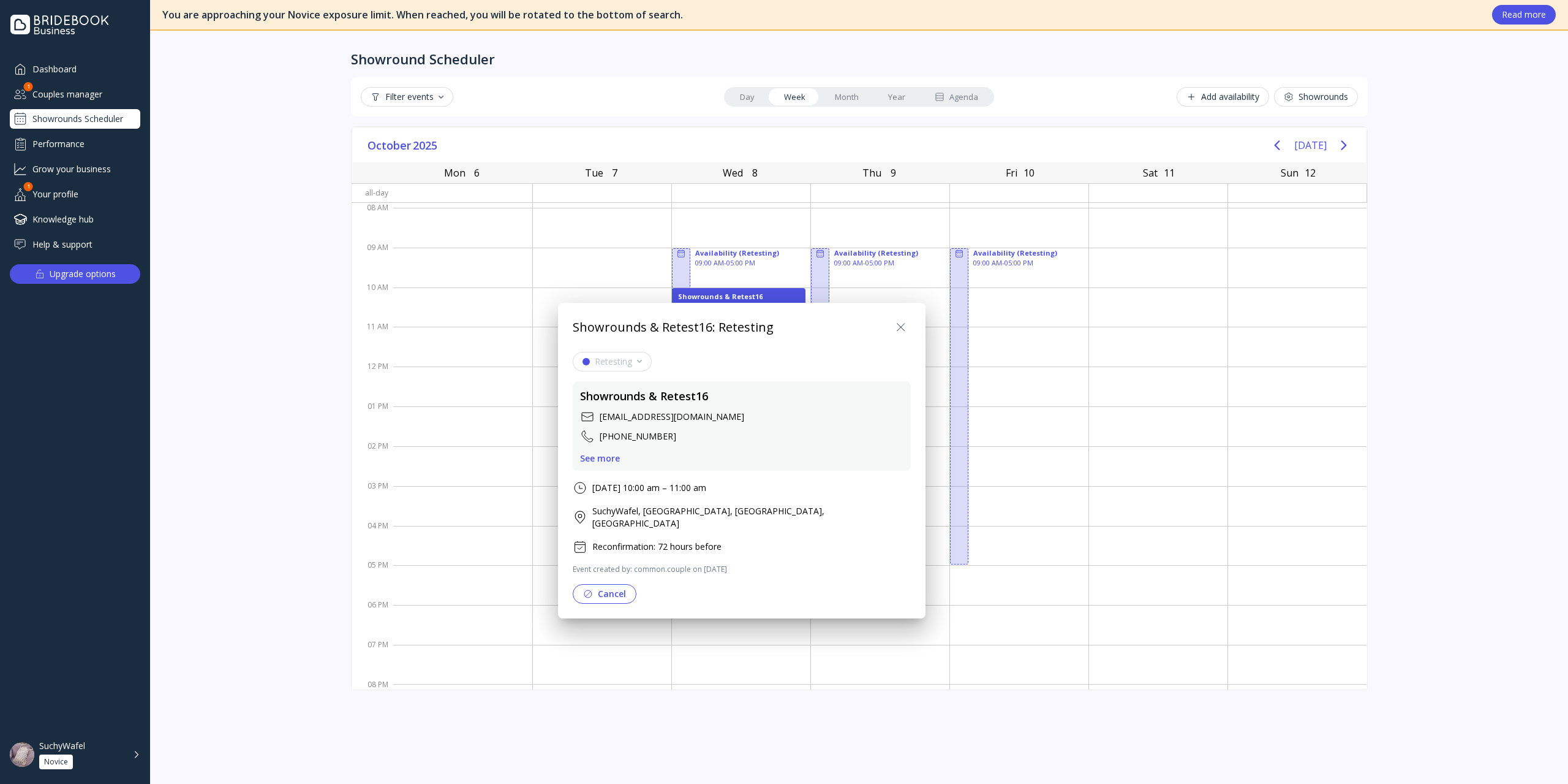
click at [600, 461] on div "See more" at bounding box center [599, 458] width 40 height 10
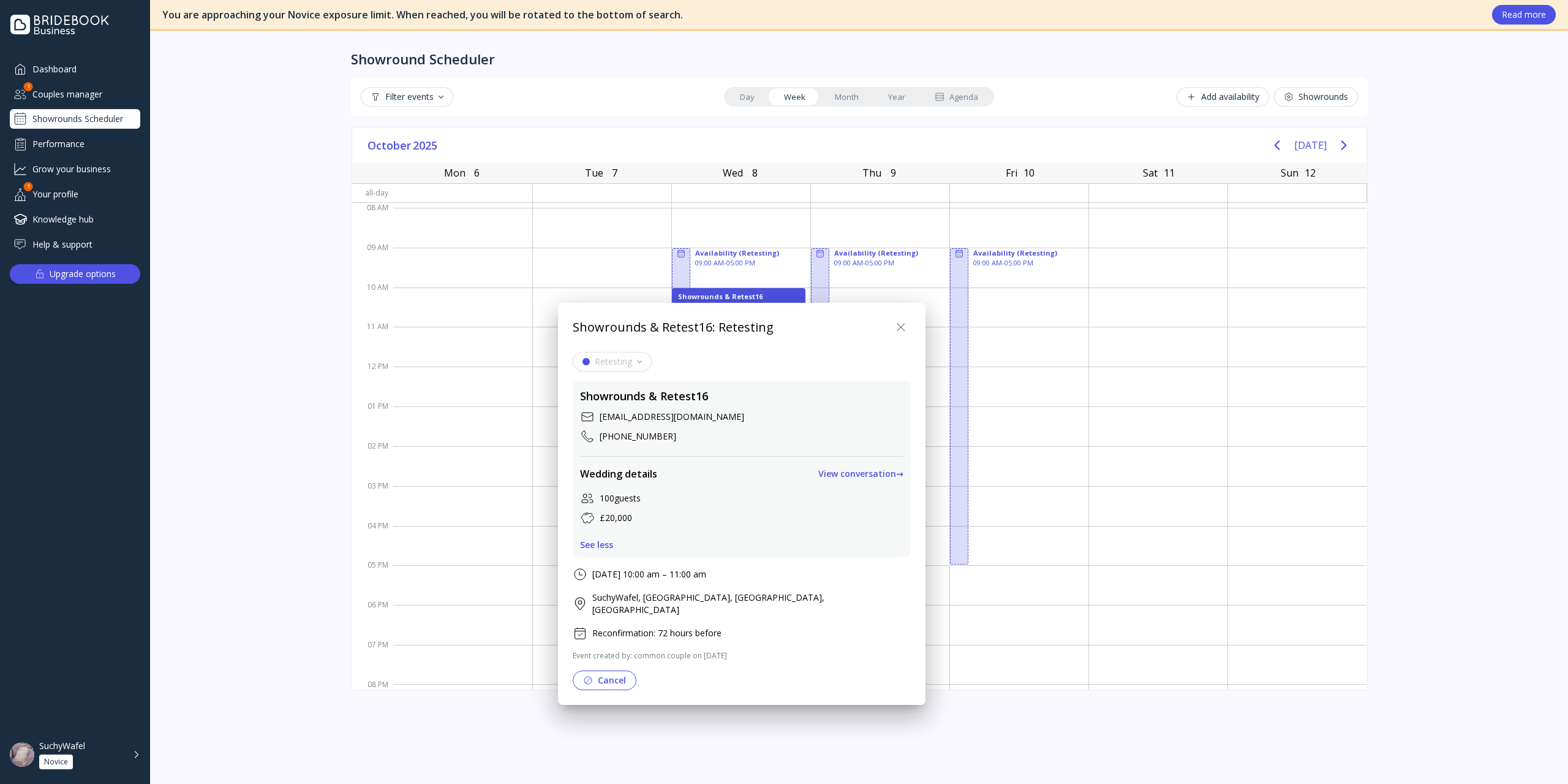
click at [601, 552] on div "Showrounds & Retest16 [EMAIL_ADDRESS][DOMAIN_NAME] [PHONE_NUMBER] Wedding detai…" at bounding box center [741, 469] width 338 height 176
click at [600, 549] on div "See less" at bounding box center [596, 544] width 33 height 10
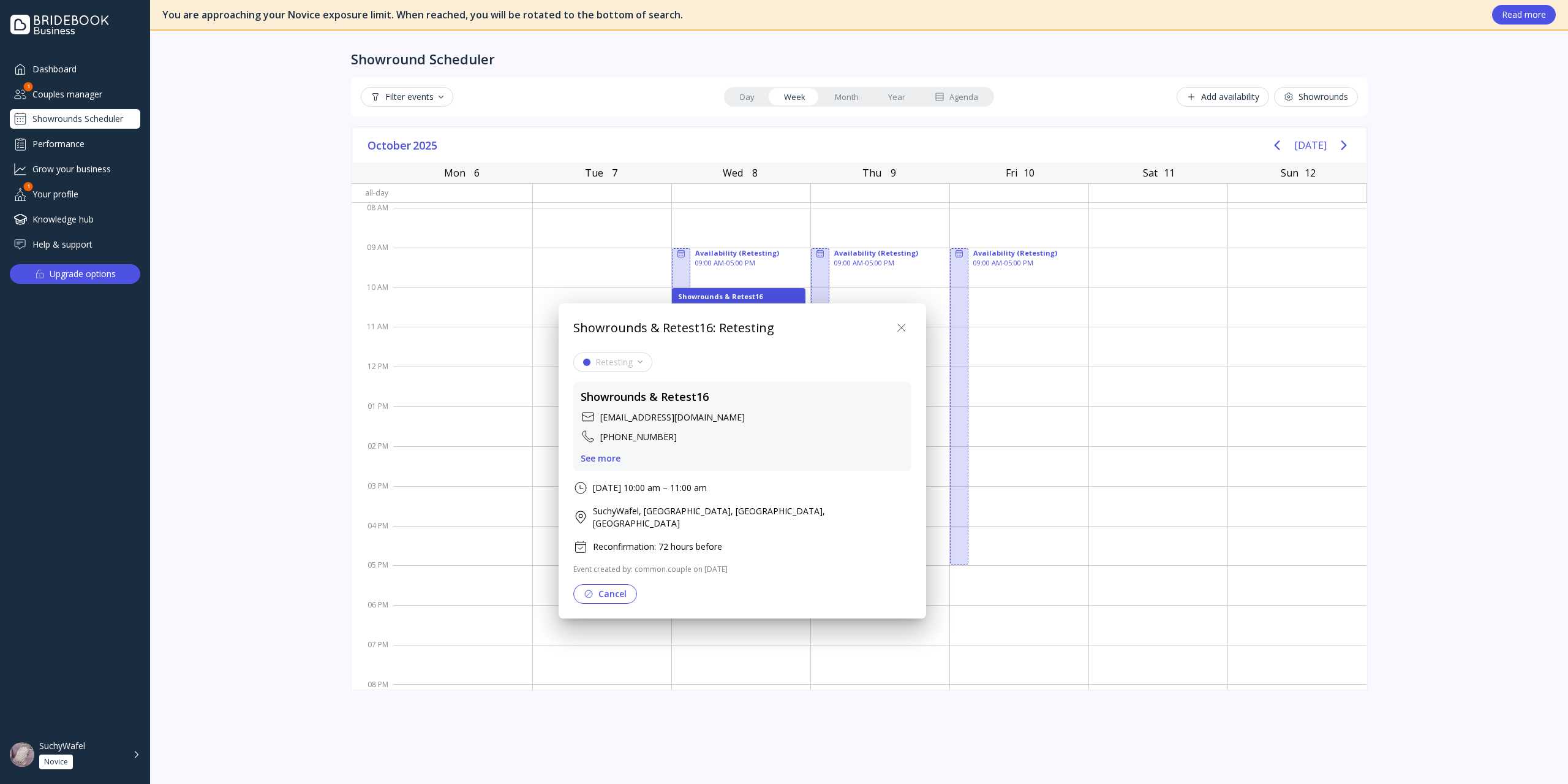
click at [601, 454] on div "See more" at bounding box center [600, 458] width 40 height 10
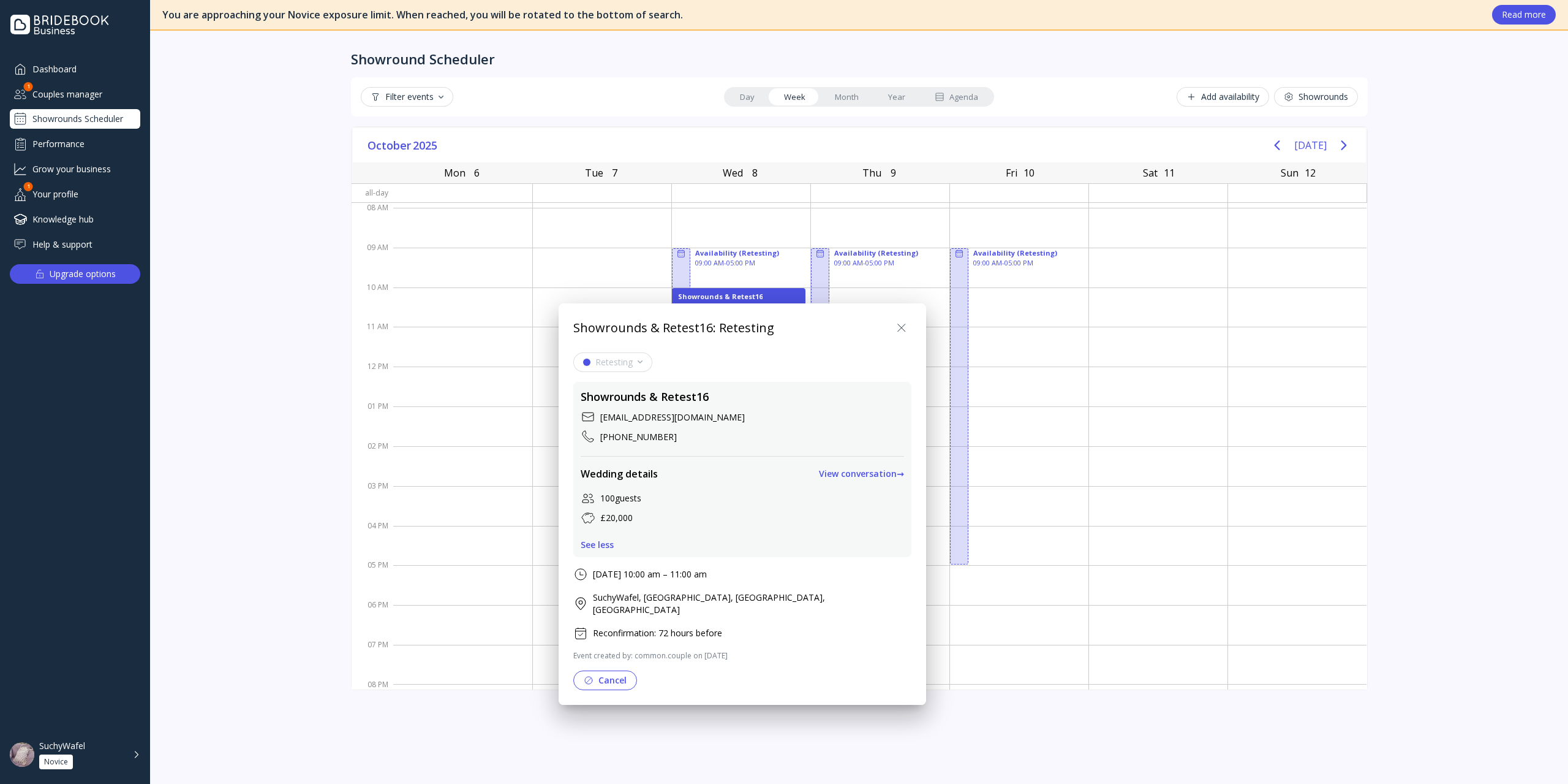
click at [601, 543] on div "See less" at bounding box center [597, 544] width 33 height 10
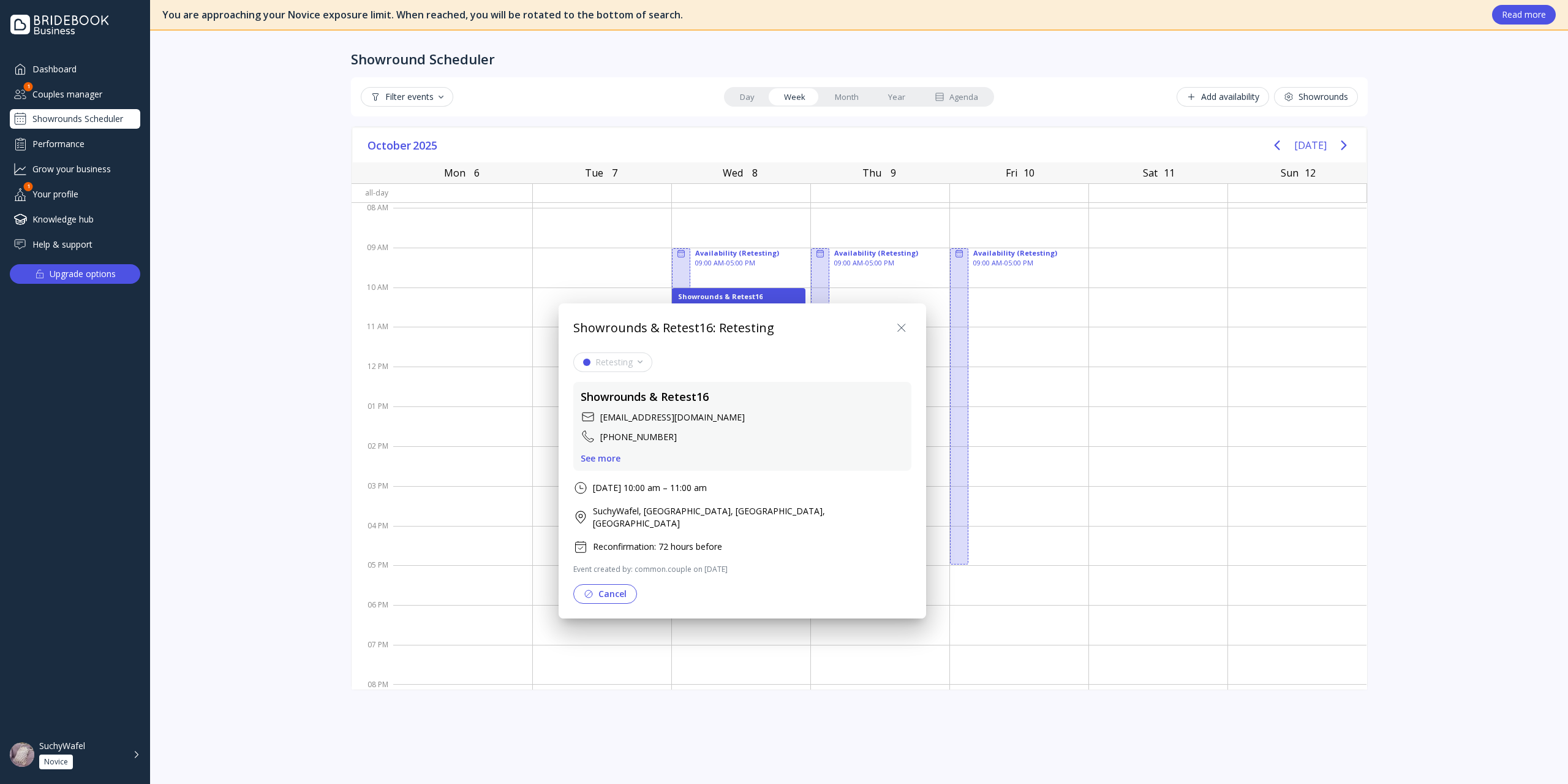
click at [676, 411] on div "[EMAIL_ADDRESS][DOMAIN_NAME]" at bounding box center [672, 416] width 144 height 13
click at [894, 331] on icon at bounding box center [901, 327] width 15 height 15
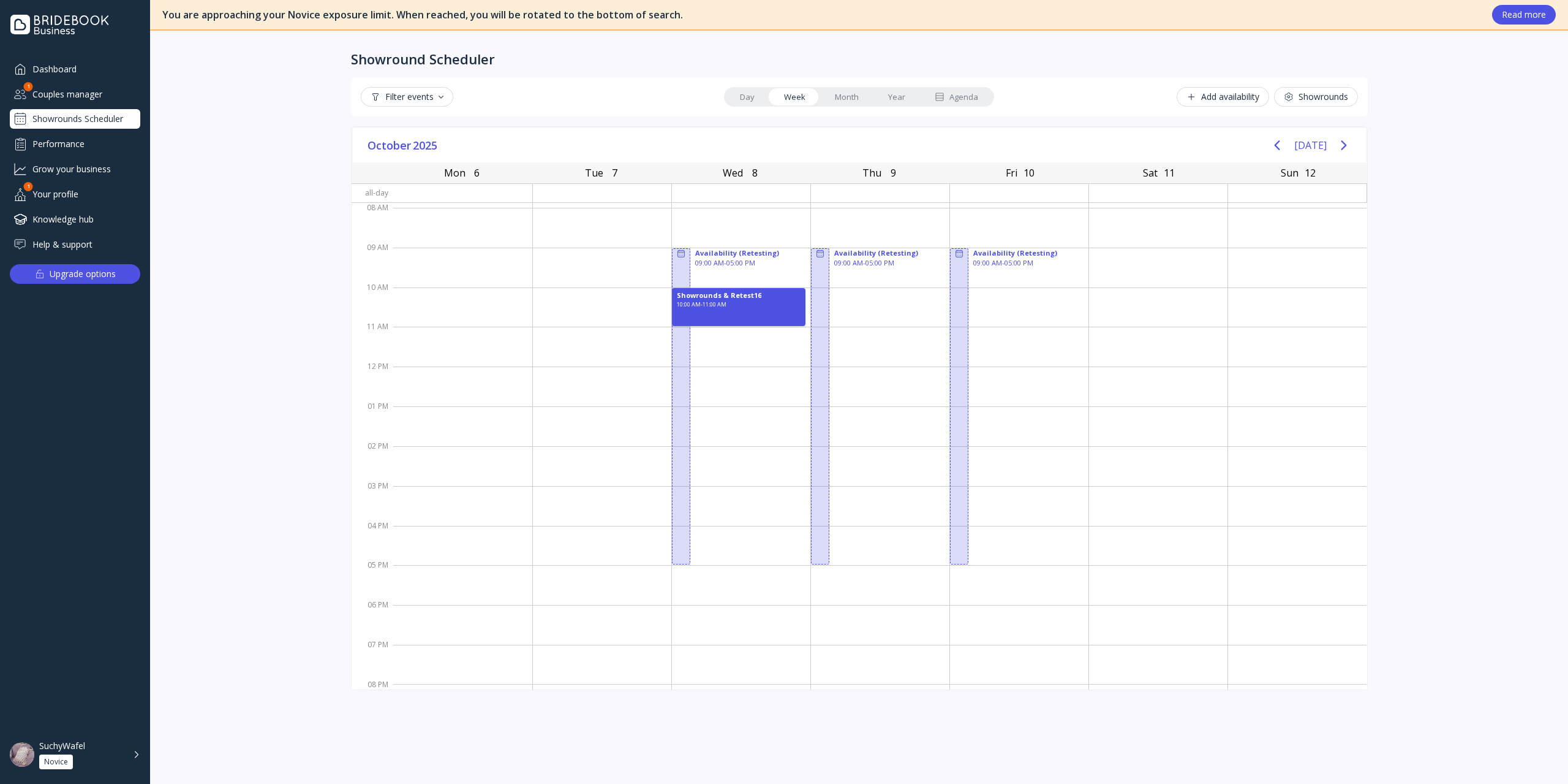
click at [94, 563] on div "SuchyWafel Novice" at bounding box center [75, 754] width 131 height 39
click at [95, 563] on div "SuchyWafel Novice" at bounding box center [75, 754] width 131 height 39
click at [839, 93] on link "Month" at bounding box center [847, 97] width 53 height 17
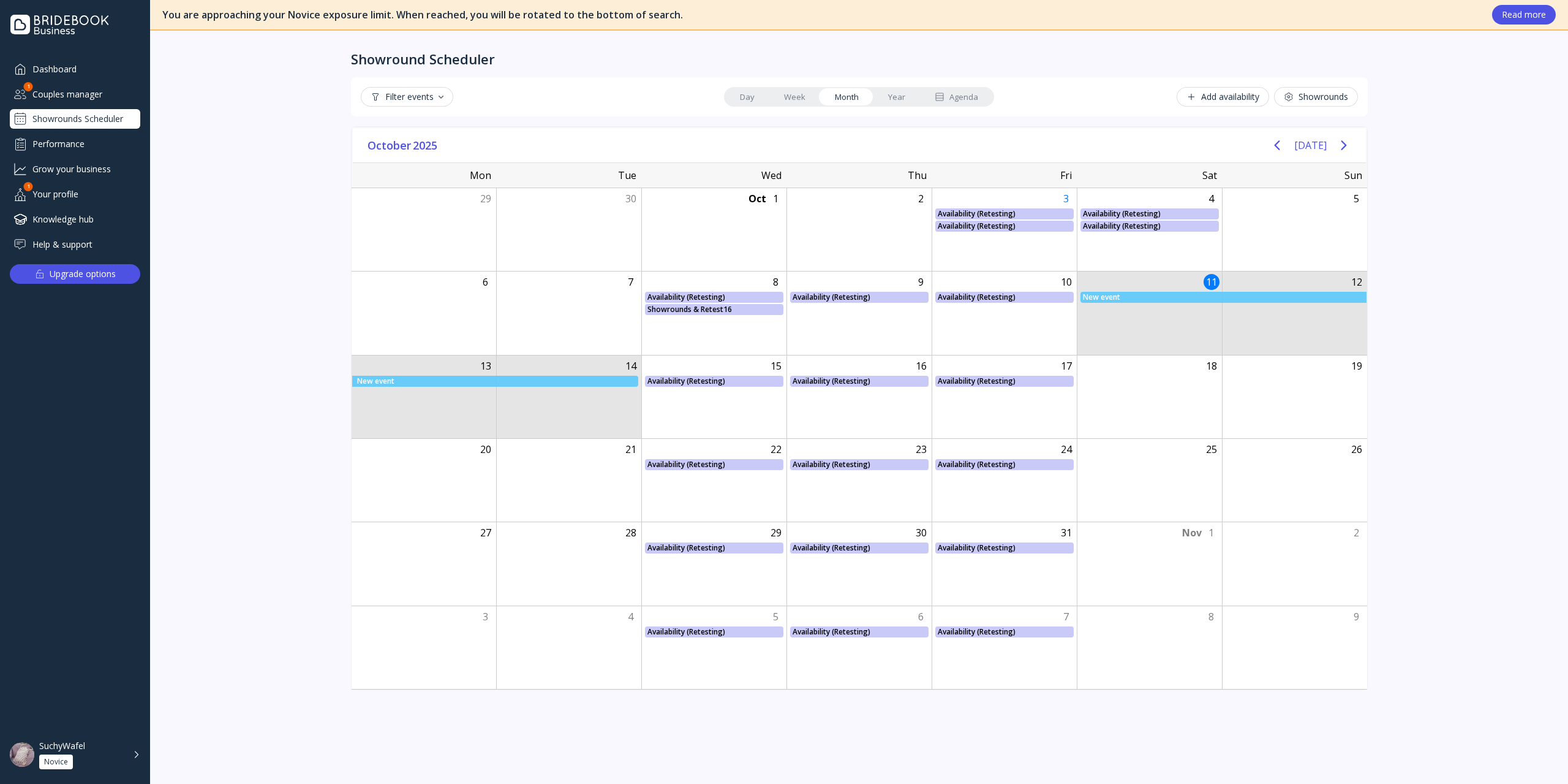
drag, startPoint x: 1166, startPoint y: 285, endPoint x: 580, endPoint y: 381, distance: 593.8
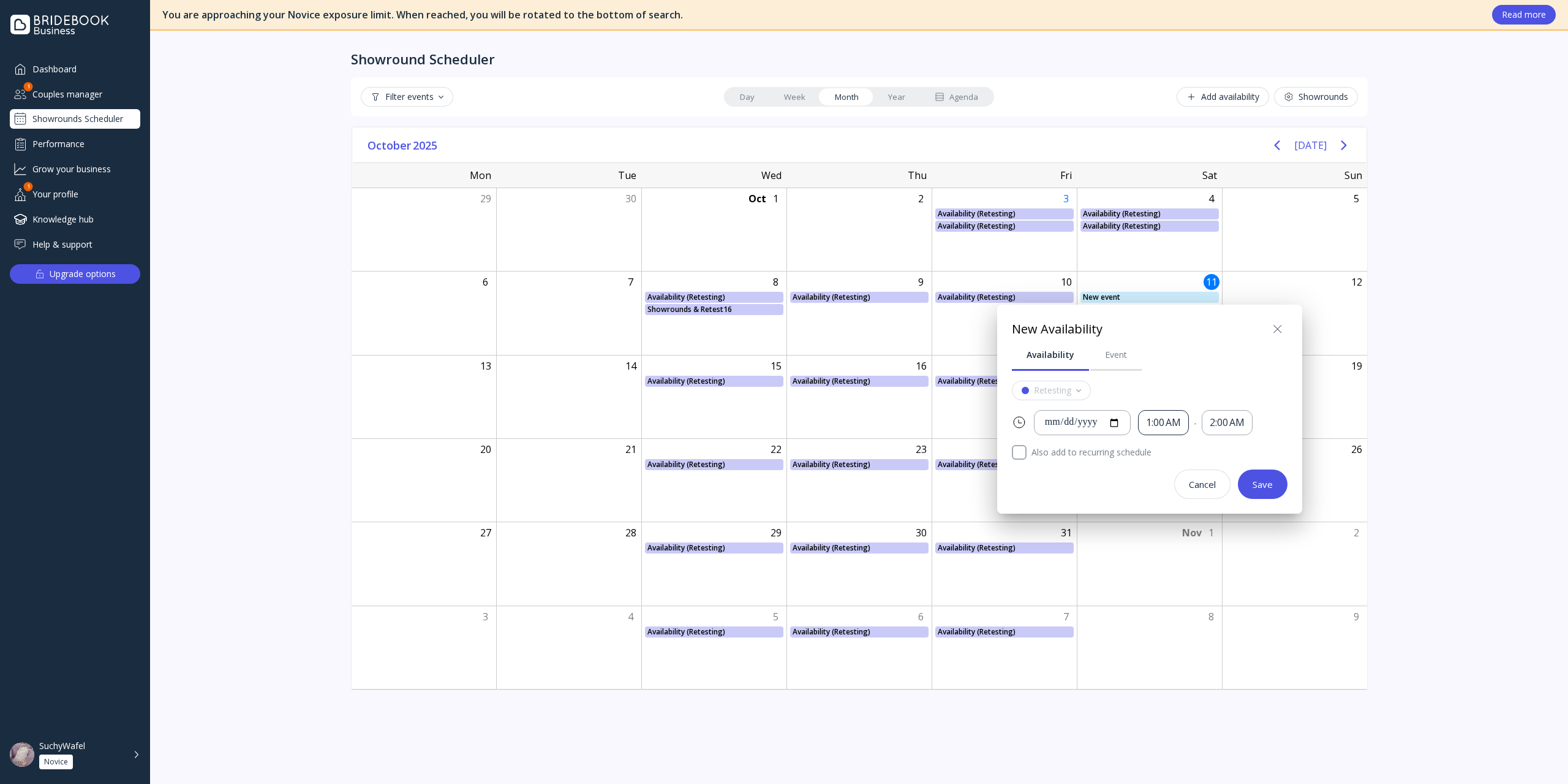
click at [1175, 426] on div "1:00 AM" at bounding box center [1163, 423] width 50 height 25
click at [1175, 296] on div at bounding box center [784, 392] width 1764 height 980
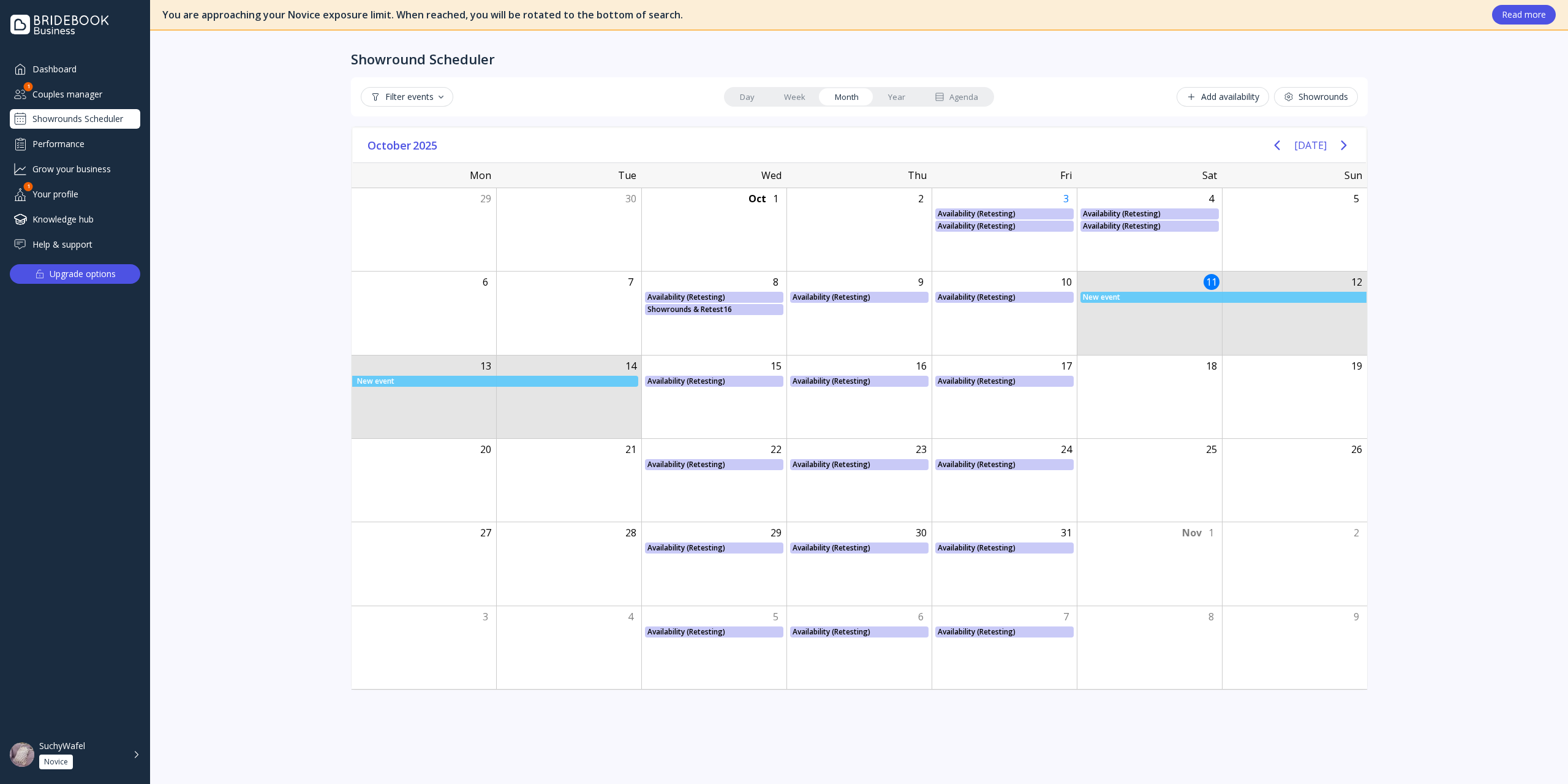
drag, startPoint x: 1137, startPoint y: 278, endPoint x: 566, endPoint y: 395, distance: 582.9
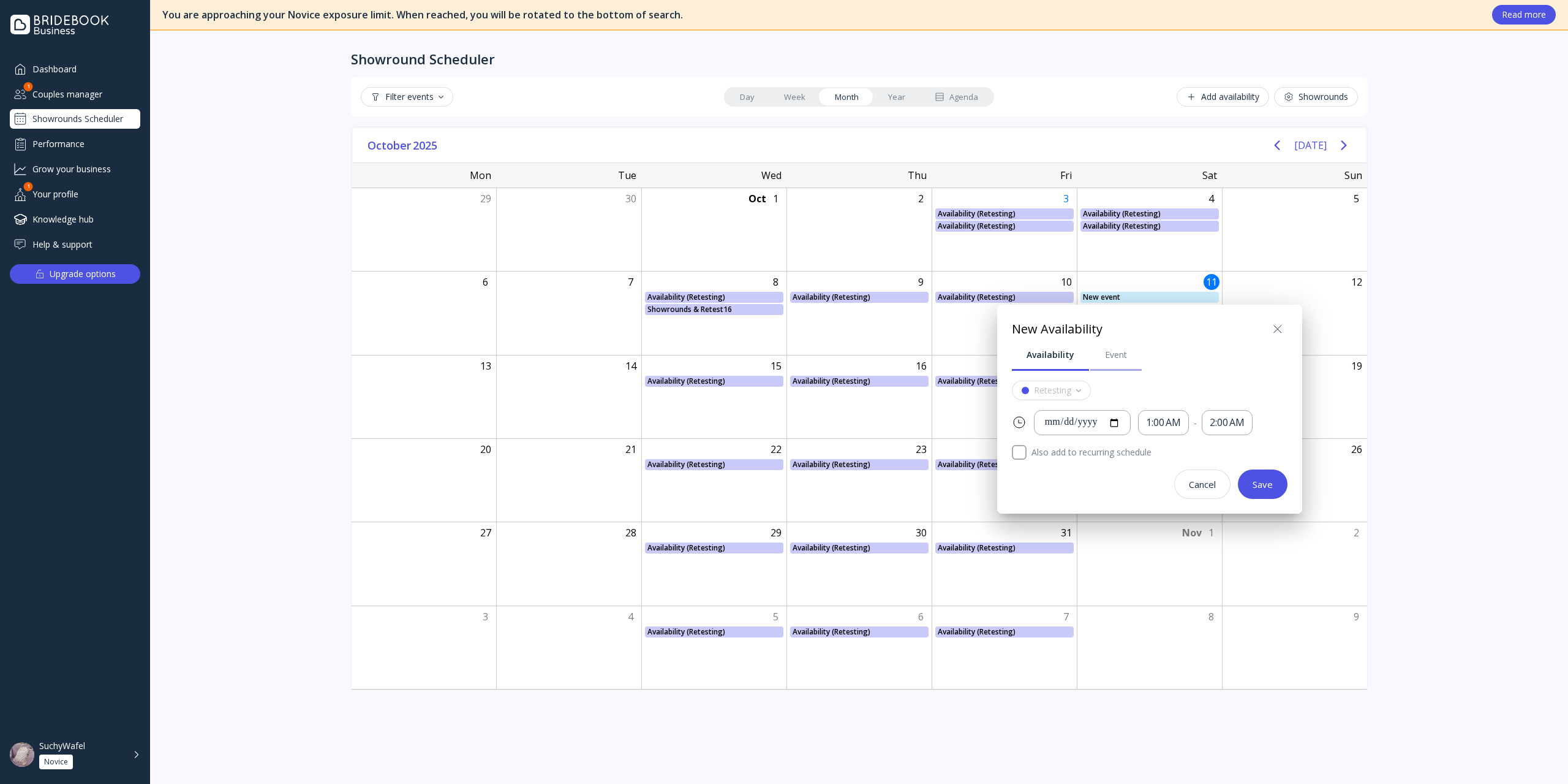
click at [1104, 356] on div "Event" at bounding box center [1115, 354] width 22 height 13
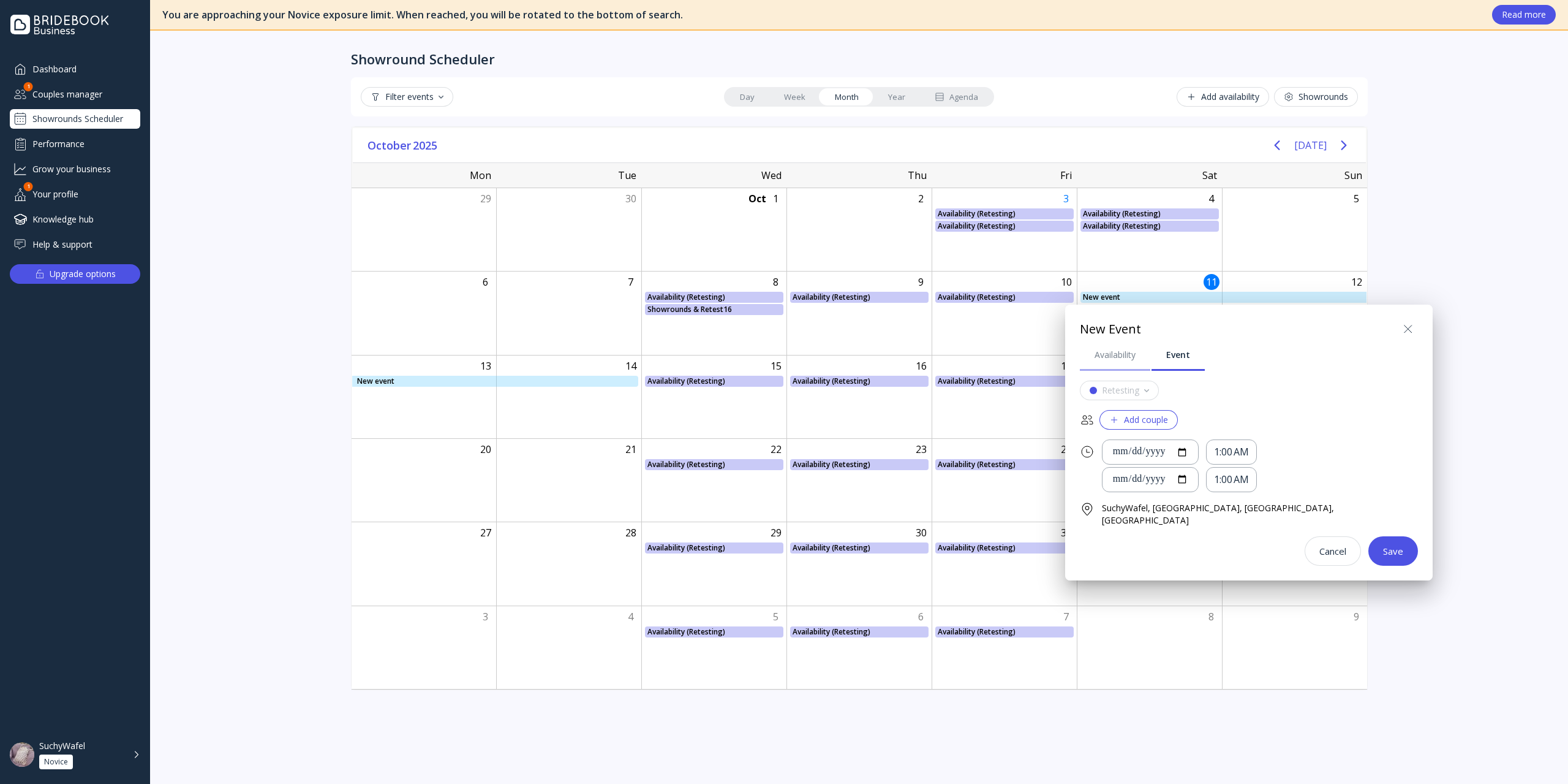
click at [1126, 359] on div "Availability" at bounding box center [1115, 354] width 41 height 13
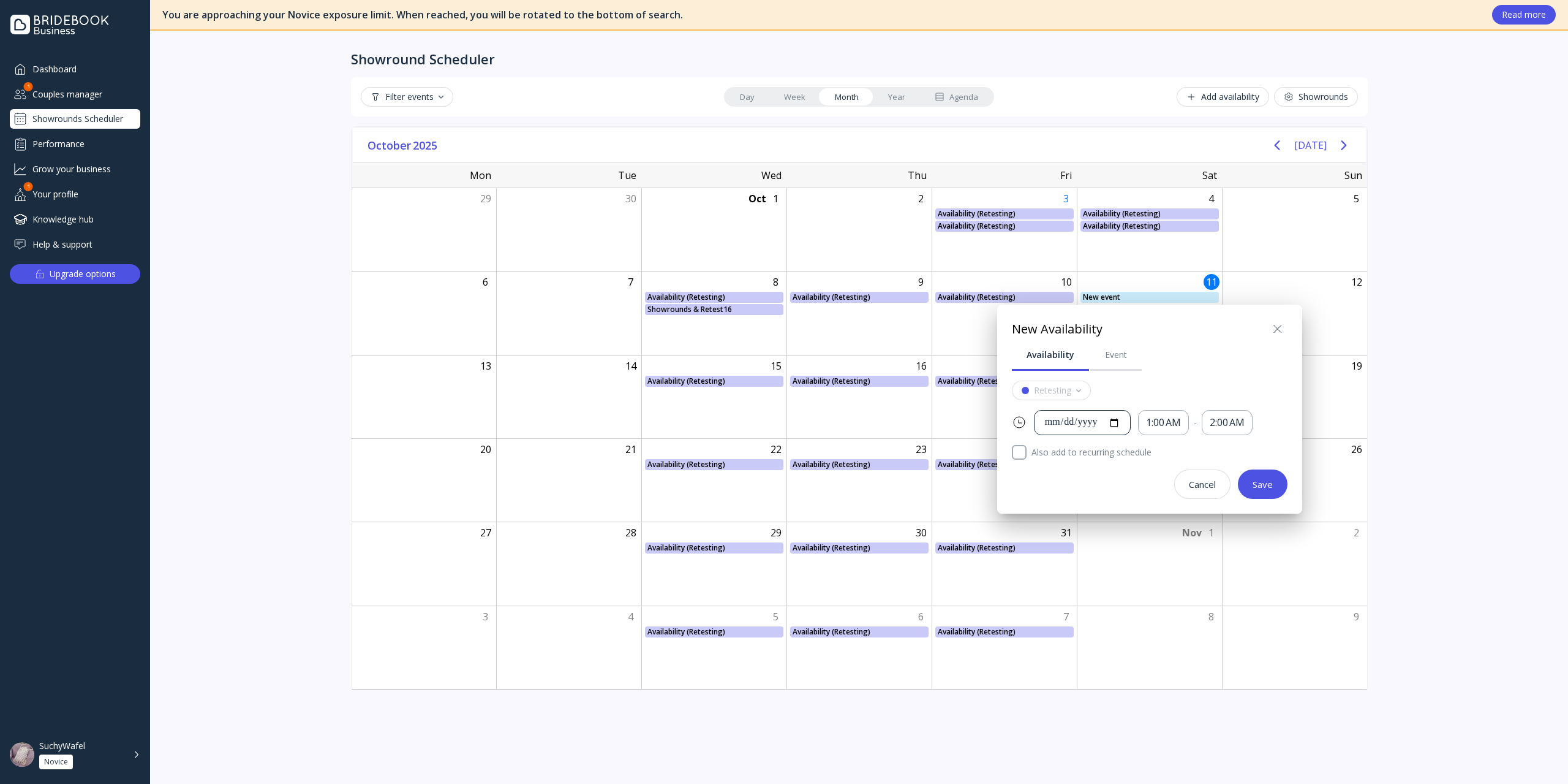
click at [1044, 418] on div "**********" at bounding box center [1082, 422] width 76 height 15
type input "**********"
click at [1175, 330] on icon at bounding box center [1277, 329] width 15 height 15
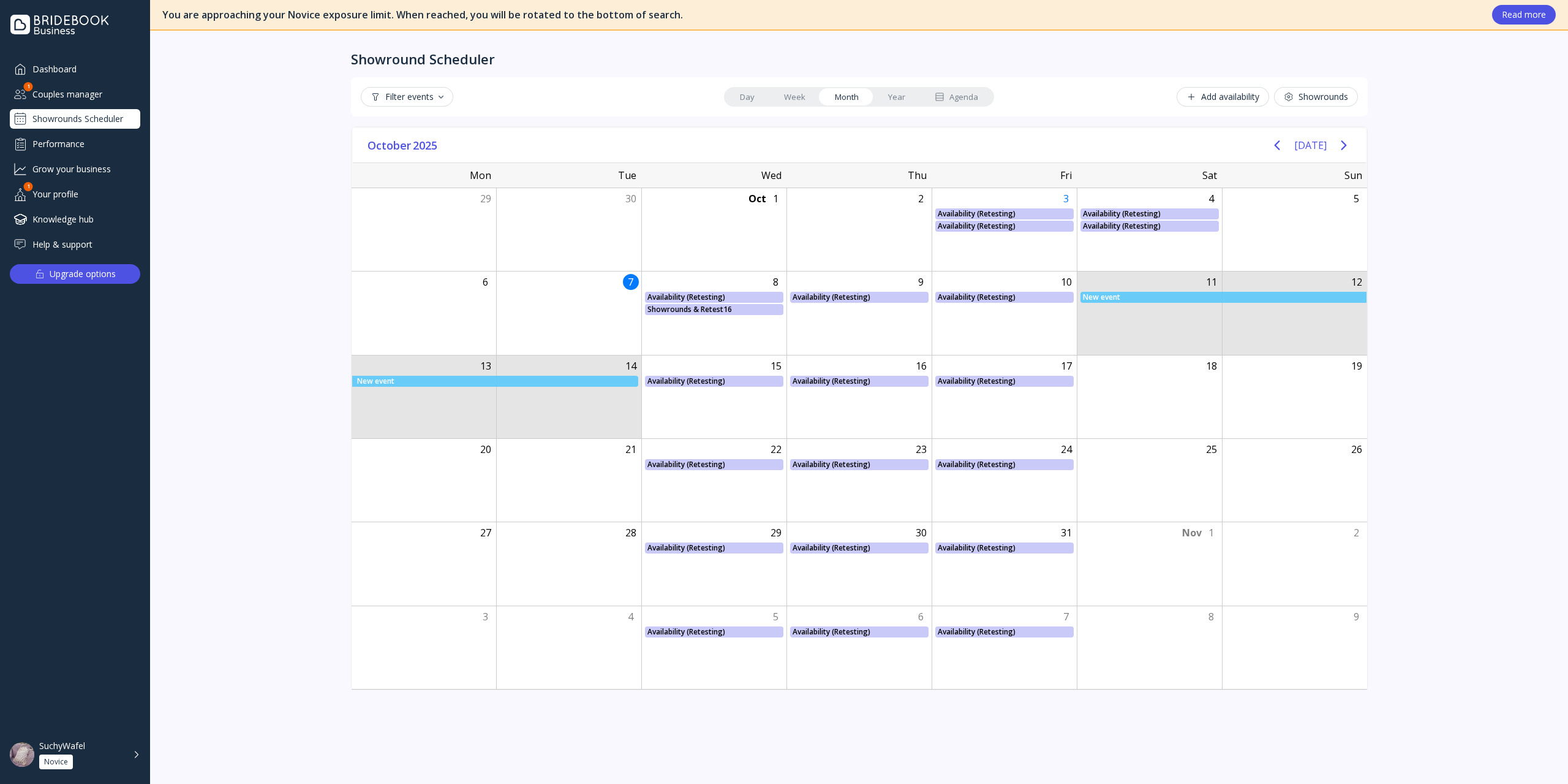
drag, startPoint x: 1168, startPoint y: 292, endPoint x: 598, endPoint y: 386, distance: 577.7
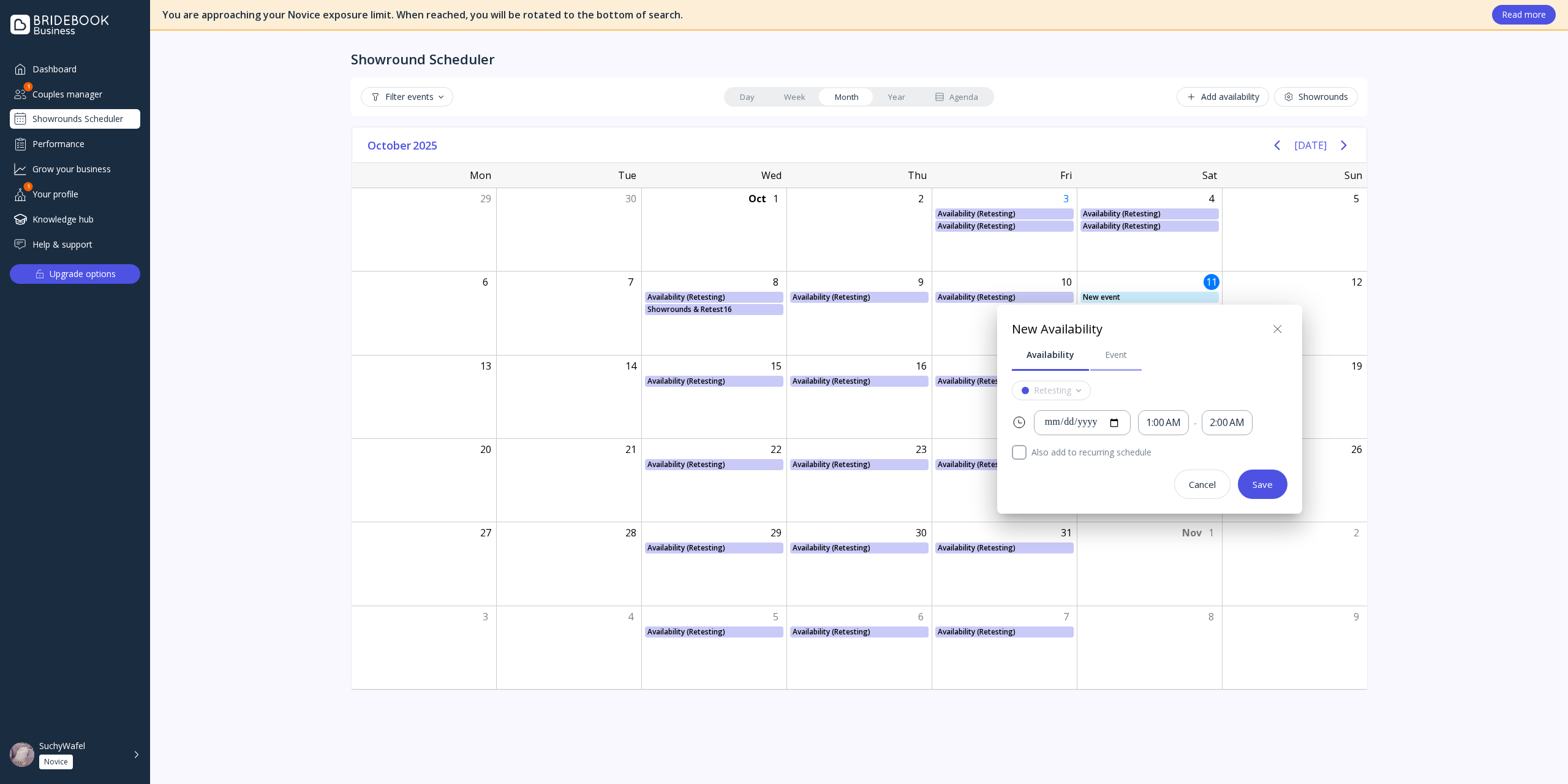
click at [1109, 357] on div "Event" at bounding box center [1115, 354] width 22 height 13
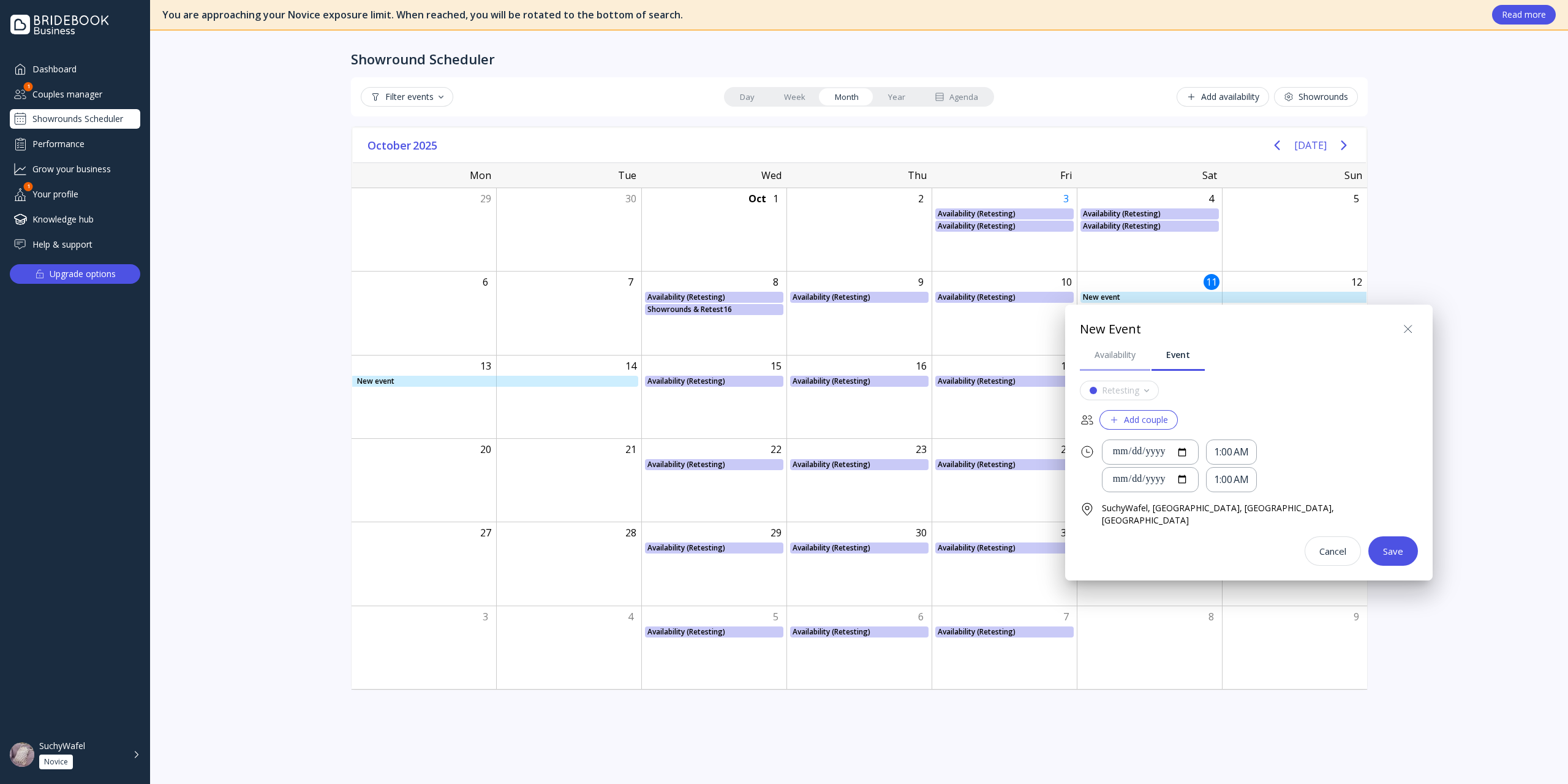
click at [1104, 353] on div "Availability" at bounding box center [1115, 354] width 41 height 13
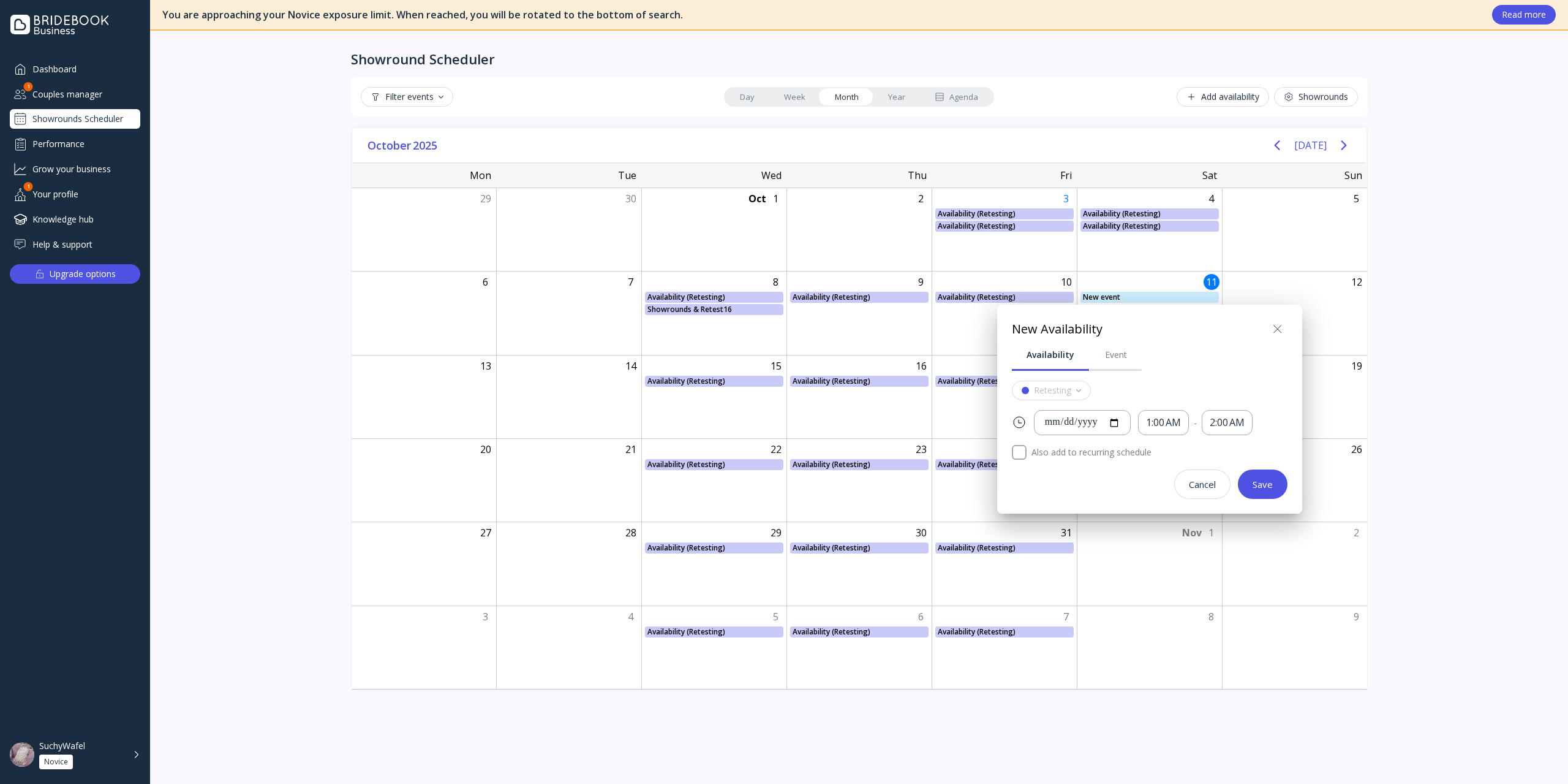
click at [1175, 335] on icon at bounding box center [1277, 329] width 15 height 15
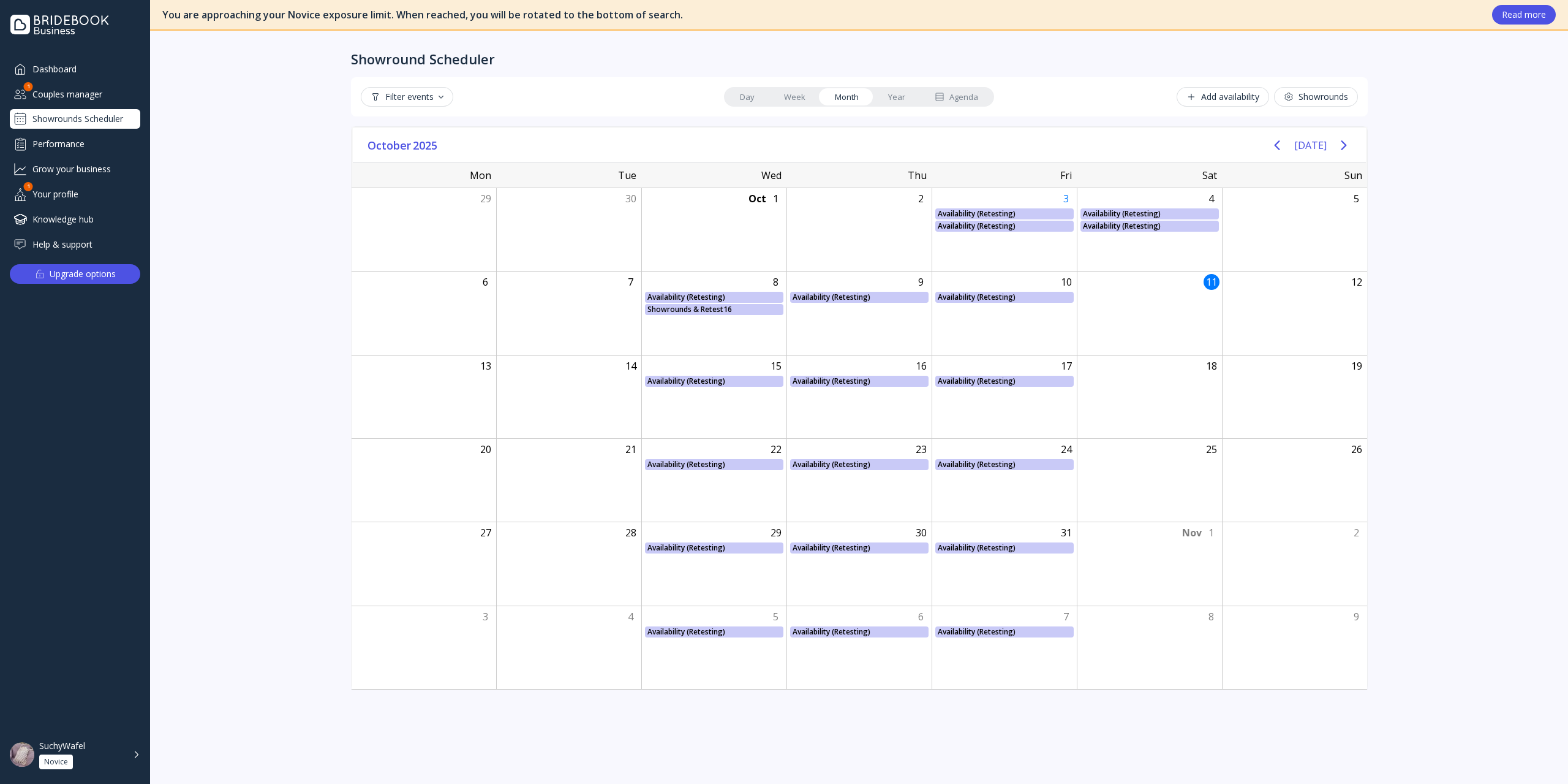
click at [799, 103] on link "Week" at bounding box center [794, 97] width 50 height 17
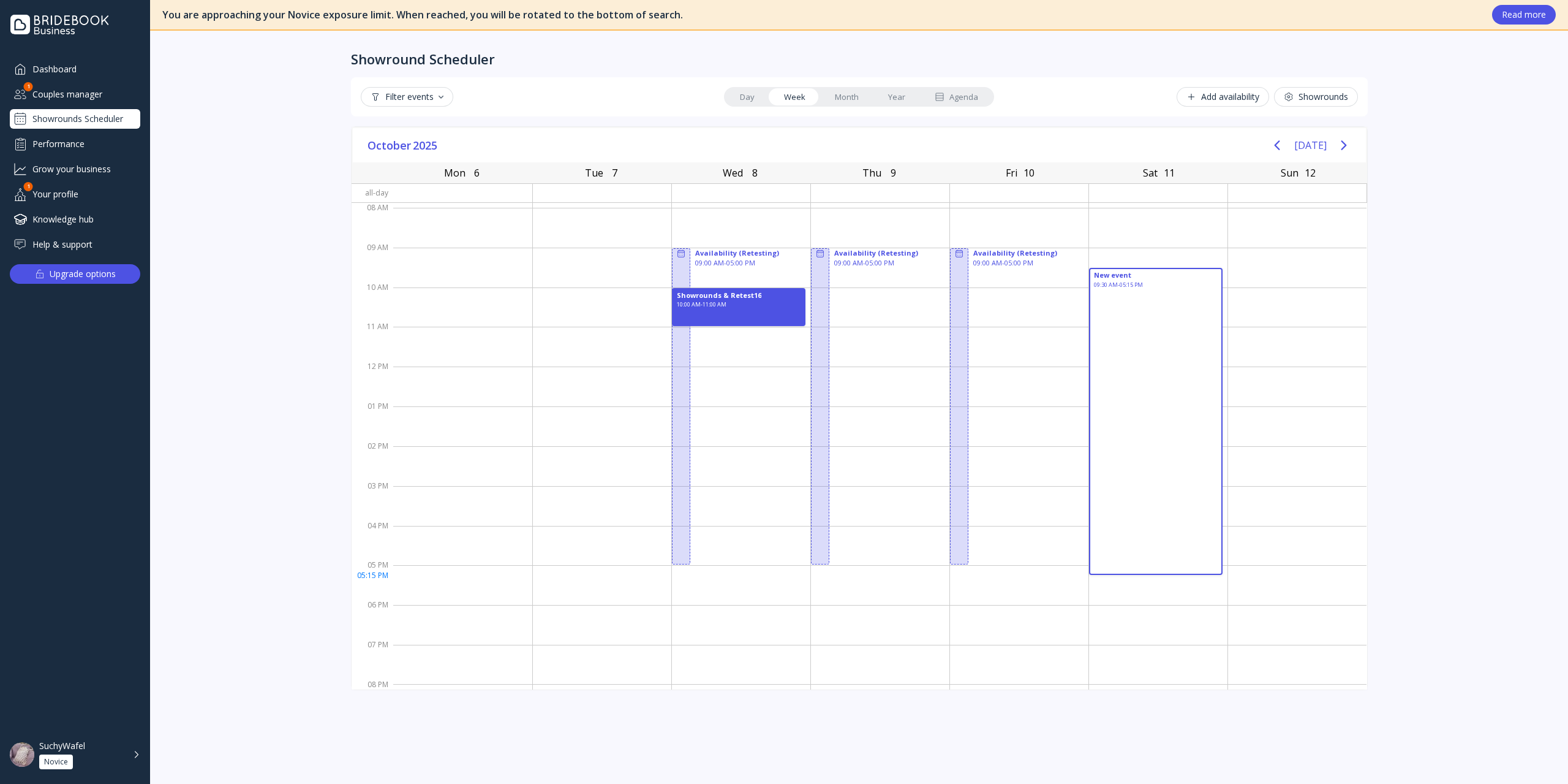
drag, startPoint x: 1155, startPoint y: 268, endPoint x: 1212, endPoint y: 570, distance: 307.3
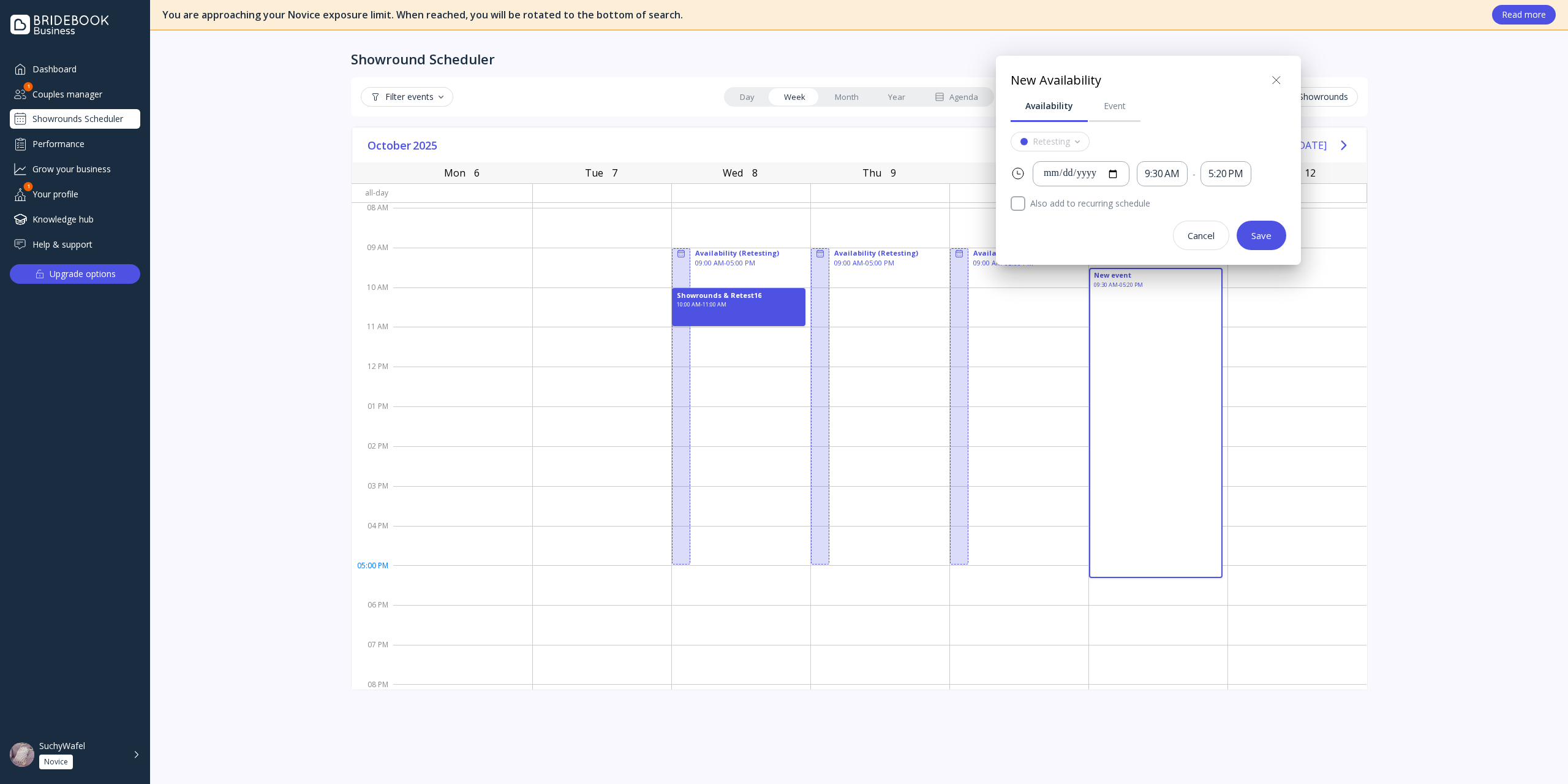
click at [1144, 346] on div at bounding box center [784, 392] width 1764 height 980
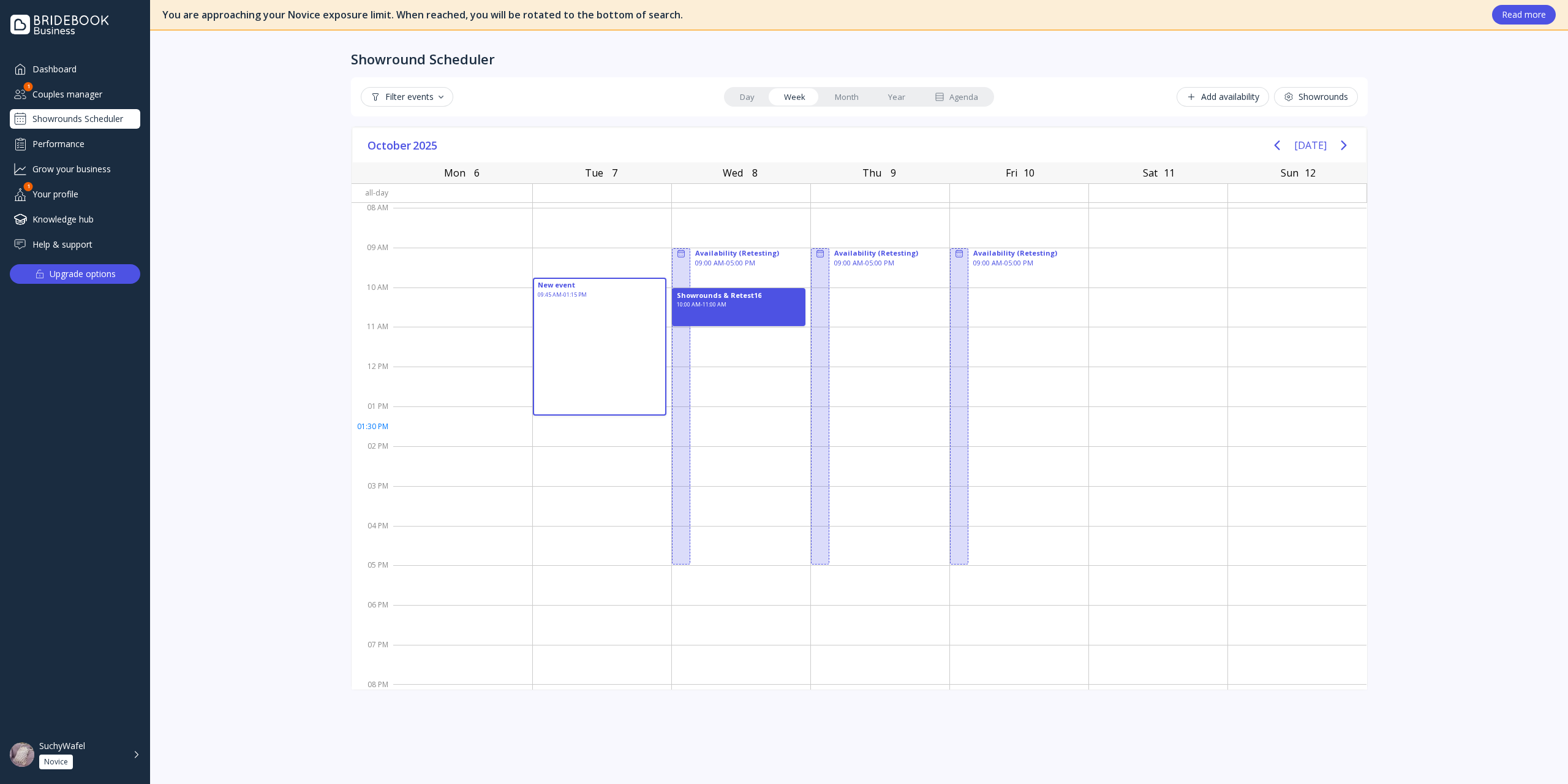
drag, startPoint x: 557, startPoint y: 278, endPoint x: 576, endPoint y: 486, distance: 208.9
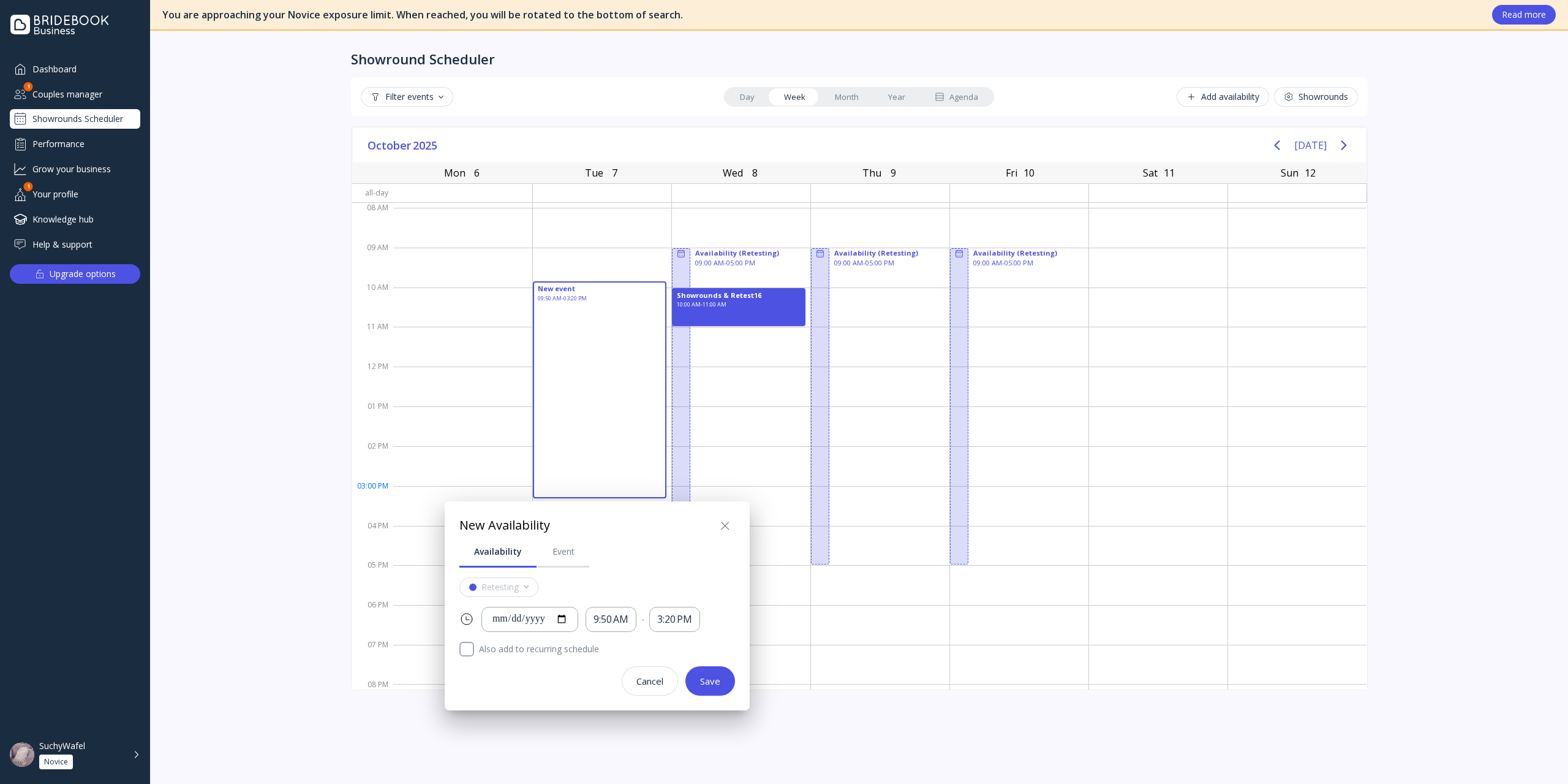
click at [495, 272] on div at bounding box center [784, 392] width 1764 height 980
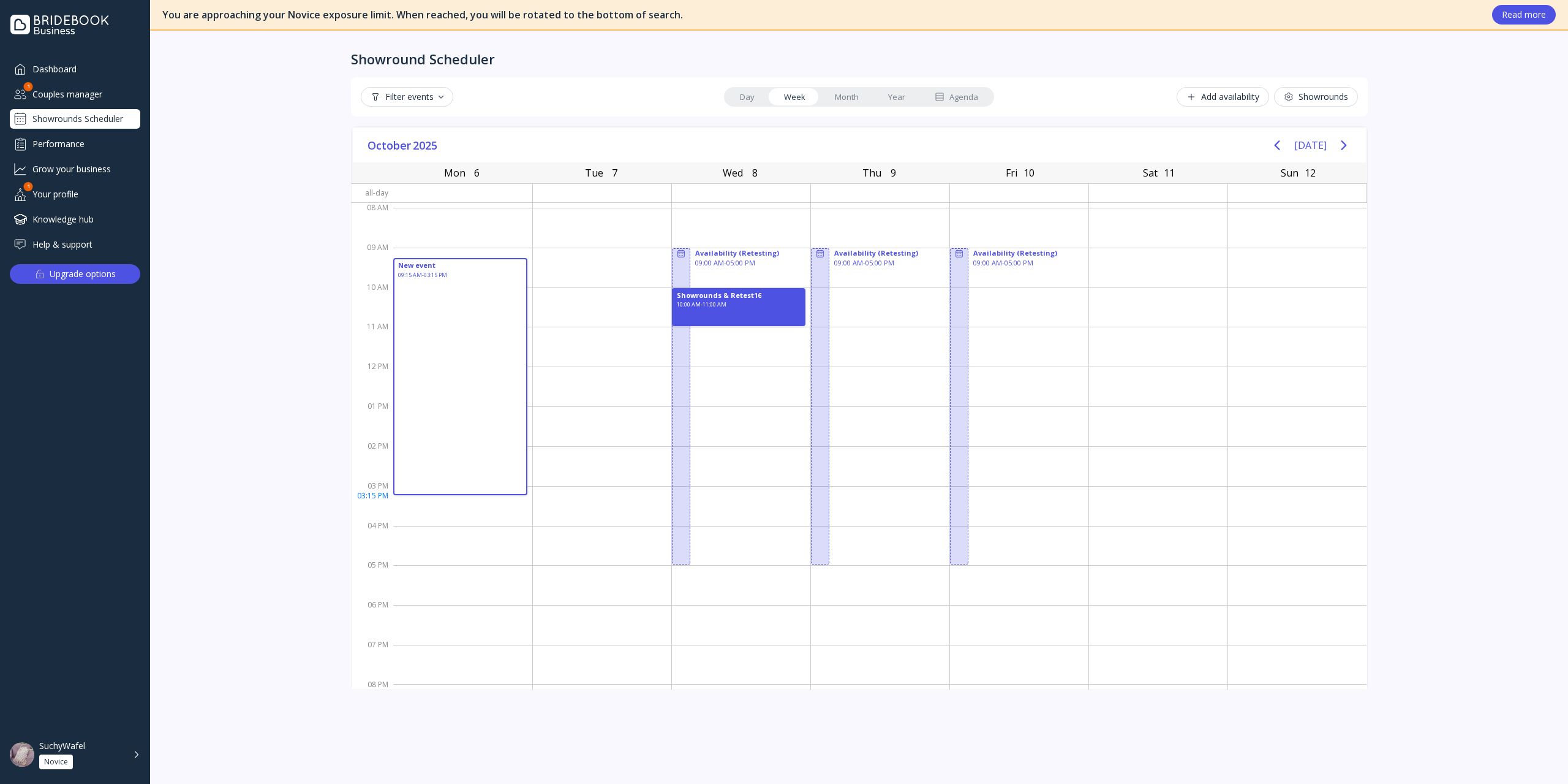
drag, startPoint x: 433, startPoint y: 260, endPoint x: 438, endPoint y: 487, distance: 227.1
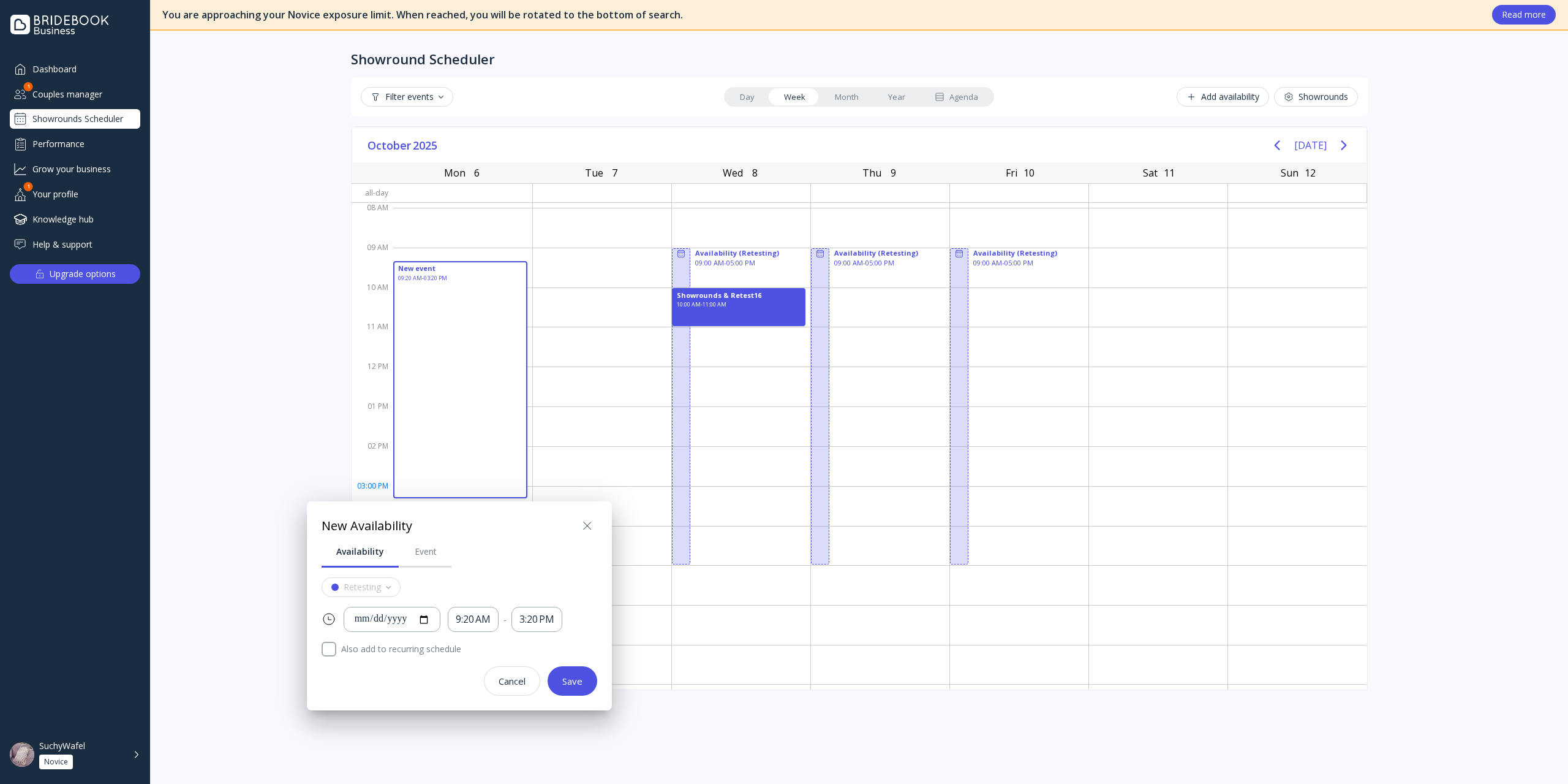
click at [621, 432] on div at bounding box center [784, 392] width 1764 height 980
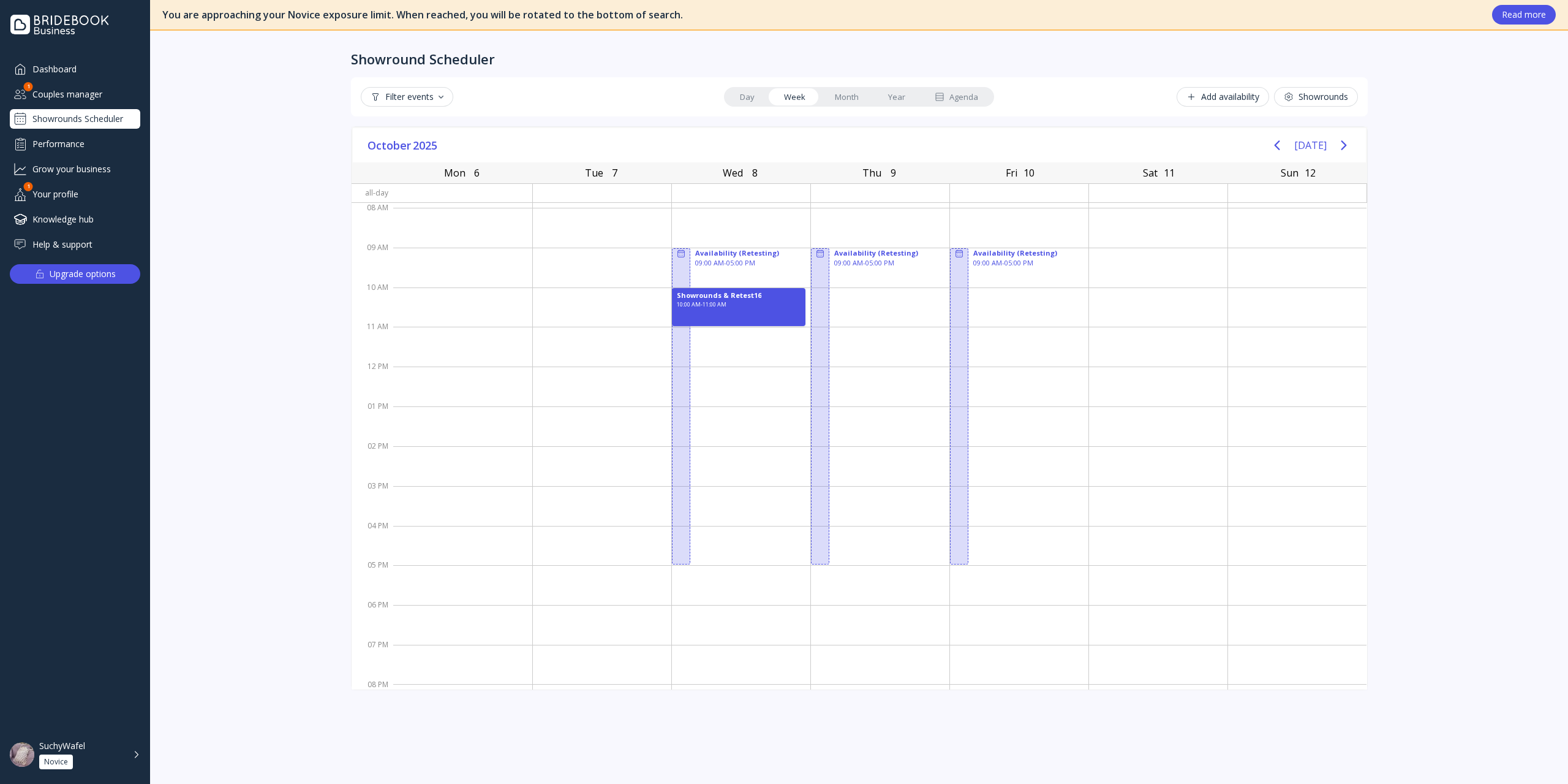
click at [840, 101] on link "Month" at bounding box center [847, 97] width 53 height 17
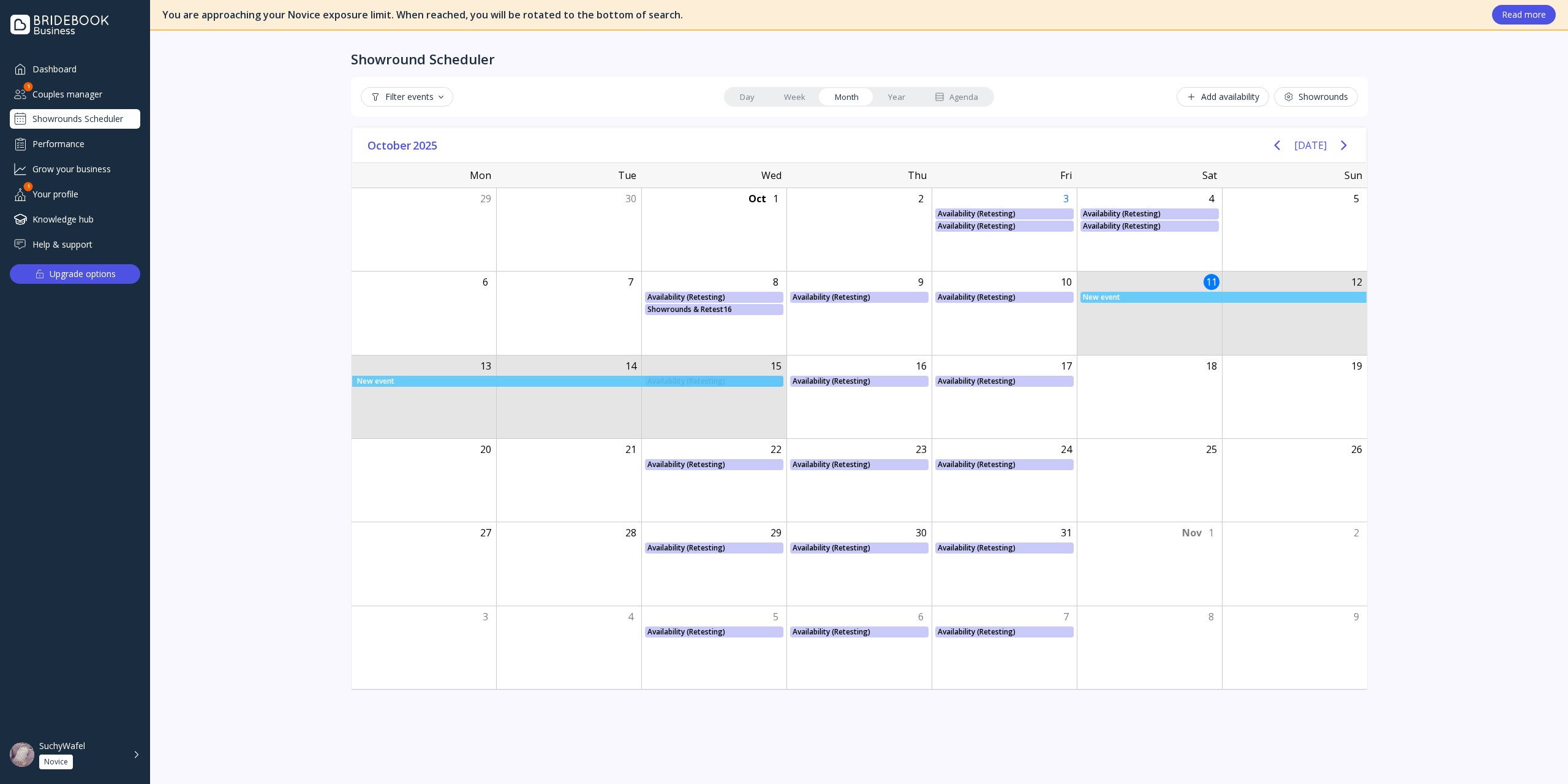
drag, startPoint x: 1131, startPoint y: 302, endPoint x: 564, endPoint y: 376, distance: 571.8
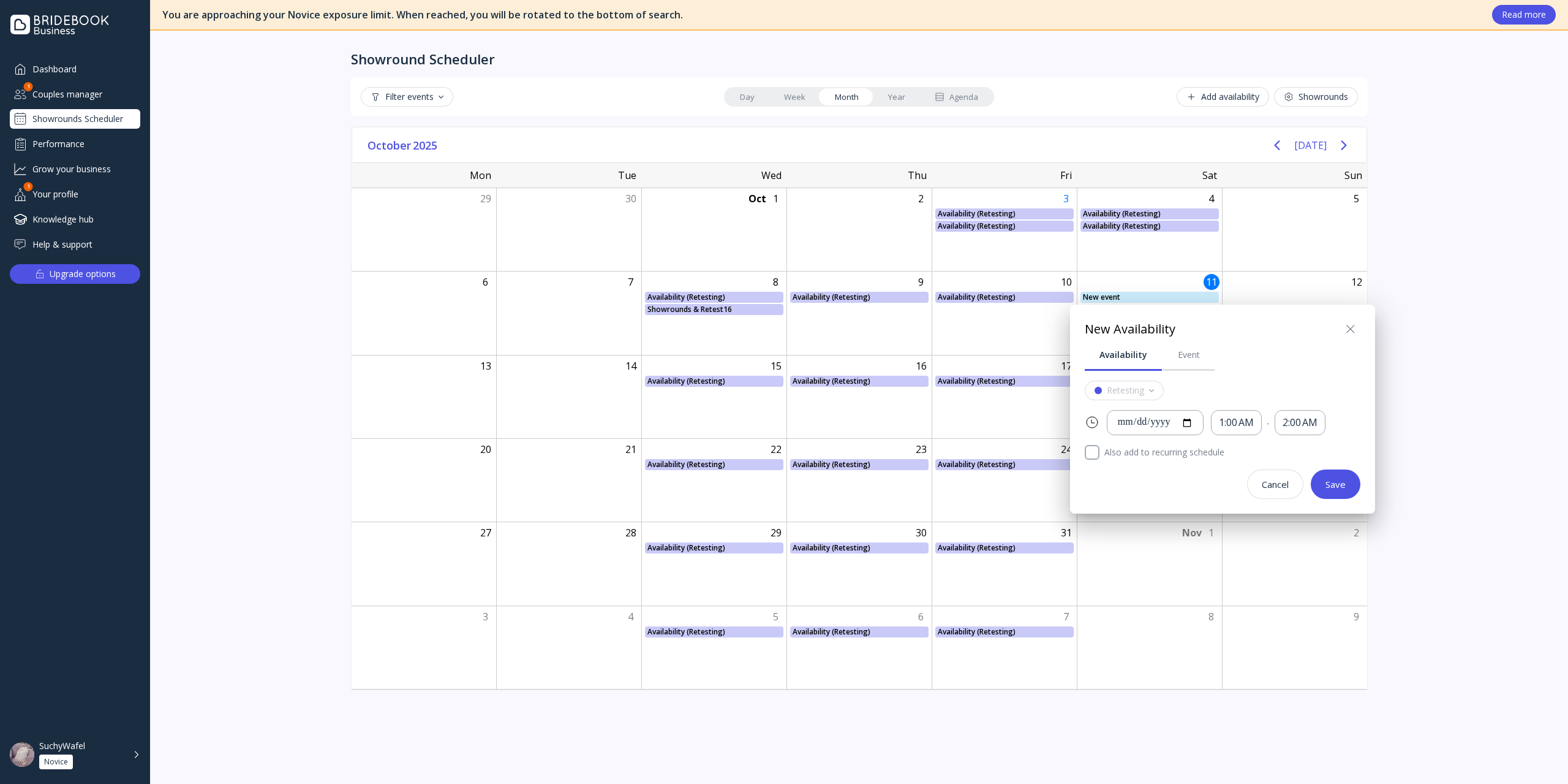
click at [1175, 333] on icon at bounding box center [1350, 329] width 15 height 15
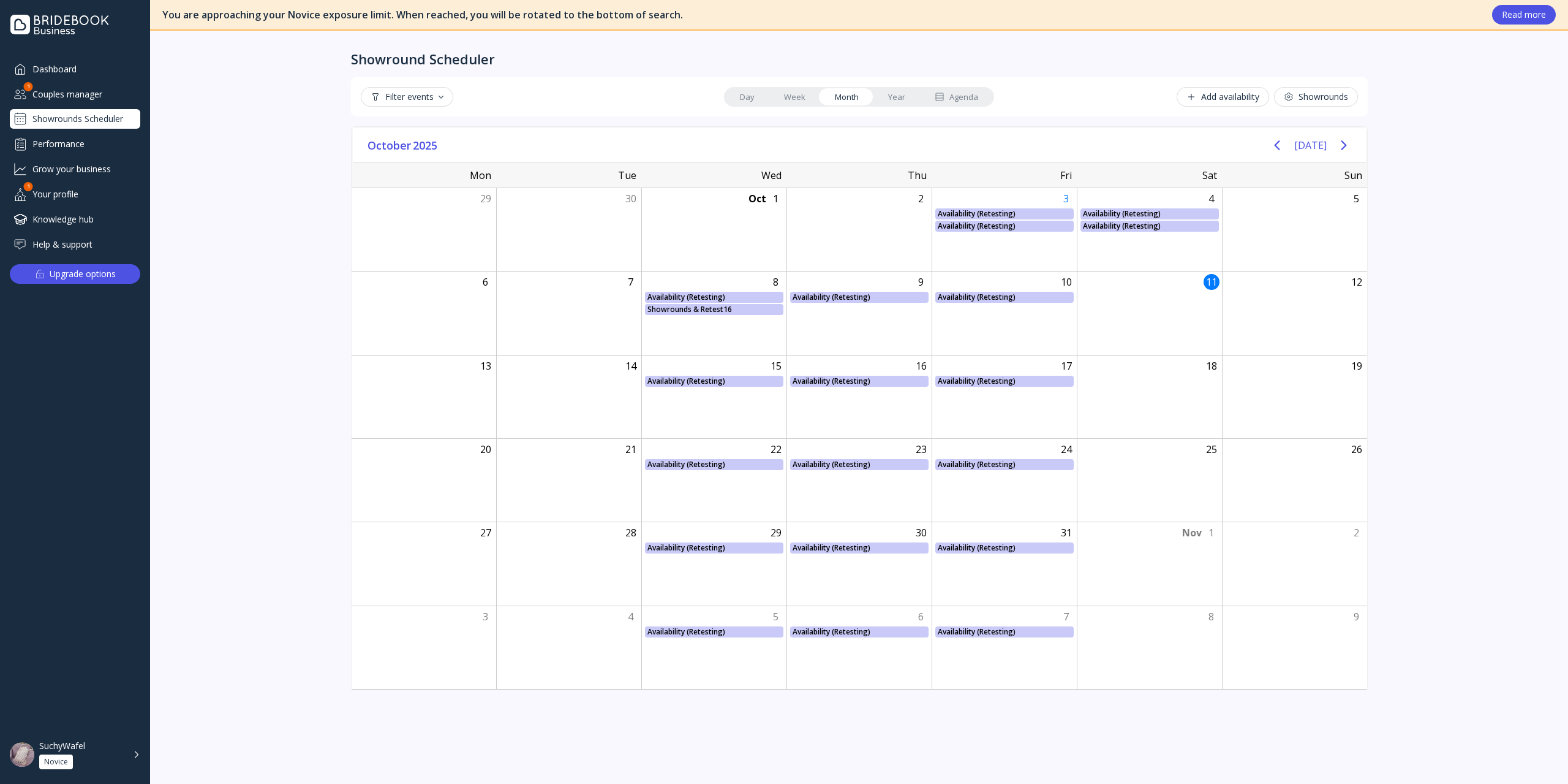
click at [796, 102] on link "Week" at bounding box center [794, 97] width 50 height 17
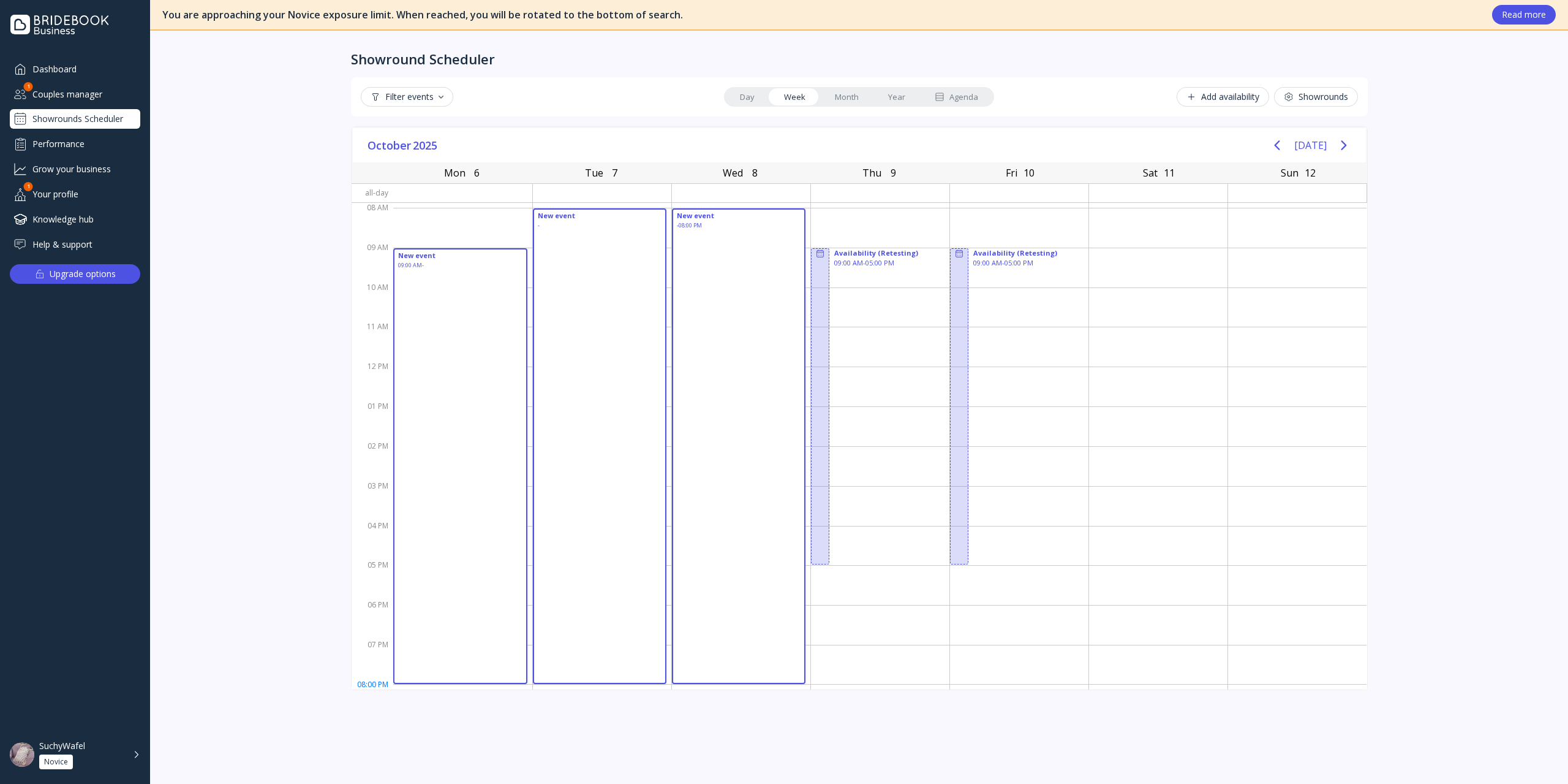
drag, startPoint x: 406, startPoint y: 250, endPoint x: 753, endPoint y: 677, distance: 550.2
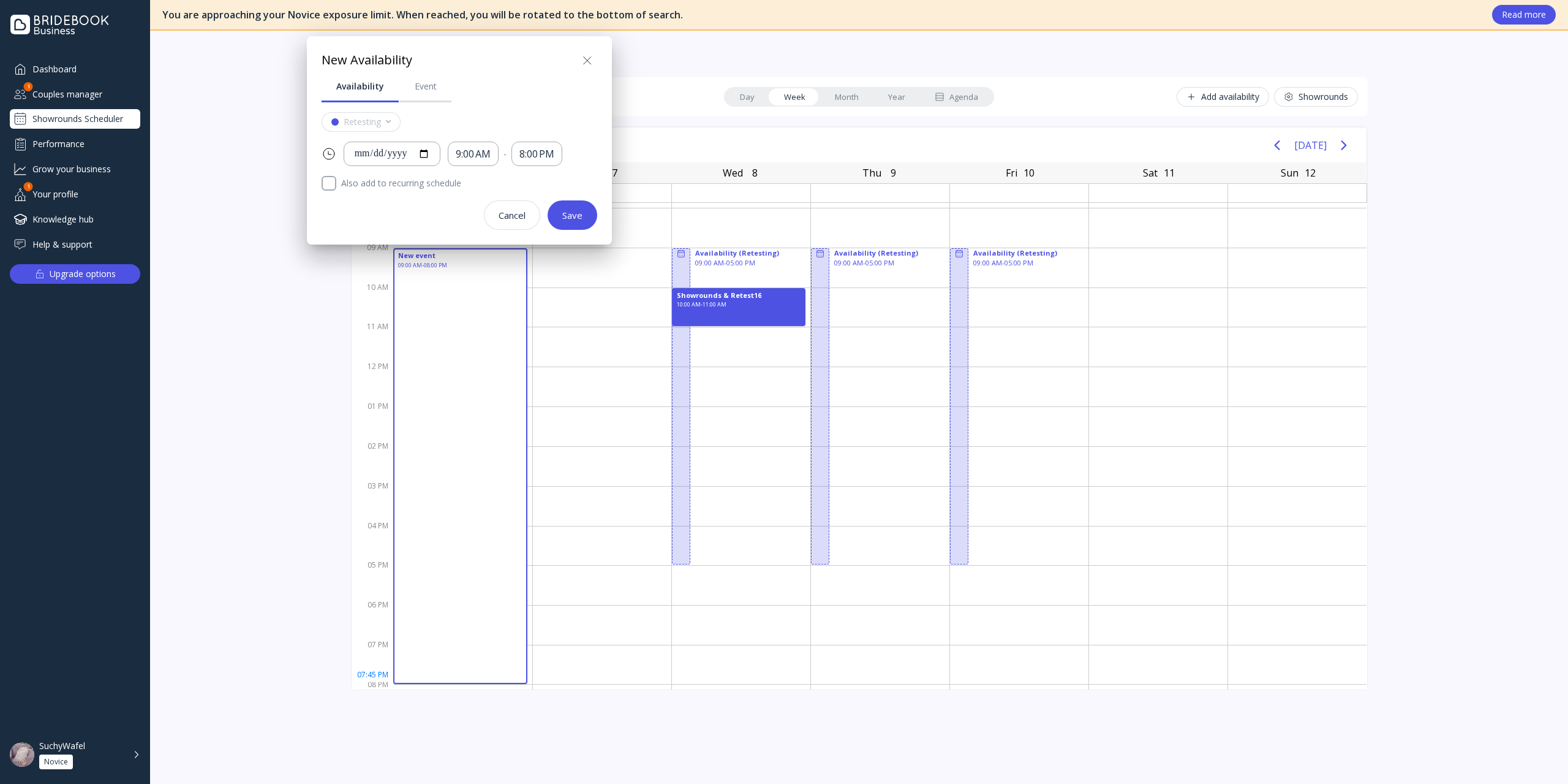
click at [849, 381] on div at bounding box center [784, 392] width 1764 height 980
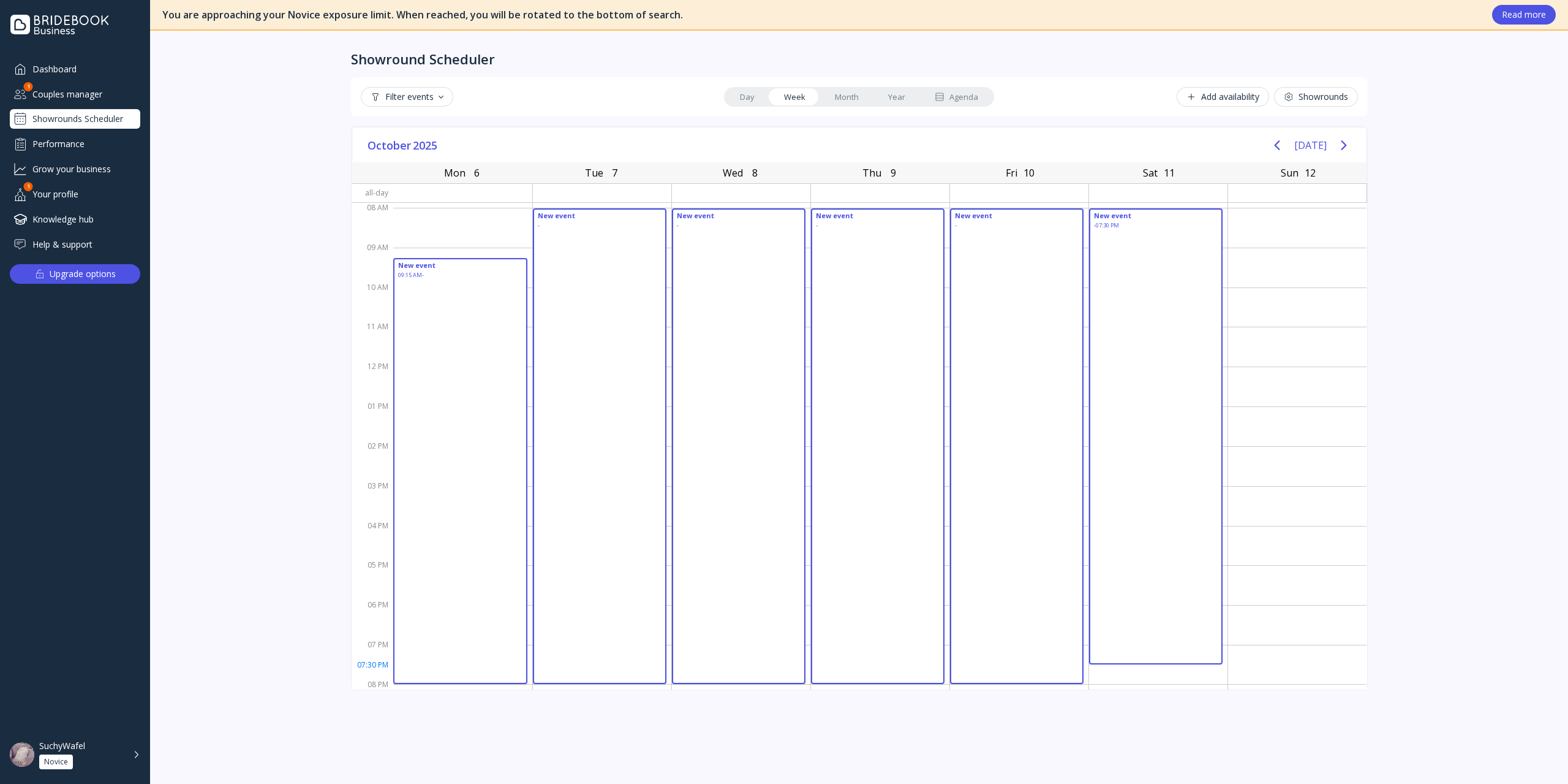
drag, startPoint x: 481, startPoint y: 268, endPoint x: 1211, endPoint y: 661, distance: 829.1
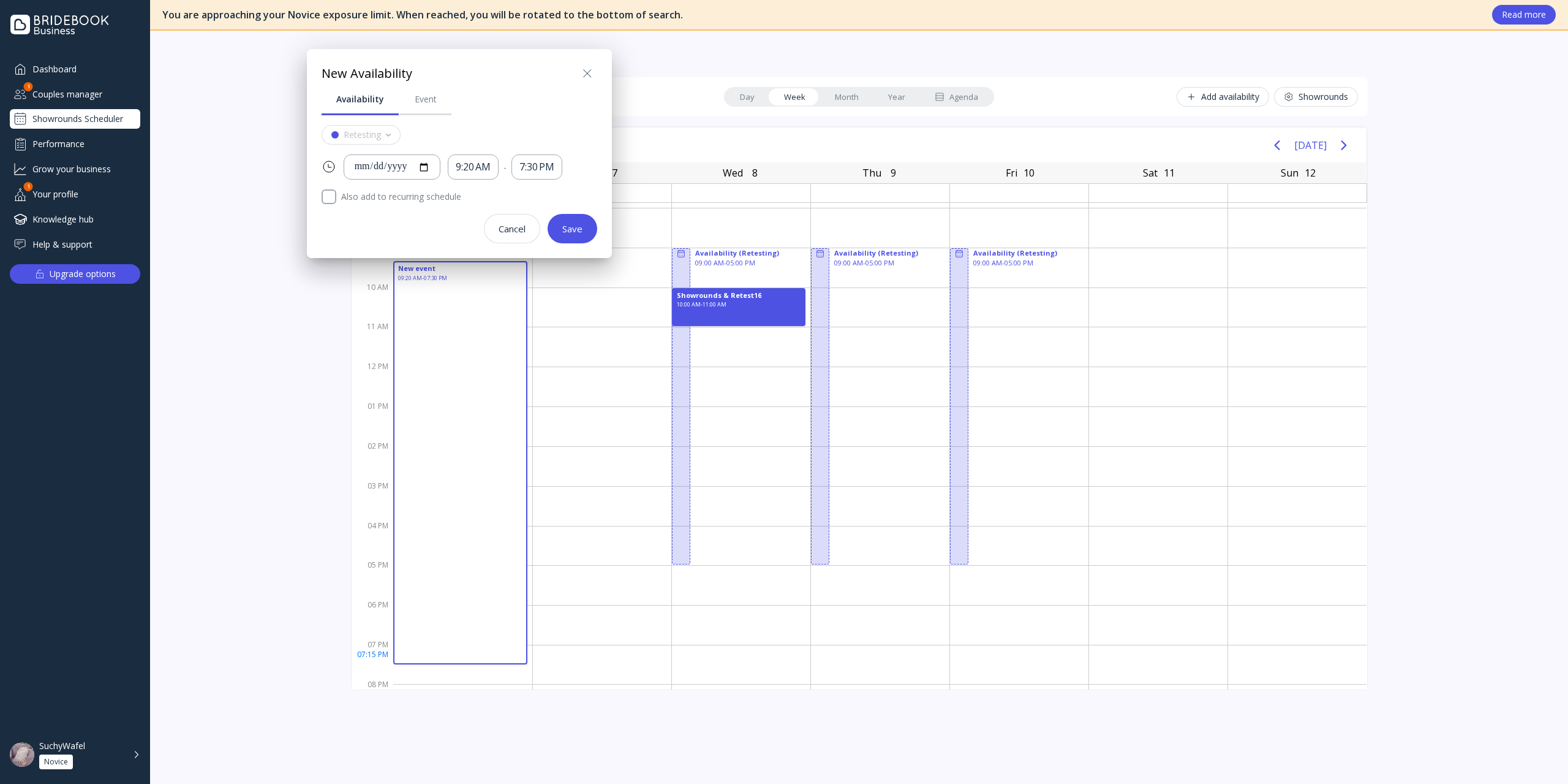
click at [579, 74] on button at bounding box center [588, 74] width 19 height 19
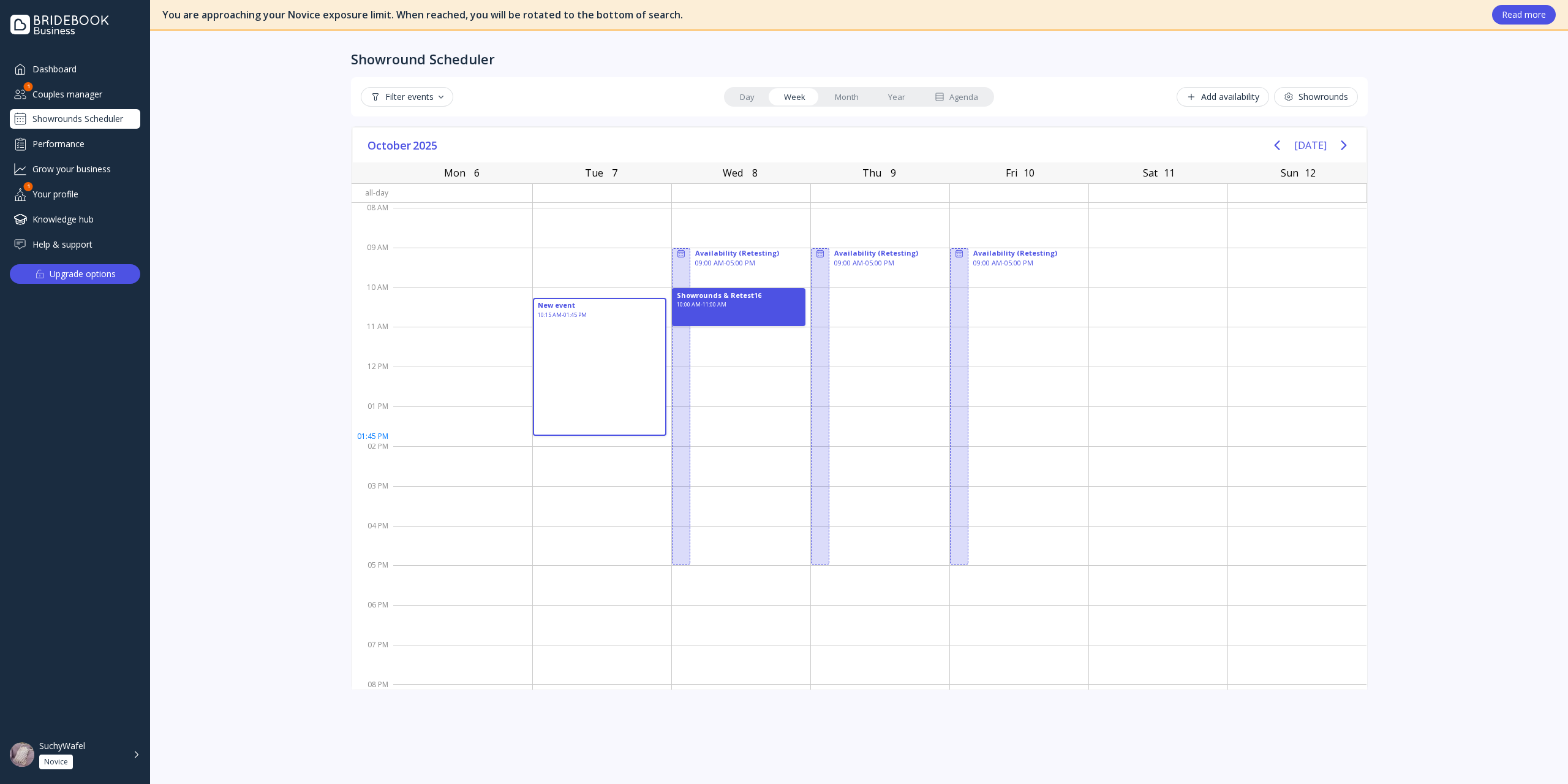
drag, startPoint x: 532, startPoint y: 302, endPoint x: 548, endPoint y: 324, distance: 27.2
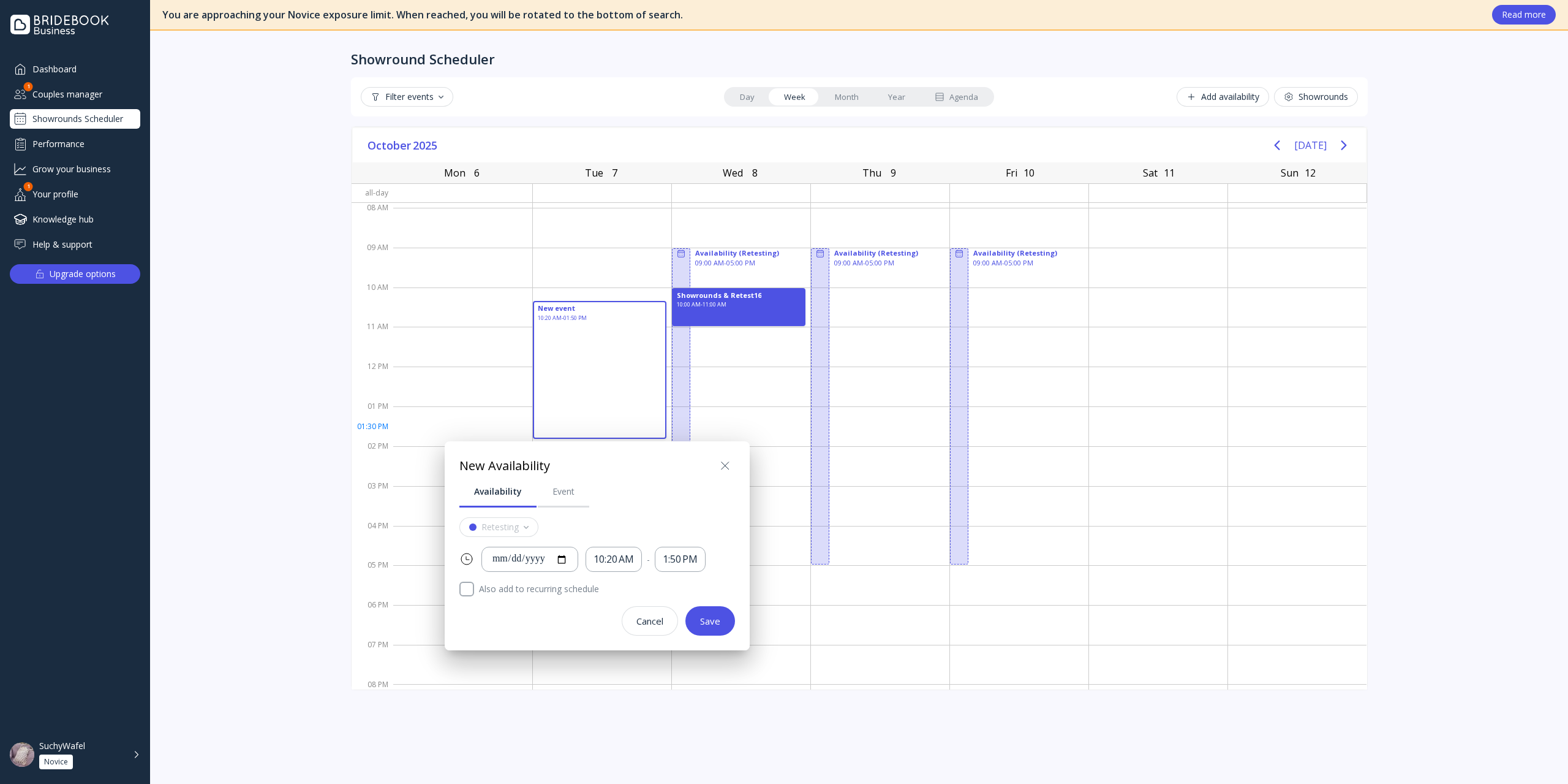
click at [1109, 299] on div at bounding box center [784, 392] width 1764 height 980
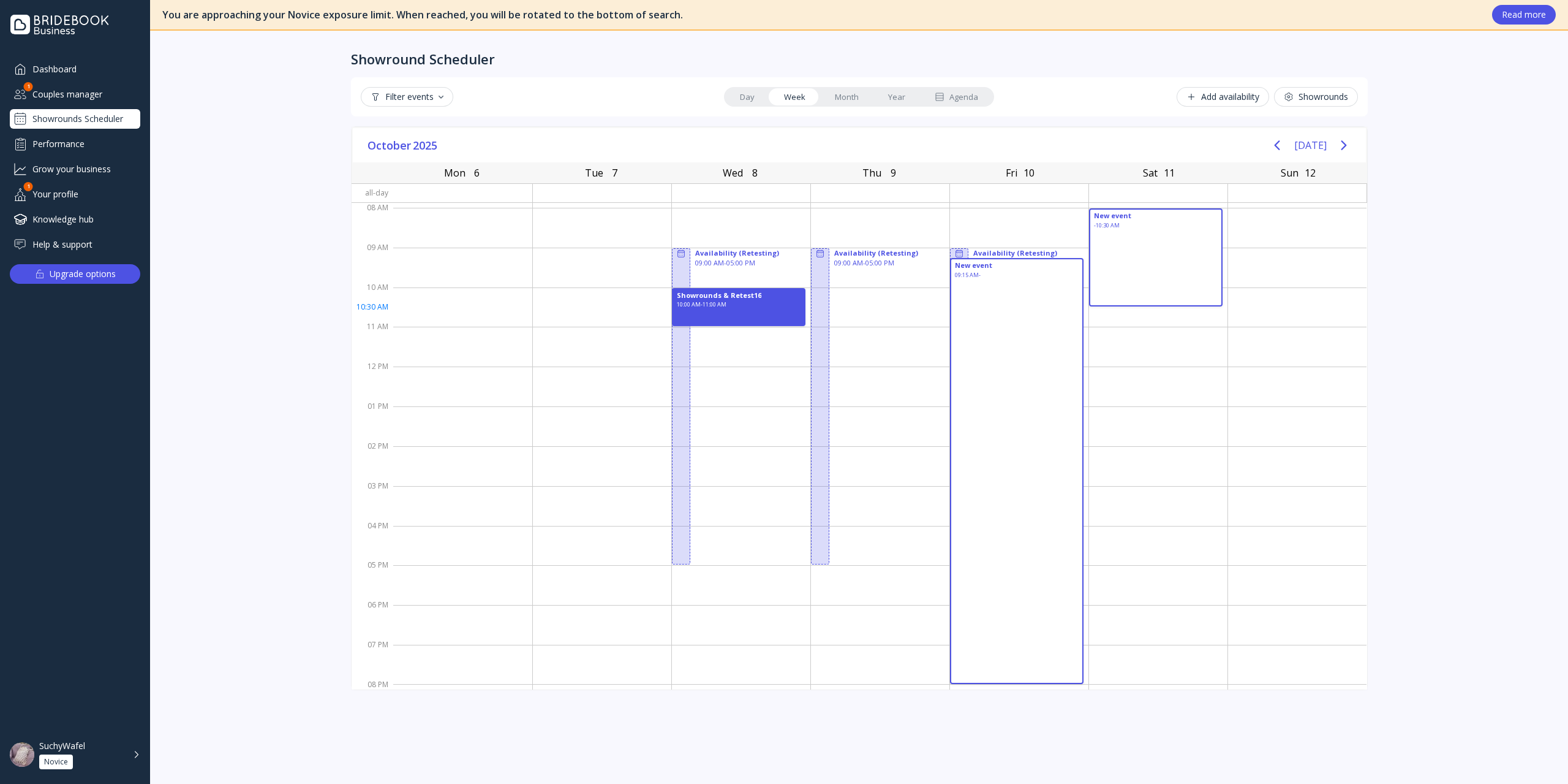
drag, startPoint x: 1049, startPoint y: 265, endPoint x: 1246, endPoint y: 398, distance: 237.7
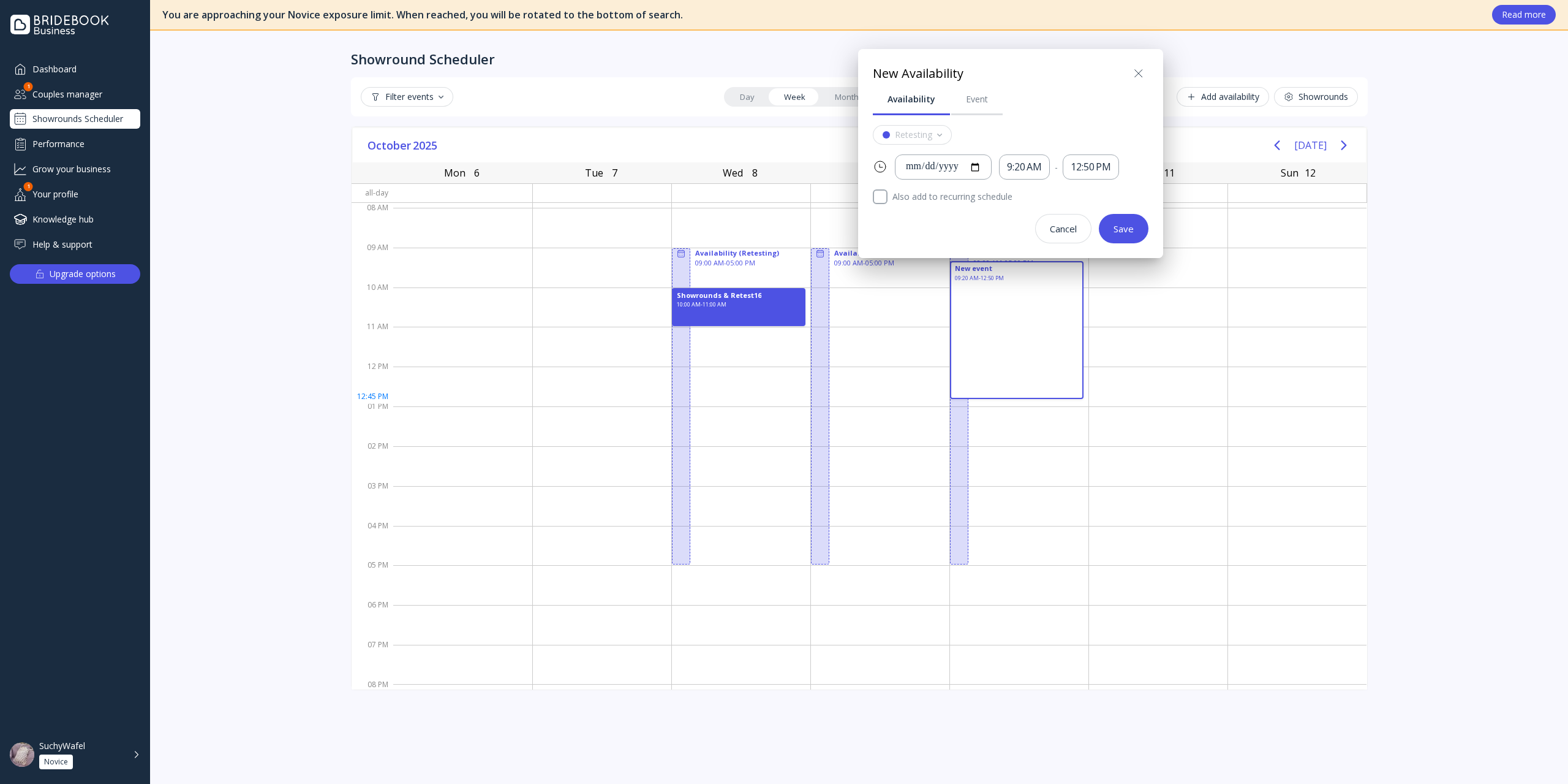
click at [1175, 294] on div at bounding box center [784, 392] width 1764 height 980
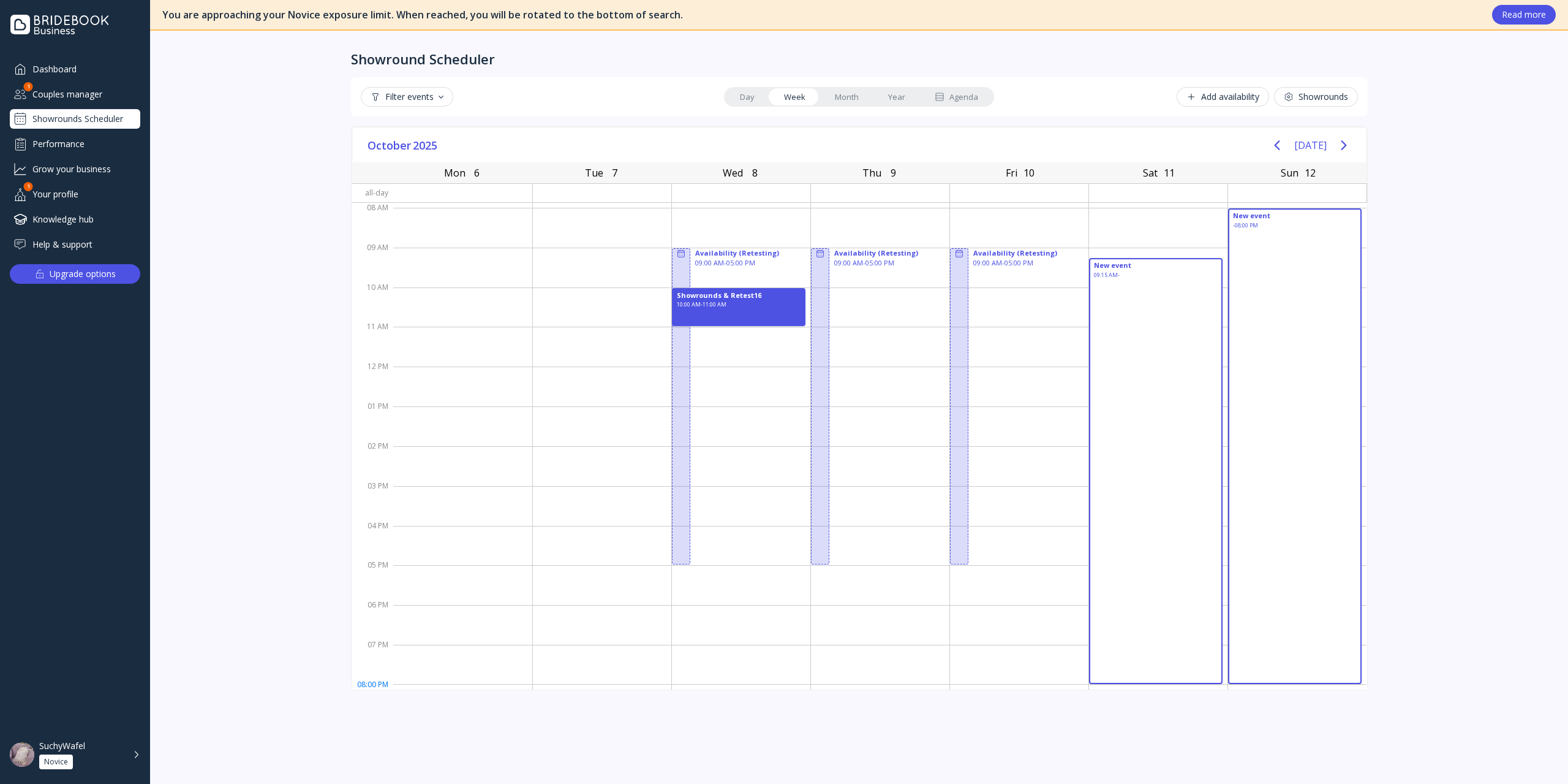
drag, startPoint x: 1159, startPoint y: 269, endPoint x: 1416, endPoint y: 705, distance: 506.1
click at [1175, 563] on div "You are approaching your Novice exposure limit. When reached, you will be rotat…" at bounding box center [859, 392] width 1418 height 784
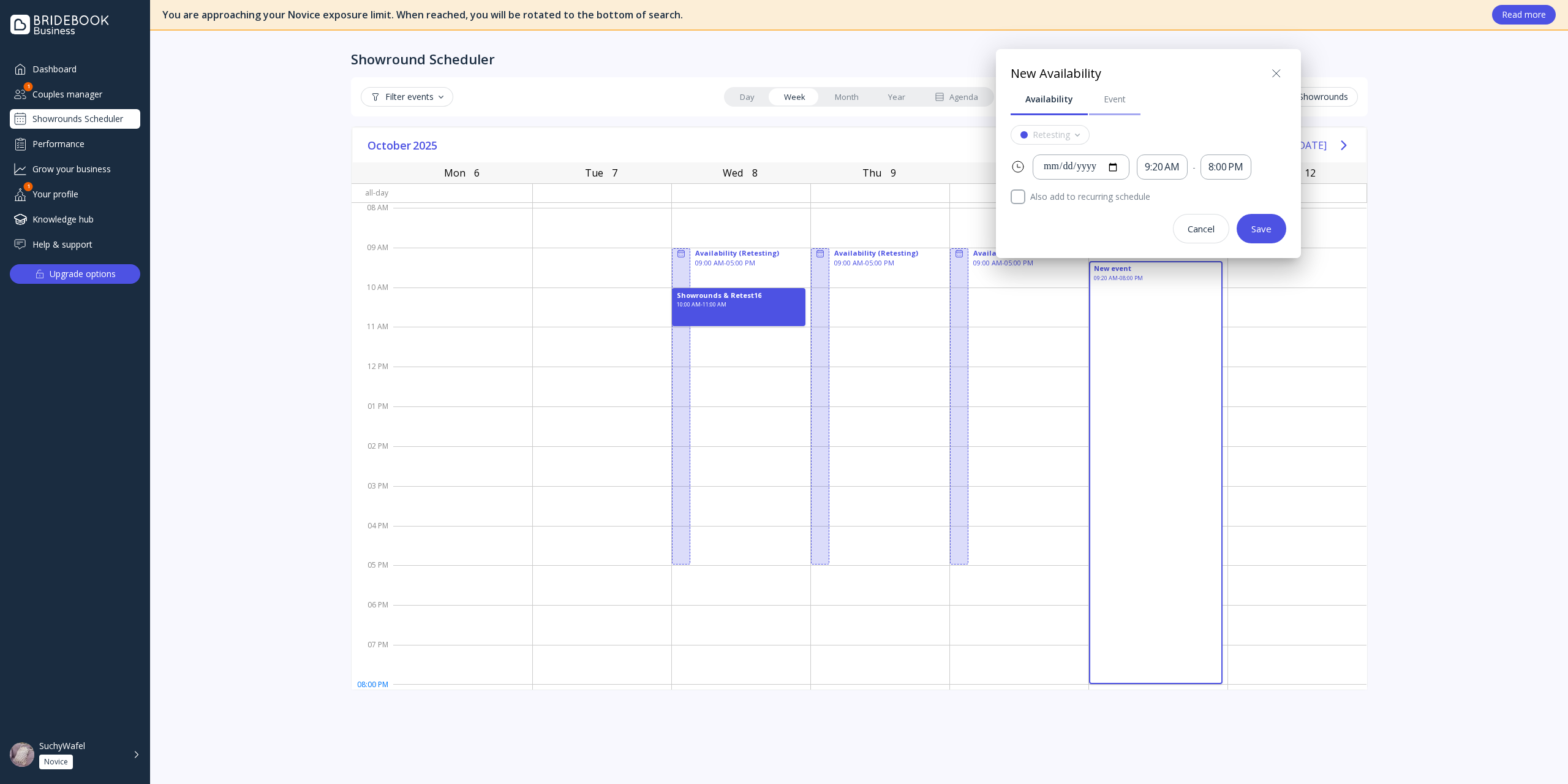
click at [1118, 105] on div "Event" at bounding box center [1114, 99] width 22 height 13
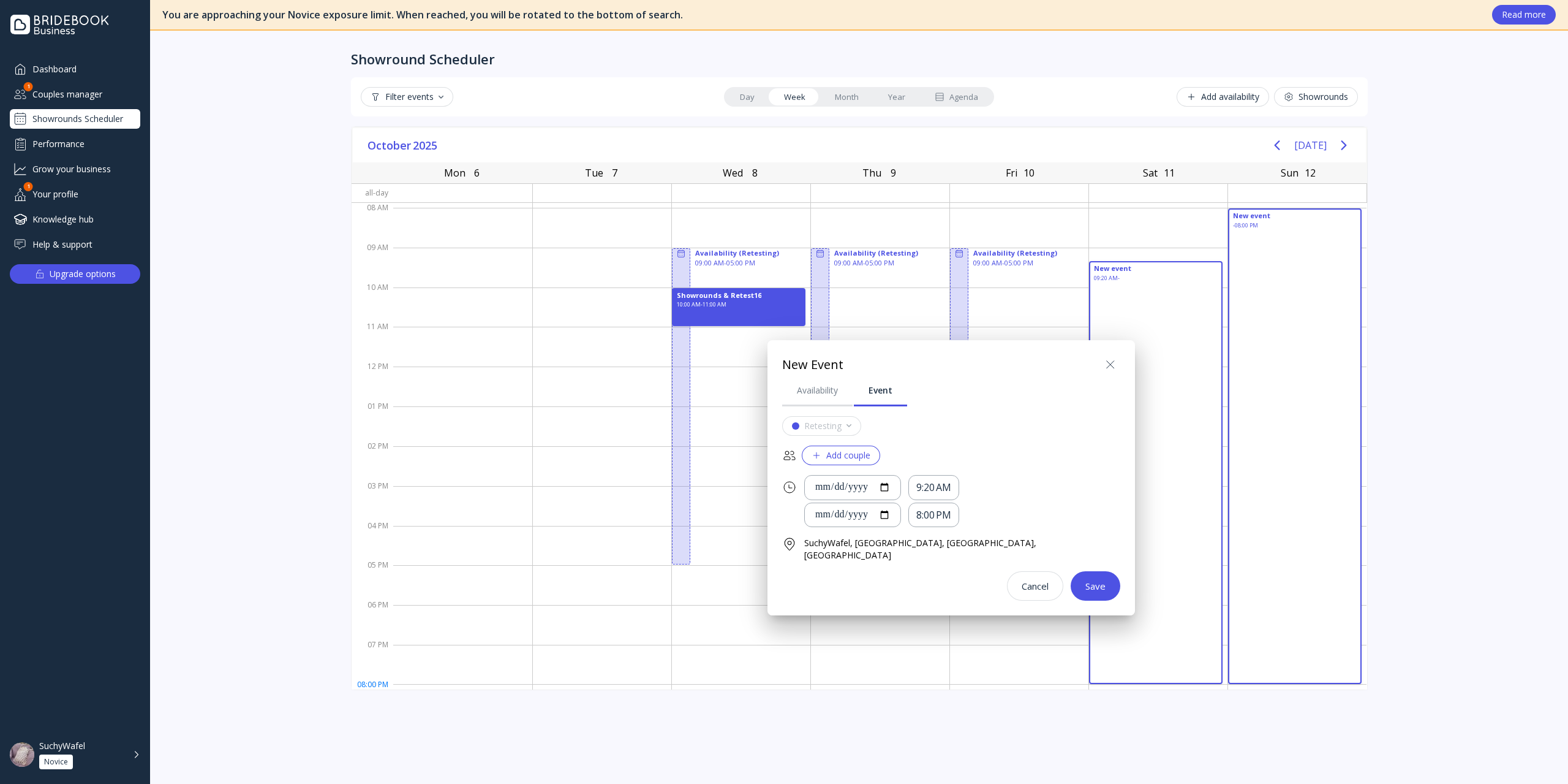
click at [1103, 365] on icon at bounding box center [1109, 364] width 15 height 15
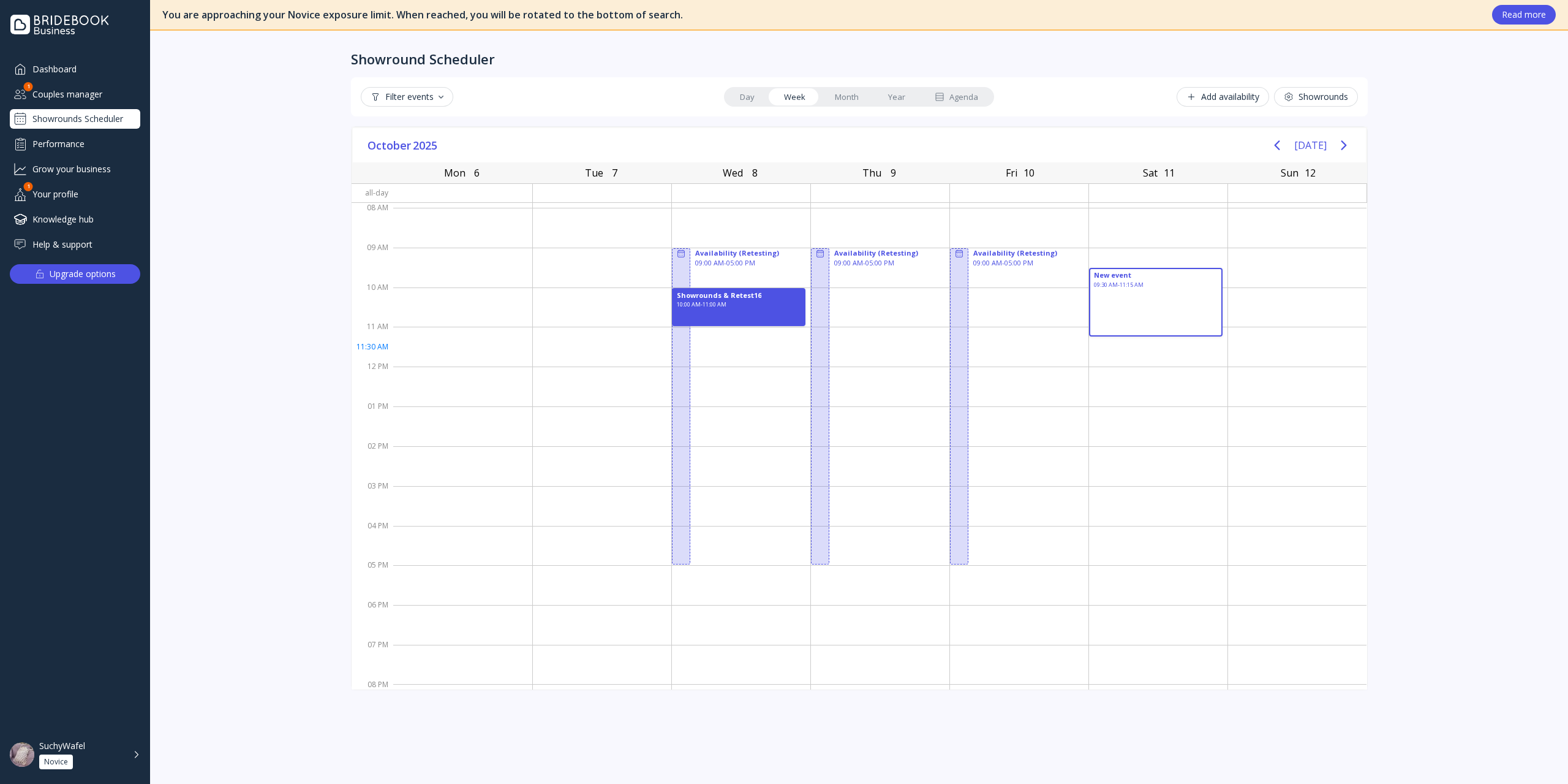
drag, startPoint x: 1141, startPoint y: 279, endPoint x: 1234, endPoint y: 369, distance: 129.4
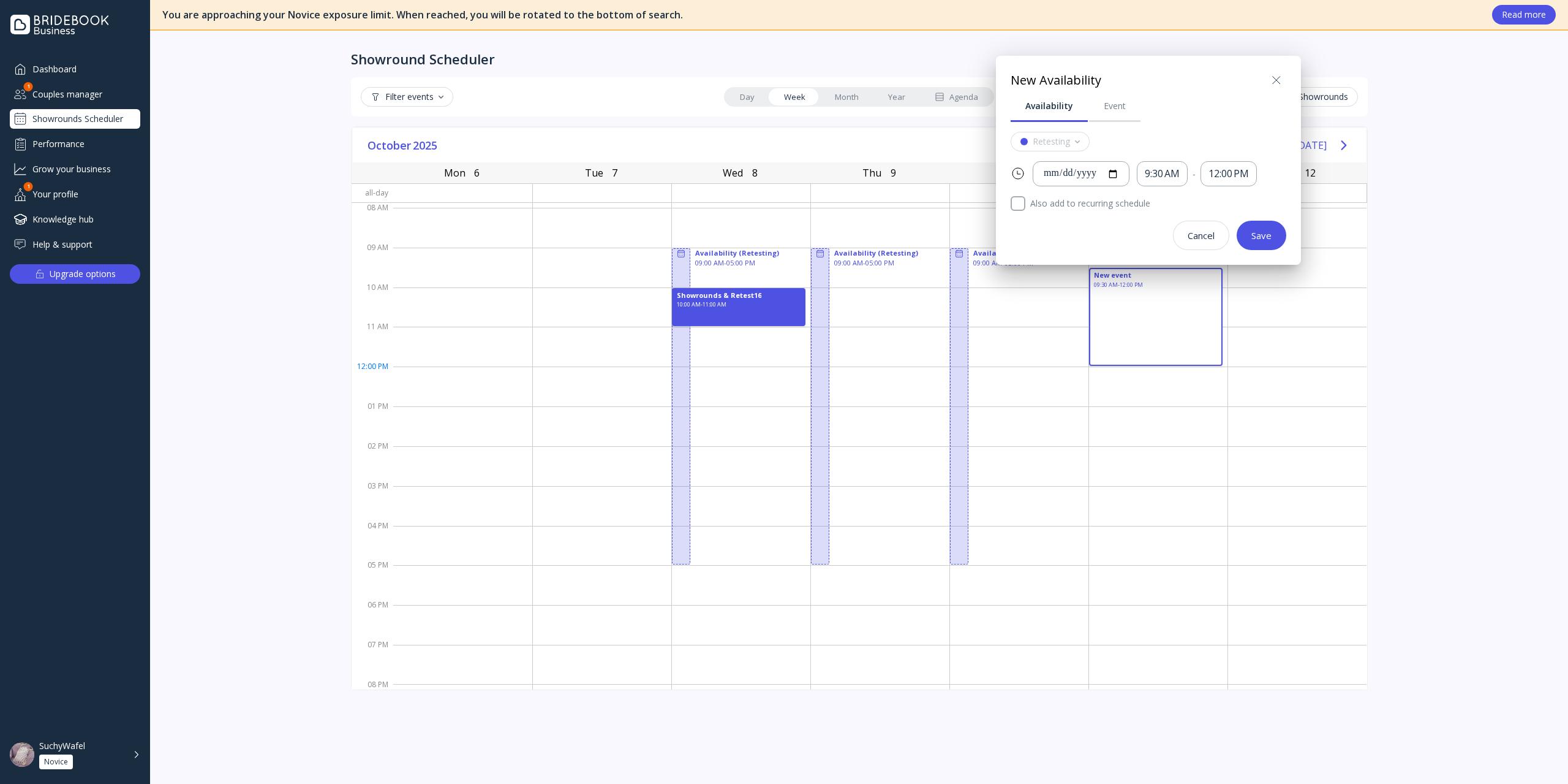
click at [1175, 82] on icon at bounding box center [1276, 80] width 15 height 15
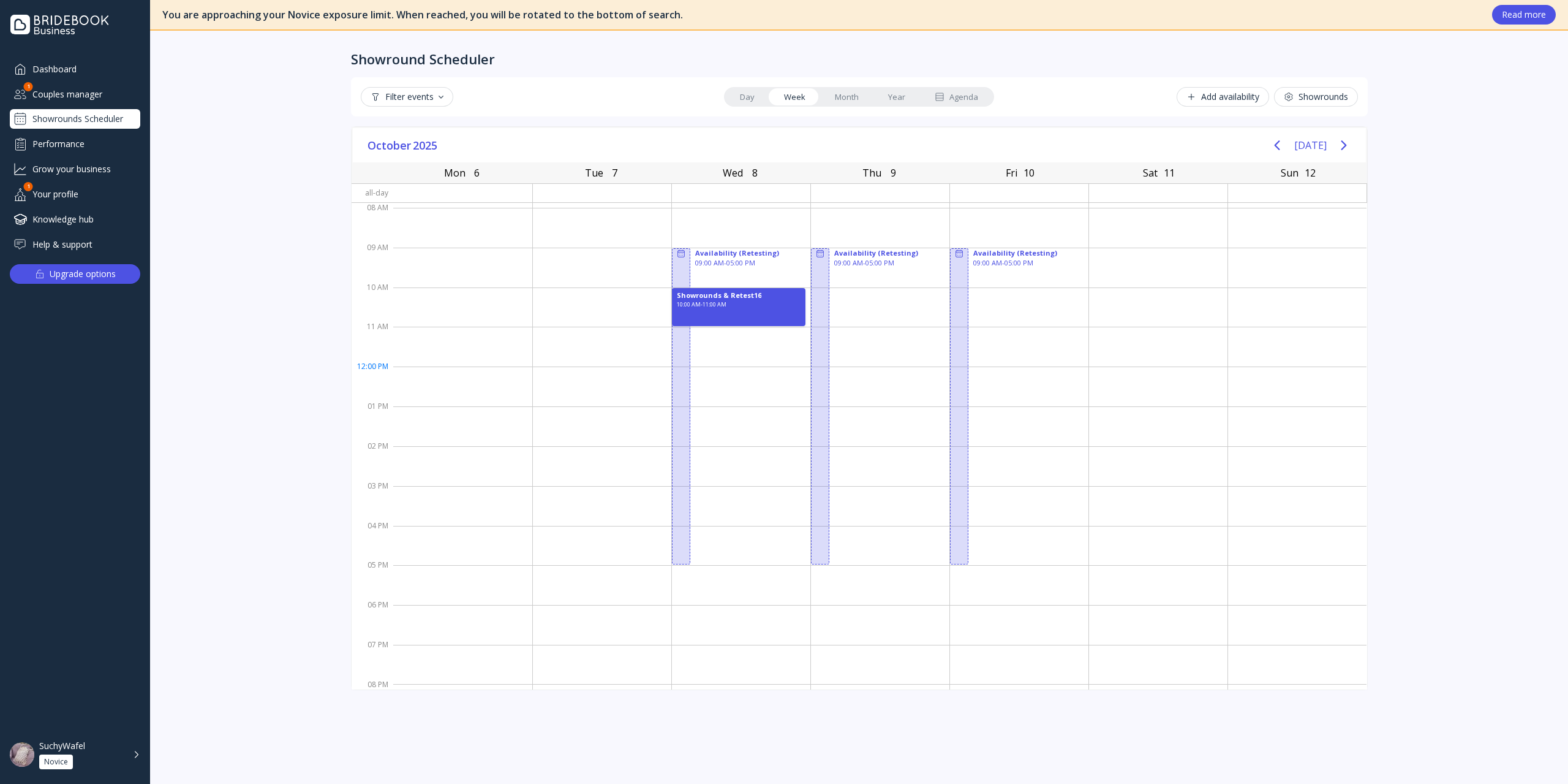
click at [853, 92] on link "Month" at bounding box center [847, 97] width 53 height 17
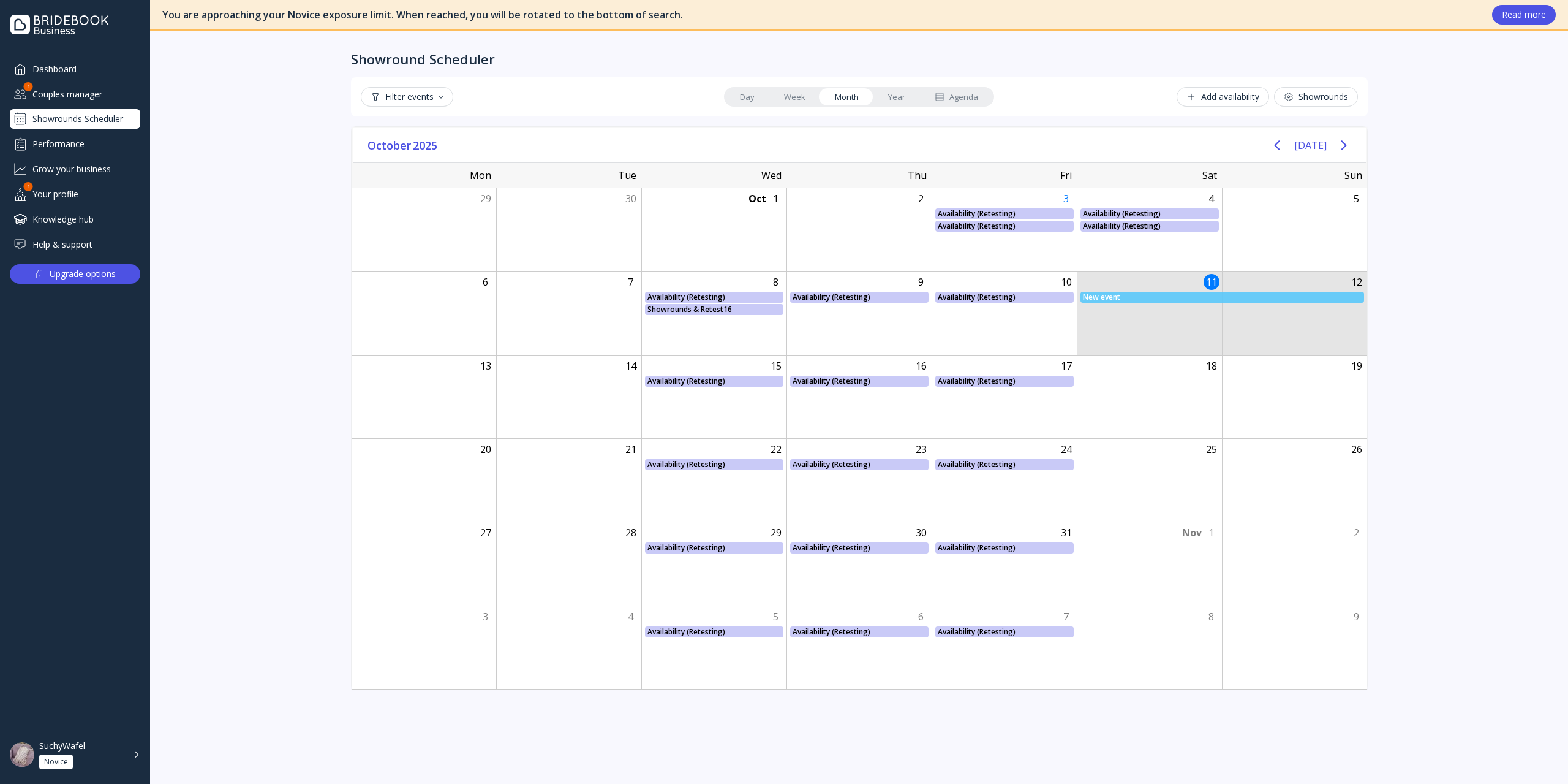
drag, startPoint x: 1163, startPoint y: 304, endPoint x: 1264, endPoint y: 356, distance: 113.6
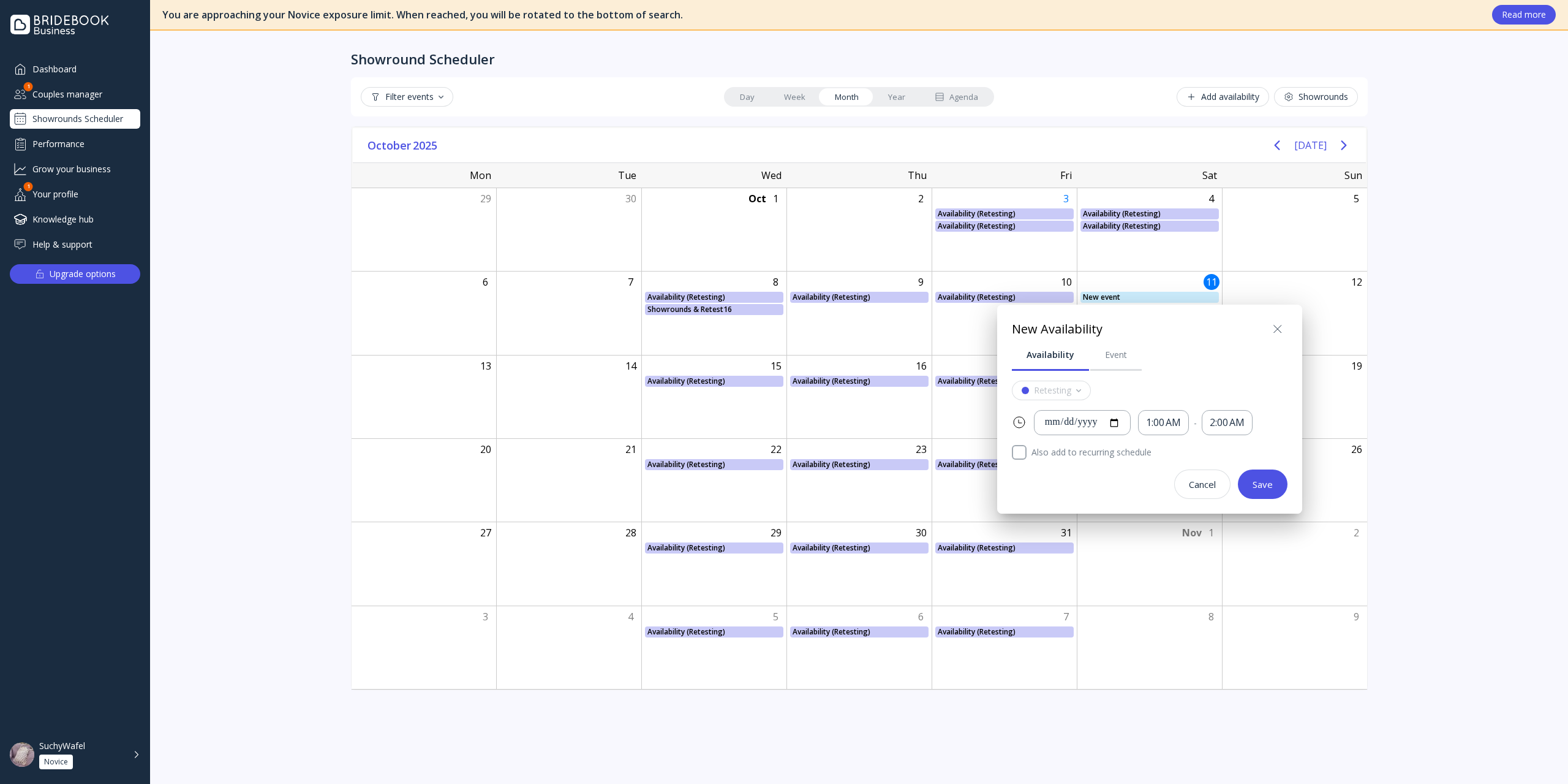
click at [1175, 325] on icon at bounding box center [1277, 329] width 15 height 15
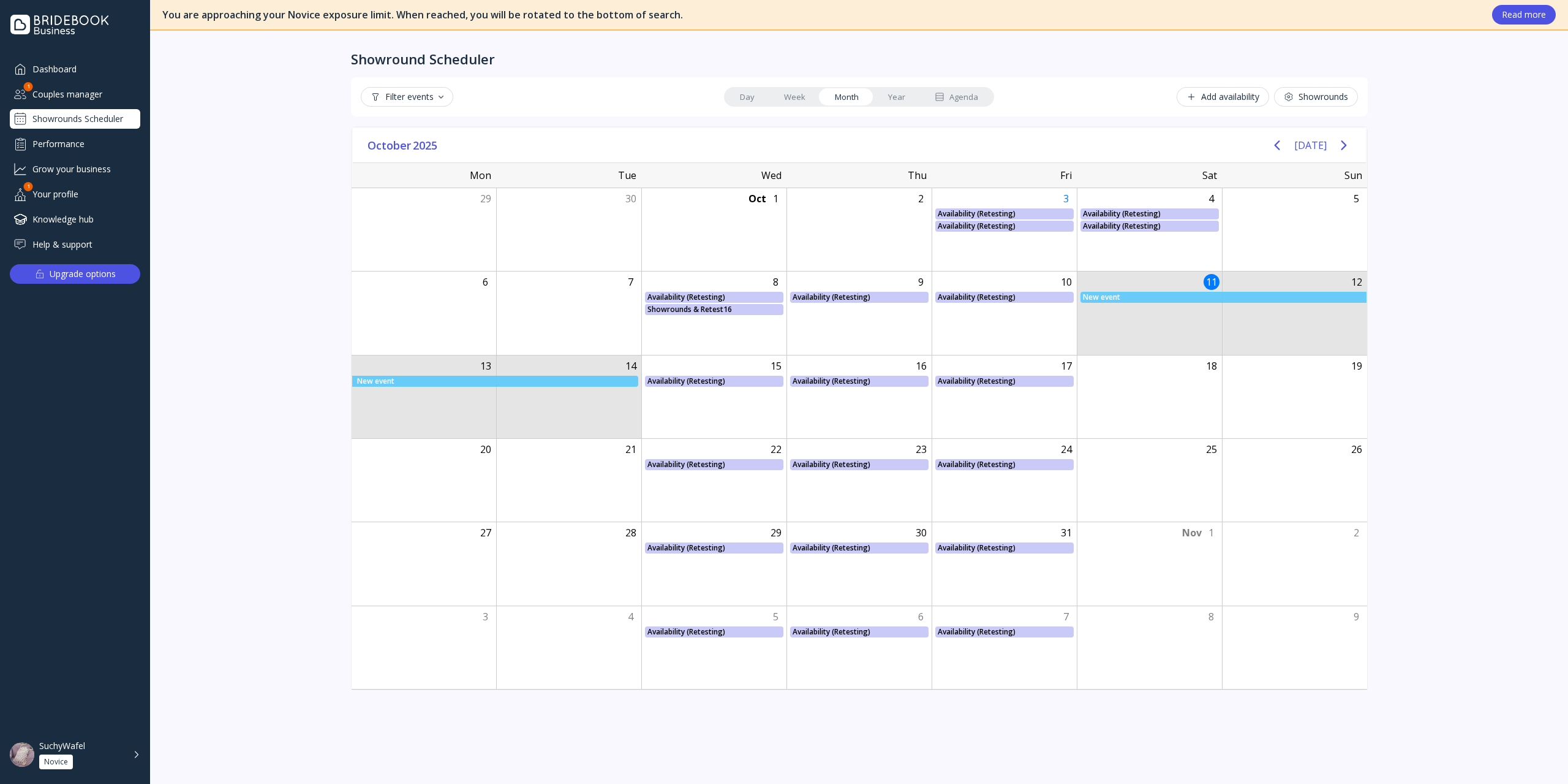
drag, startPoint x: 1156, startPoint y: 300, endPoint x: 599, endPoint y: 398, distance: 565.6
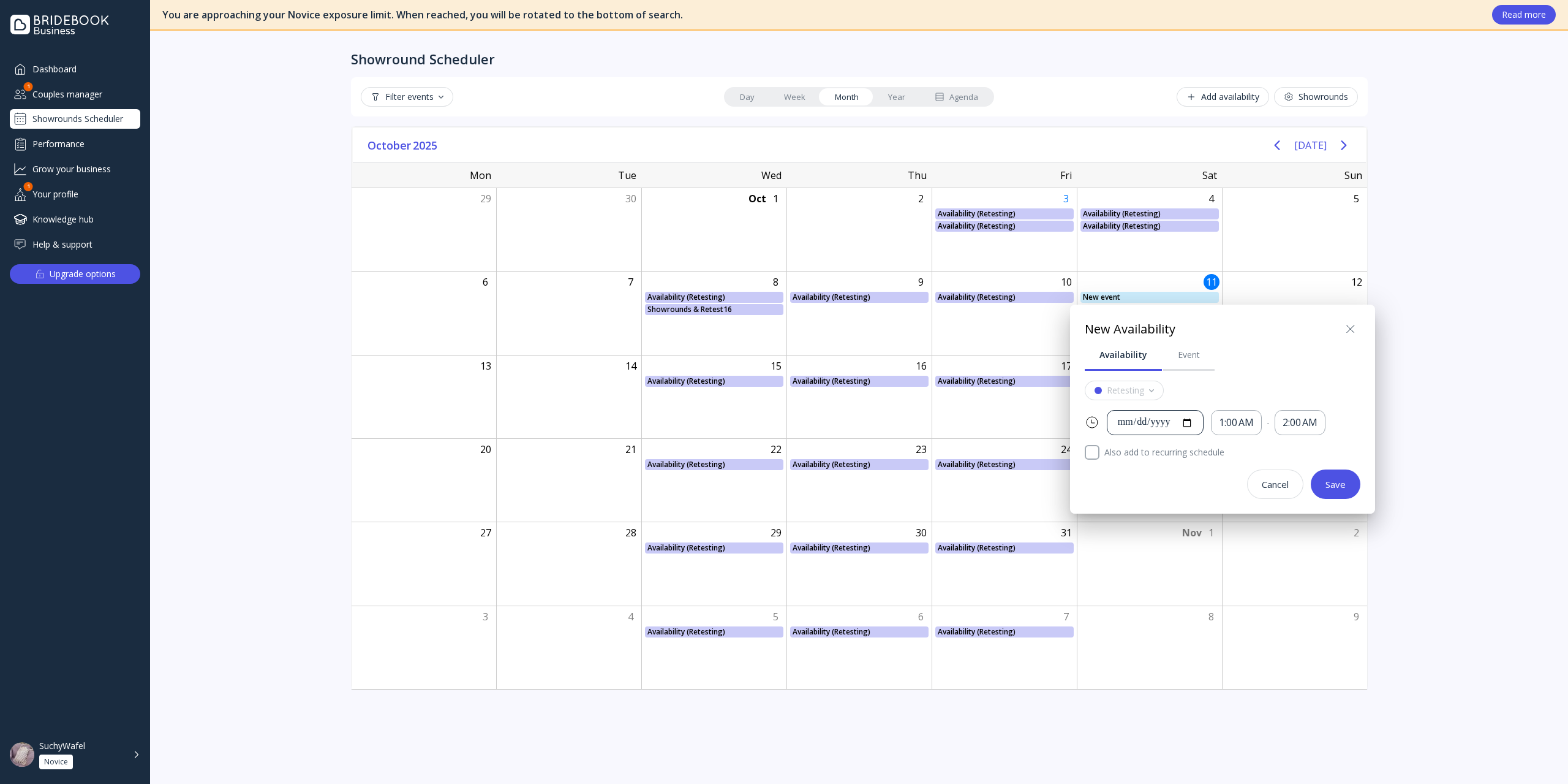
click at [1125, 426] on div "**********" at bounding box center [1155, 422] width 76 height 15
click at [1175, 322] on icon at bounding box center [1350, 329] width 15 height 15
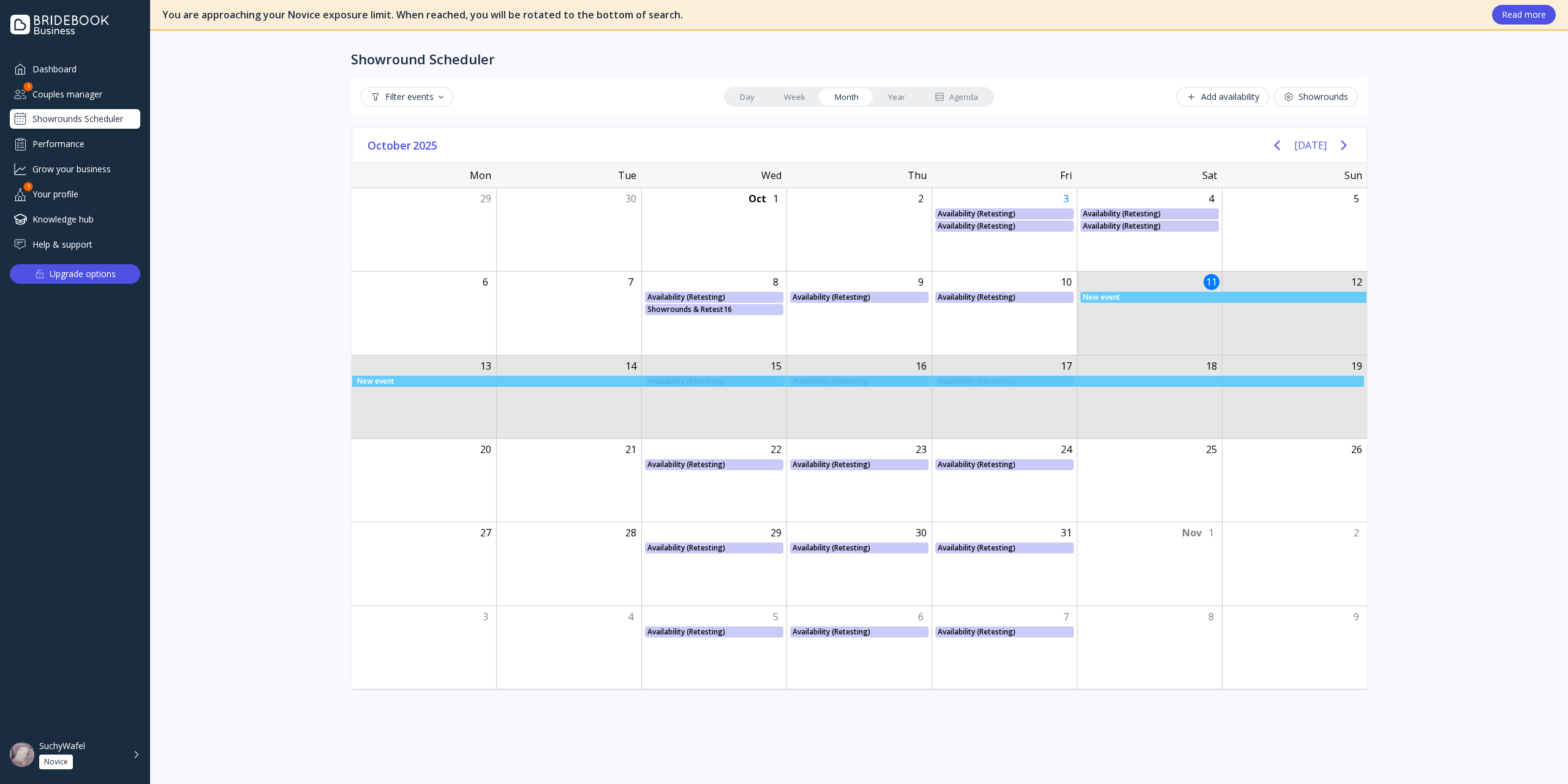
drag, startPoint x: 1149, startPoint y: 311, endPoint x: 1272, endPoint y: 437, distance: 176.1
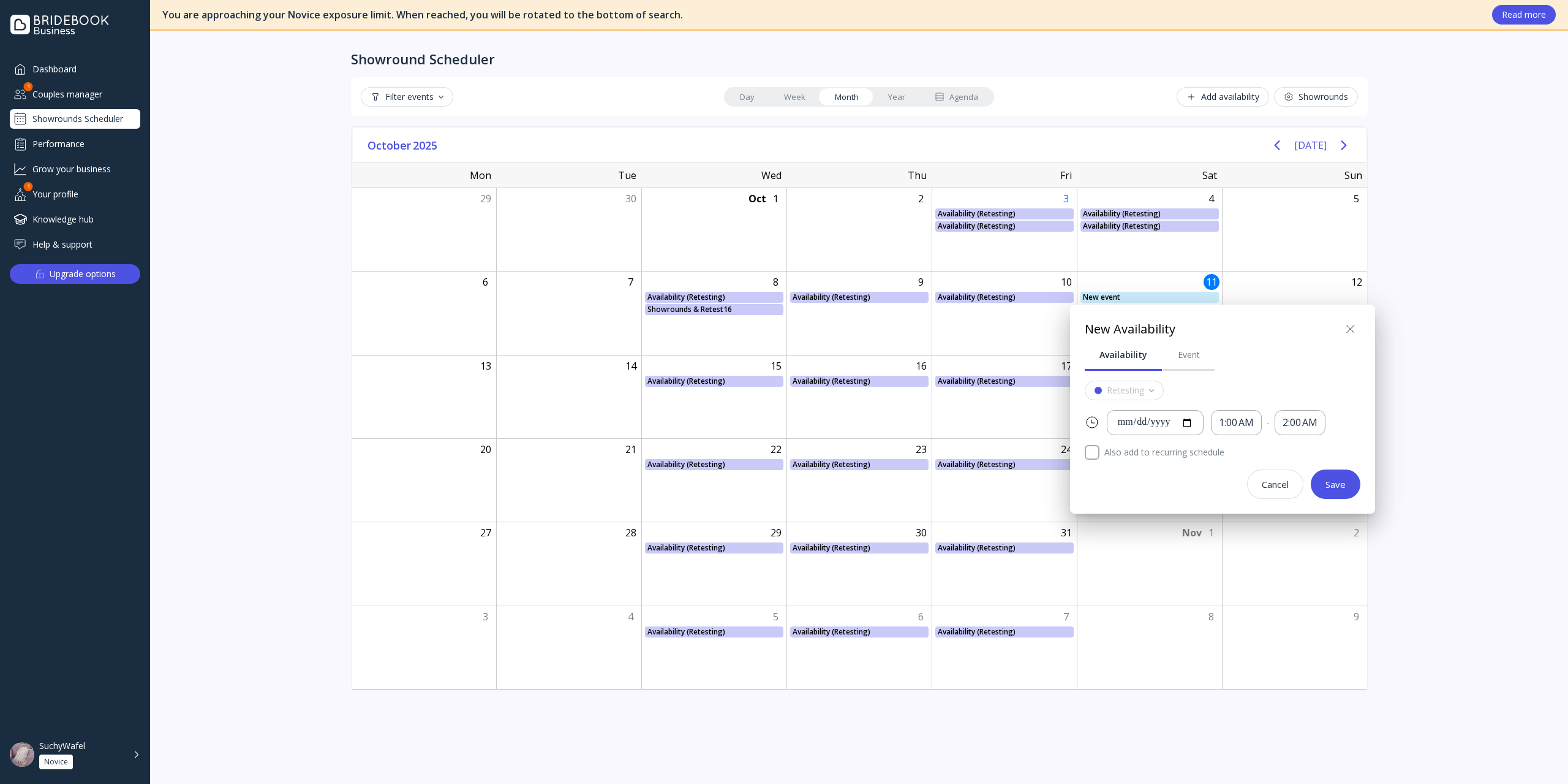
click at [1175, 330] on icon at bounding box center [1350, 329] width 15 height 15
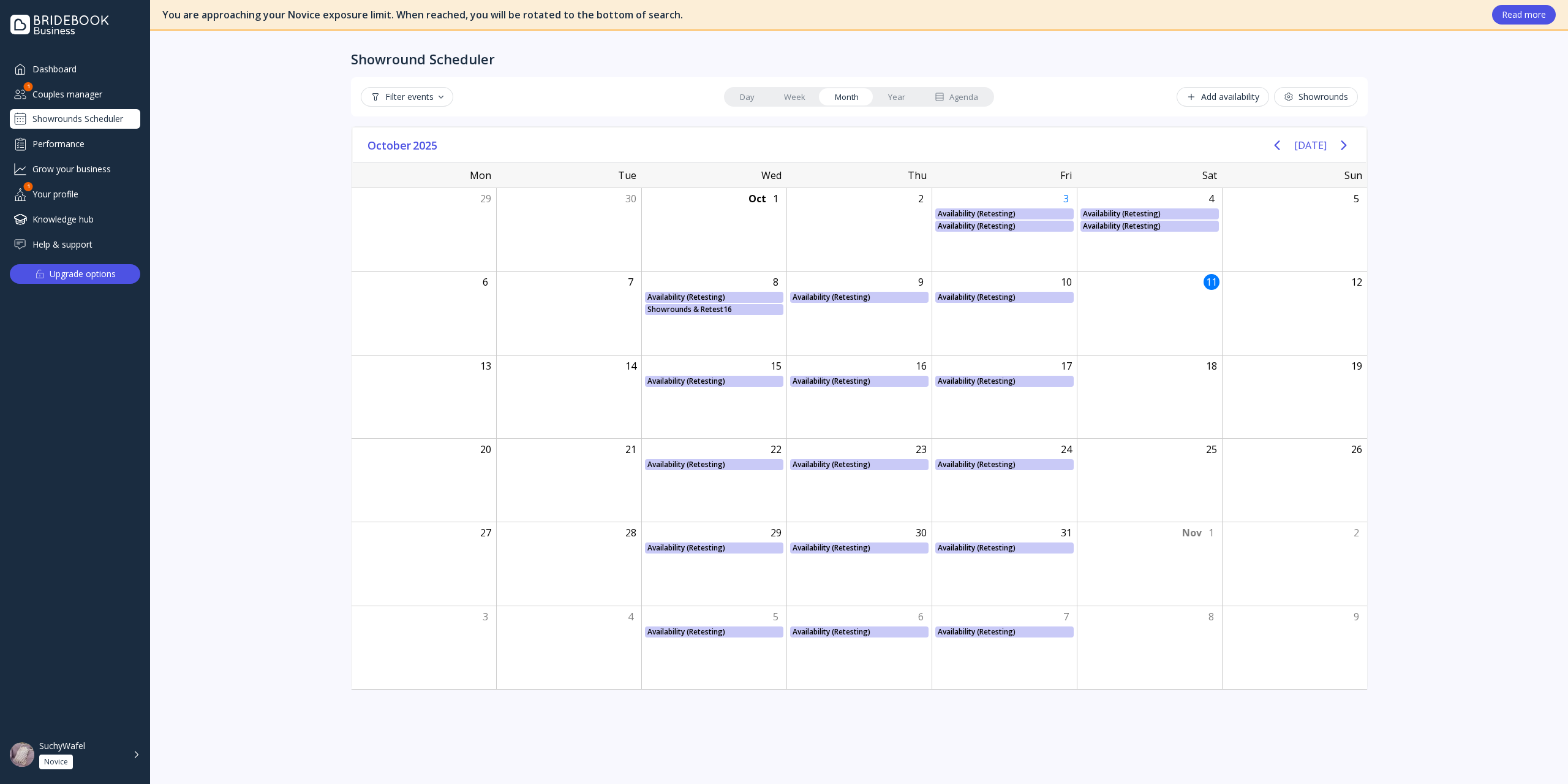
click at [792, 104] on link "Week" at bounding box center [794, 97] width 50 height 17
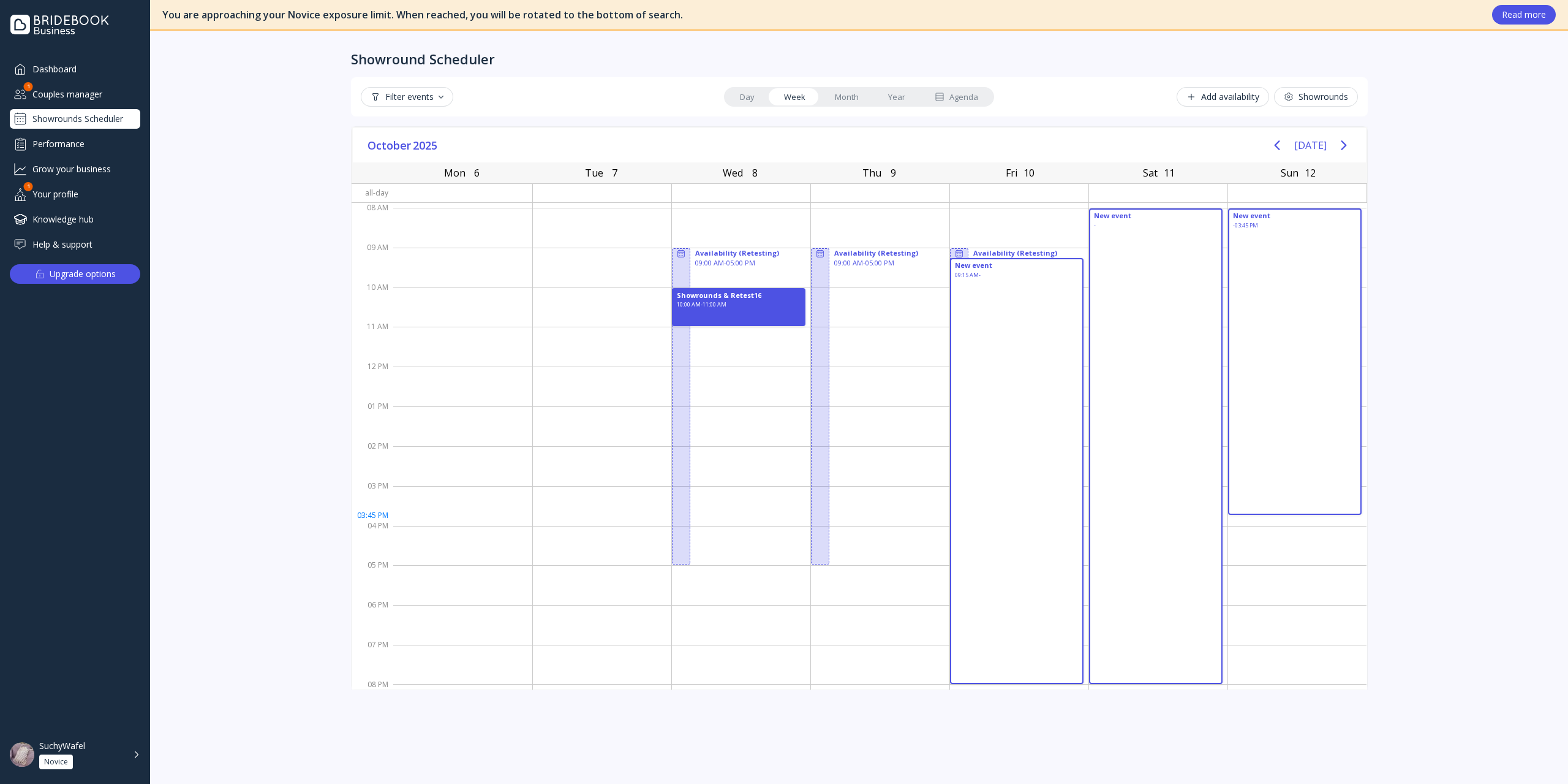
drag, startPoint x: 1024, startPoint y: 259, endPoint x: 1302, endPoint y: 518, distance: 380.0
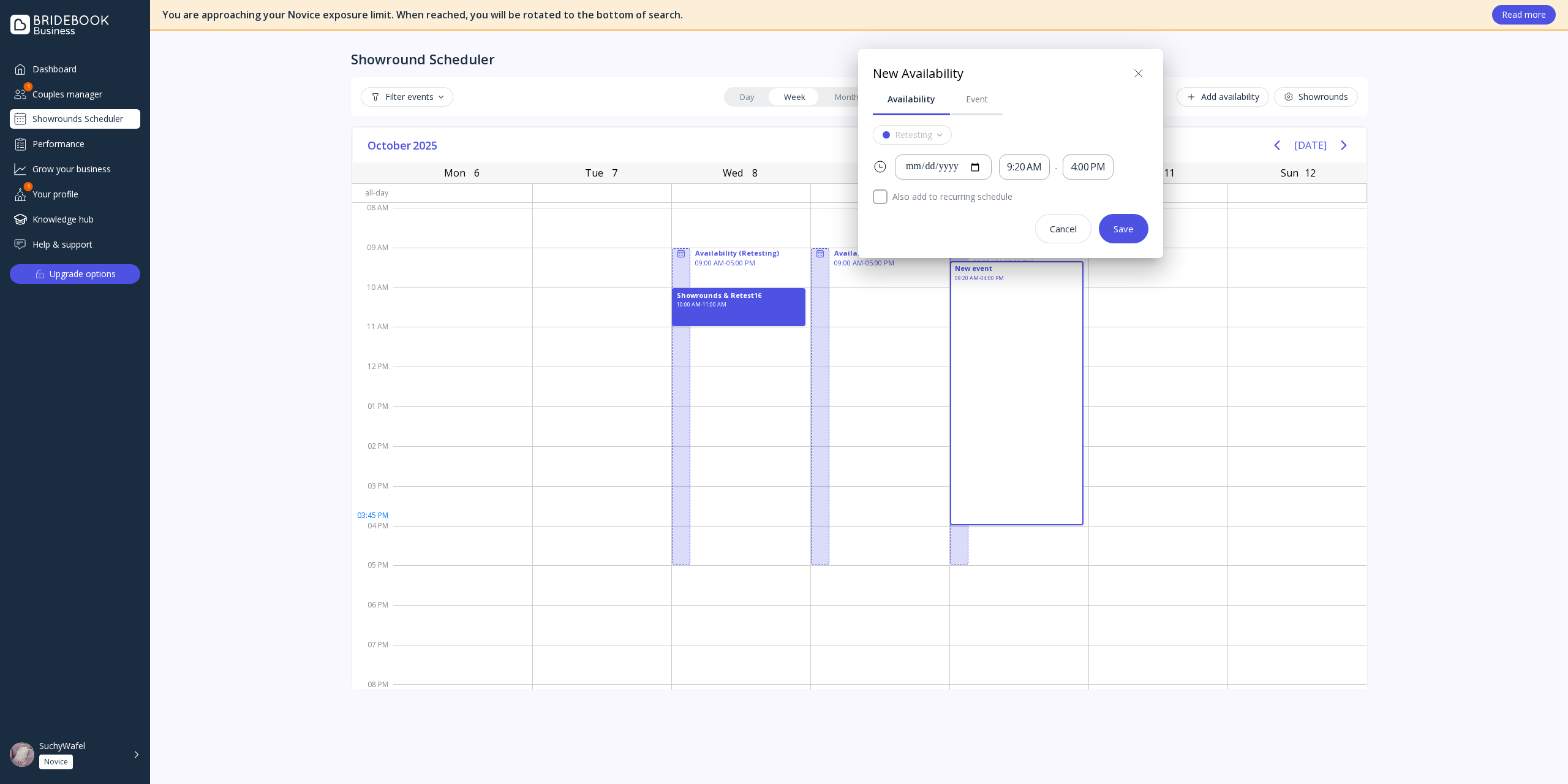
click at [1141, 73] on icon at bounding box center [1137, 73] width 15 height 15
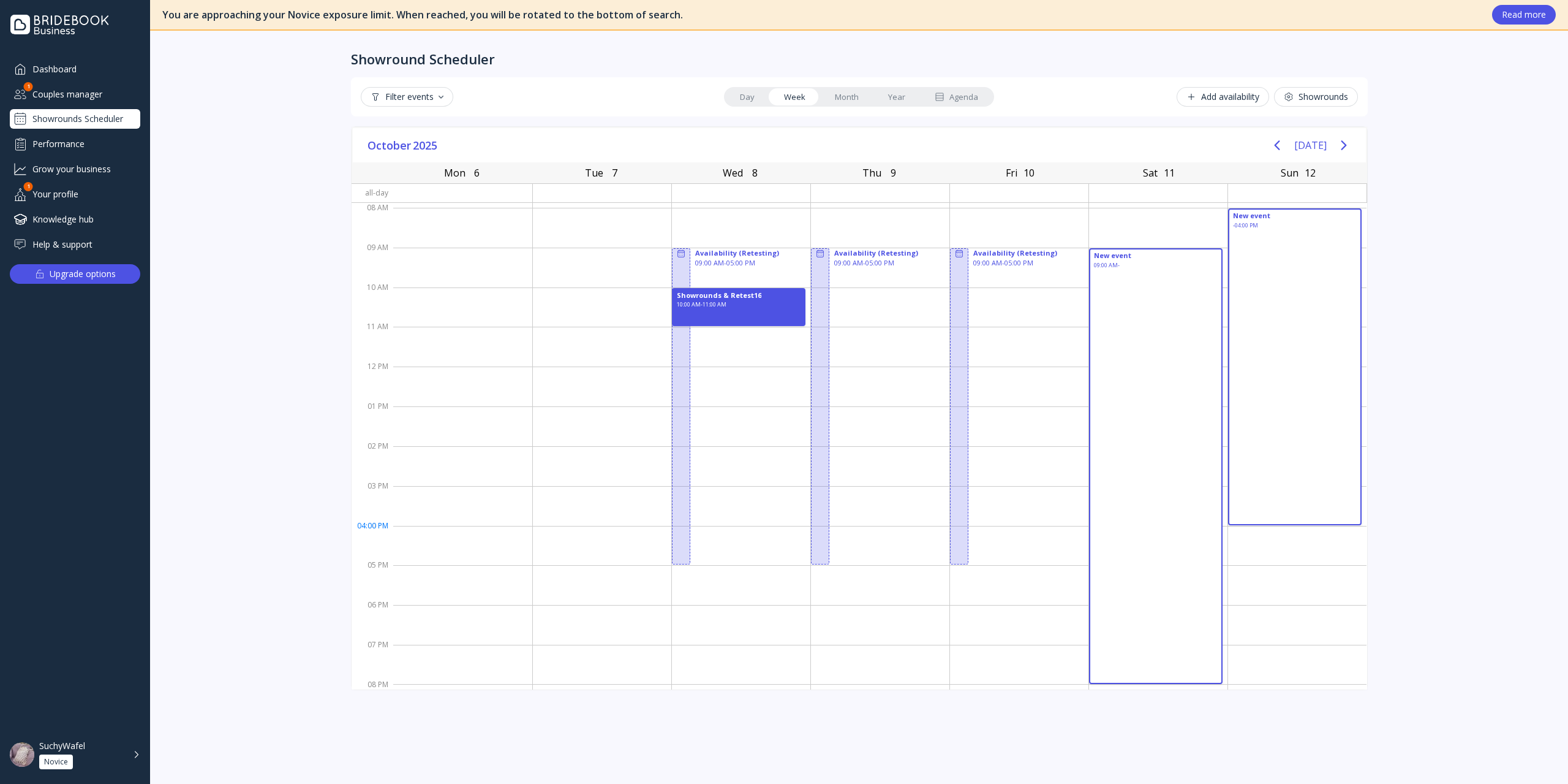
drag, startPoint x: 1119, startPoint y: 262, endPoint x: 1311, endPoint y: 528, distance: 328.1
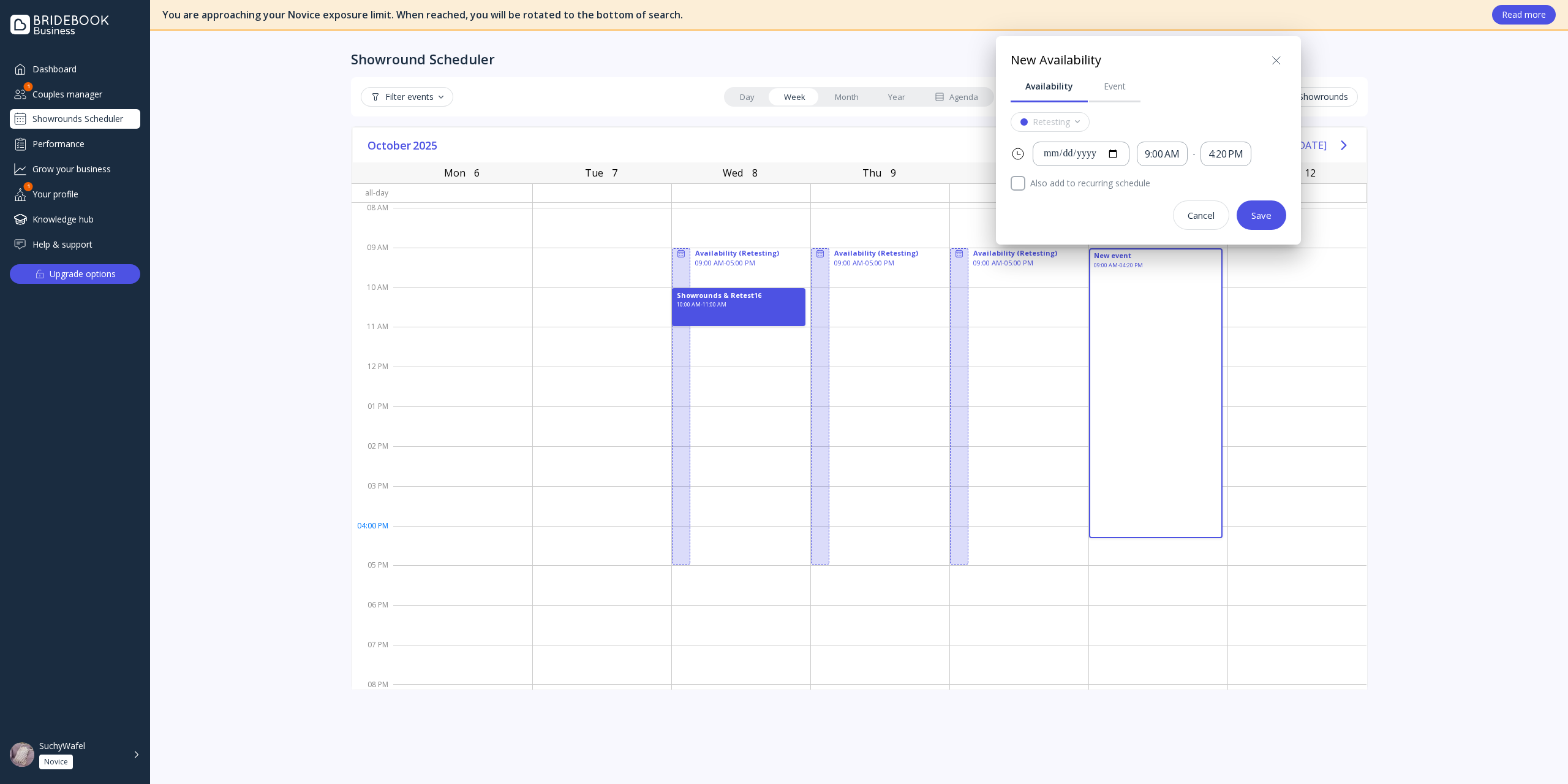
drag, startPoint x: 1450, startPoint y: 373, endPoint x: 1433, endPoint y: 369, distance: 17.5
click at [1175, 373] on div at bounding box center [784, 392] width 1764 height 980
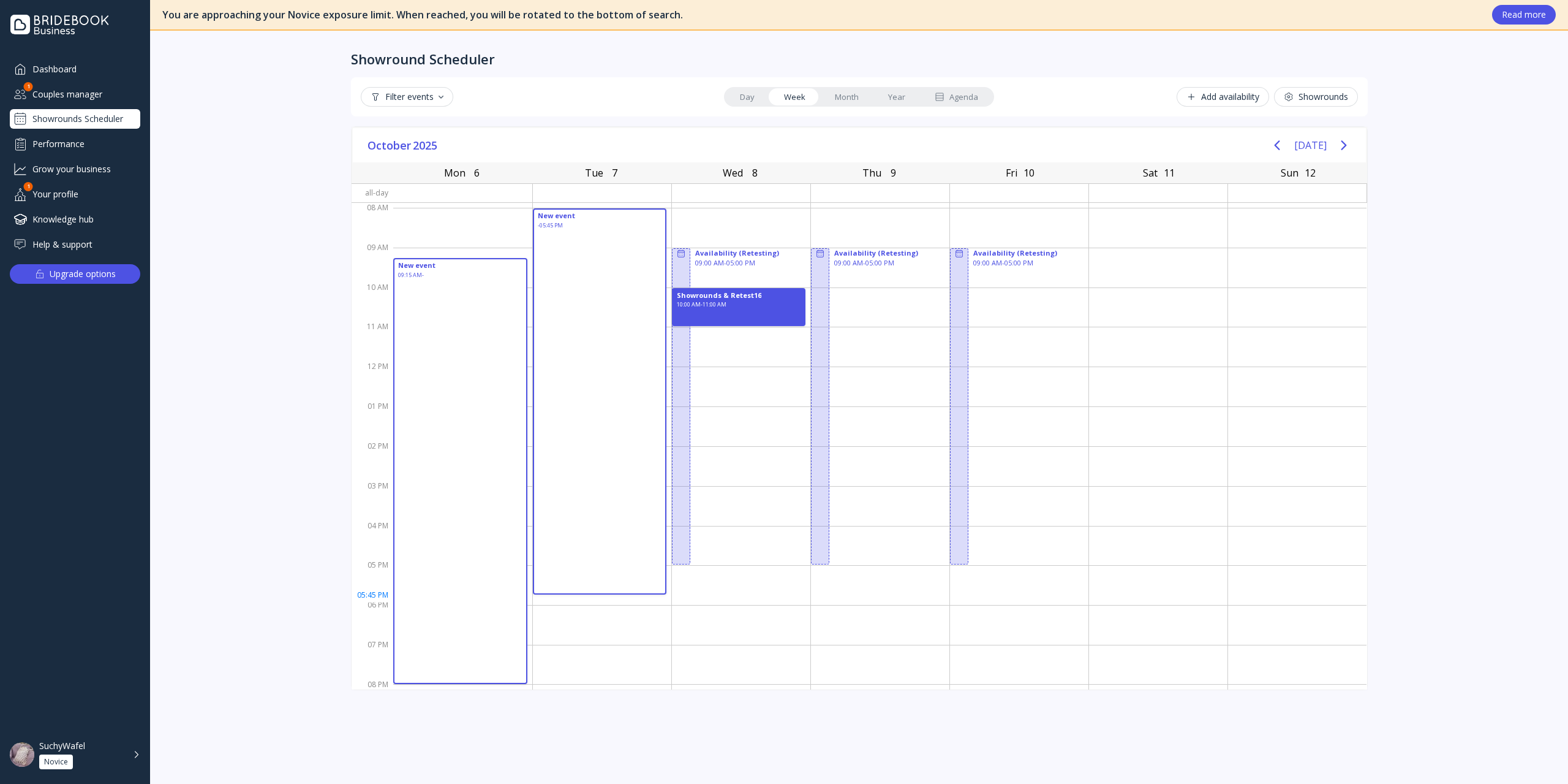
drag, startPoint x: 429, startPoint y: 274, endPoint x: 607, endPoint y: 590, distance: 362.7
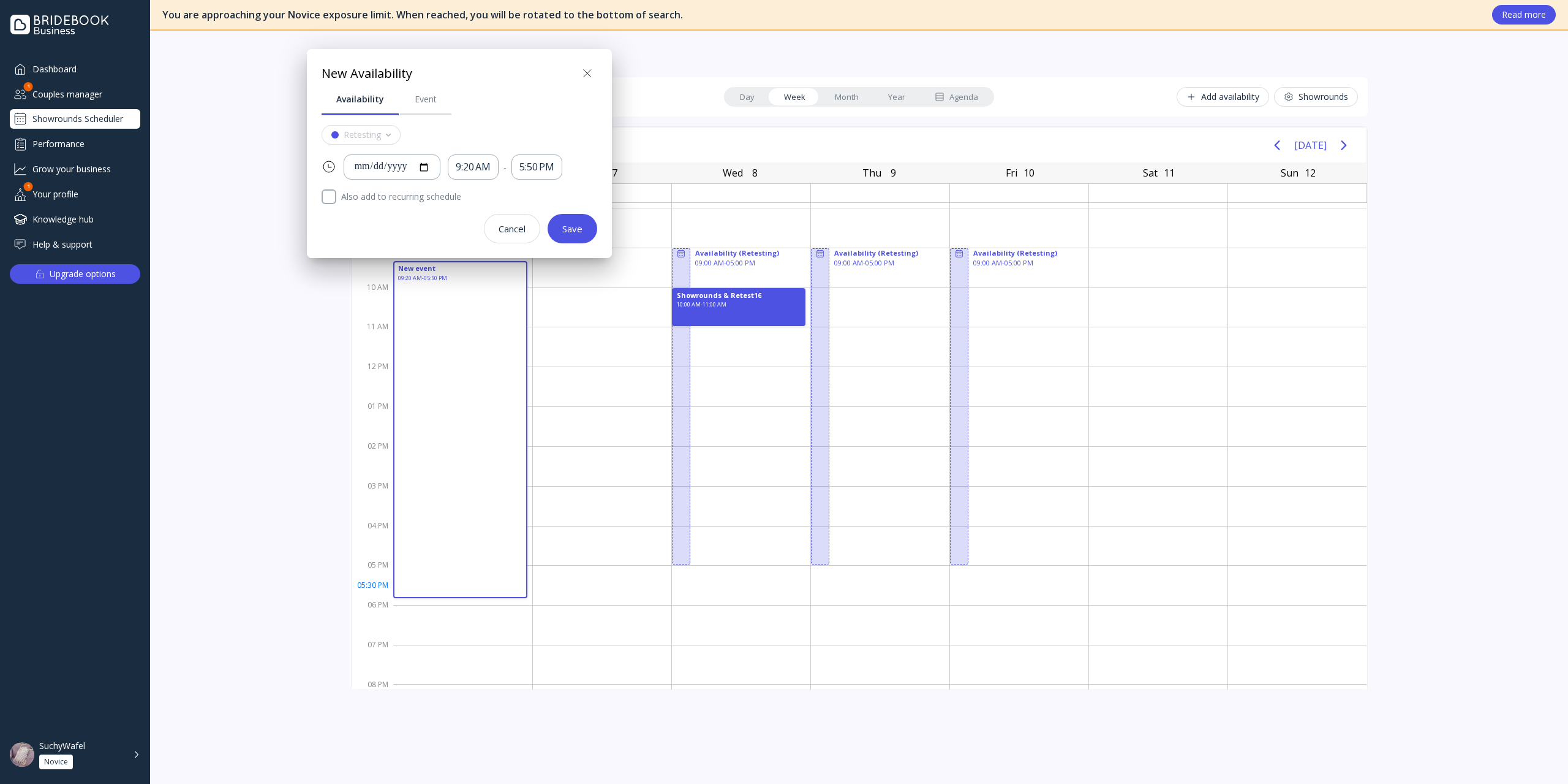
click at [584, 77] on icon at bounding box center [587, 73] width 15 height 15
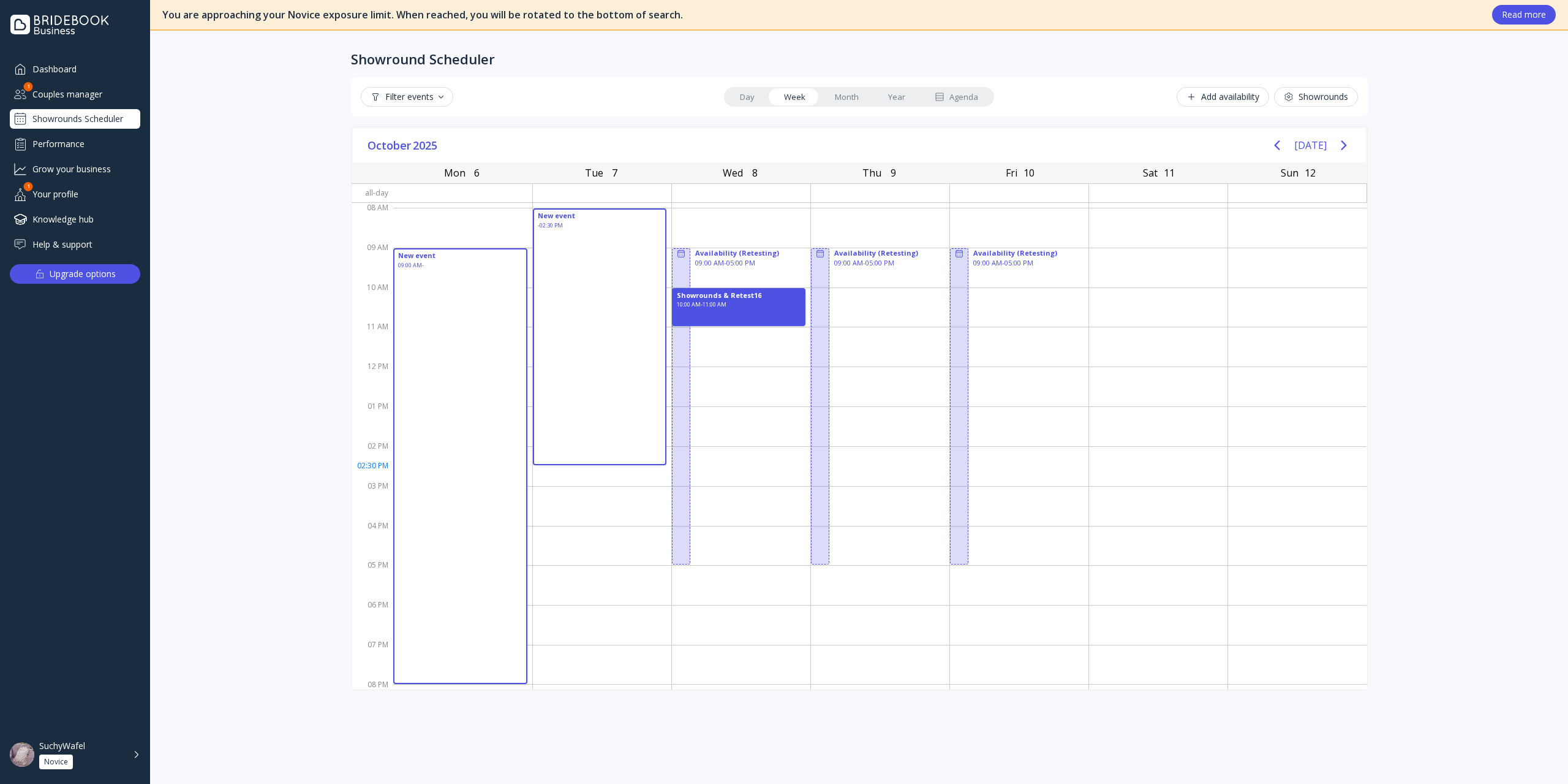
drag, startPoint x: 443, startPoint y: 254, endPoint x: 600, endPoint y: 465, distance: 263.0
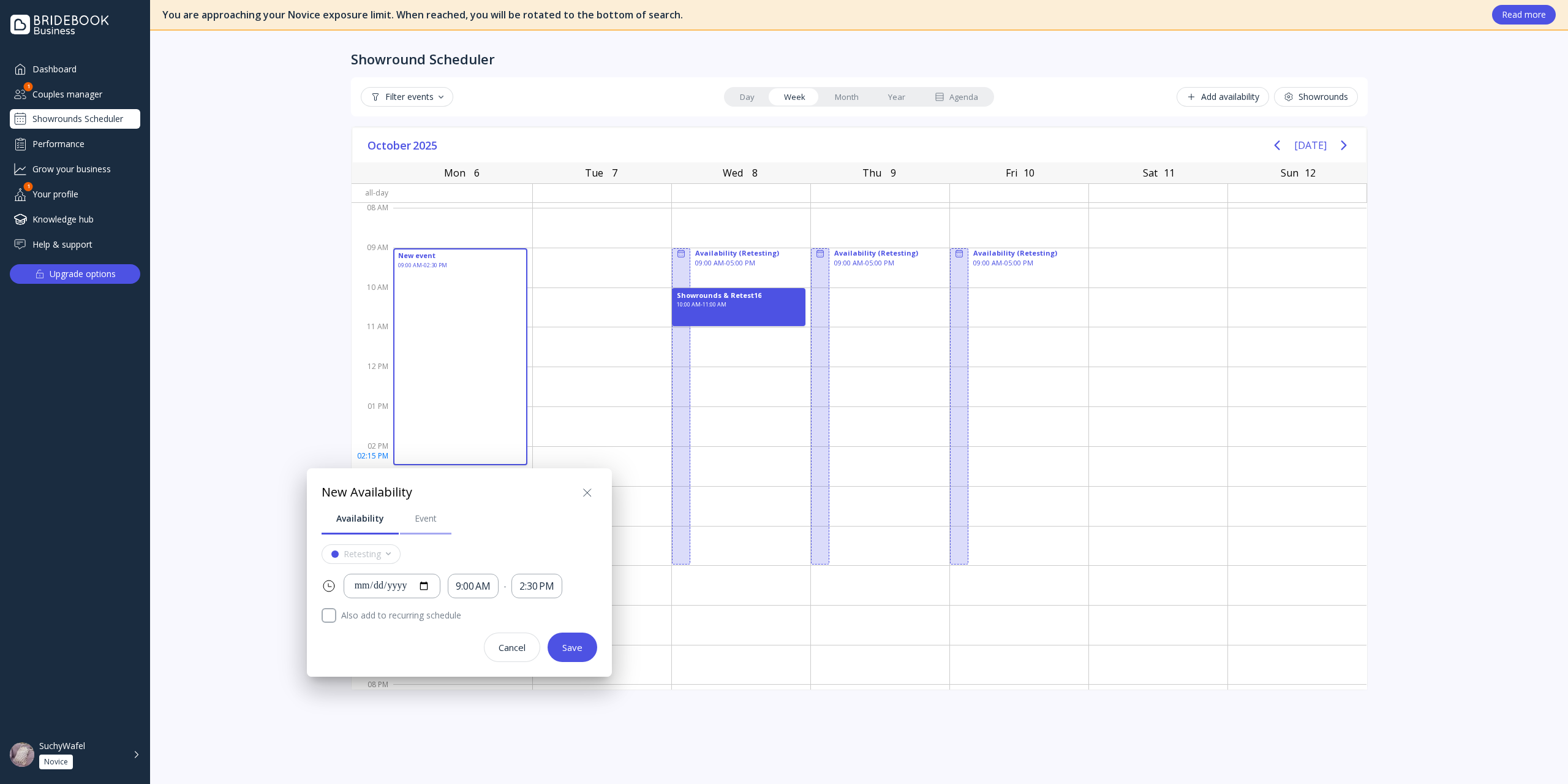
click at [414, 529] on link "Event" at bounding box center [425, 518] width 51 height 32
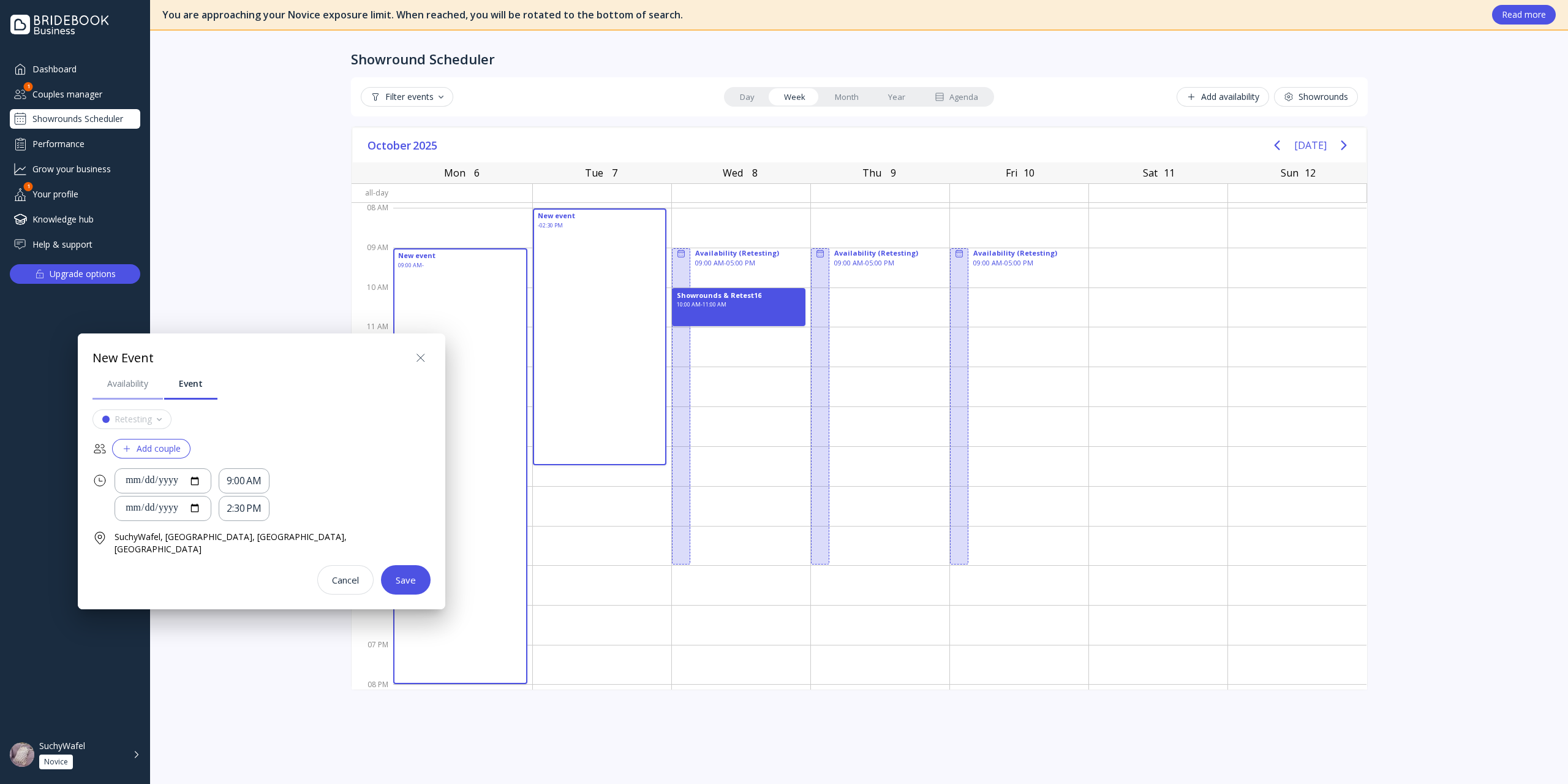
click at [143, 378] on div "Availability" at bounding box center [128, 383] width 41 height 13
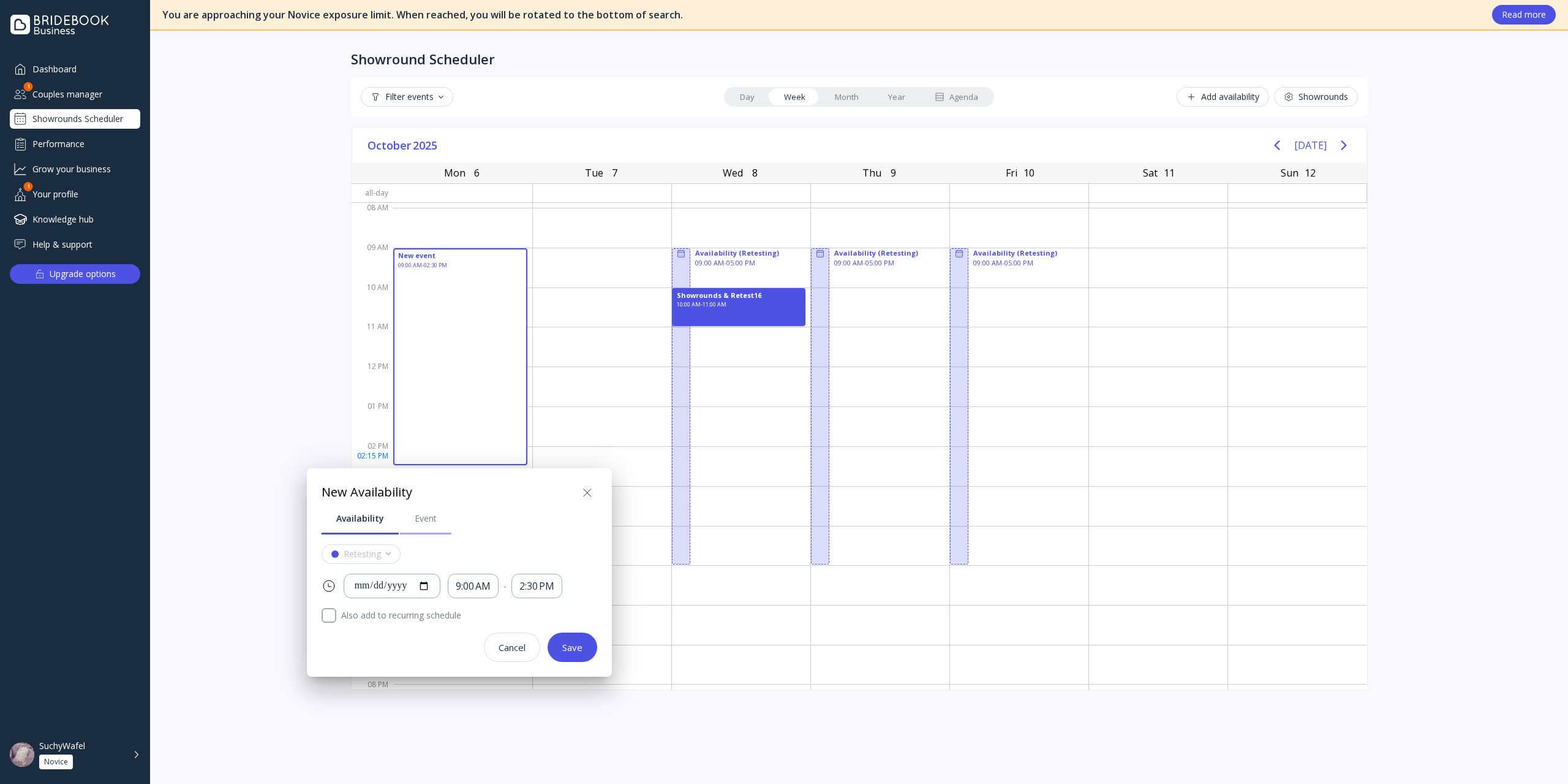
click at [436, 516] on link "Event" at bounding box center [425, 518] width 51 height 32
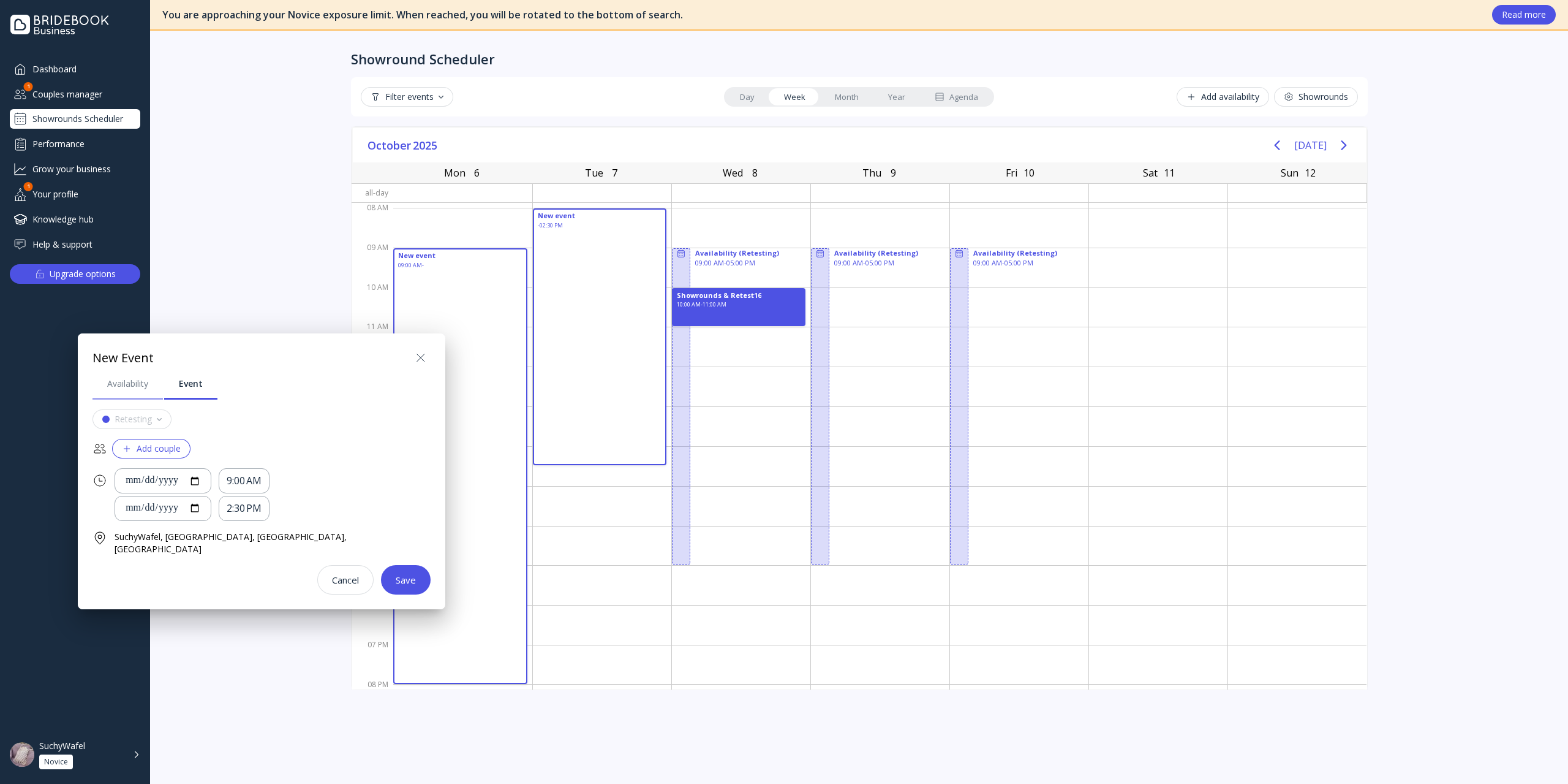
click at [134, 391] on link "Availability" at bounding box center [127, 383] width 71 height 32
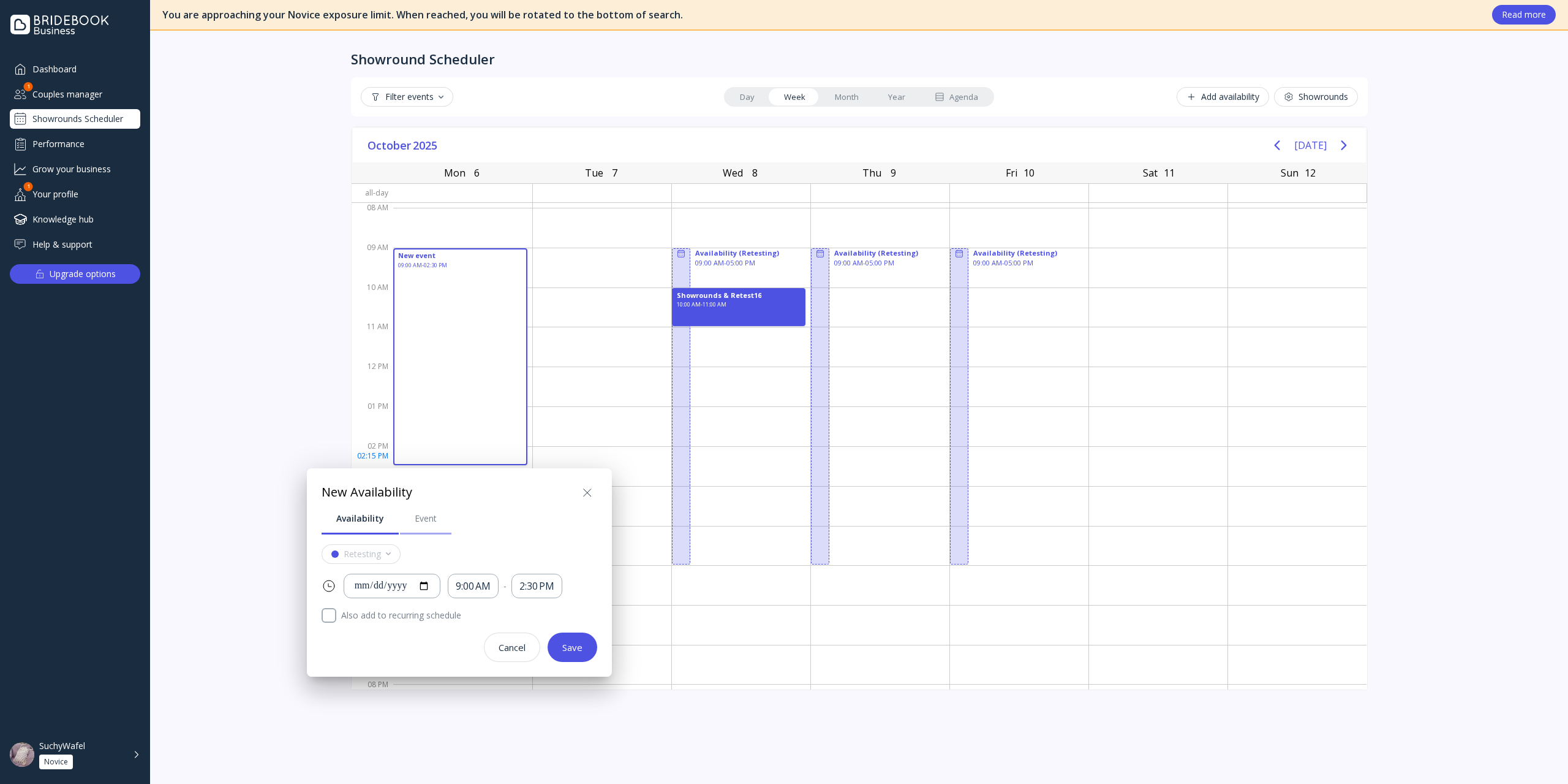
click at [419, 513] on div "Event" at bounding box center [426, 518] width 22 height 13
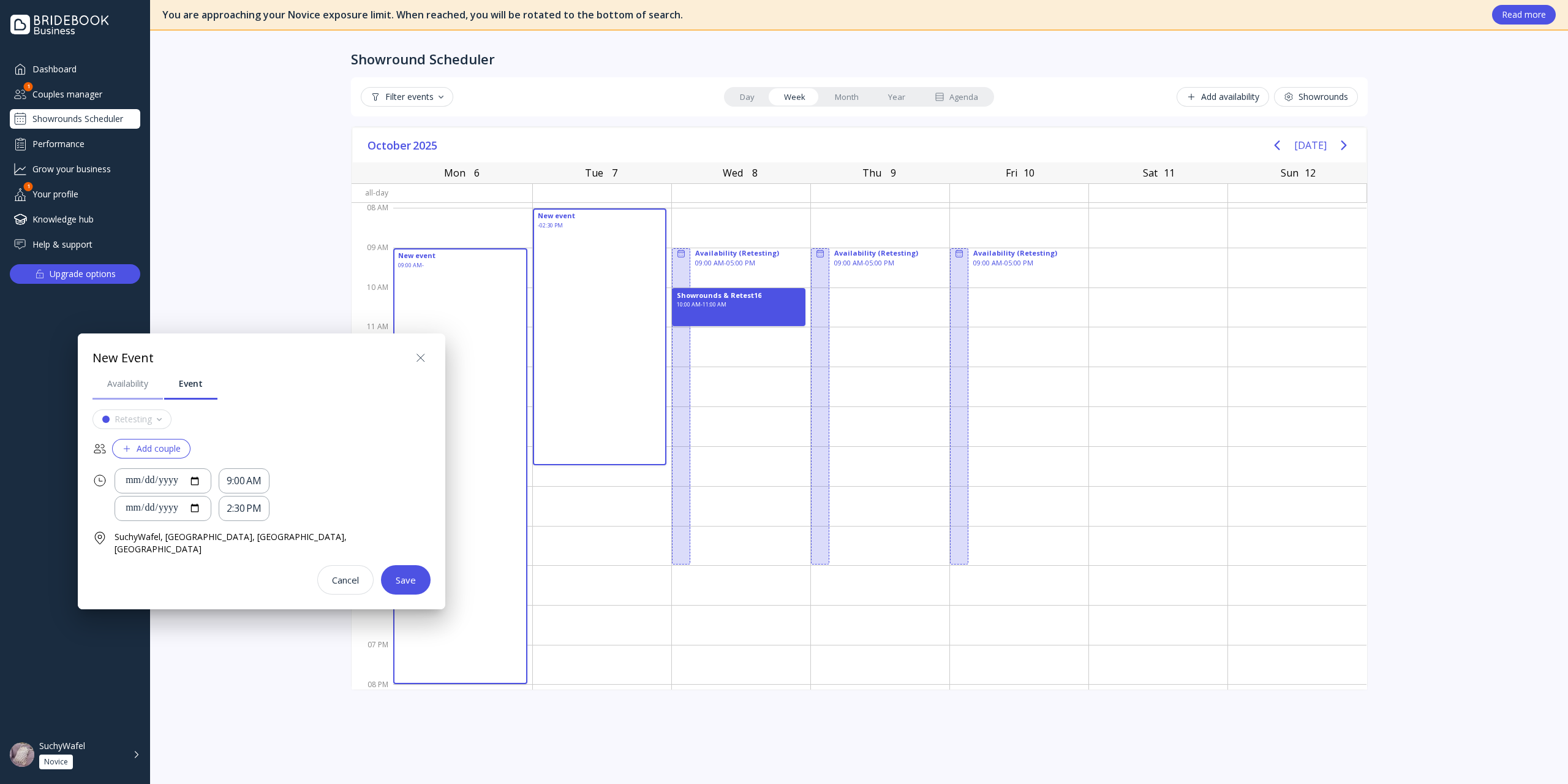
click at [144, 390] on link "Availability" at bounding box center [127, 383] width 71 height 32
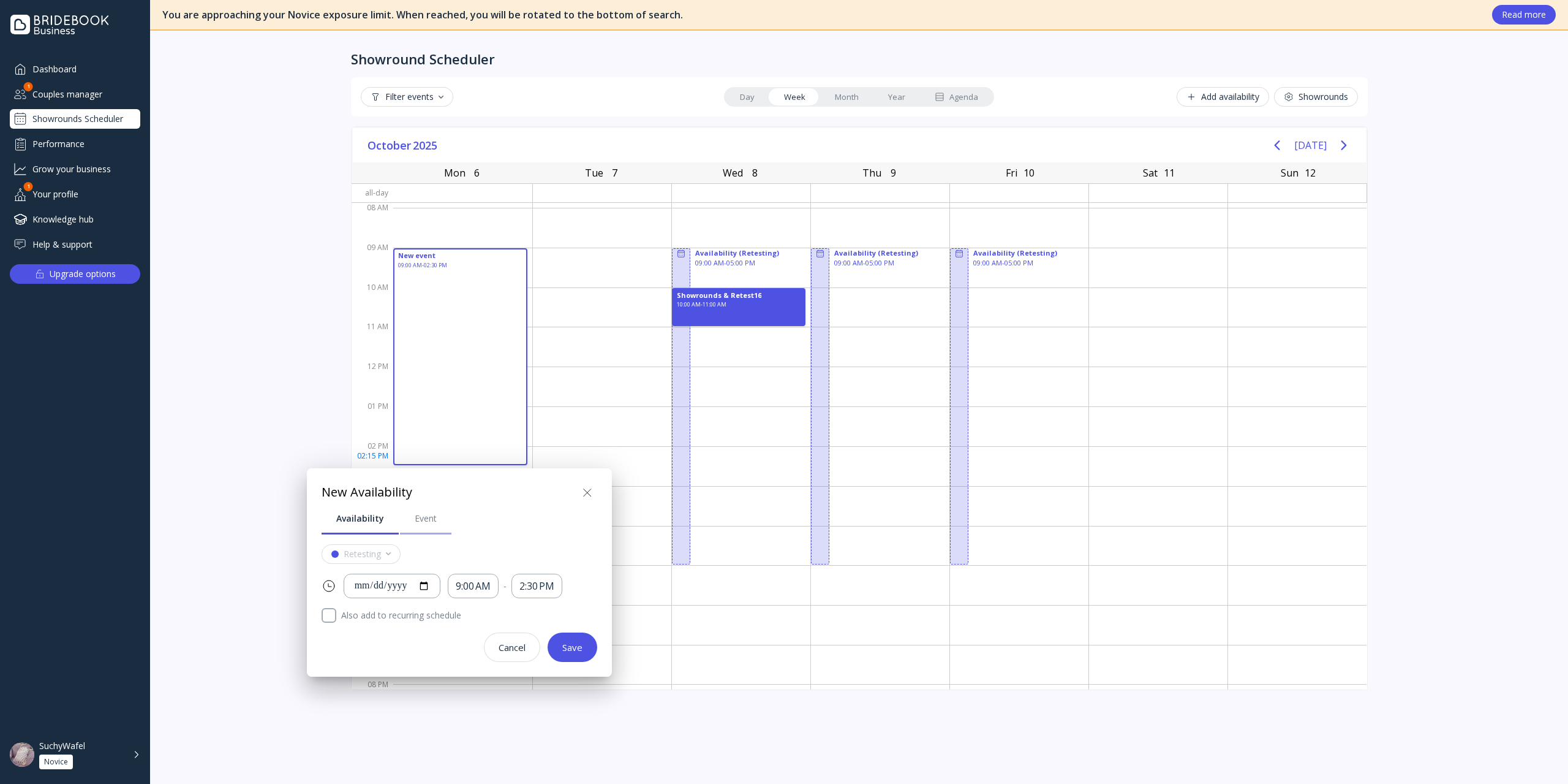
click at [405, 516] on link "Event" at bounding box center [425, 518] width 51 height 32
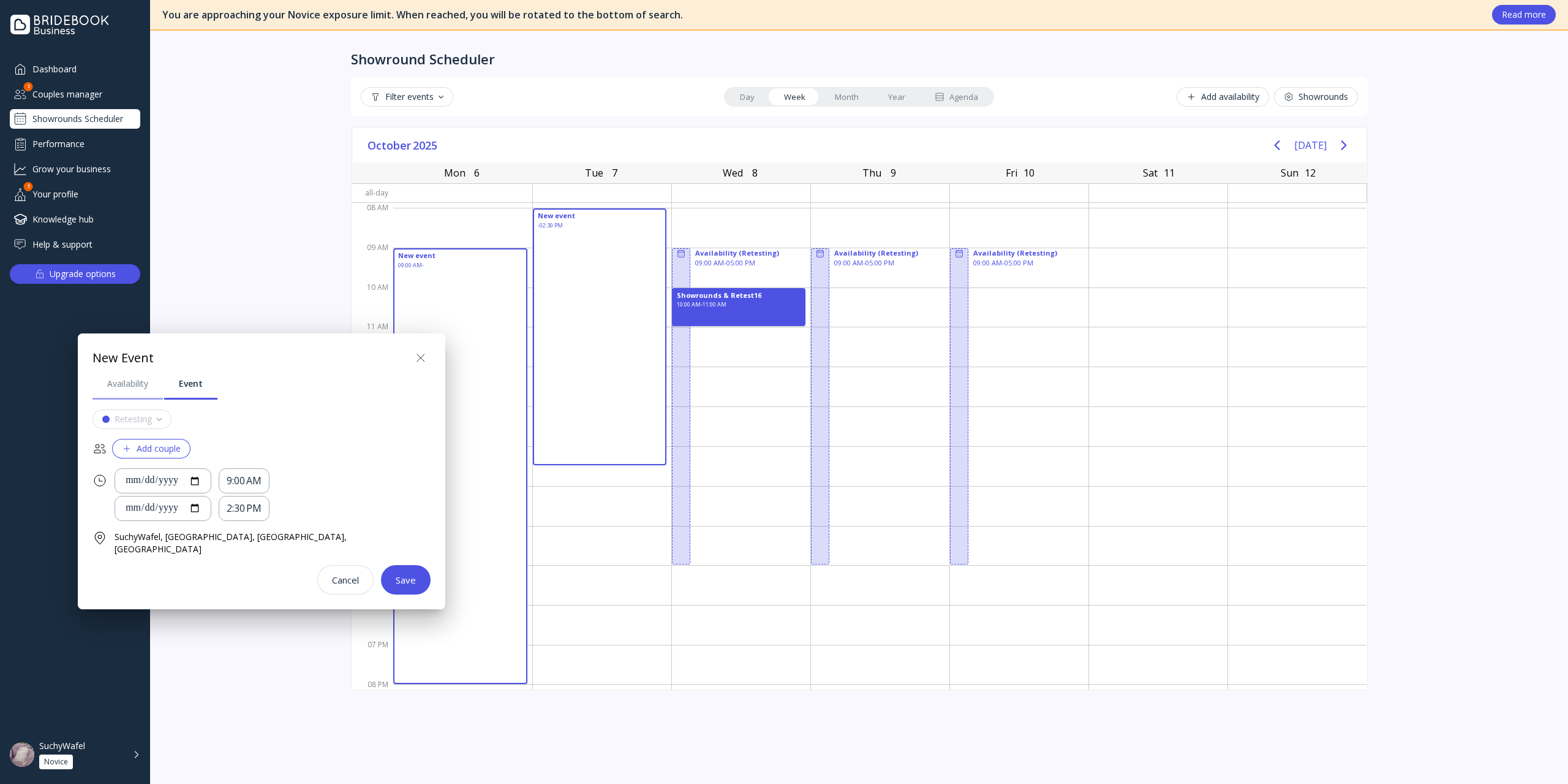
click at [136, 395] on link "Availability" at bounding box center [127, 383] width 71 height 32
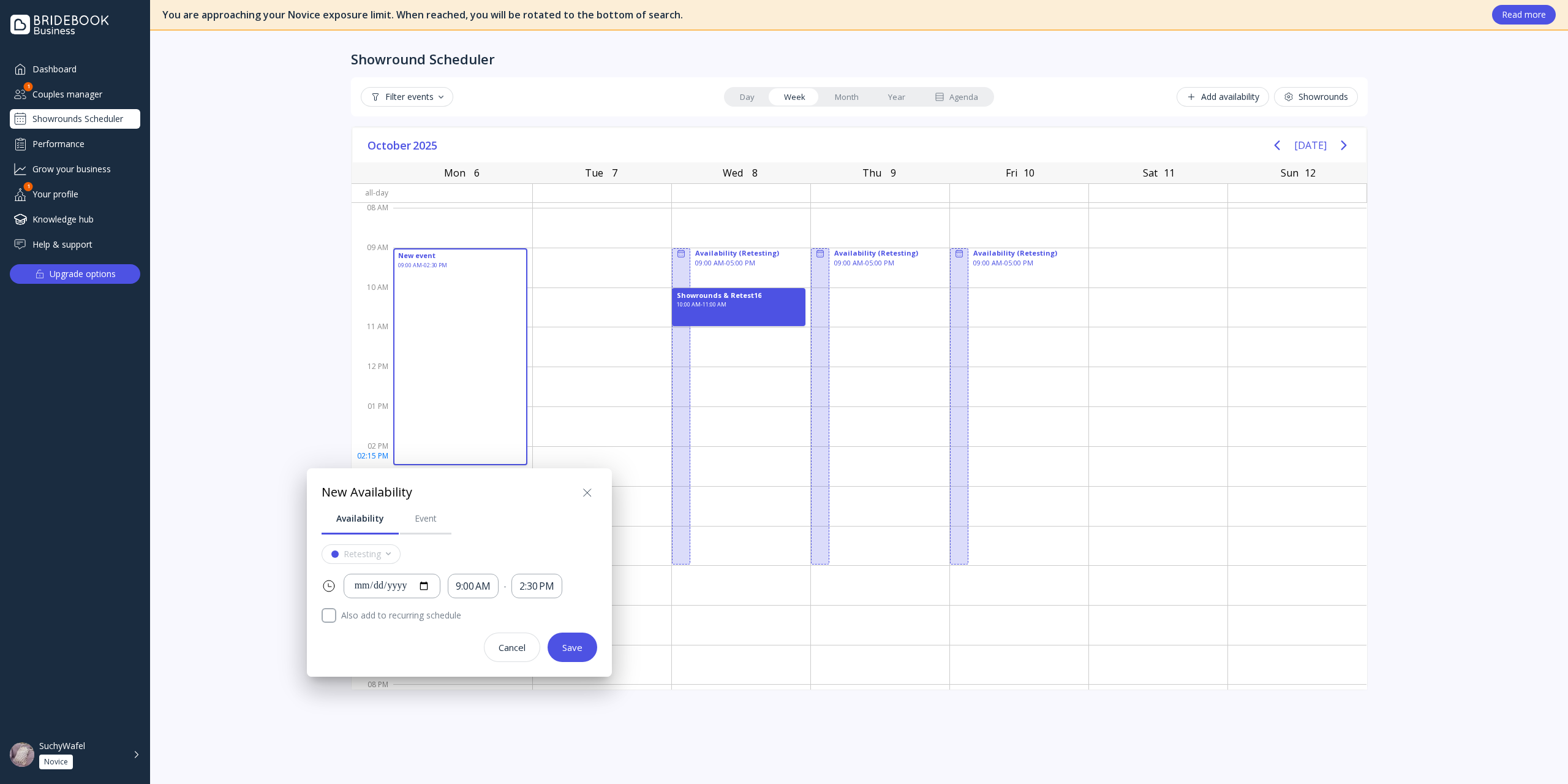
click at [584, 496] on icon at bounding box center [587, 492] width 15 height 15
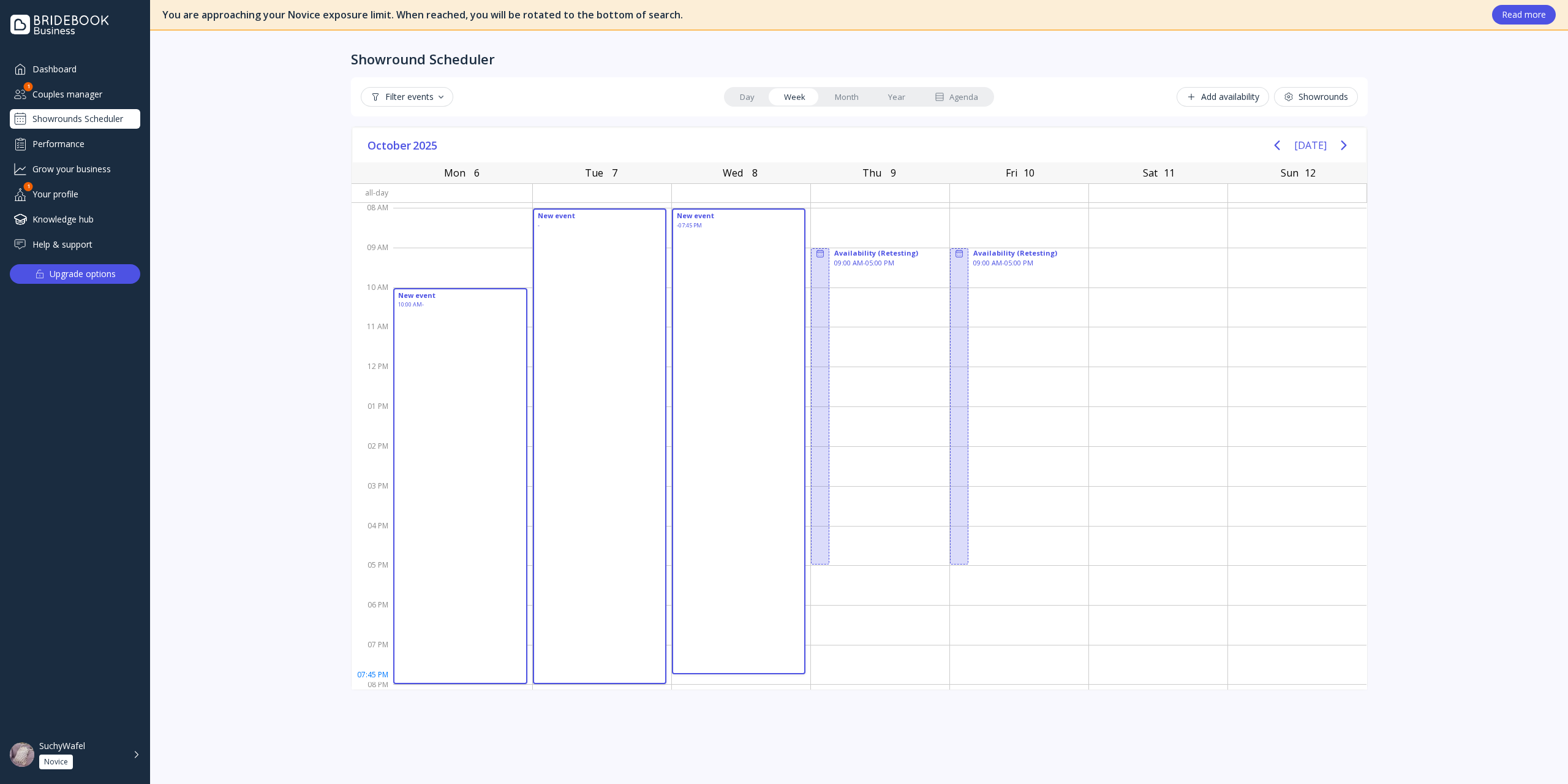
drag, startPoint x: 437, startPoint y: 292, endPoint x: 758, endPoint y: 670, distance: 495.9
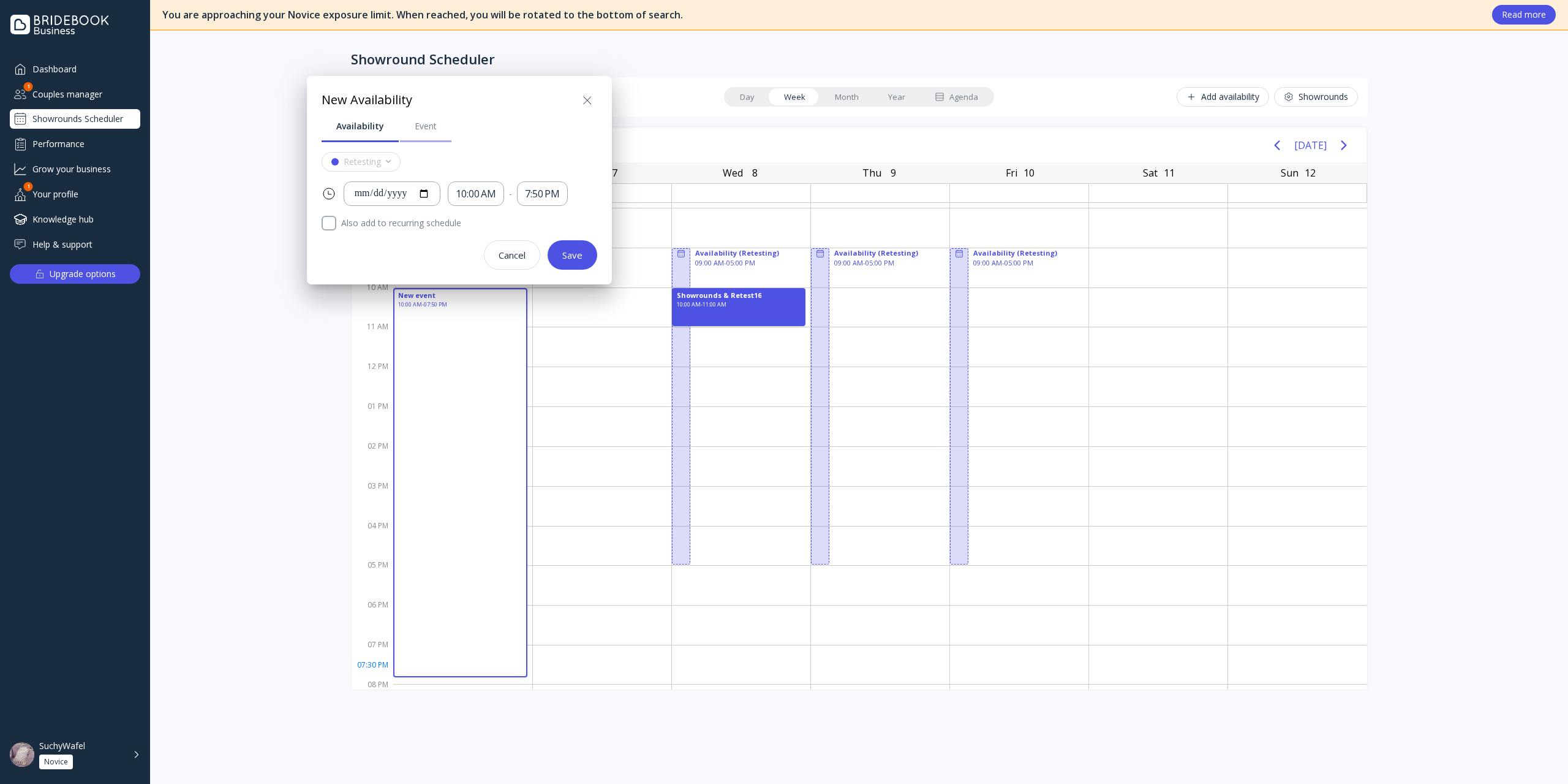
click at [425, 125] on div "Event" at bounding box center [426, 126] width 22 height 13
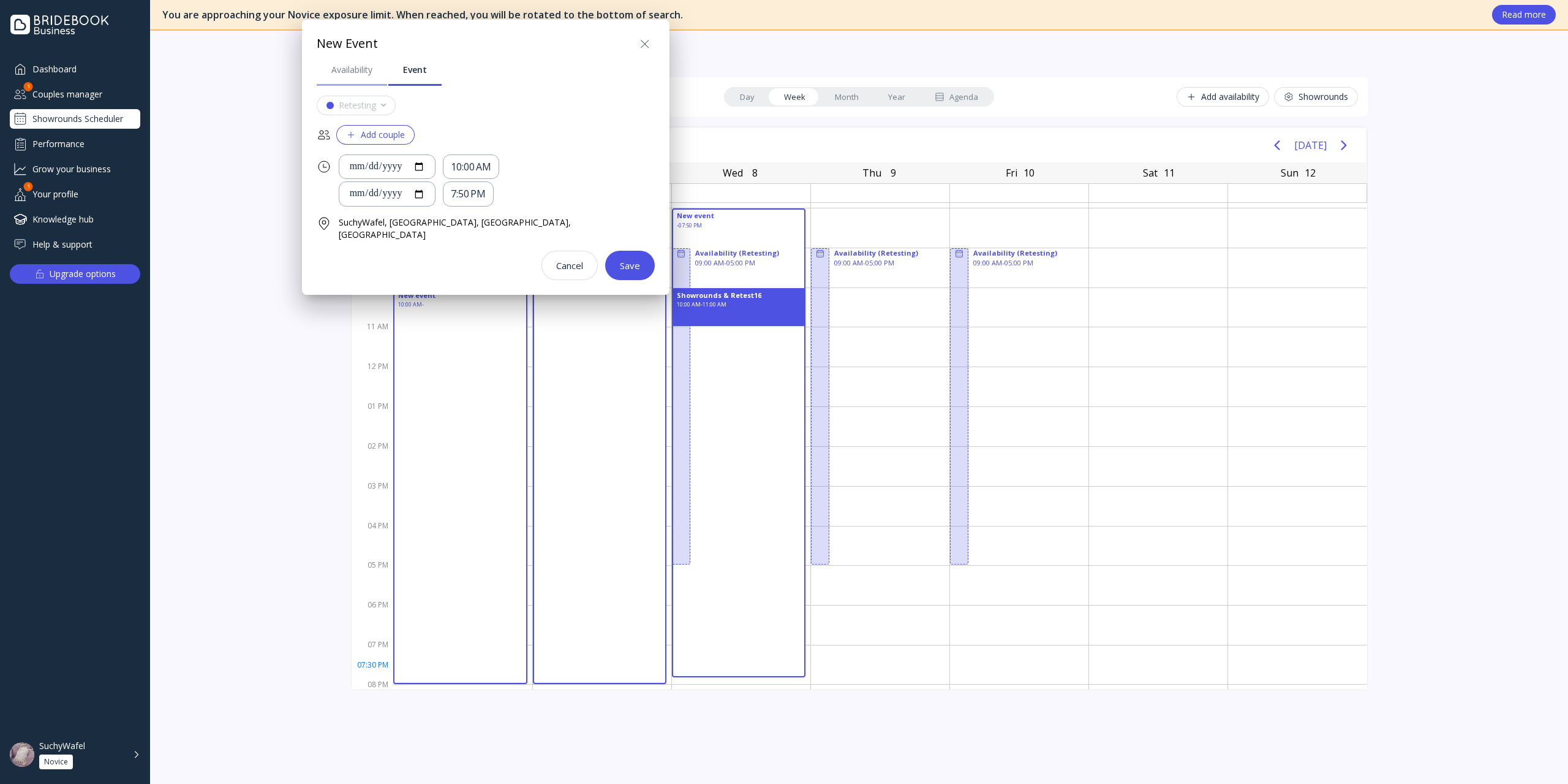
click at [362, 73] on div "Availability" at bounding box center [352, 70] width 41 height 13
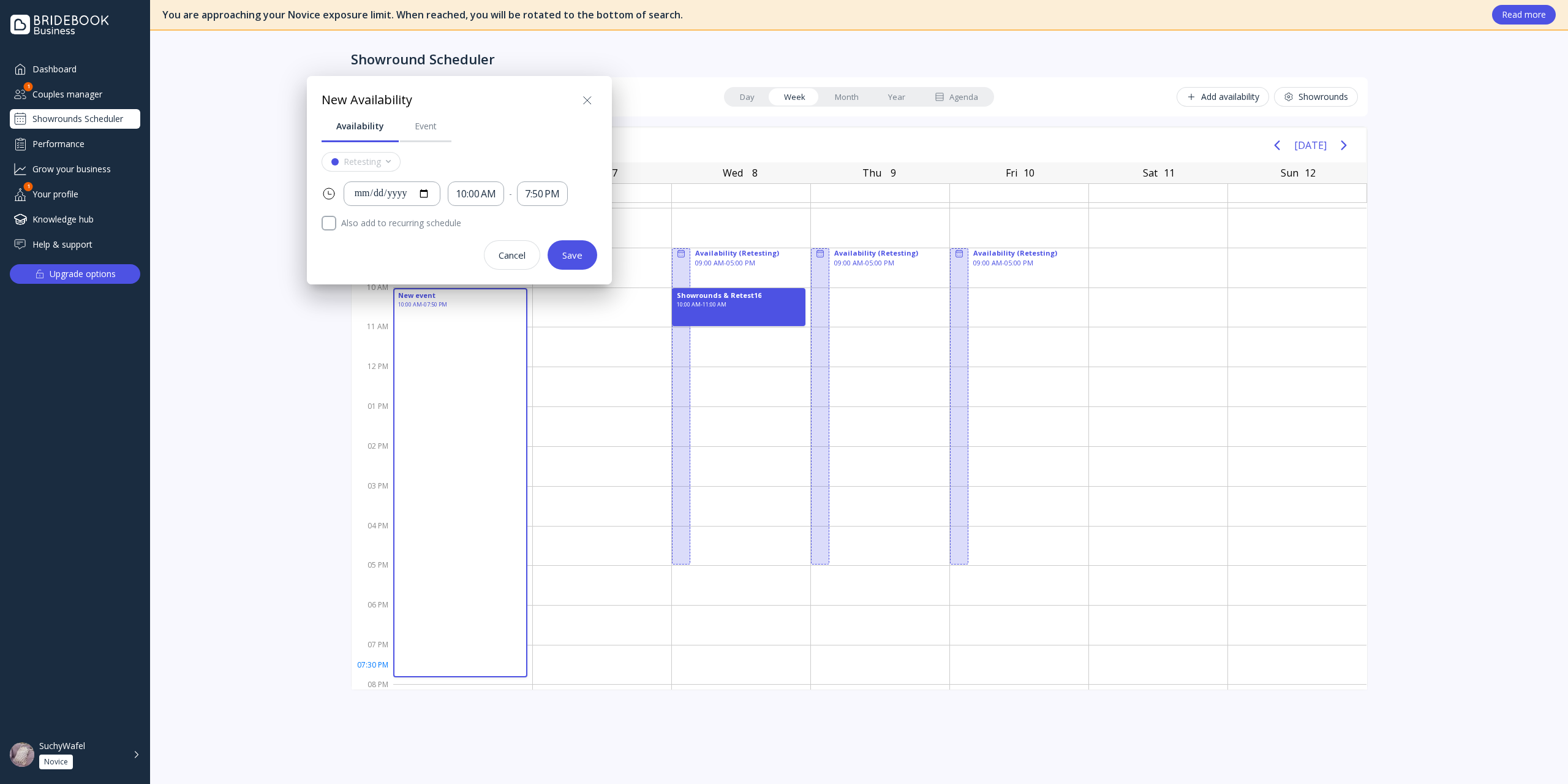
click at [513, 259] on div "Cancel" at bounding box center [512, 255] width 27 height 10
